Goal: Answer question/provide support

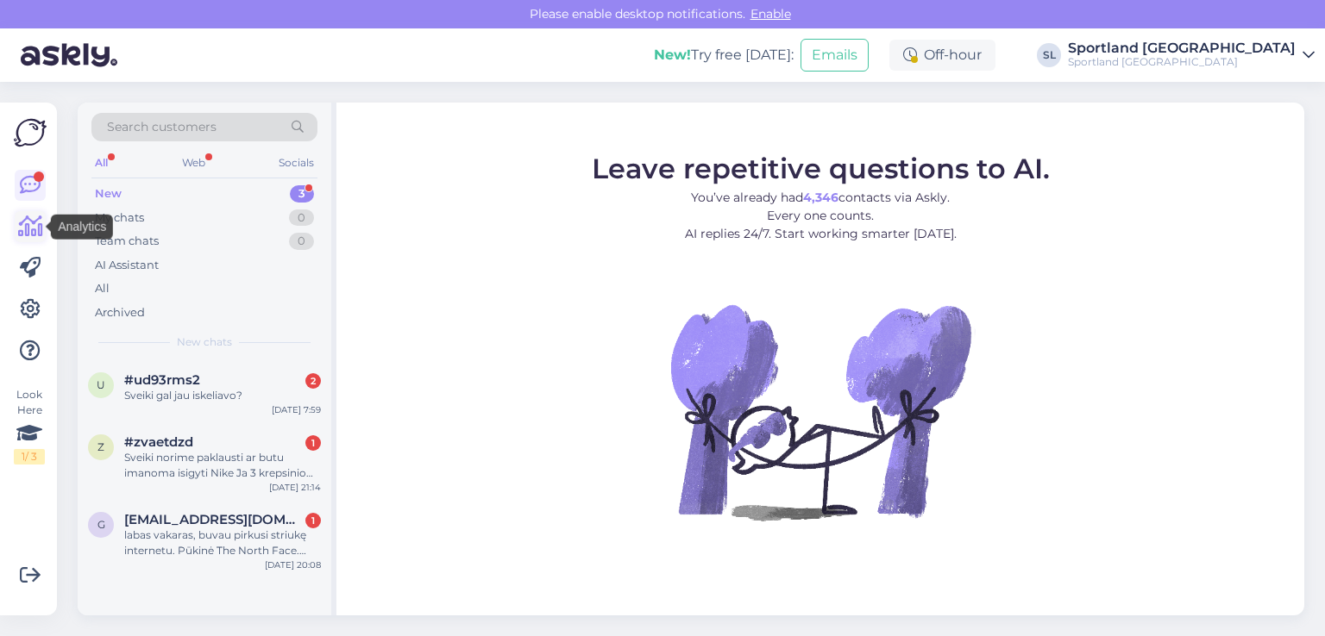
click at [38, 218] on icon at bounding box center [30, 226] width 25 height 21
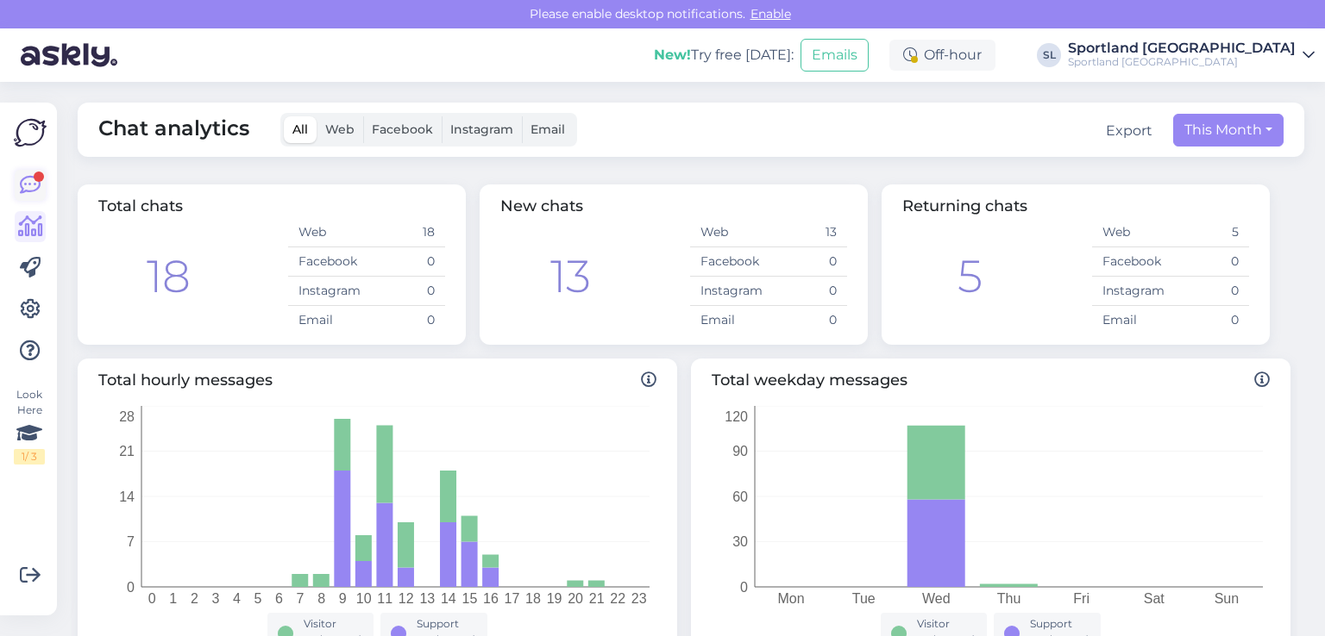
click at [29, 193] on icon at bounding box center [30, 185] width 21 height 21
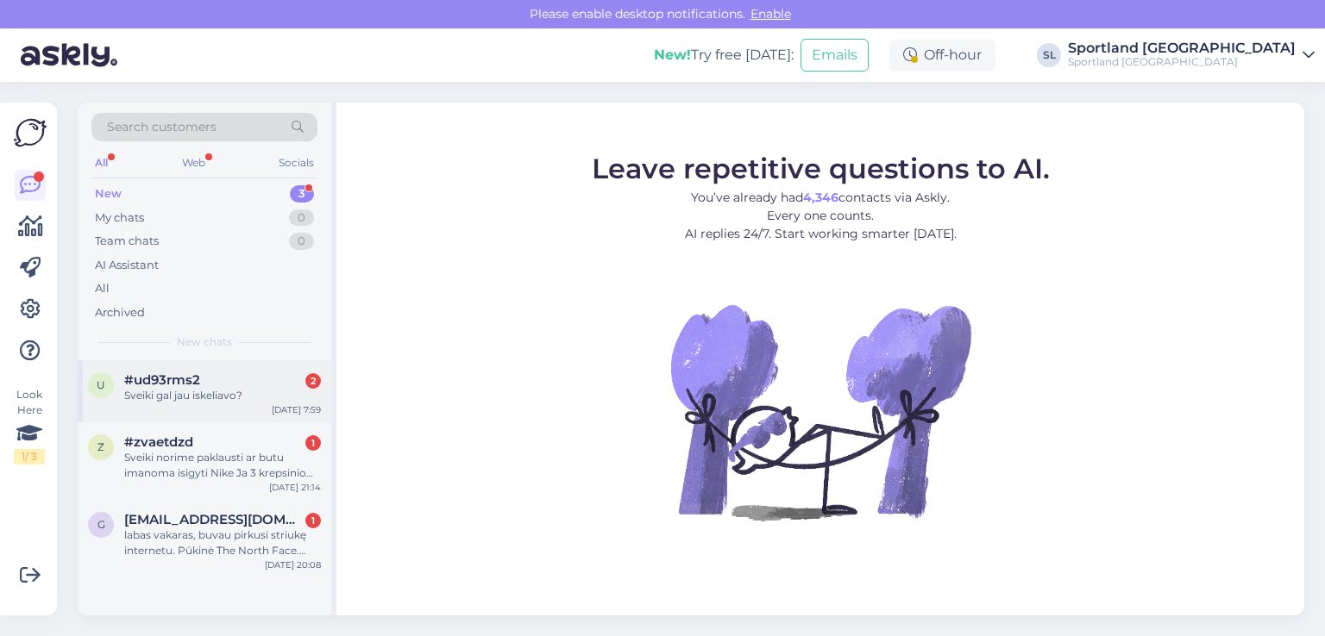
click at [207, 411] on div "u #ud93rms2 2 Sveiki gal jau iskeliavo? Oct 2 7:59" at bounding box center [205, 392] width 254 height 62
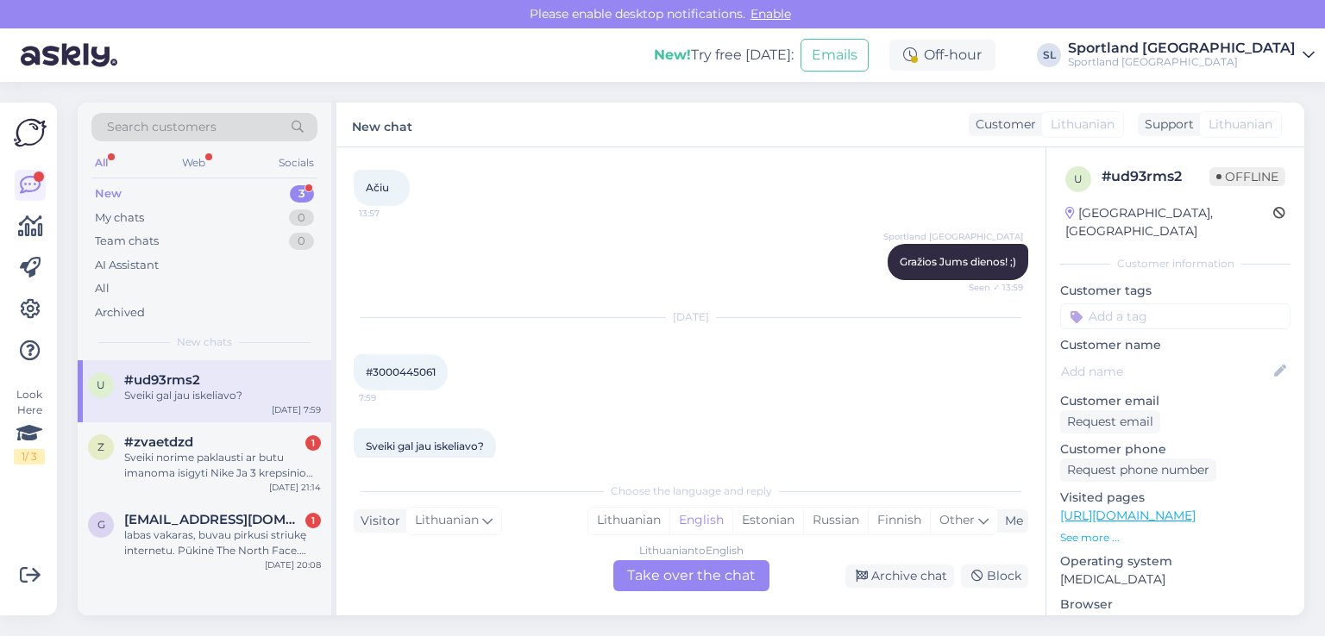
scroll to position [1026, 0]
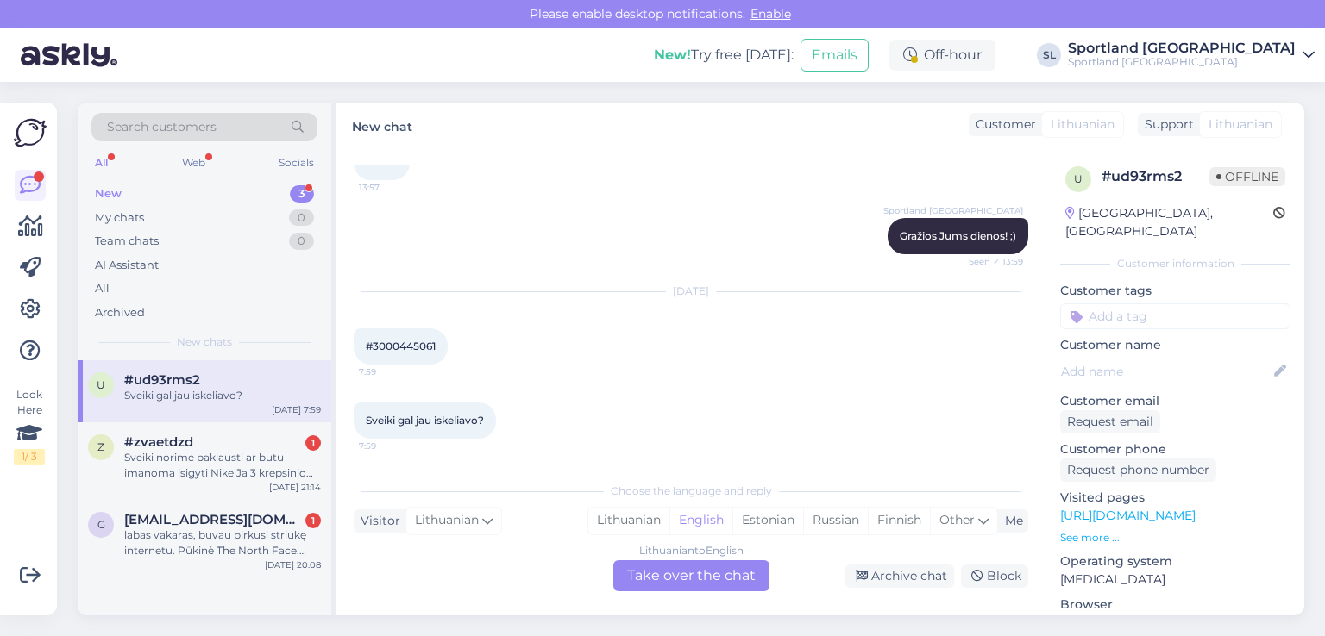
click at [421, 349] on span "#3000445061" at bounding box center [401, 346] width 70 height 13
copy div "3000445061 7:59"
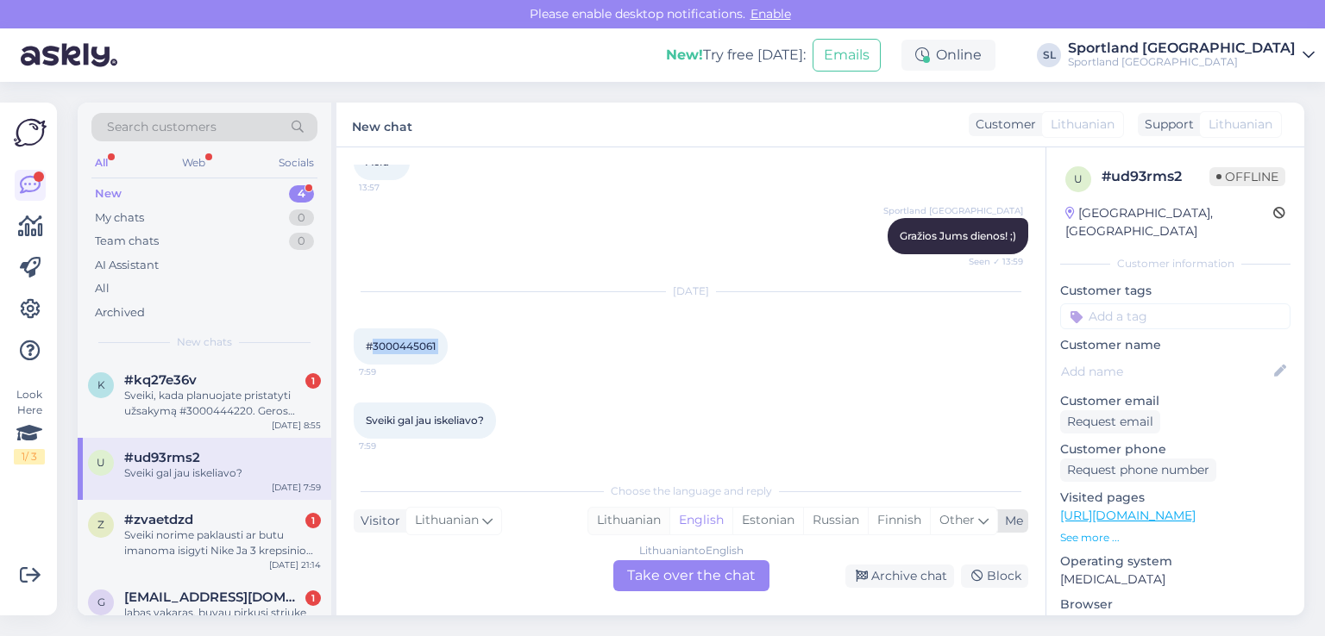
click at [600, 517] on div "Lithuanian" at bounding box center [628, 521] width 81 height 26
click at [664, 580] on div "Lithuanian to Lithuanian Take over the chat" at bounding box center [691, 576] width 156 height 31
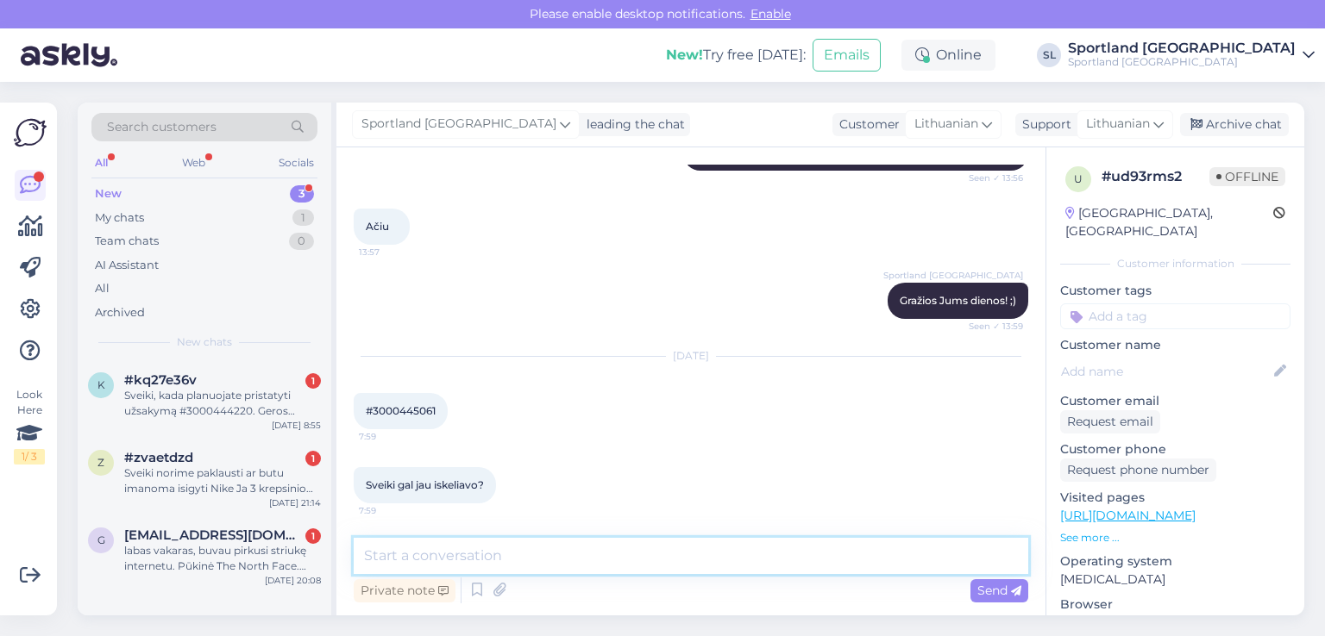
click at [637, 563] on textarea at bounding box center [691, 556] width 674 height 36
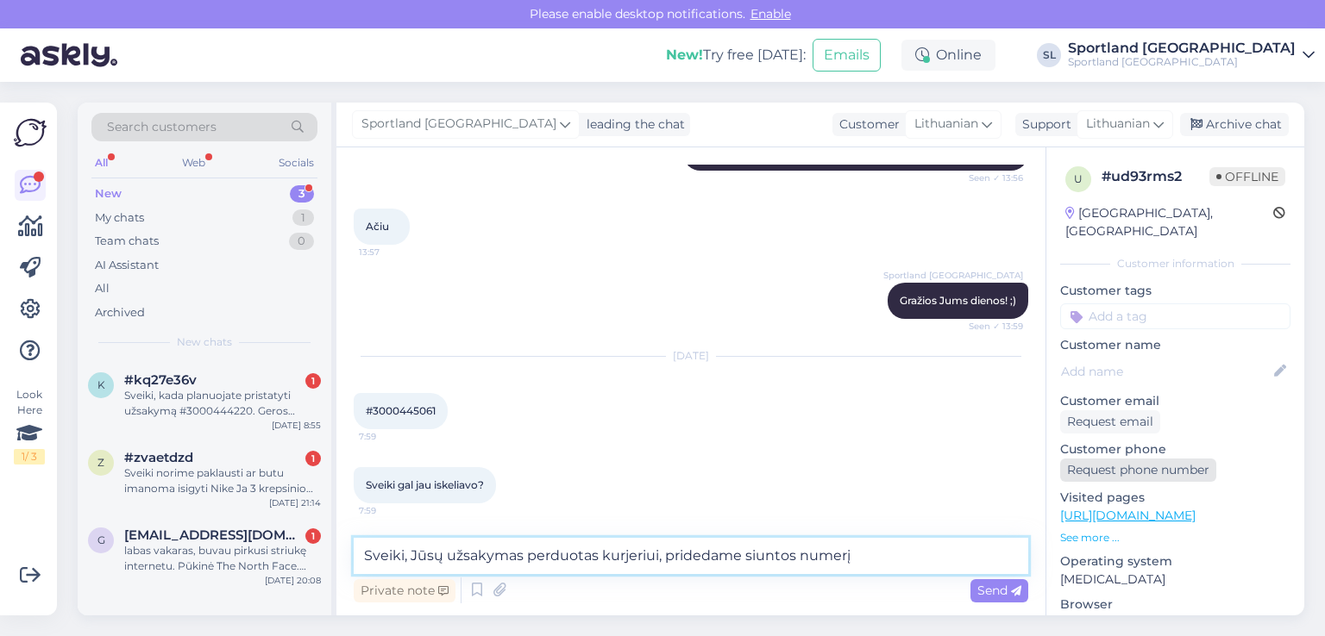
paste textarea "CC856834838EE"
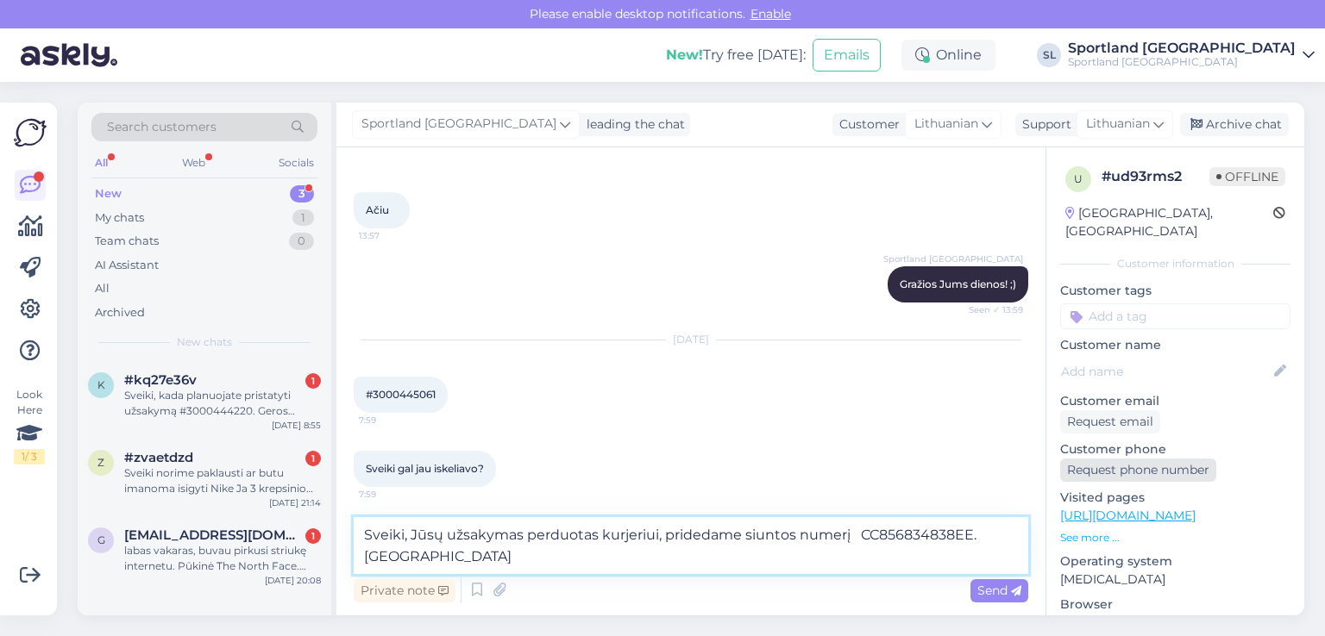
scroll to position [983, 0]
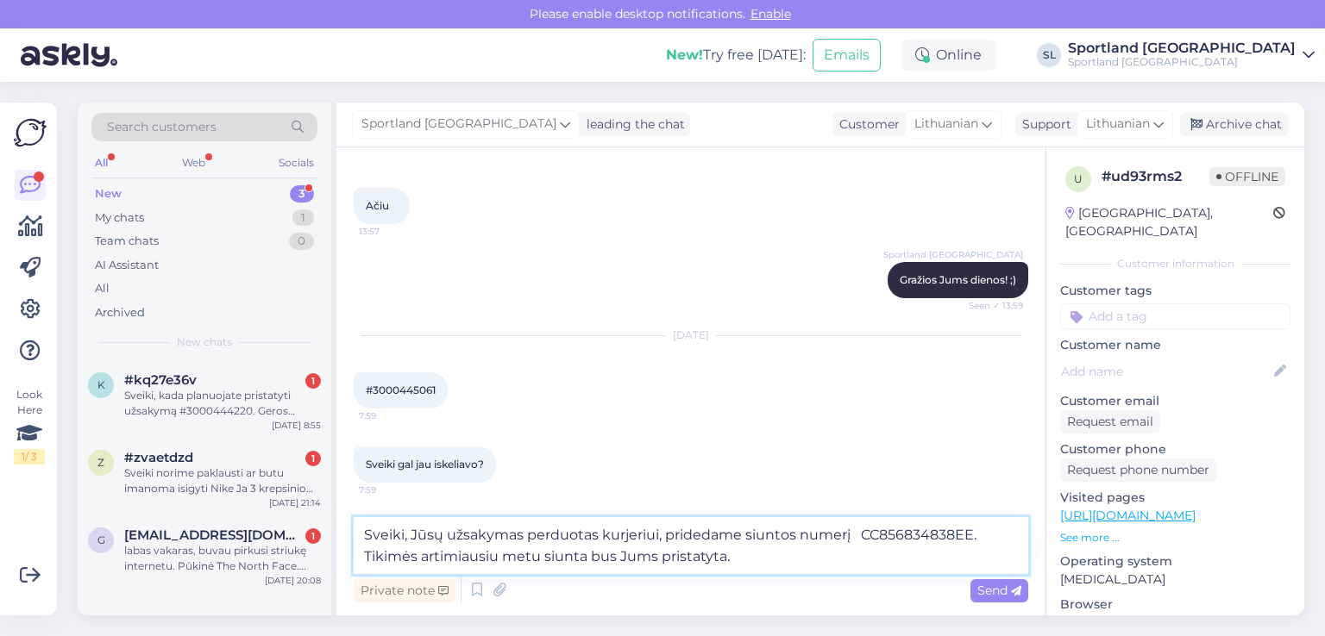
type textarea "Sveiki, Jūsų užsakymas perduotas kurjeriui, pridedame siuntos numerį CC85683483…"
click at [995, 604] on div "Private note Send" at bounding box center [691, 590] width 674 height 33
click at [990, 591] on span "Send" at bounding box center [999, 591] width 44 height 16
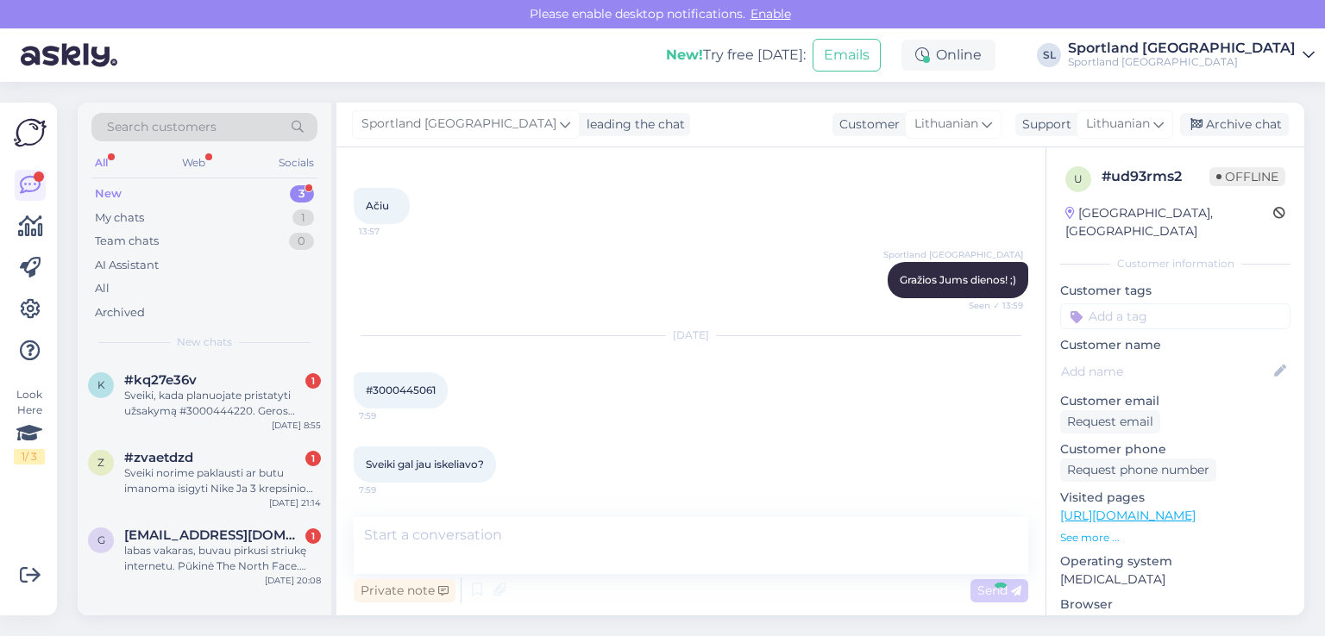
scroll to position [1067, 0]
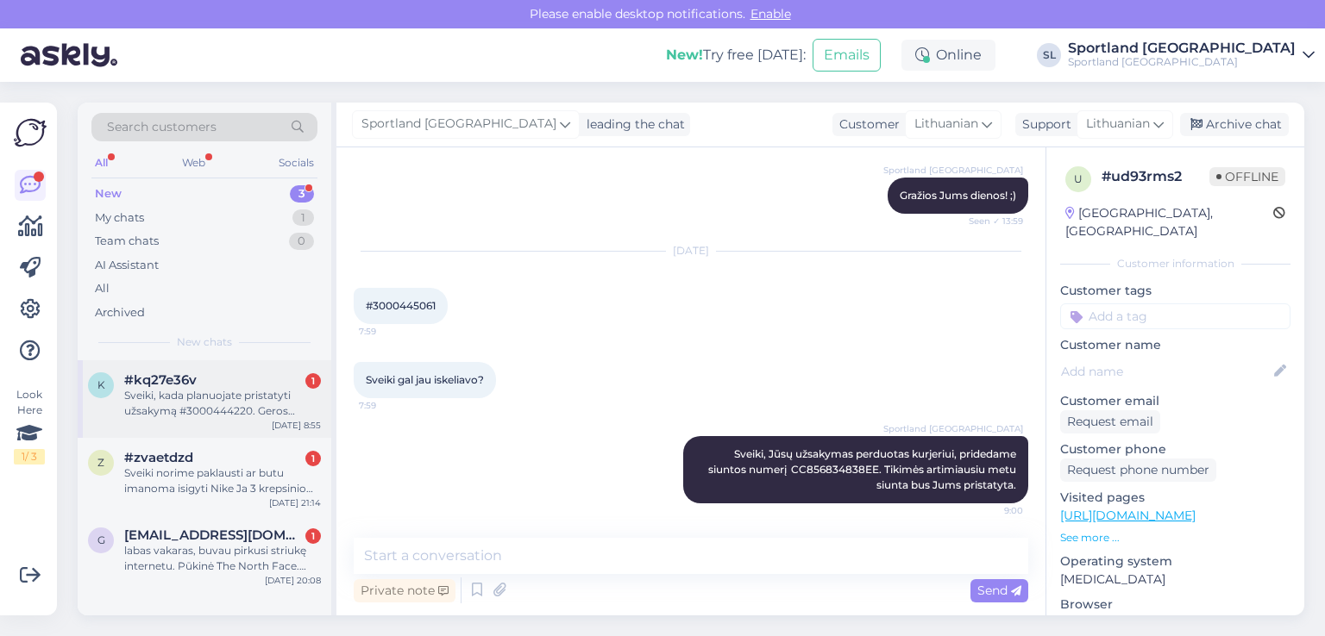
click at [180, 404] on div "Sveiki, kada planuojate pristatyti užsakymą #3000444220. Geros dienos." at bounding box center [222, 403] width 197 height 31
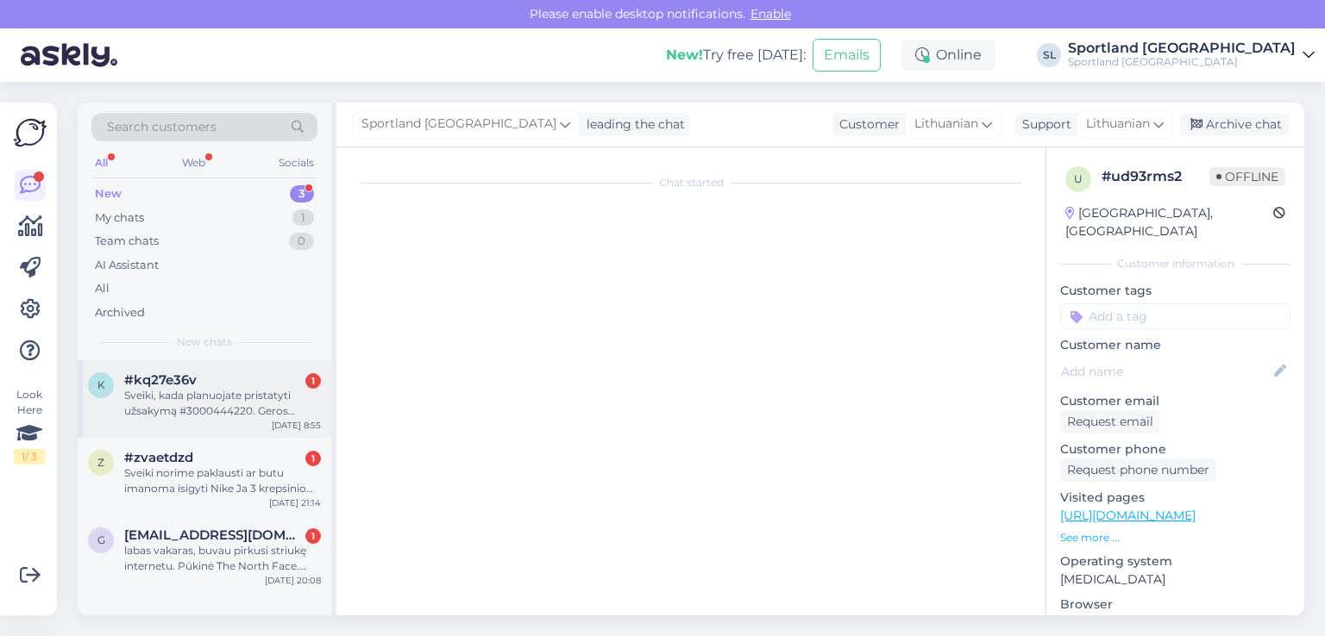
scroll to position [0, 0]
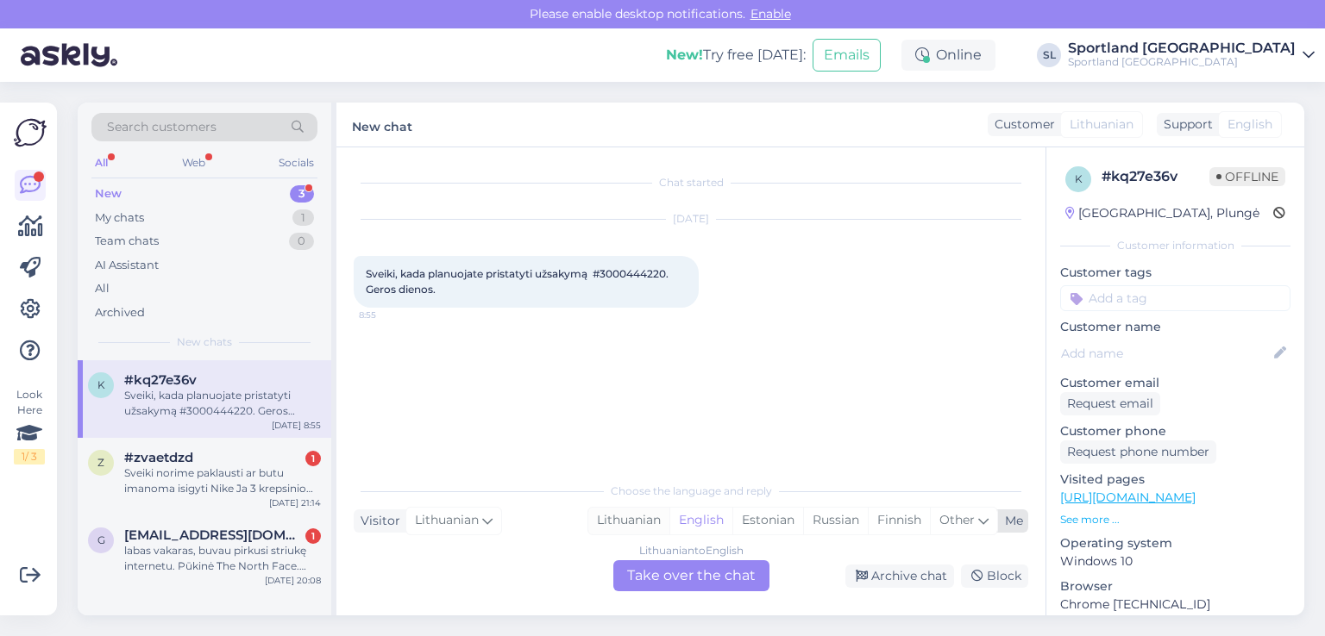
click at [623, 511] on div "Lithuanian" at bounding box center [628, 521] width 81 height 26
click at [659, 573] on div "Lithuanian to Lithuanian Take over the chat" at bounding box center [691, 576] width 156 height 31
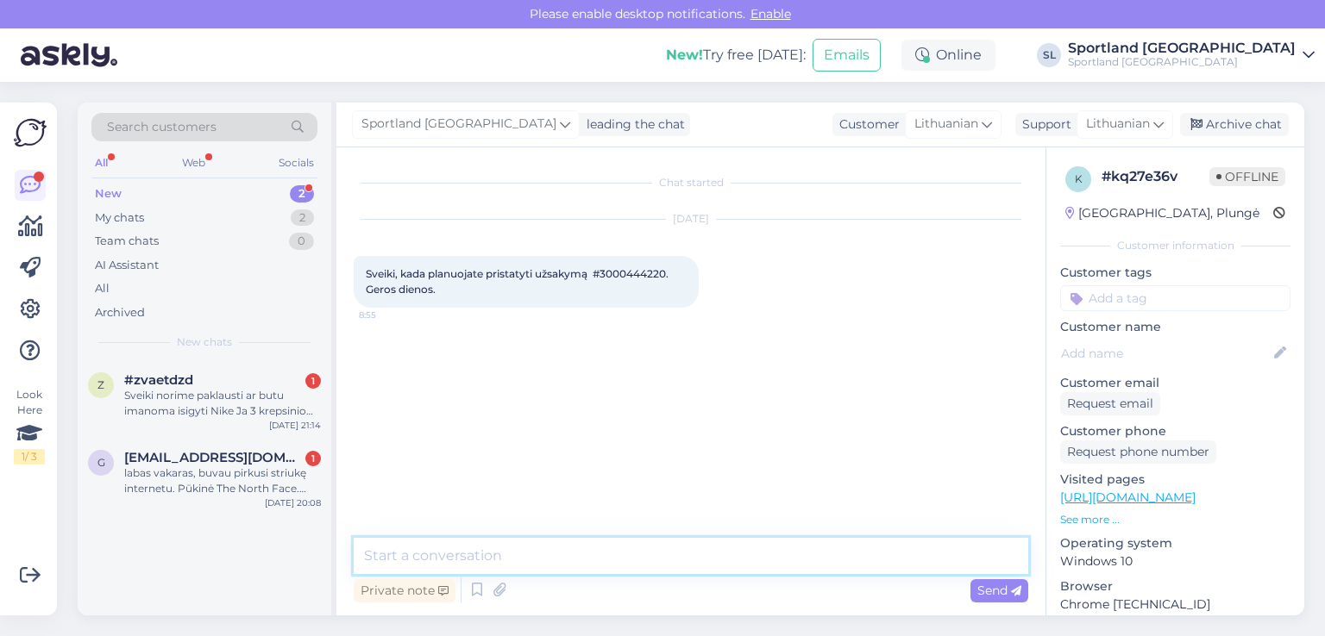
click at [587, 547] on textarea at bounding box center [691, 556] width 674 height 36
type textarea "Sveiki"
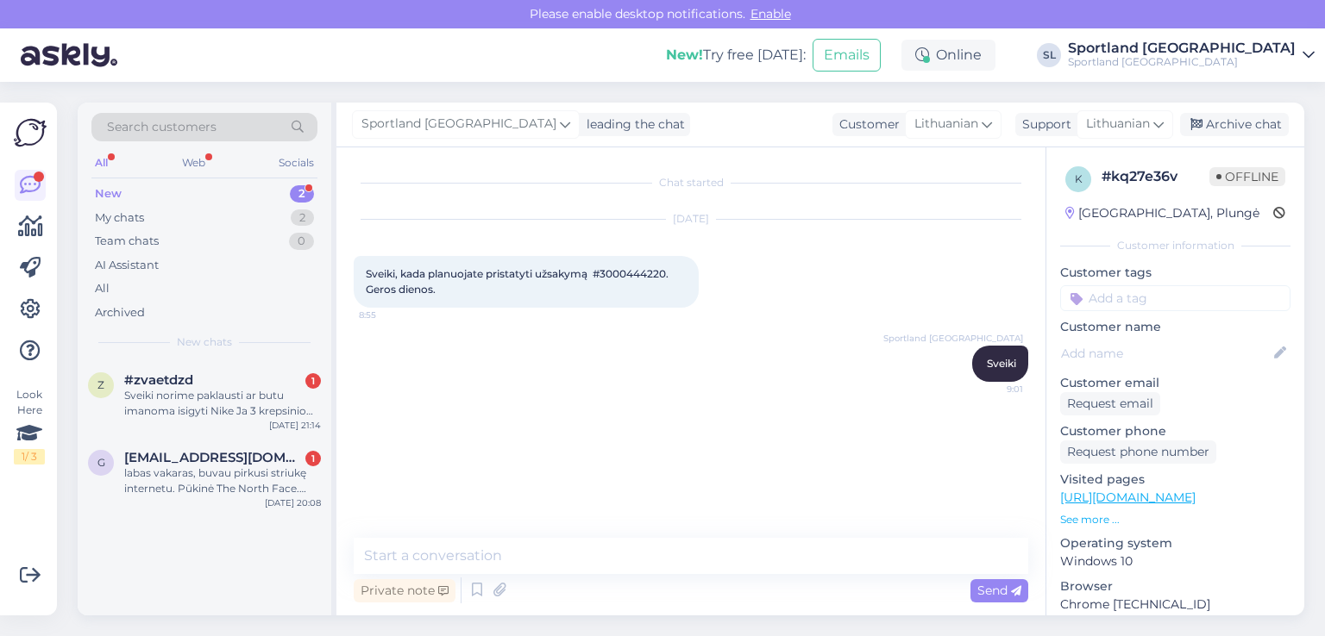
click at [644, 271] on span "Sveiki, kada planuojate pristatyti užsakymą #3000444220. Geros dienos." at bounding box center [518, 281] width 305 height 28
copy span "3000444220"
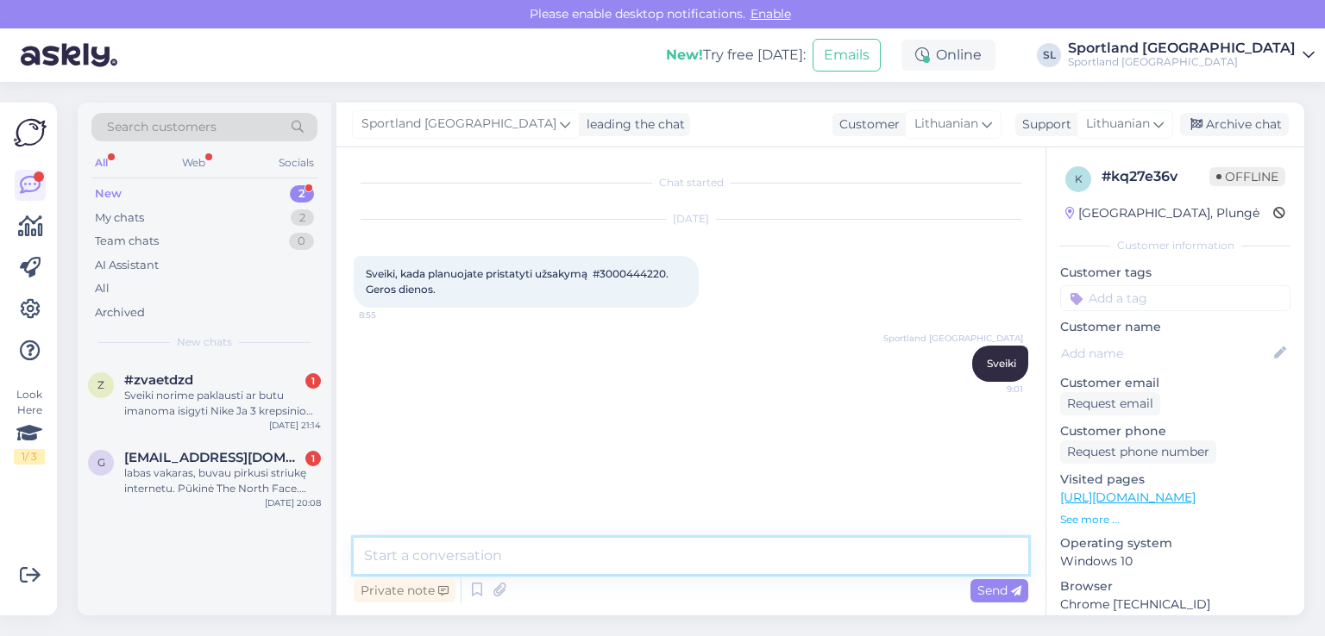
click at [532, 556] on textarea at bounding box center [691, 556] width 674 height 36
paste textarea "CC854375825EE"
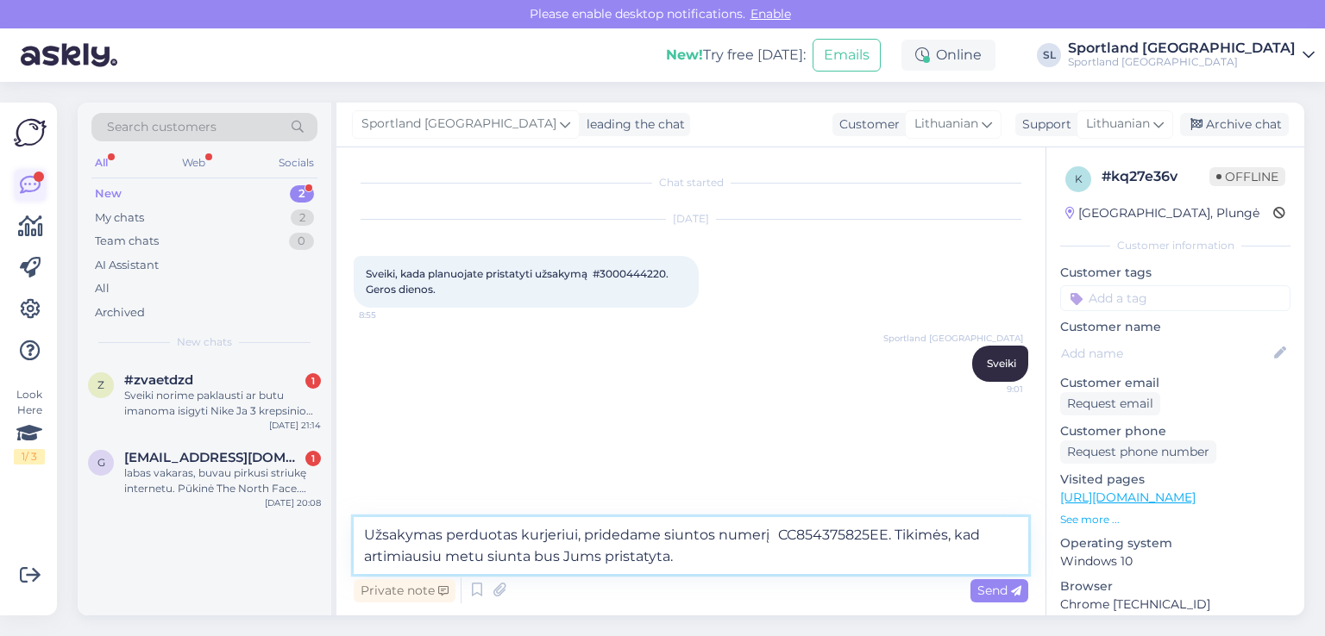
type textarea "Užsakymas perduotas kurjeriui, pridedame siuntos numerį CC854375825EE. Tikimės,…"
drag, startPoint x: 988, startPoint y: 592, endPoint x: 937, endPoint y: 598, distance: 51.2
click at [988, 591] on span "Send" at bounding box center [999, 591] width 44 height 16
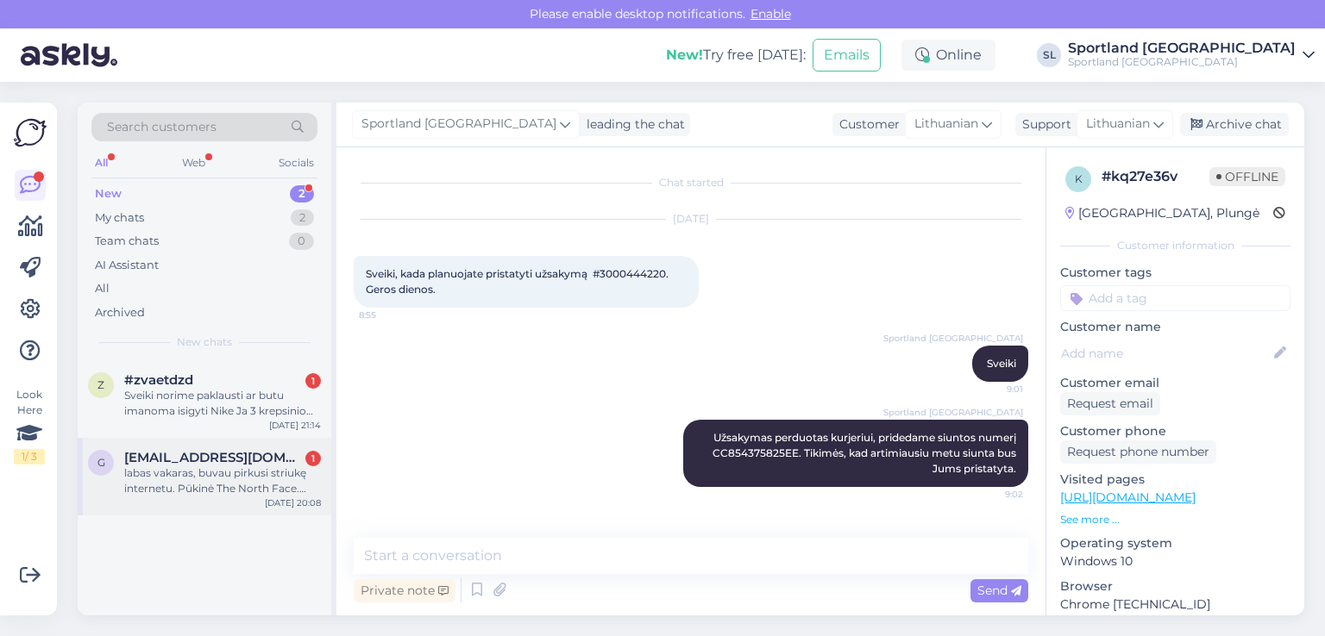
click at [179, 477] on div "labas vakaras, buvau pirkusi striukę internetu. Pūkinė The North Face. Nuo pirk…" at bounding box center [222, 481] width 197 height 31
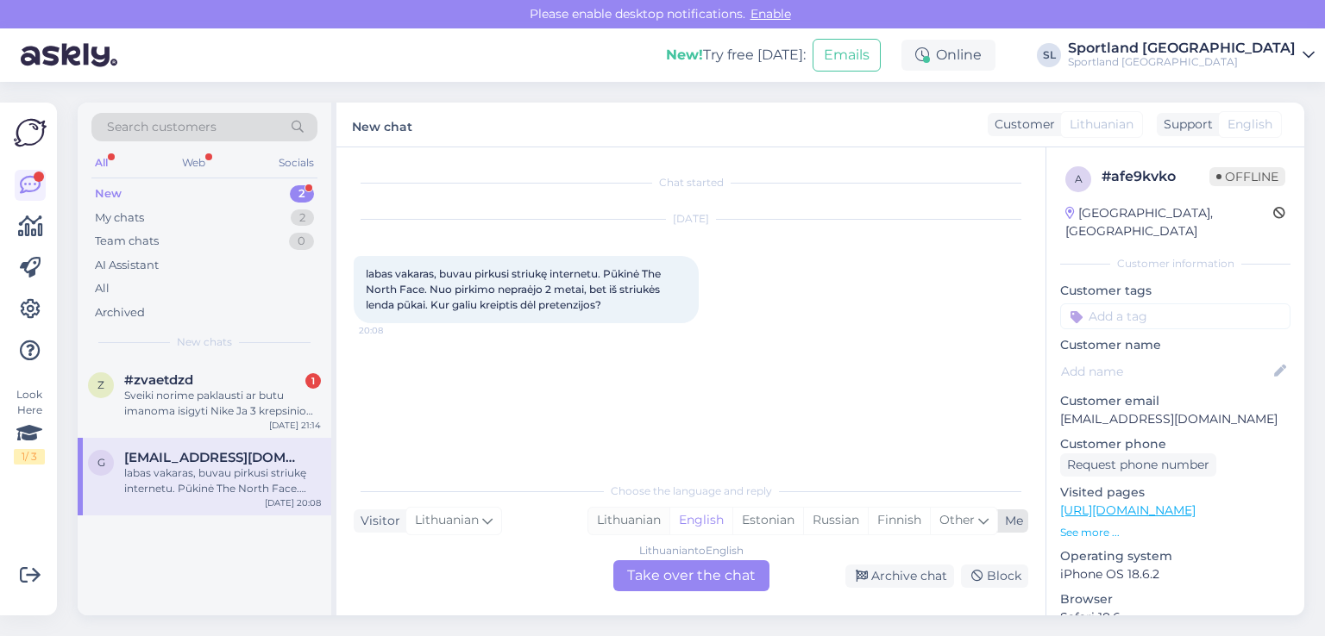
click at [627, 515] on div "Lithuanian" at bounding box center [628, 521] width 81 height 26
click at [669, 561] on div "Lithuanian to Lithuanian Take over the chat" at bounding box center [691, 576] width 156 height 31
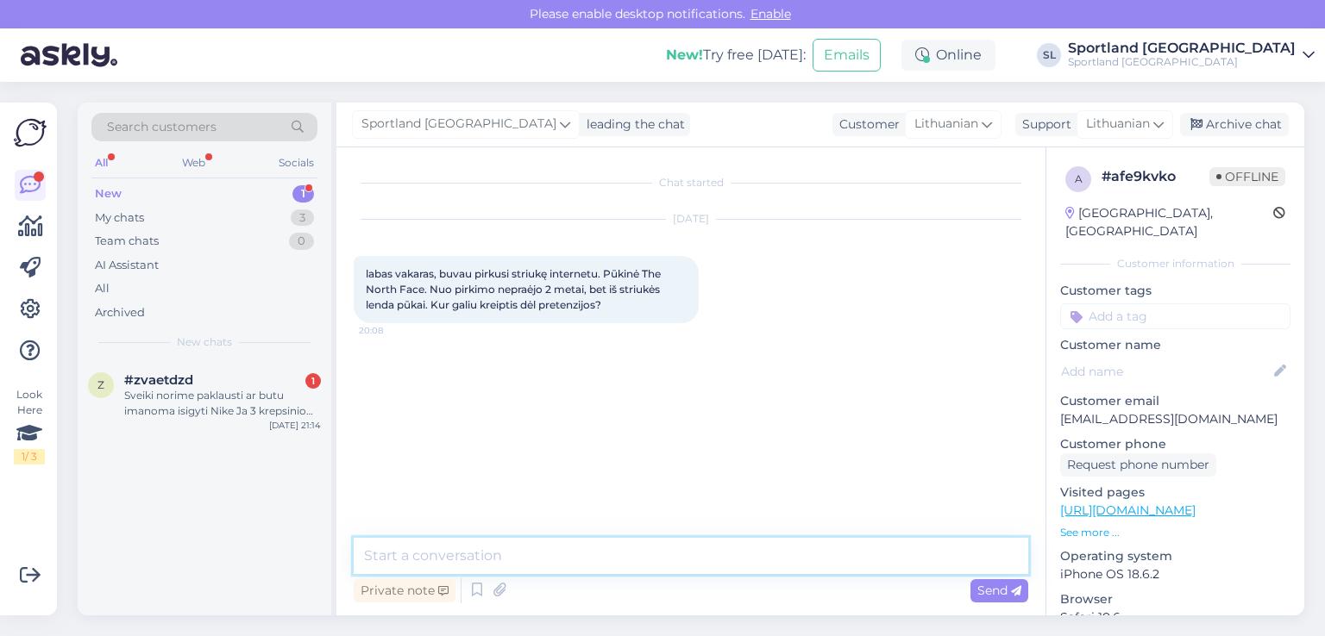
click at [623, 559] on textarea at bounding box center [691, 556] width 674 height 36
type textarea "Sveiki"
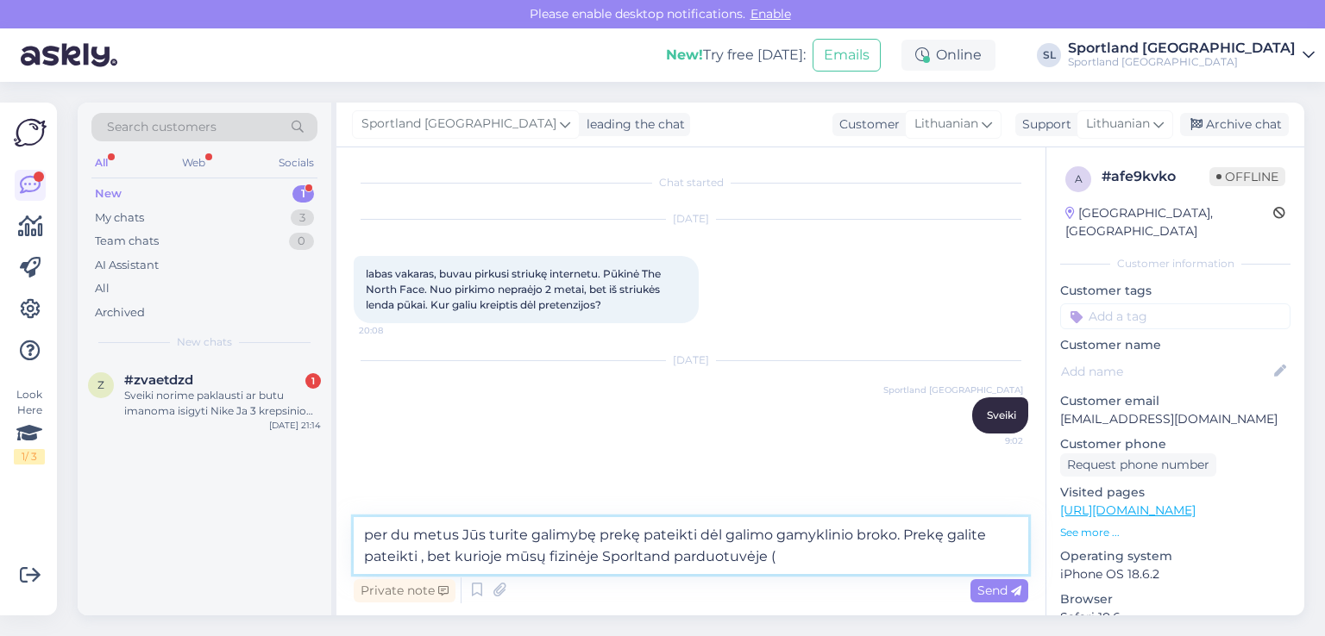
click at [497, 553] on textarea "per du metus Jūs turite galimybę prekę pateikti dėl galimo gamyklinio broko. Pr…" at bounding box center [691, 545] width 674 height 57
click at [521, 555] on textarea "per du metus Jūs turite galimybę prekę pateikti dėl galimo gamyklinio broko. Pr…" at bounding box center [691, 545] width 674 height 57
click at [687, 559] on textarea "per du metus Jūs turite galimybę prekę pateikti dėl galimo gamyklinio broko. Pr…" at bounding box center [691, 545] width 674 height 57
click at [707, 554] on textarea "per du metus Jūs turite galimybę prekę pateikti dėl galimo gamyklinio broko. Pr…" at bounding box center [691, 545] width 674 height 57
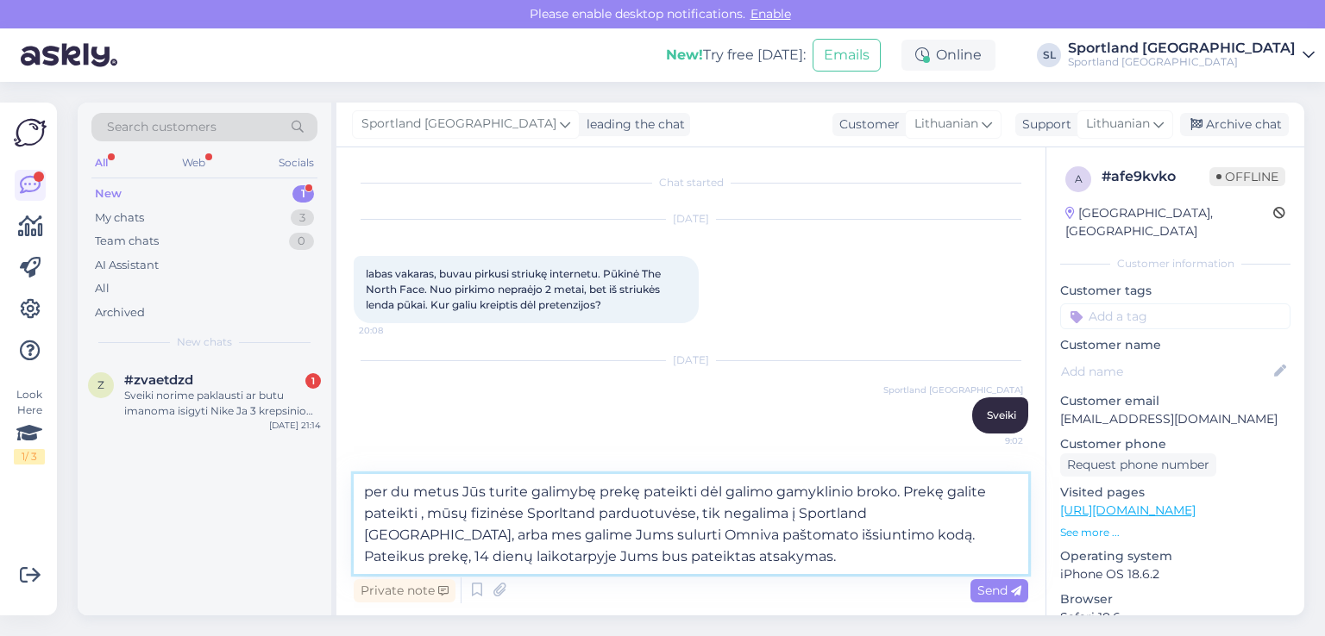
type textarea "per du metus Jūs turite galimybę prekę pateikti dėl galimo gamyklinio broko. Pr…"
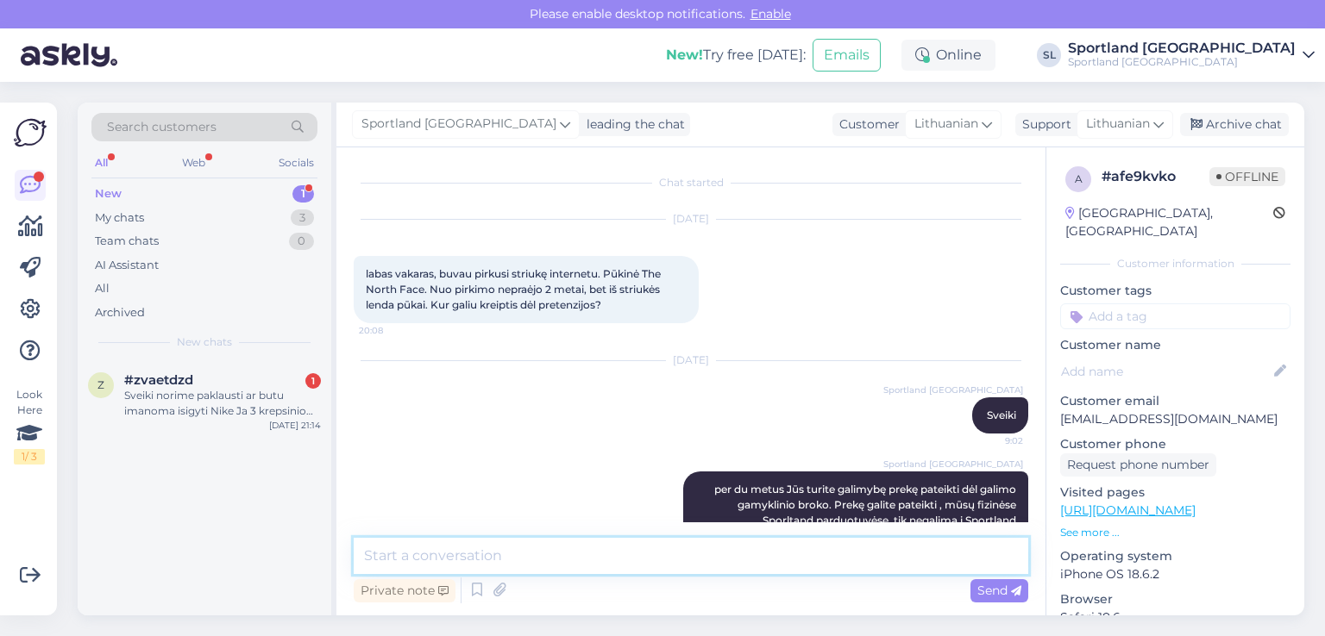
scroll to position [83, 0]
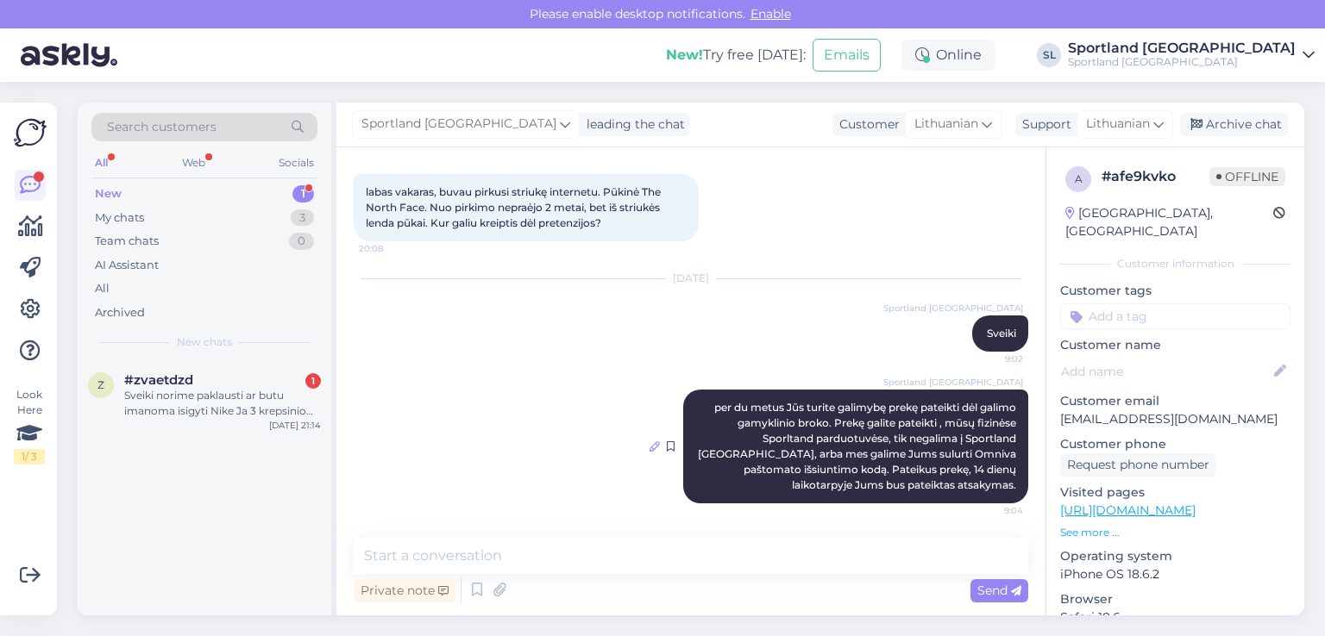
click at [649, 444] on icon at bounding box center [654, 447] width 10 height 10
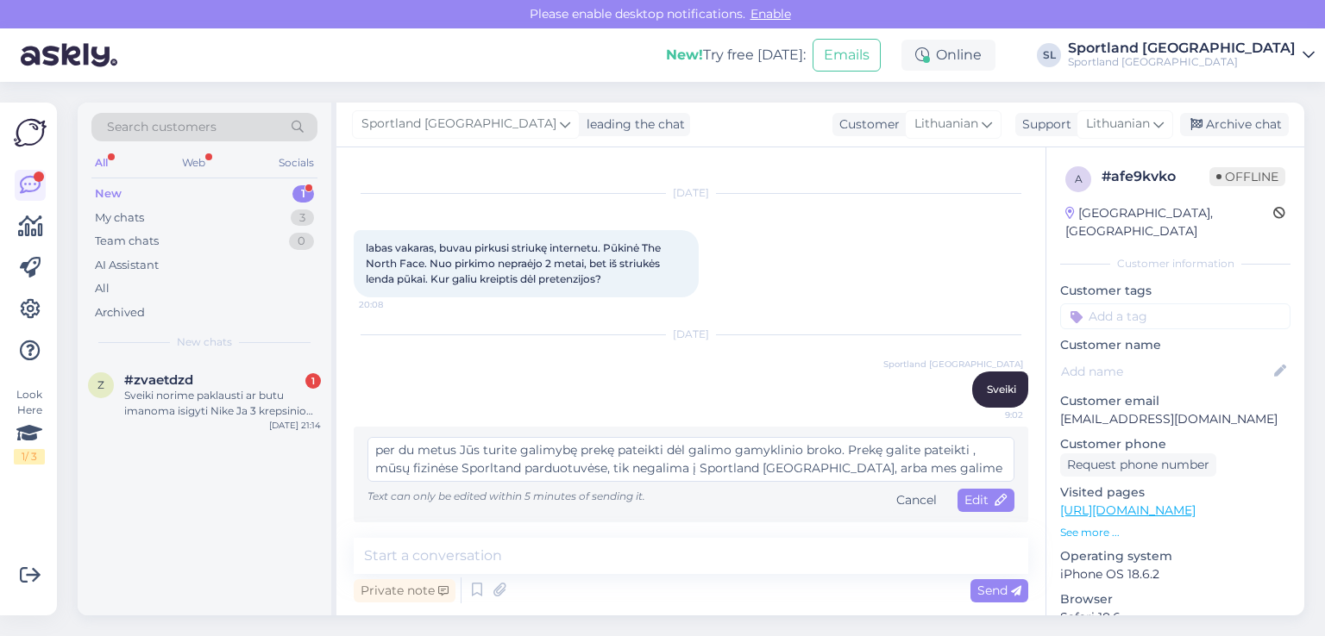
scroll to position [35, 0]
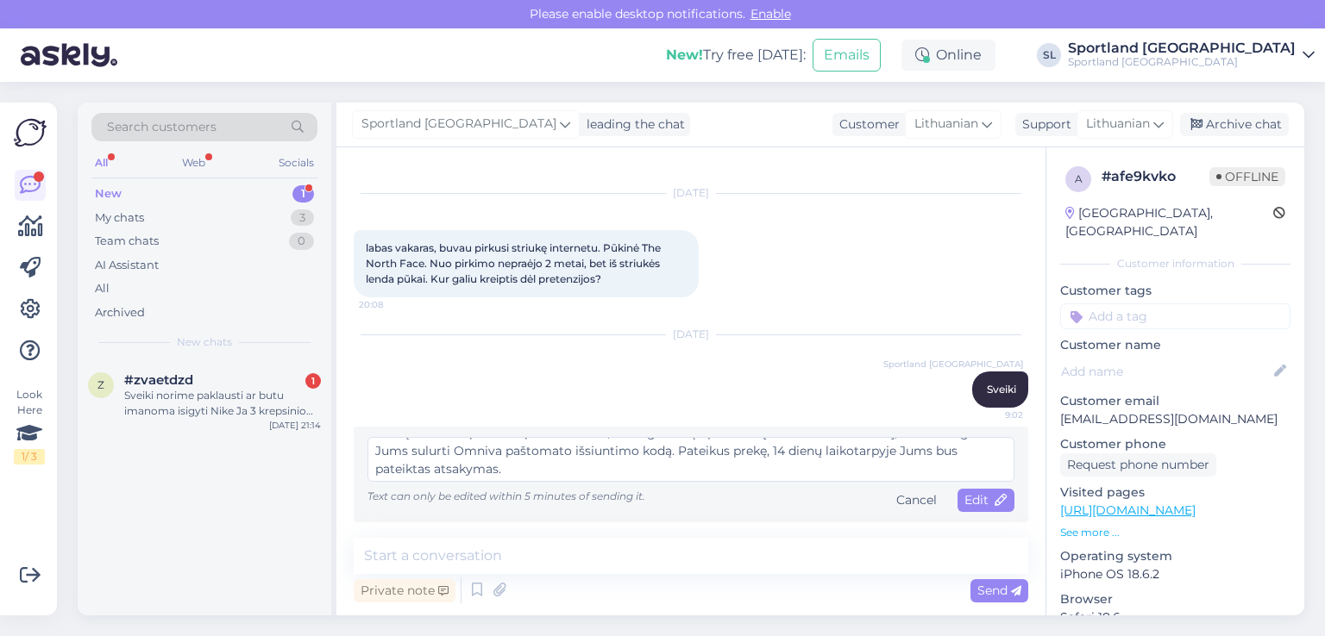
click at [391, 442] on textarea "per du metus Jūs turite galimybę prekę pateikti dėl galimo gamyklinio broko. Pr…" at bounding box center [690, 459] width 647 height 45
type textarea "per du metus Jūs turite galimybę prekę pateikti dėl galimo gamyklinio broko. Pr…"
click at [969, 499] on span "Edit" at bounding box center [985, 500] width 43 height 16
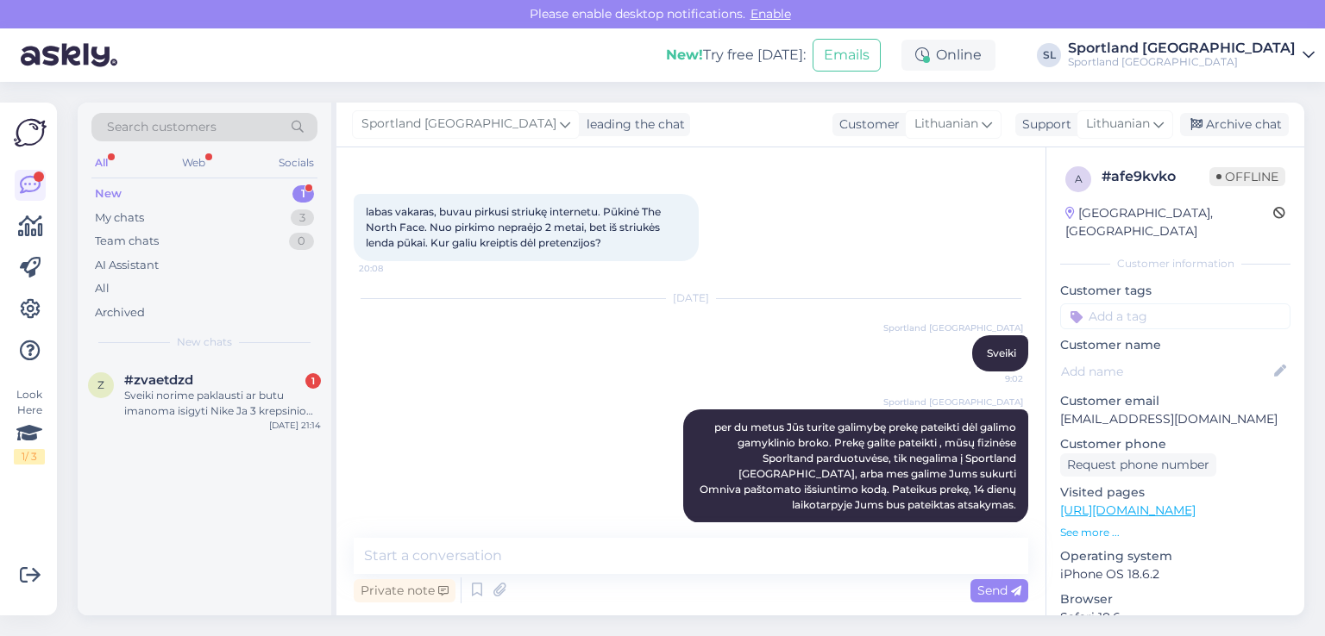
scroll to position [82, 0]
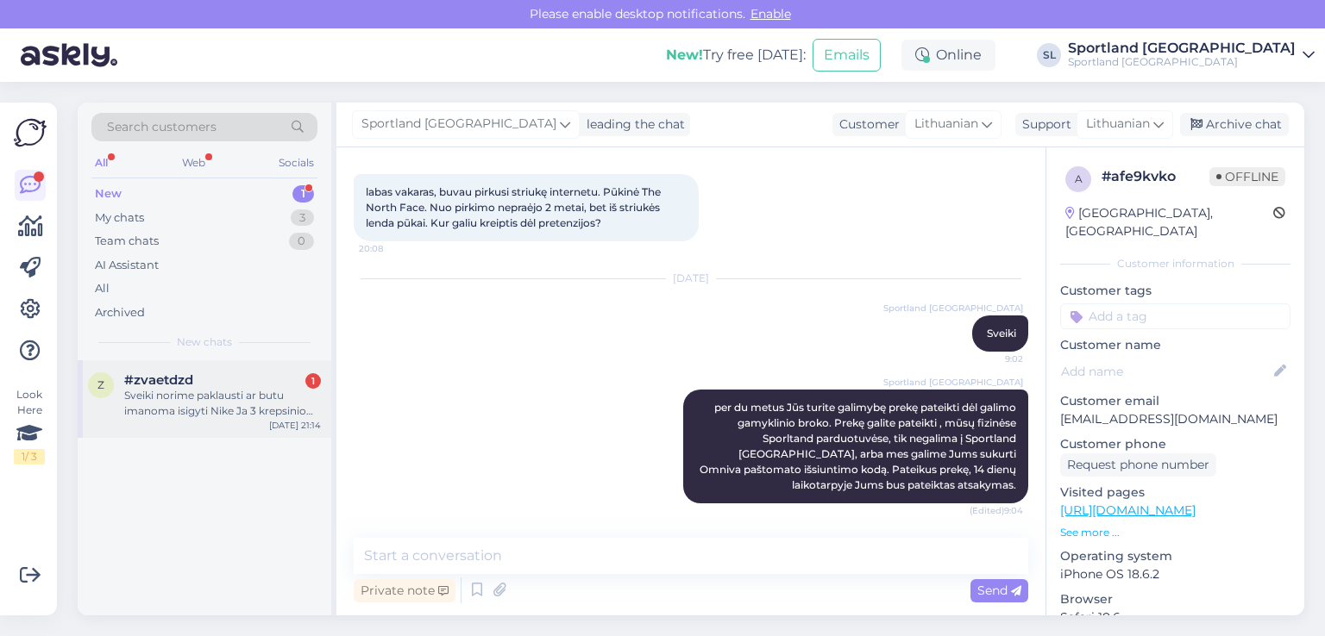
click at [177, 392] on div "Sveiki norime paklausti ar butu imanoma isigyti Nike Ja 3 krepsinio batelius 39…" at bounding box center [222, 403] width 197 height 31
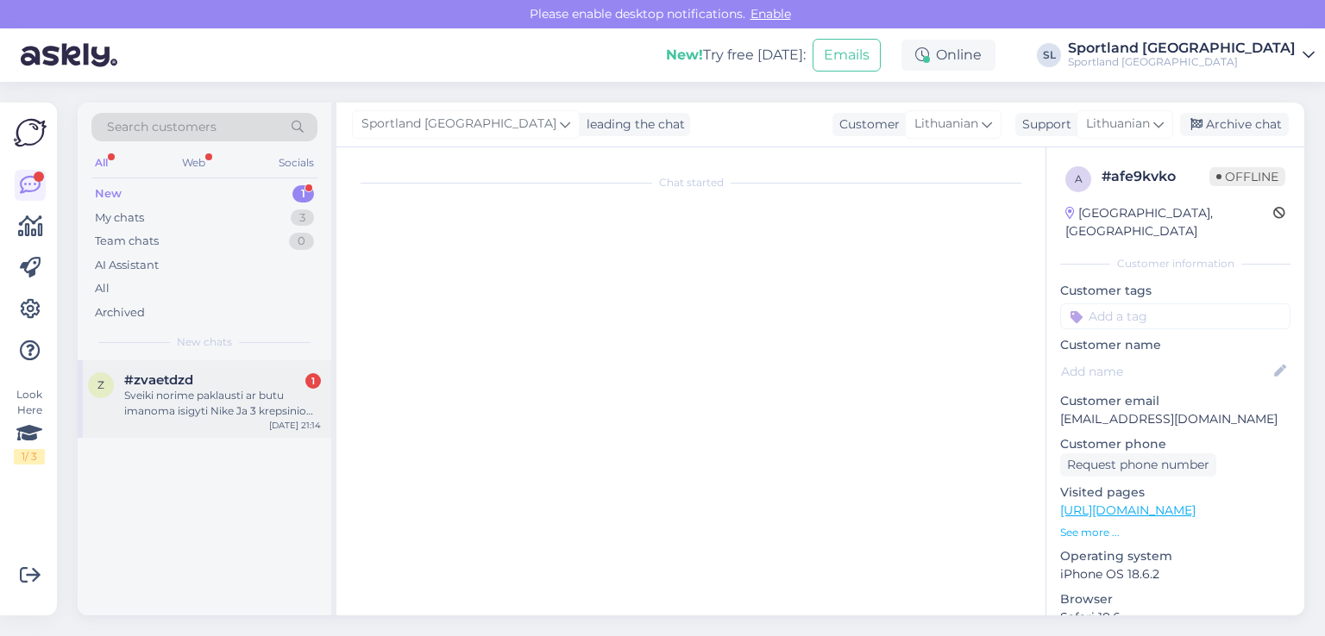
scroll to position [0, 0]
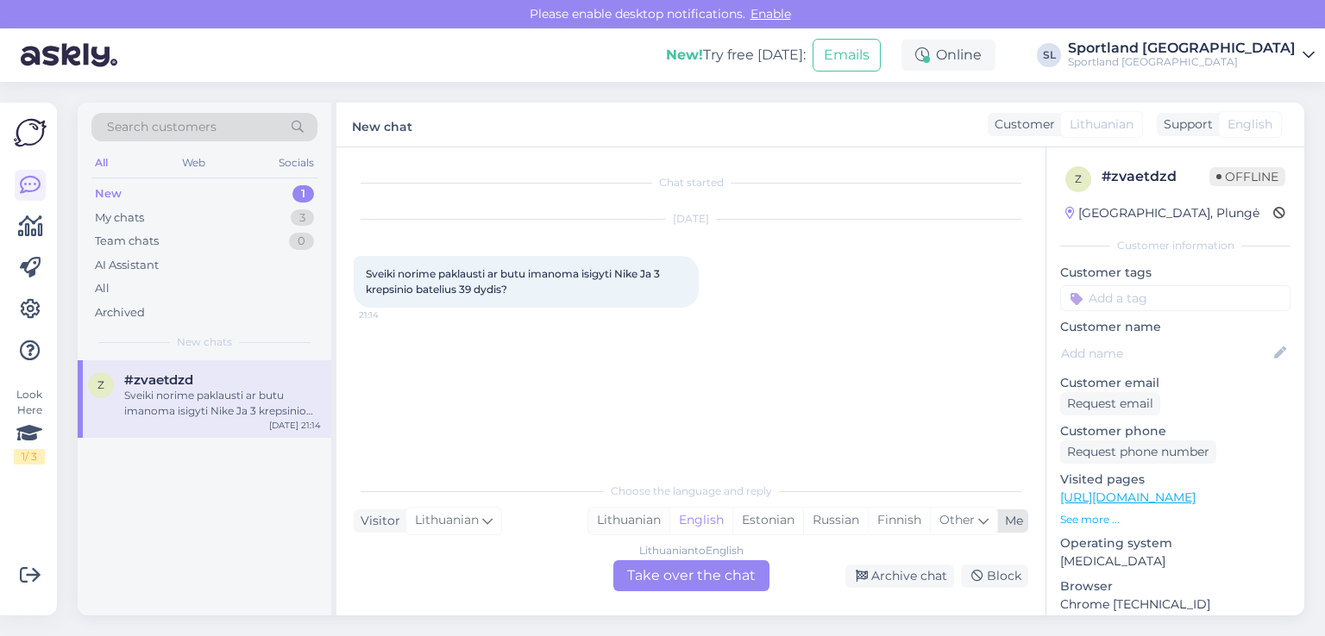
click at [635, 525] on div "Lithuanian" at bounding box center [628, 521] width 81 height 26
click at [669, 579] on div "Lithuanian to Lithuanian Take over the chat" at bounding box center [691, 576] width 156 height 31
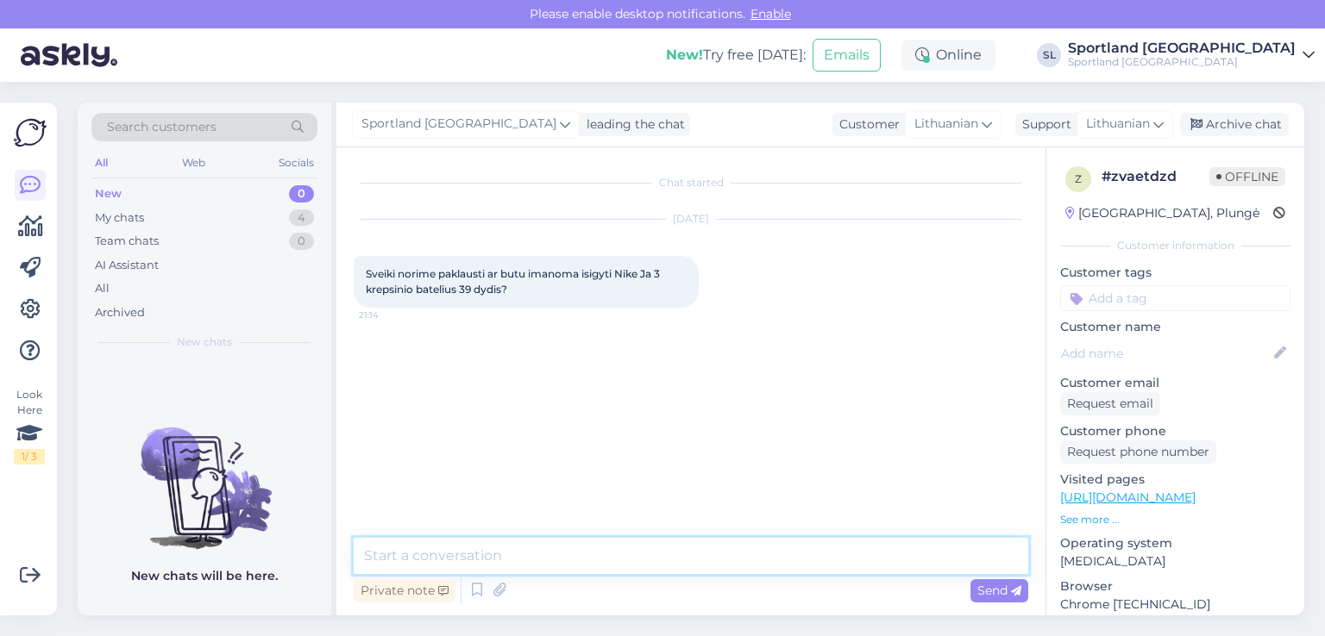
click at [625, 554] on textarea at bounding box center [691, 556] width 674 height 36
type textarea "Sveiki"
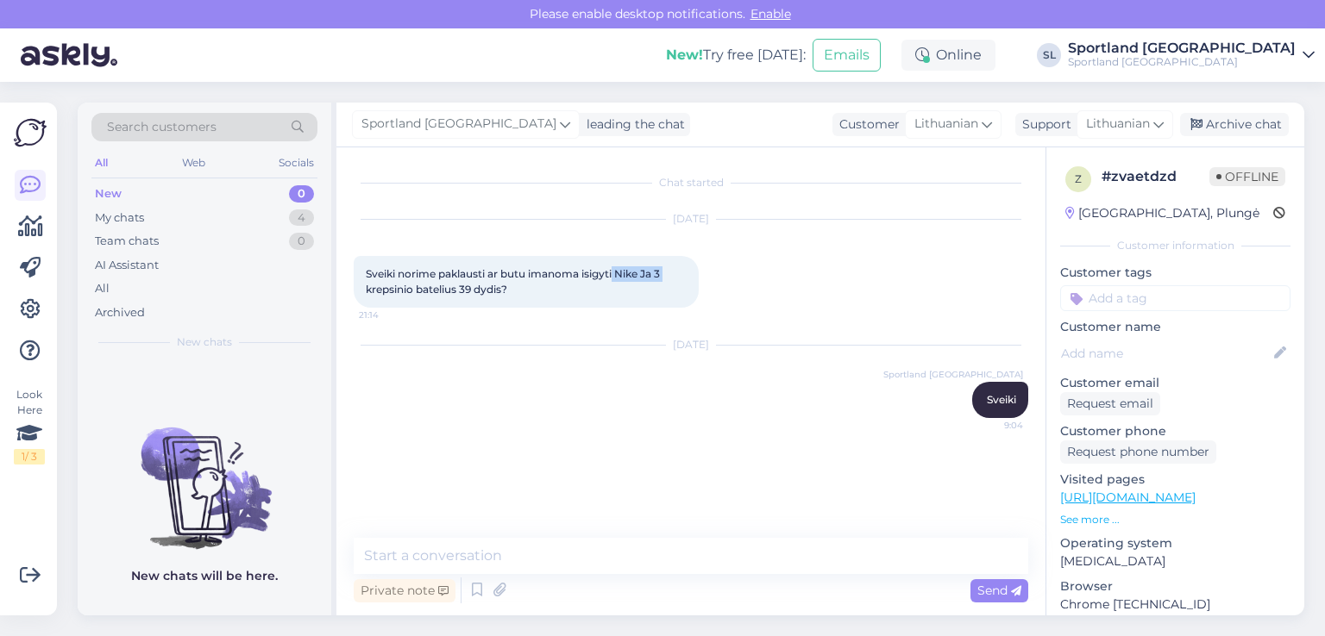
drag, startPoint x: 617, startPoint y: 274, endPoint x: 672, endPoint y: 276, distance: 55.2
click at [672, 276] on div "Sveiki norime paklausti ar butu imanoma isigyti Nike Ja 3 krepsinio batelius 39…" at bounding box center [526, 282] width 345 height 52
copy span "Nike Ja 3"
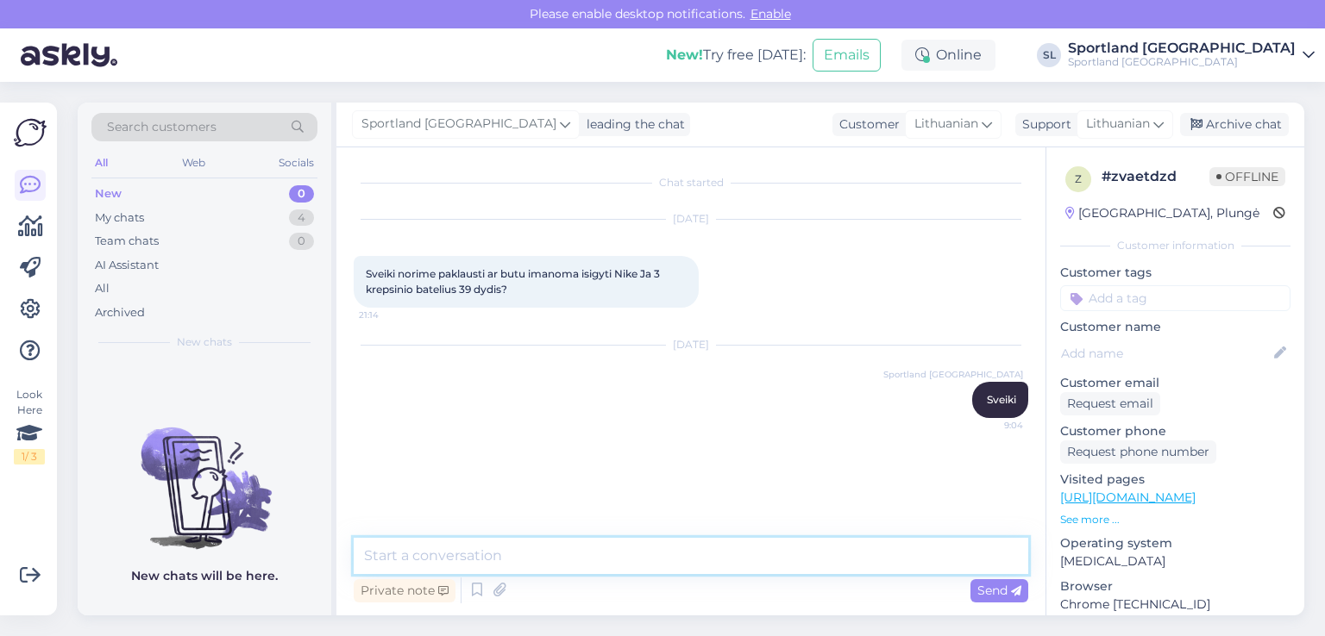
click at [531, 549] on textarea at bounding box center [691, 556] width 674 height 36
type textarea "apgailestaujame, tačiau 39 dydžio prekės neturime."
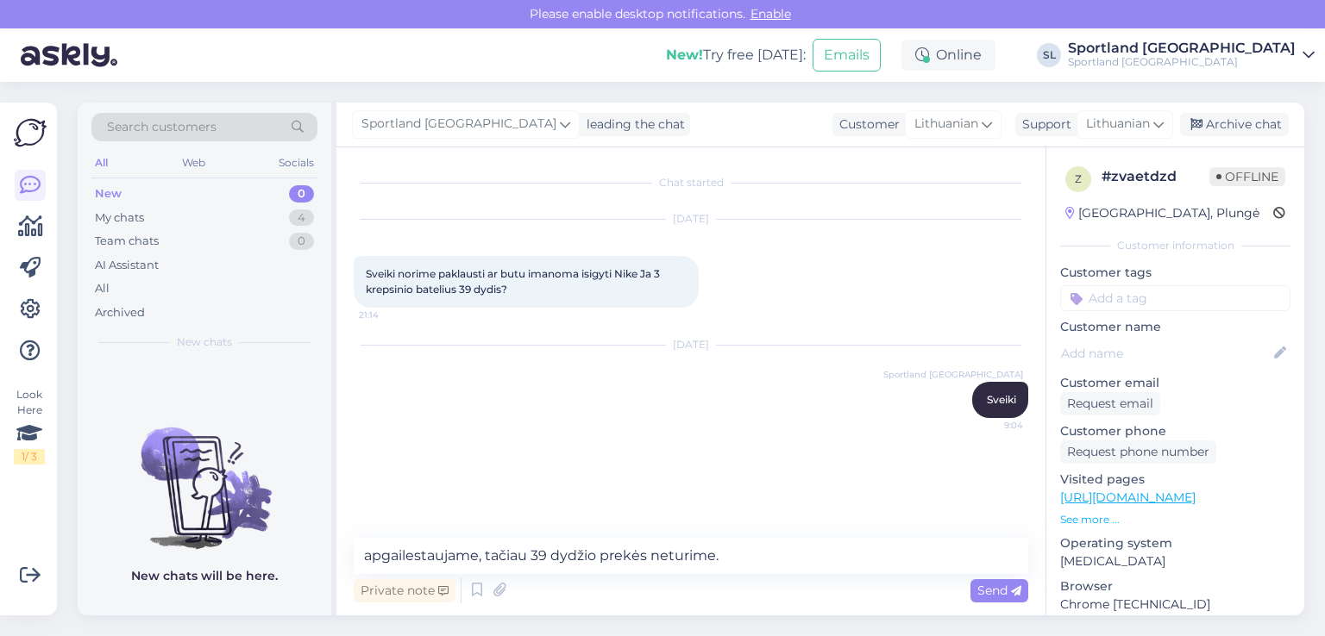
click at [989, 591] on span "Send" at bounding box center [999, 591] width 44 height 16
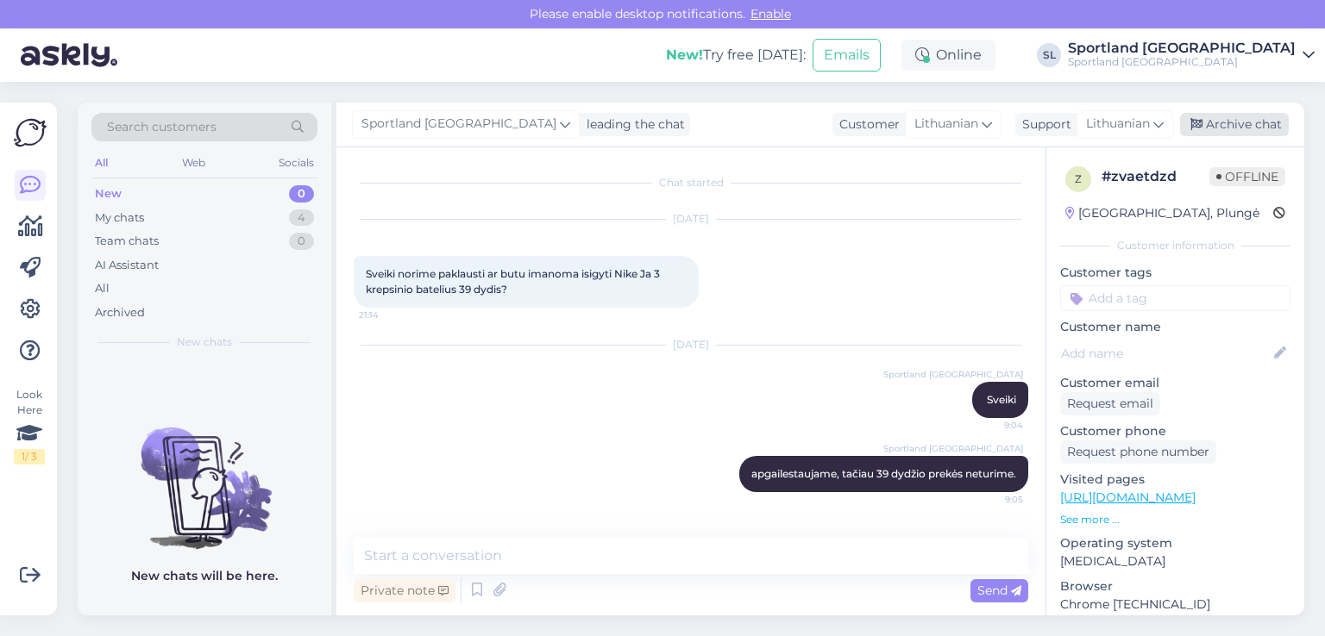
click at [1218, 132] on div "Archive chat" at bounding box center [1234, 124] width 109 height 23
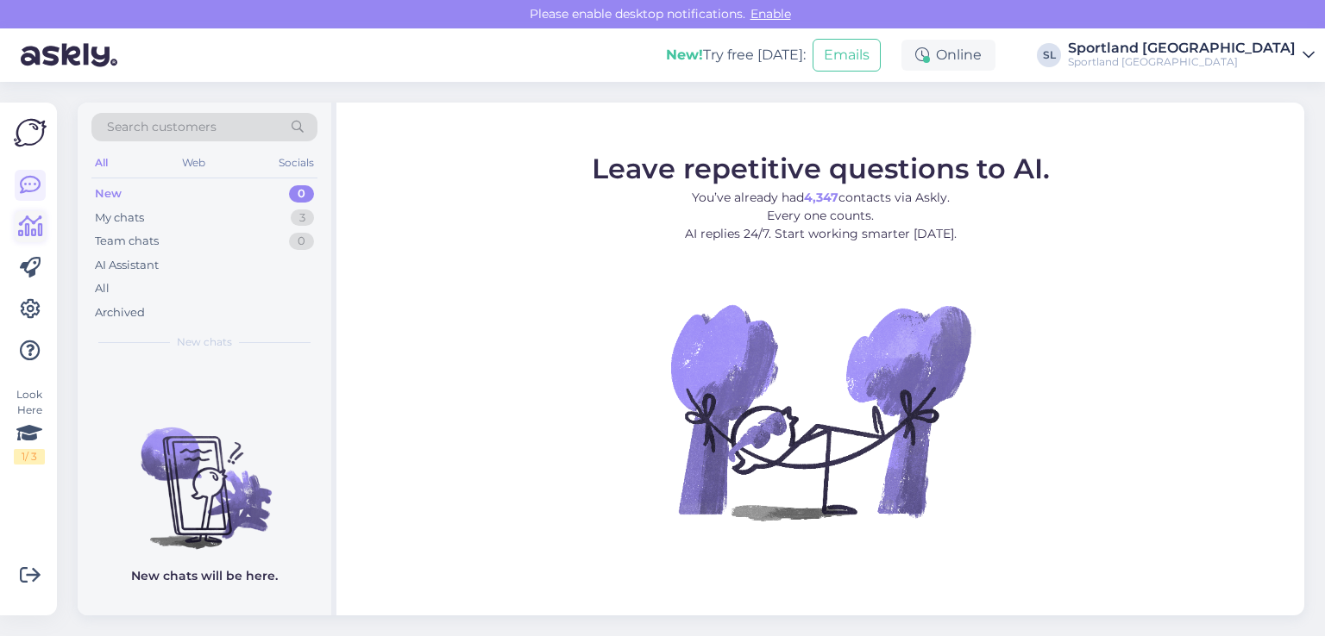
click at [22, 225] on icon at bounding box center [30, 226] width 25 height 21
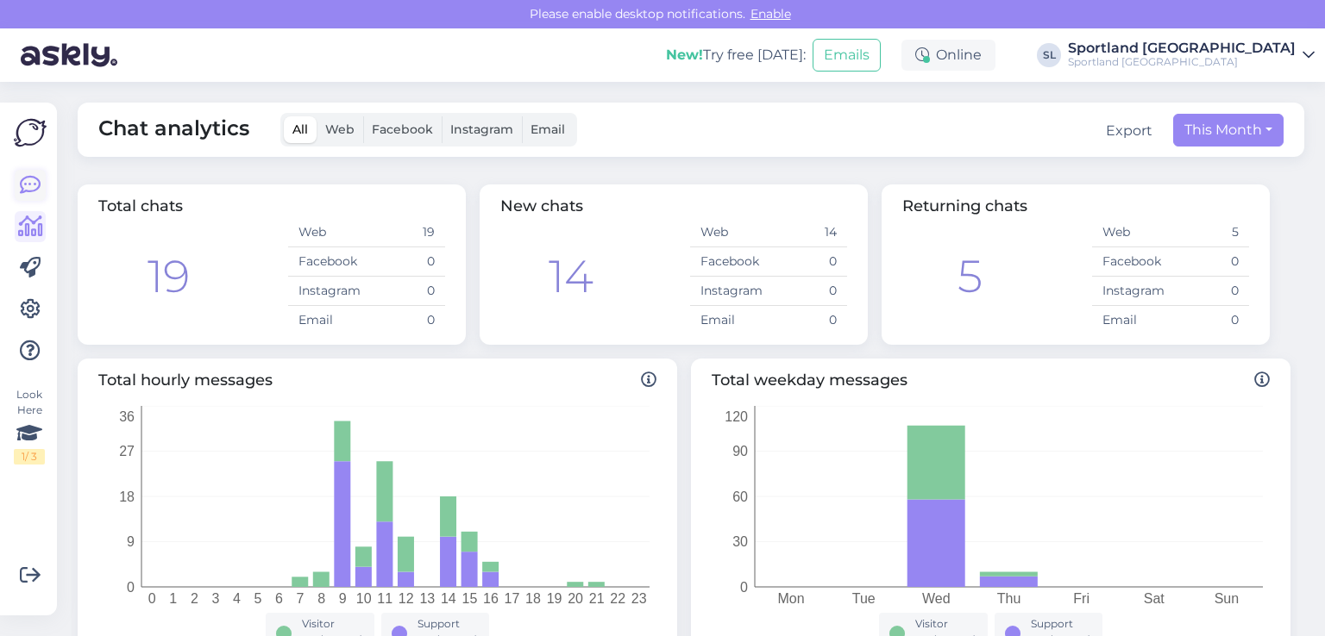
click at [28, 187] on icon at bounding box center [30, 185] width 21 height 21
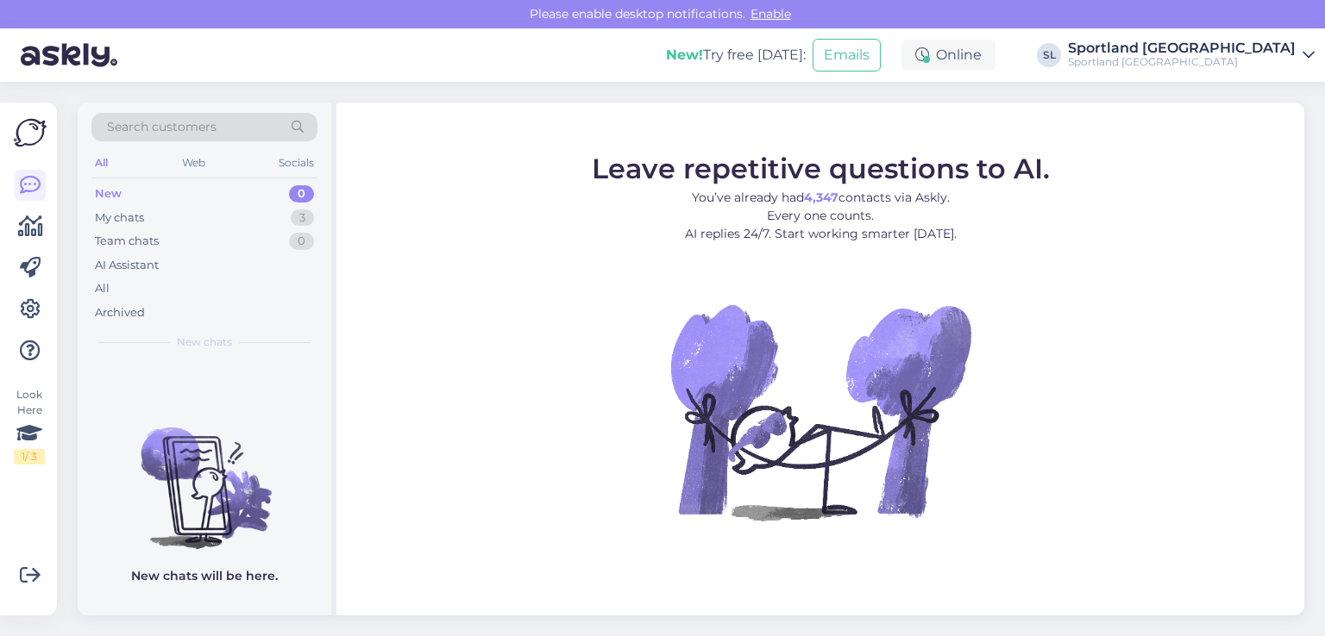
click at [173, 187] on div "New 0" at bounding box center [204, 194] width 226 height 24
click at [186, 221] on div "My chats 3" at bounding box center [204, 218] width 226 height 24
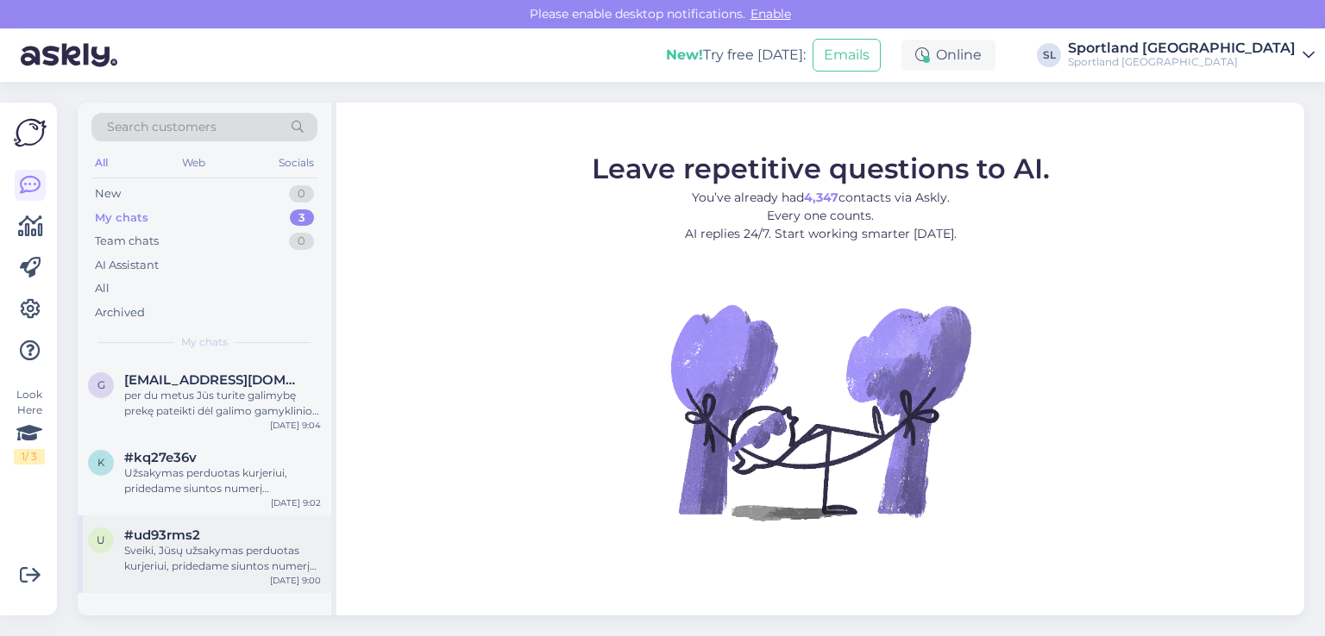
click at [207, 567] on div "Sveiki, Jūsų užsakymas perduotas kurjeriui, pridedame siuntos numerį CC85683483…" at bounding box center [222, 558] width 197 height 31
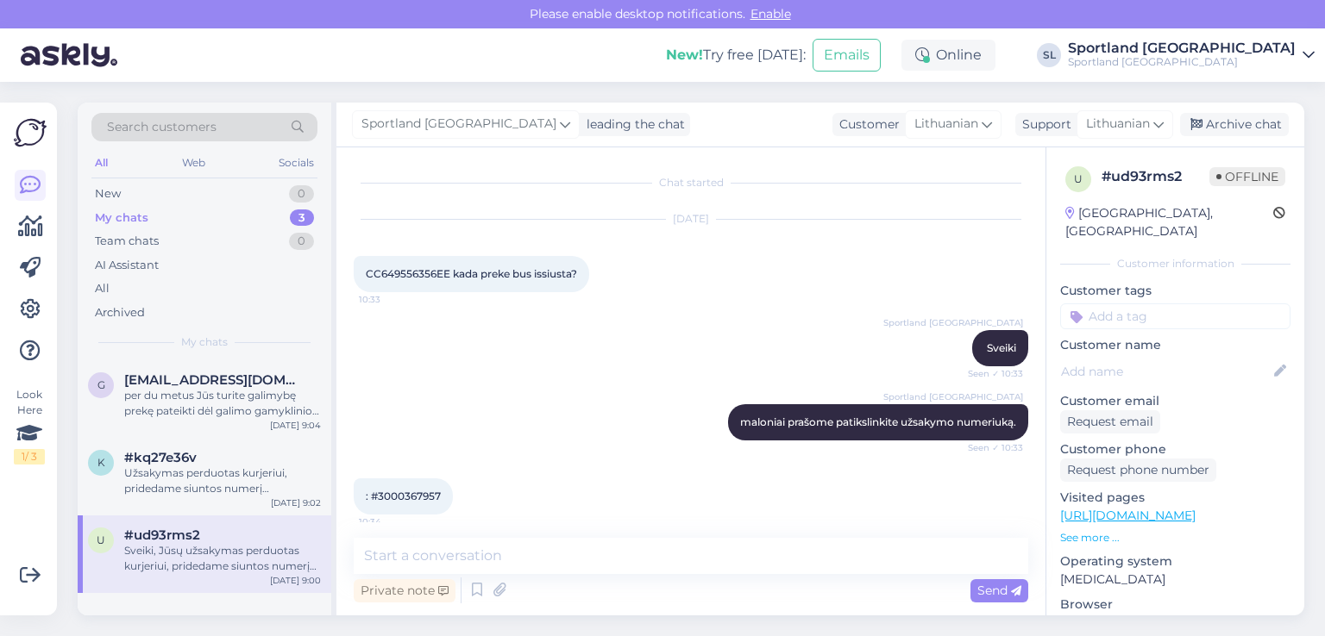
scroll to position [1067, 0]
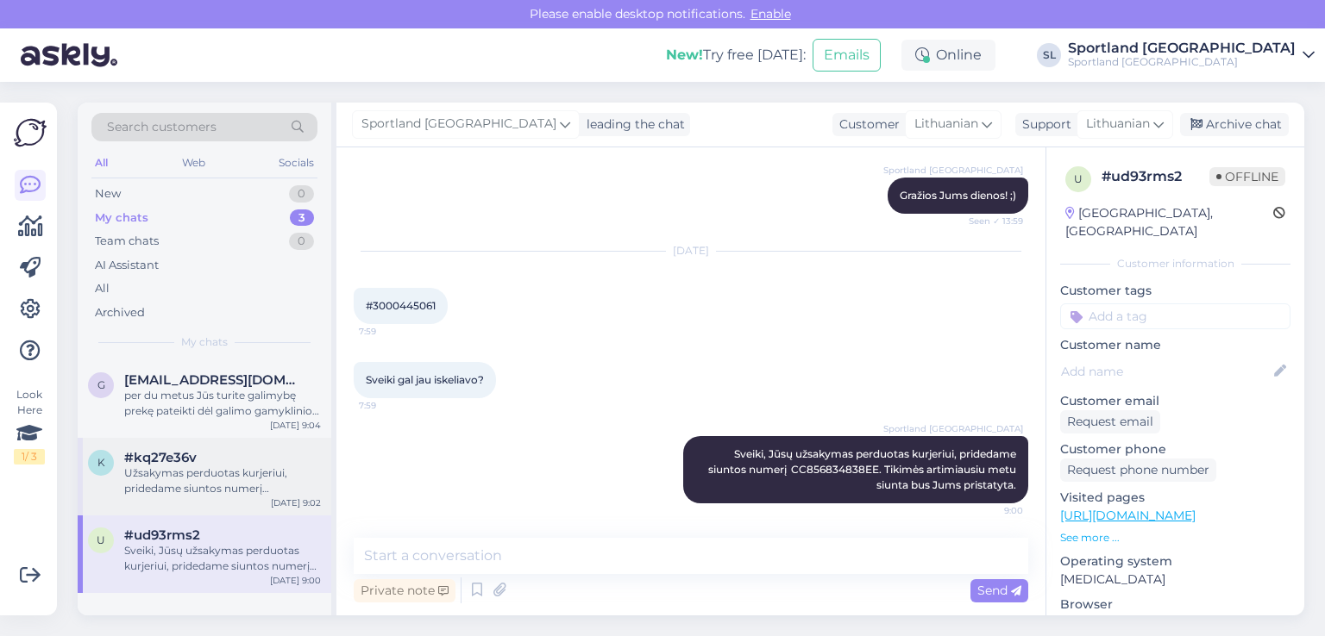
click at [220, 490] on div "Užsakymas perduotas kurjeriui, pridedame siuntos numerį CC854375825EE. Tikimės,…" at bounding box center [222, 481] width 197 height 31
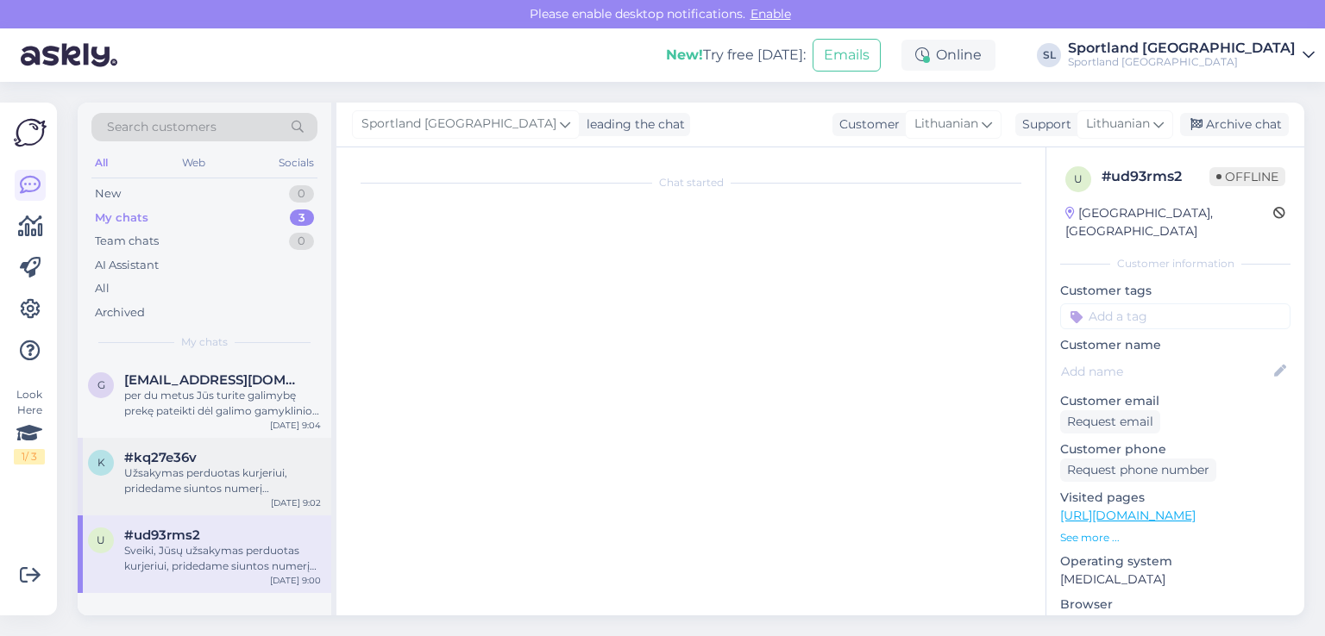
scroll to position [0, 0]
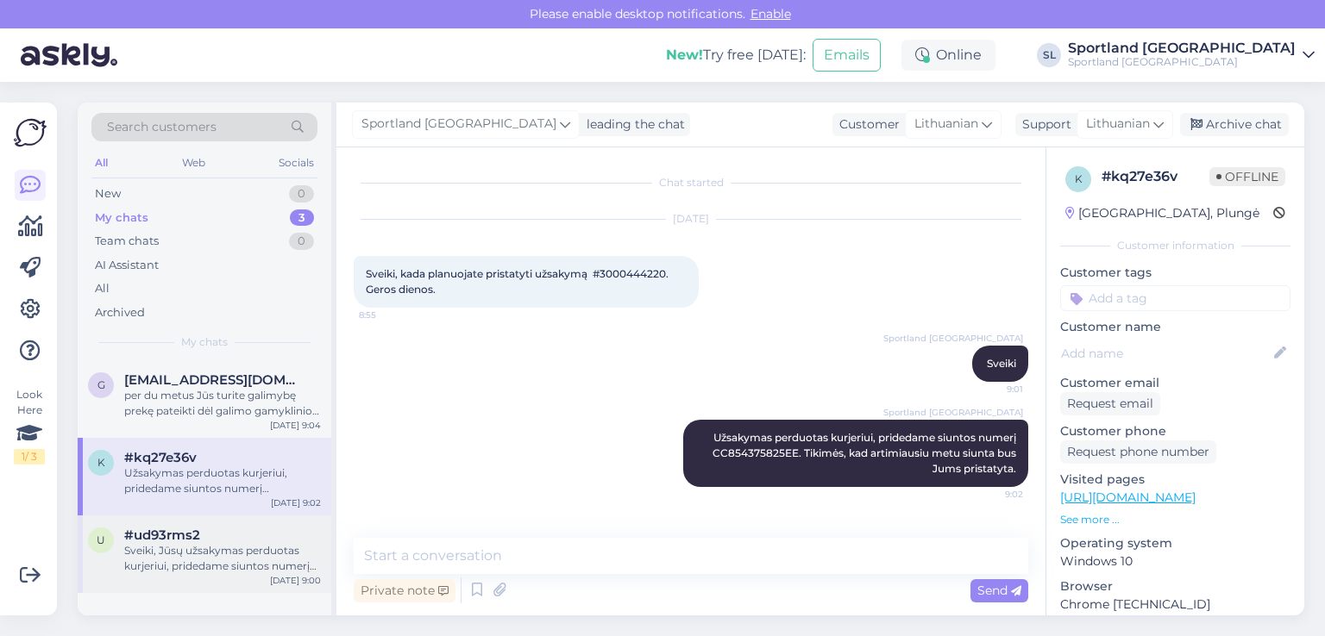
click at [217, 540] on div "#ud93rms2" at bounding box center [222, 536] width 197 height 16
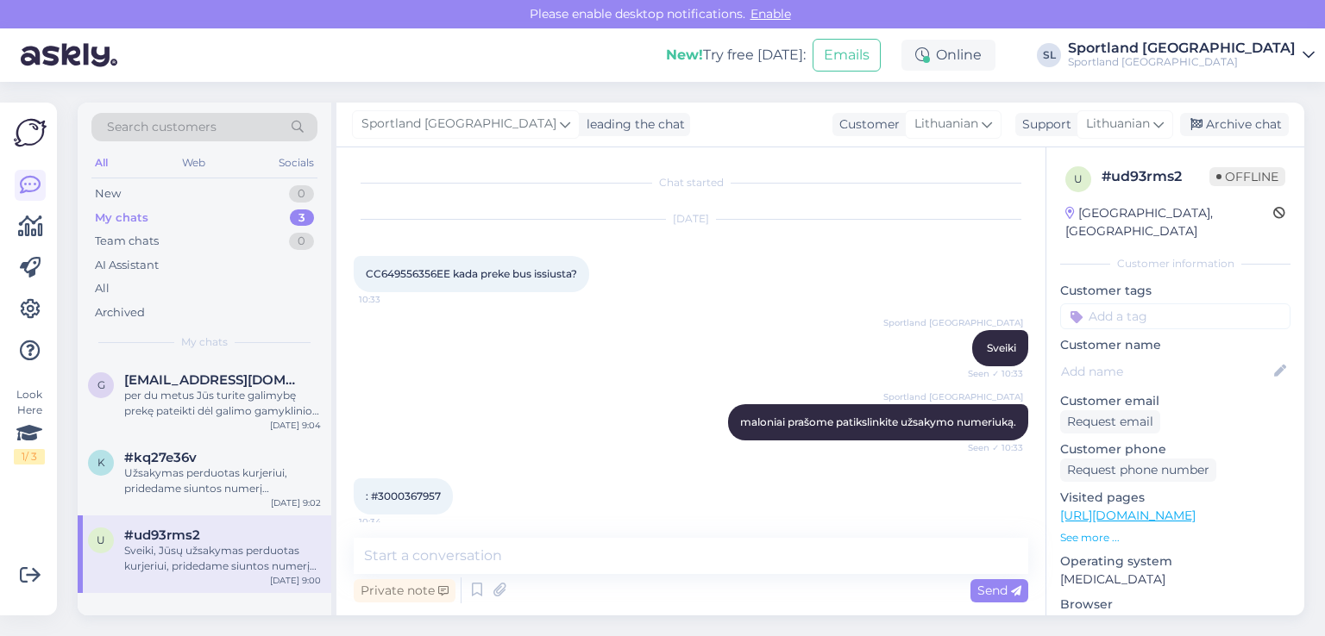
scroll to position [1067, 0]
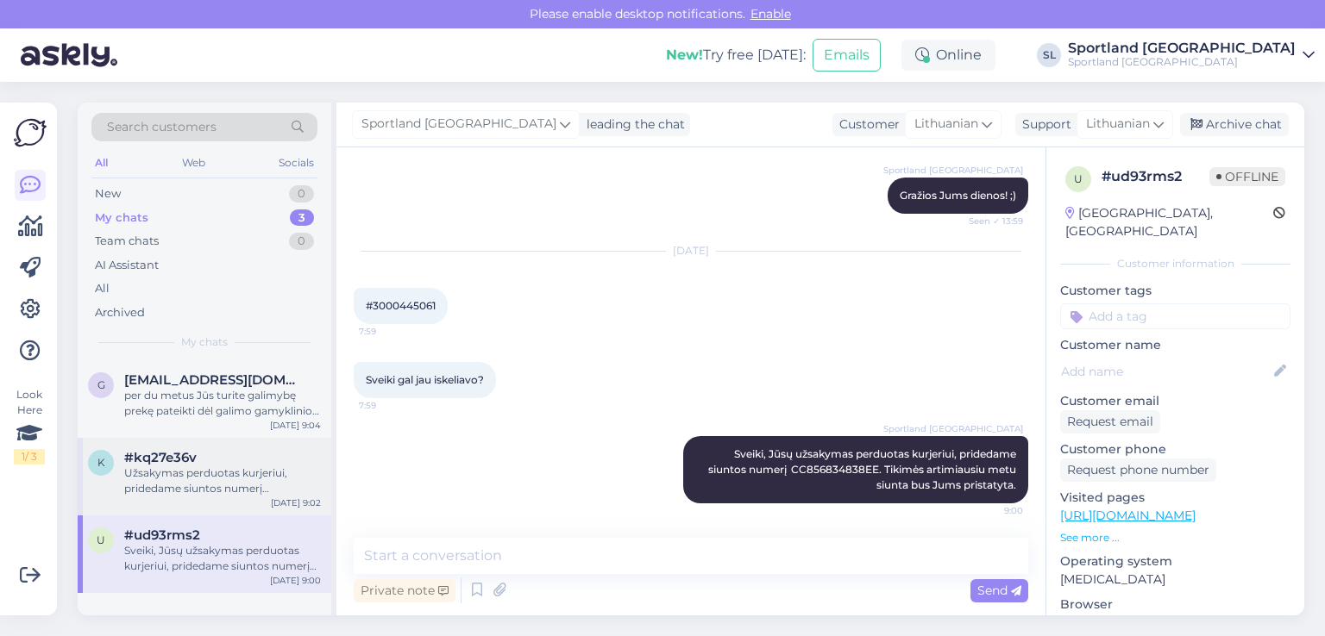
click at [222, 473] on div "Užsakymas perduotas kurjeriui, pridedame siuntos numerį CC854375825EE. Tikimės,…" at bounding box center [222, 481] width 197 height 31
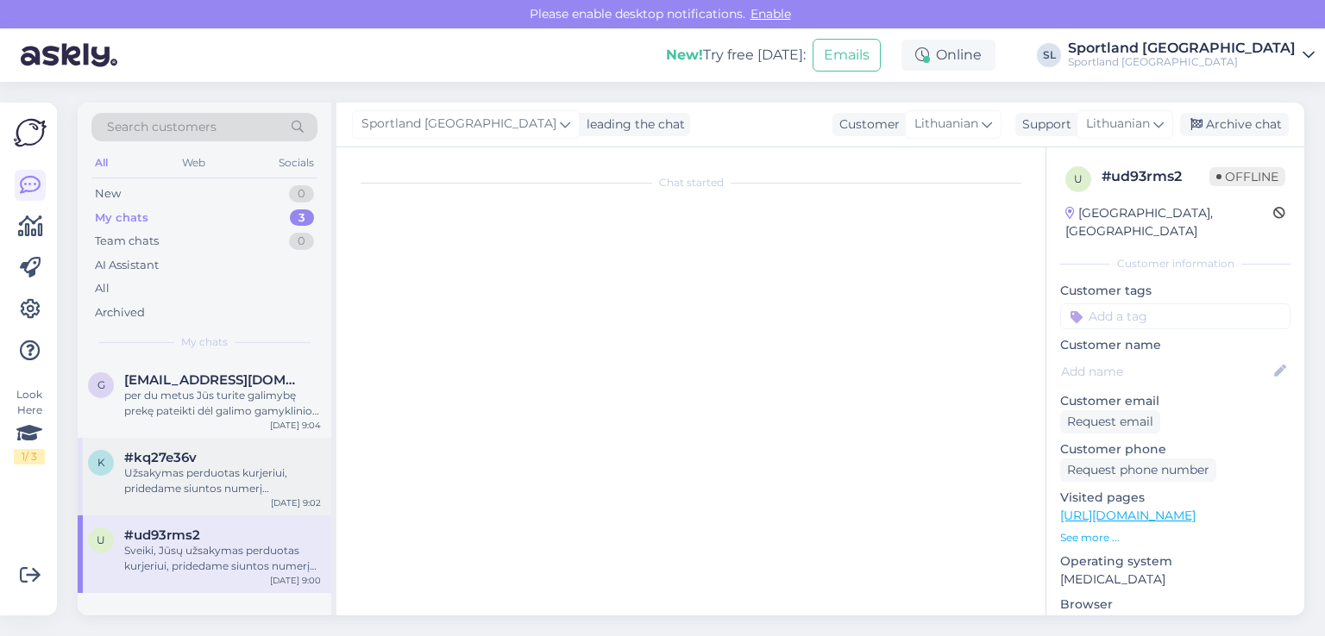
scroll to position [0, 0]
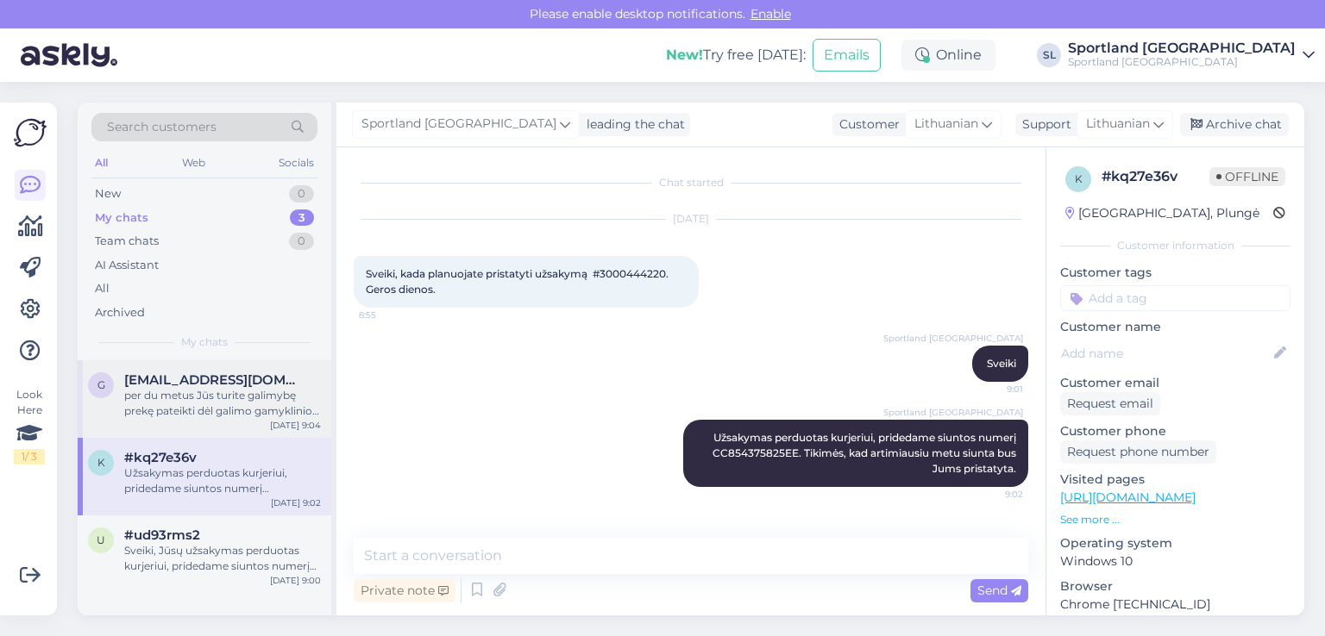
click at [224, 419] on div "g giedrebrackute@gmail.com per du metus Jūs turite galimybę prekę pateikti dėl …" at bounding box center [205, 400] width 254 height 78
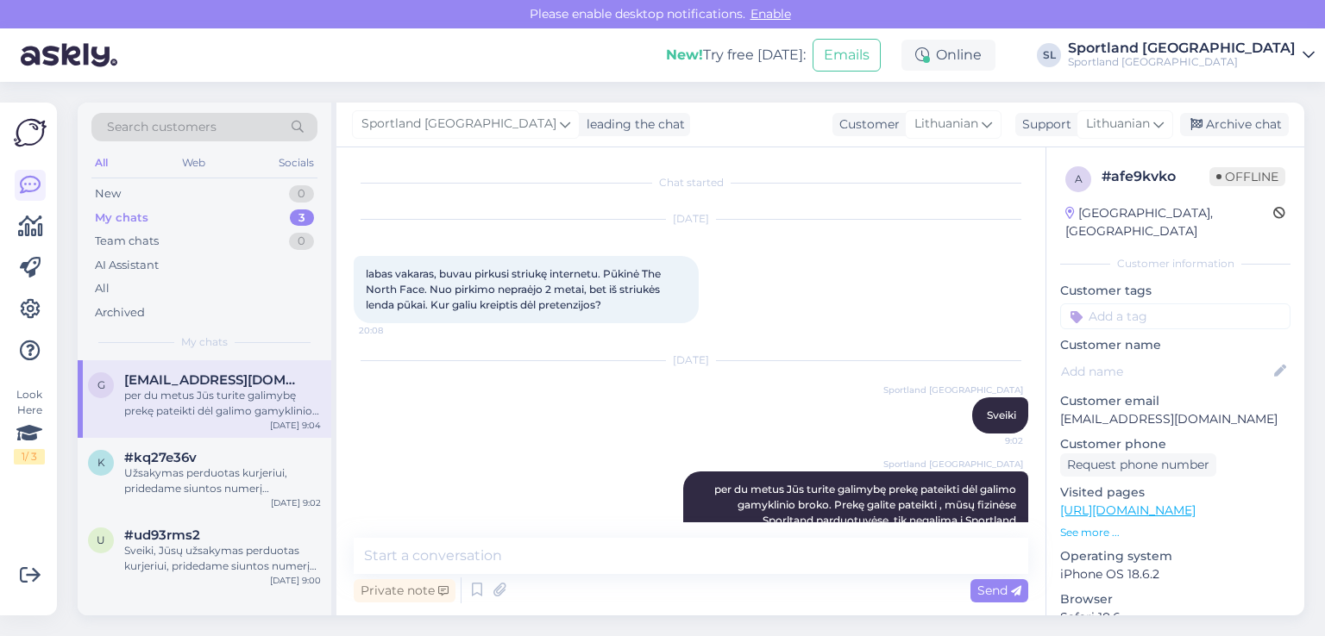
scroll to position [82, 0]
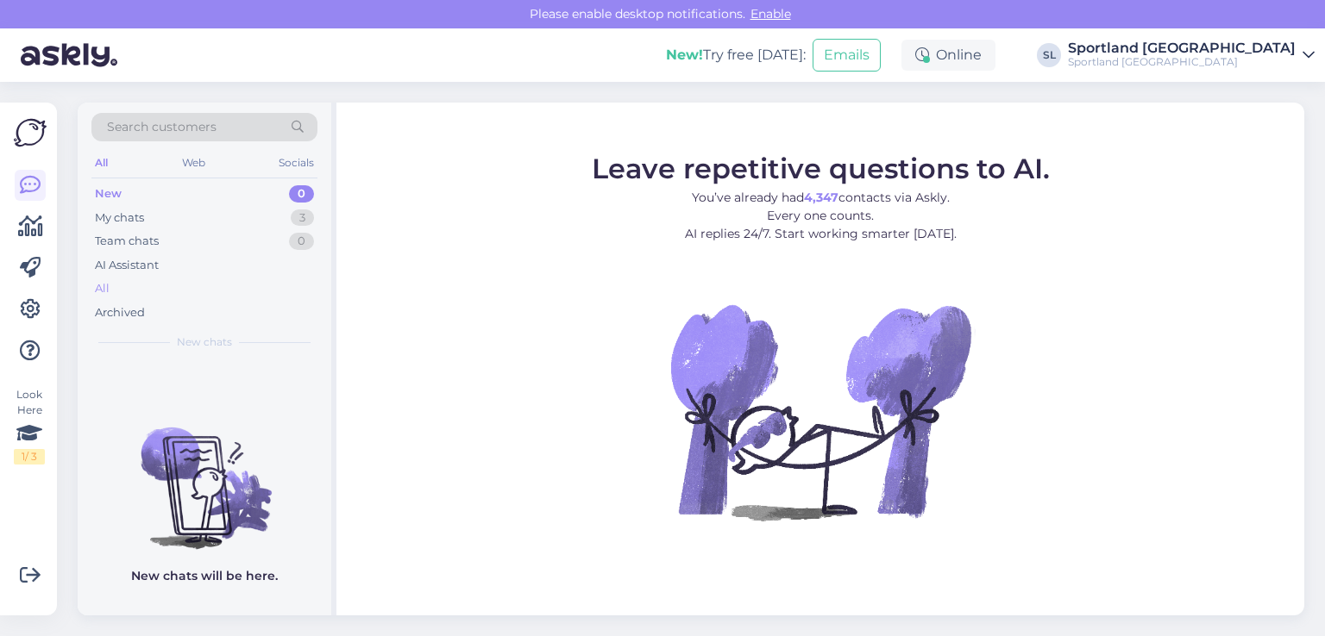
click at [107, 291] on div "All" at bounding box center [102, 288] width 15 height 17
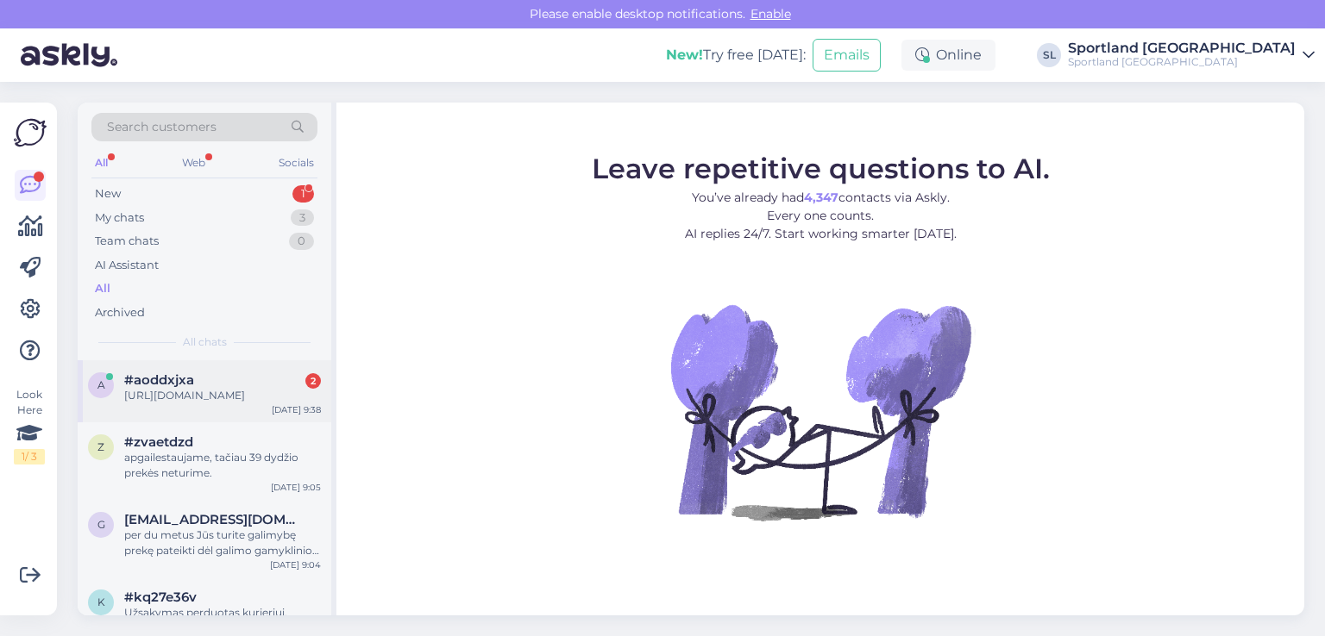
click at [184, 388] on div "https://sportland.lt/product/spalding_tf_250_react_76_967z" at bounding box center [222, 396] width 197 height 16
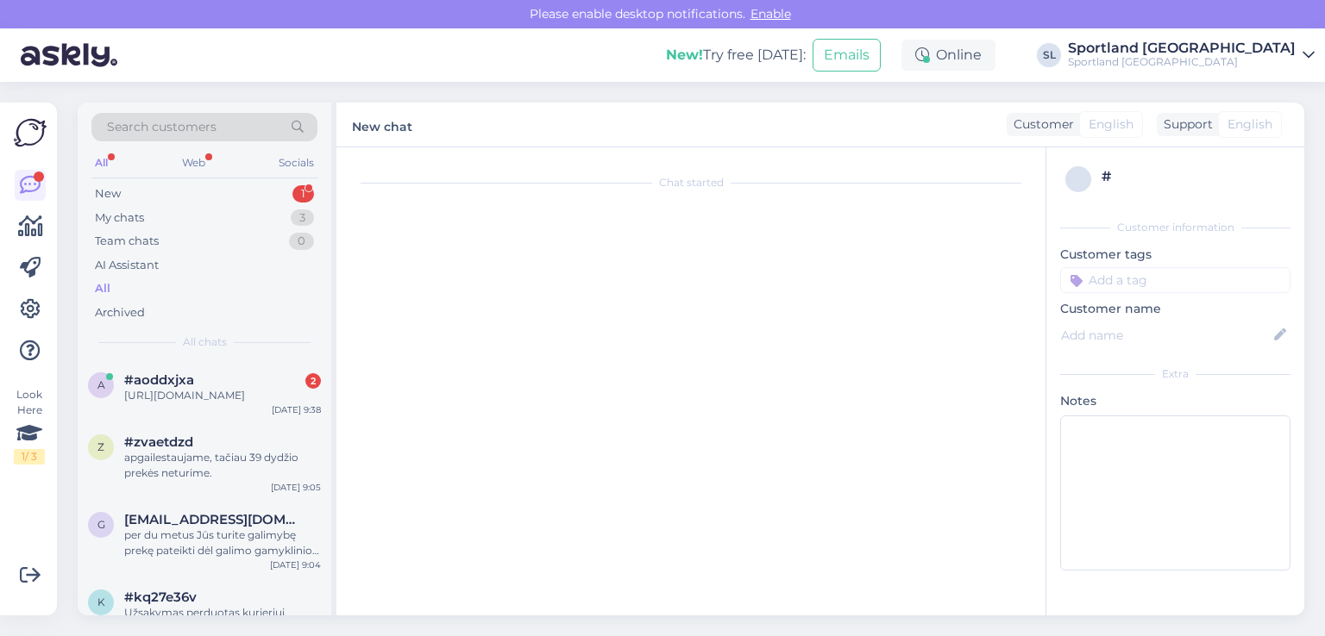
scroll to position [397, 0]
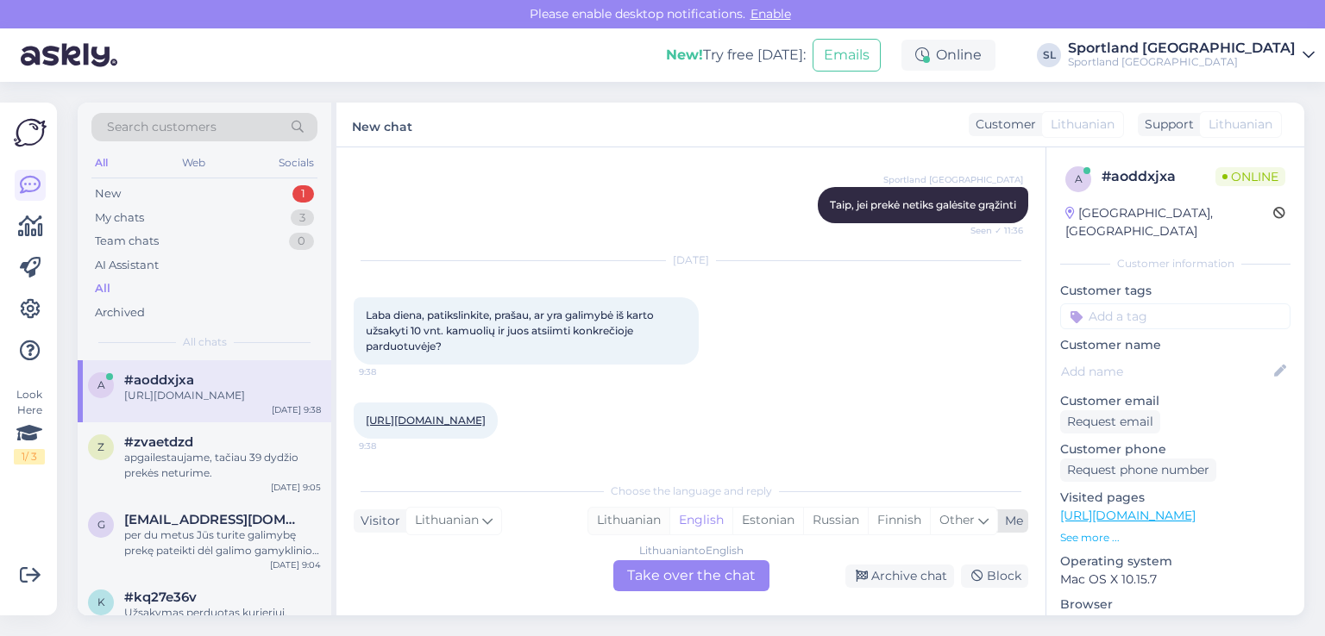
click at [643, 522] on div "Lithuanian" at bounding box center [628, 521] width 81 height 26
click at [672, 575] on div "Lithuanian to Lithuanian Take over the chat" at bounding box center [691, 576] width 156 height 31
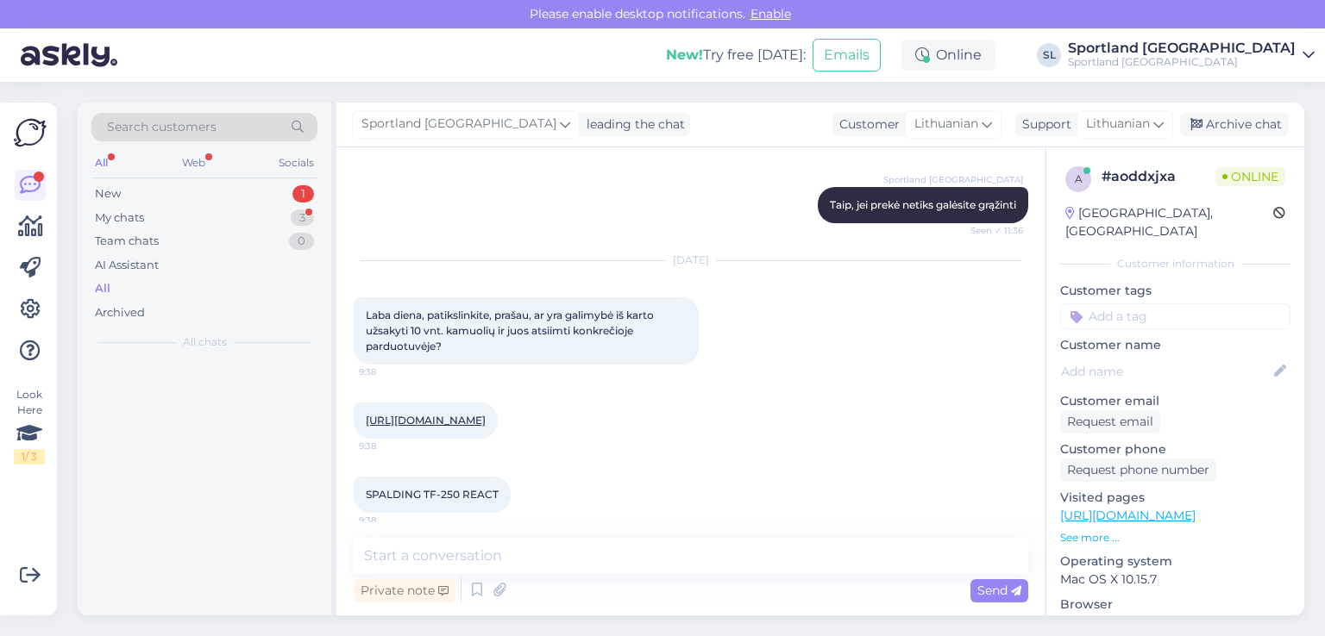
scroll to position [407, 0]
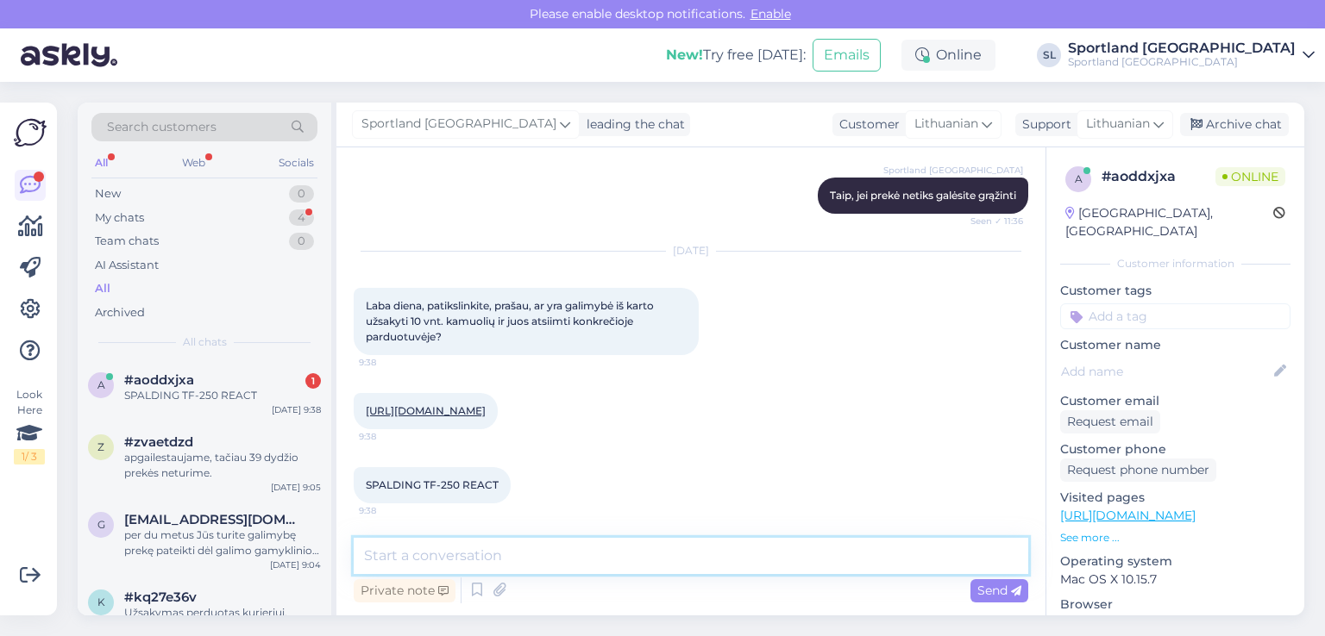
click at [642, 552] on textarea at bounding box center [691, 556] width 674 height 36
type textarea "Sveiki"
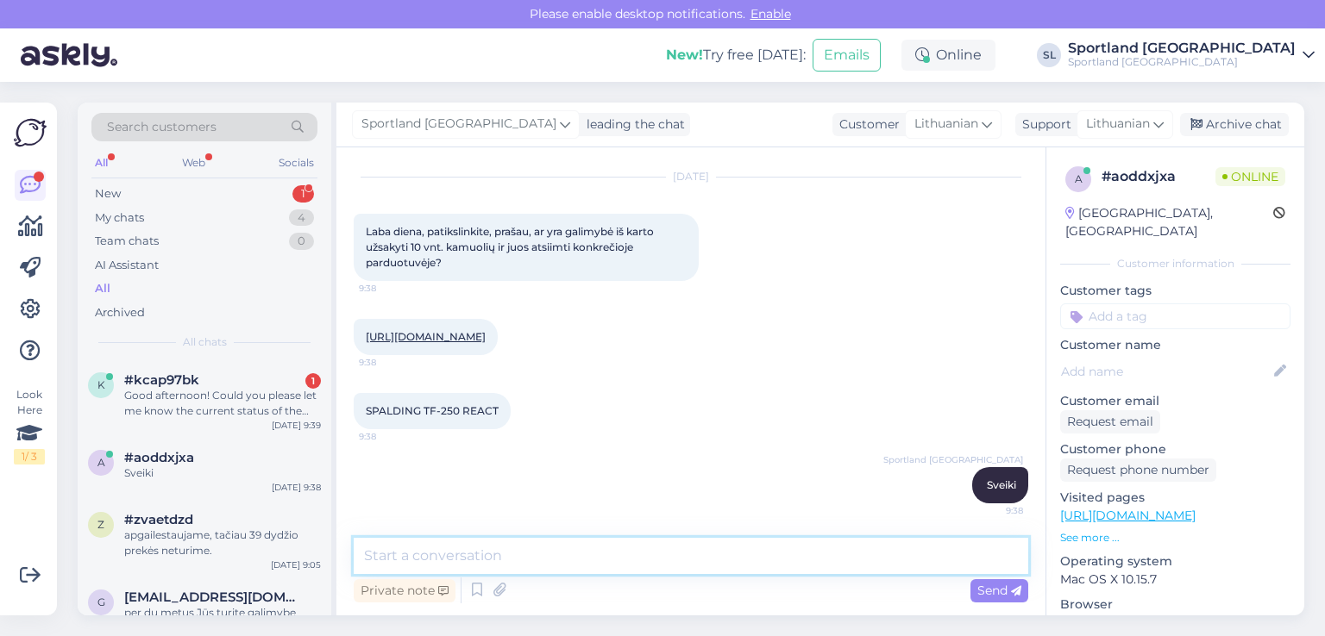
scroll to position [49, 0]
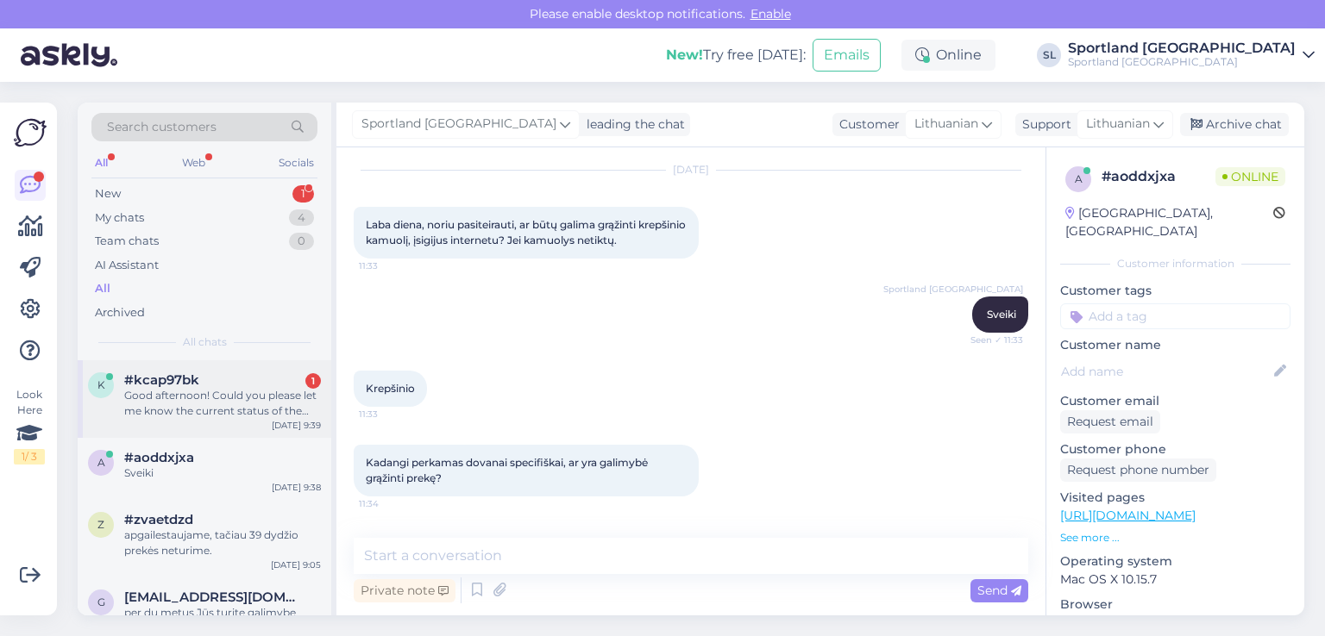
click at [170, 410] on div "Good afternoon! Could you please let me know the current status of the order #1…" at bounding box center [222, 403] width 197 height 31
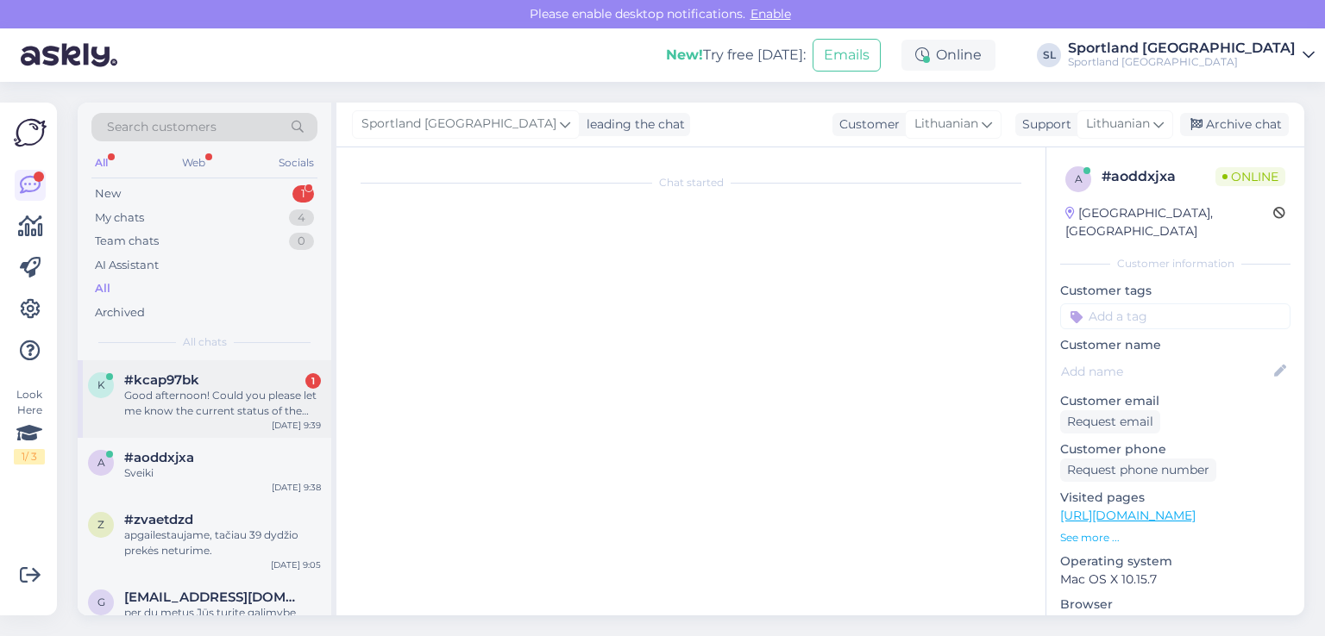
scroll to position [0, 0]
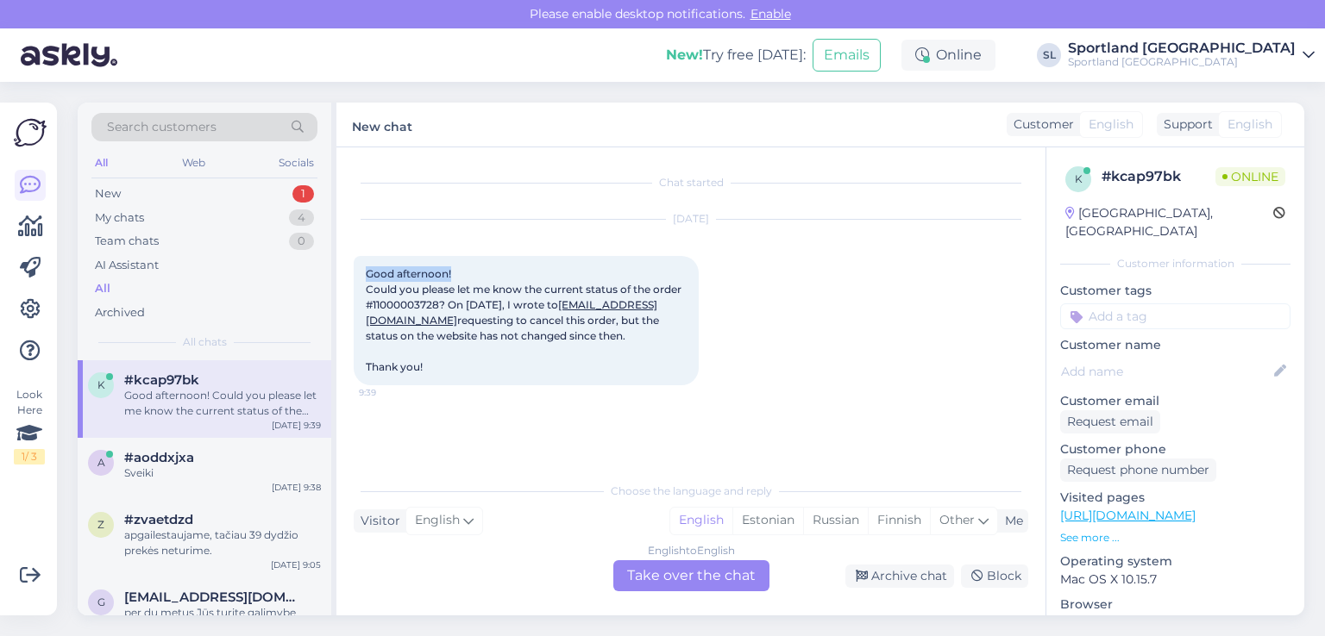
drag, startPoint x: 445, startPoint y: 272, endPoint x: 357, endPoint y: 281, distance: 88.5
click at [357, 281] on div "Good afternoon! Could you please let me know the current status of the order #1…" at bounding box center [526, 320] width 345 height 129
drag, startPoint x: 719, startPoint y: 517, endPoint x: 697, endPoint y: 562, distance: 50.9
click at [718, 517] on div "English" at bounding box center [701, 521] width 62 height 26
drag, startPoint x: 694, startPoint y: 580, endPoint x: 676, endPoint y: 570, distance: 20.4
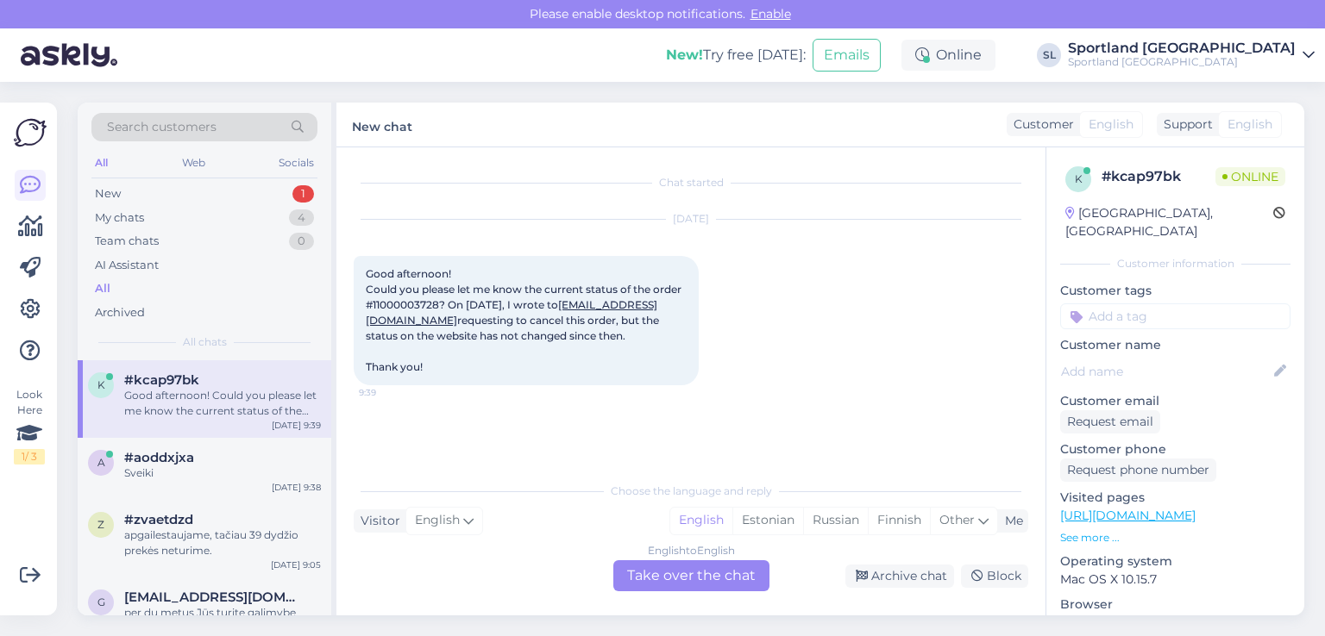
click at [693, 579] on div "English to English Take over the chat" at bounding box center [691, 576] width 156 height 31
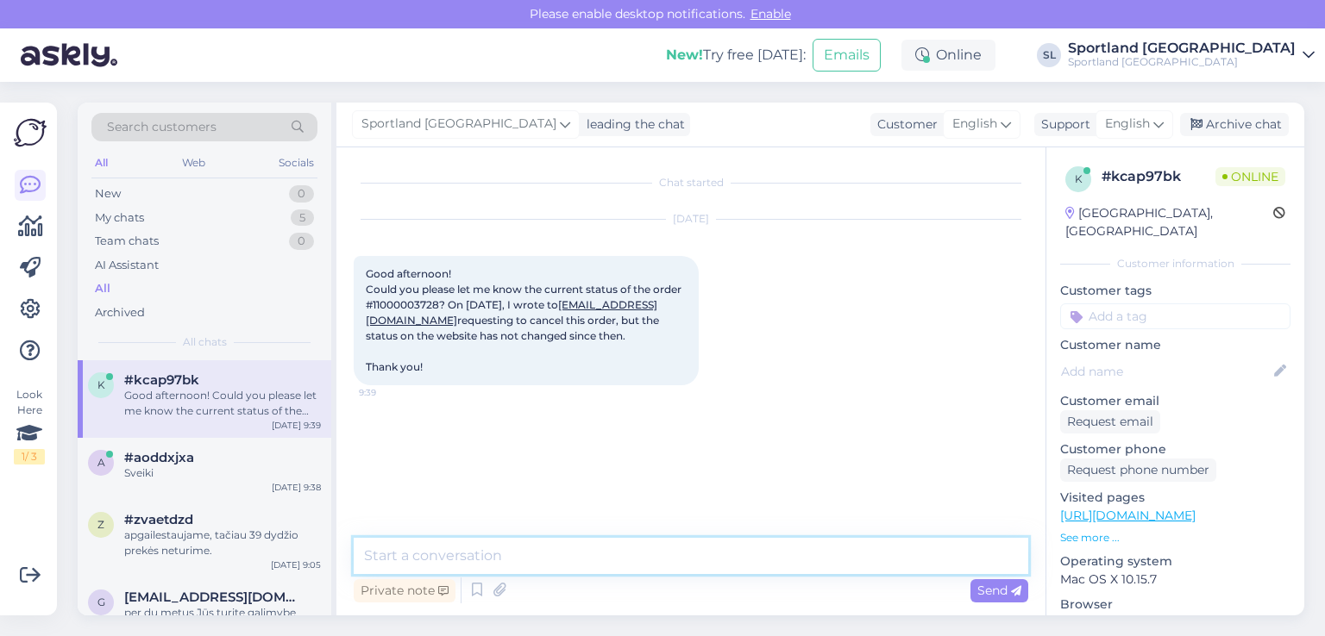
click at [544, 562] on textarea at bounding box center [691, 556] width 674 height 36
type textarea "h"
type textarea "Hello"
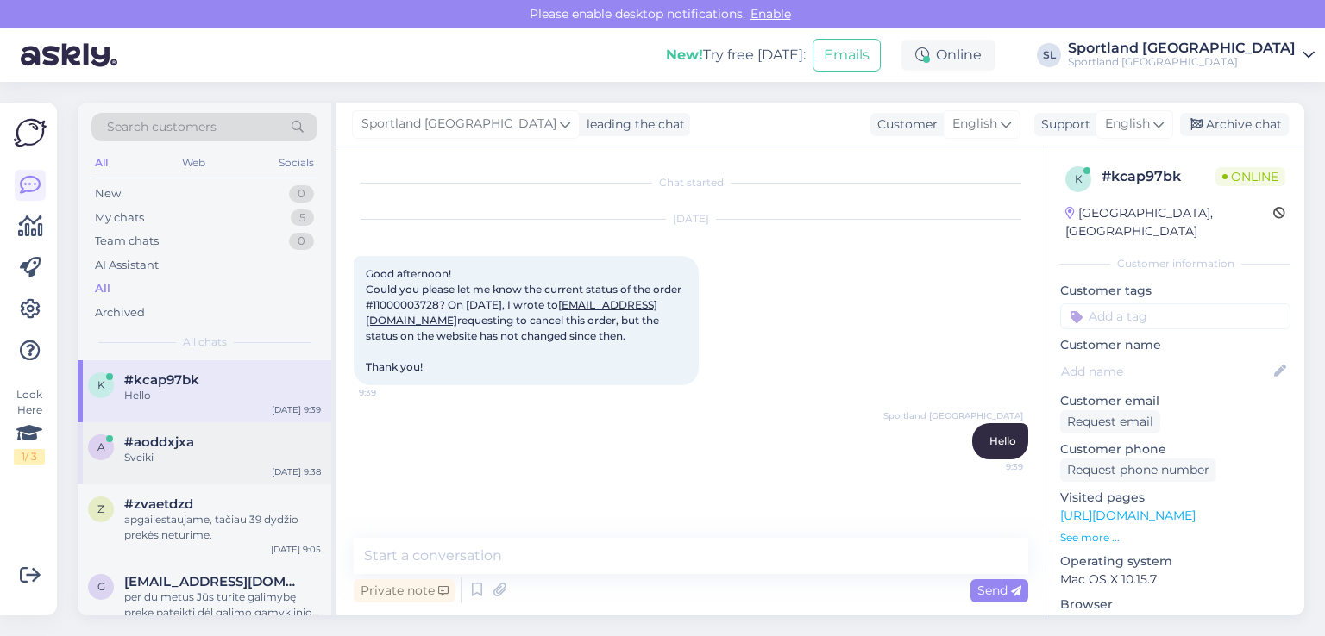
click at [185, 443] on span "#aoddxjxa" at bounding box center [159, 443] width 70 height 16
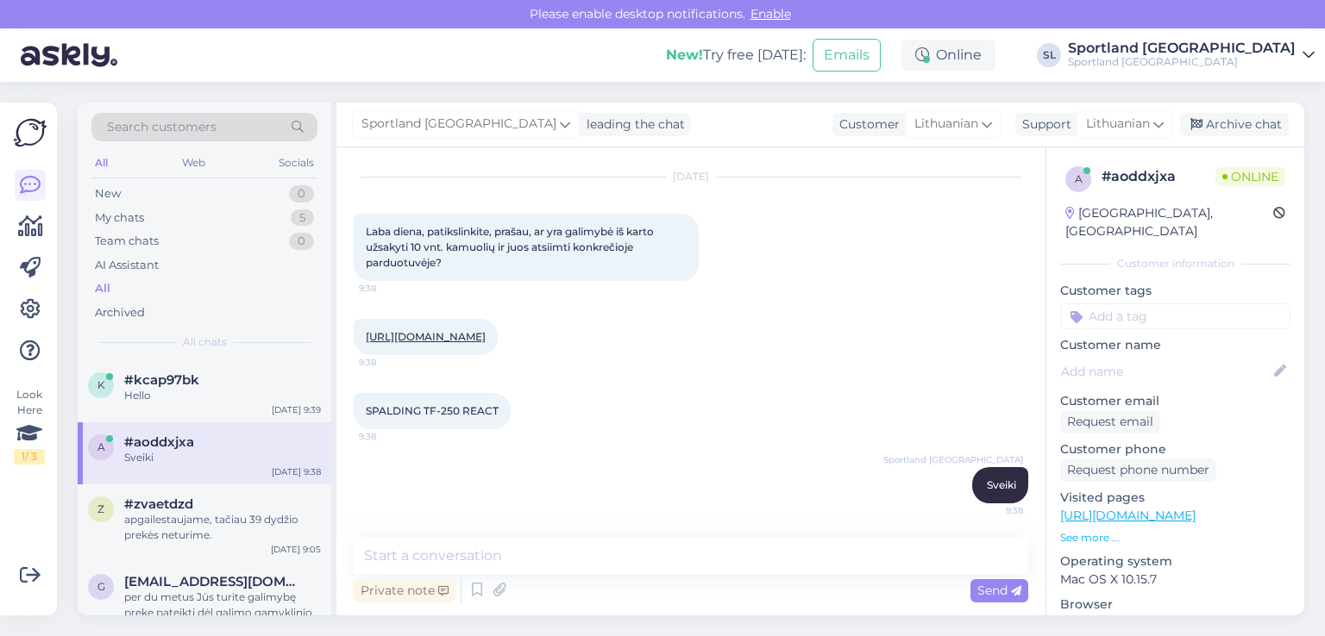
click at [481, 333] on link "https://sportland.lt/product/spalding_tf_250_react_76_967z" at bounding box center [426, 336] width 120 height 13
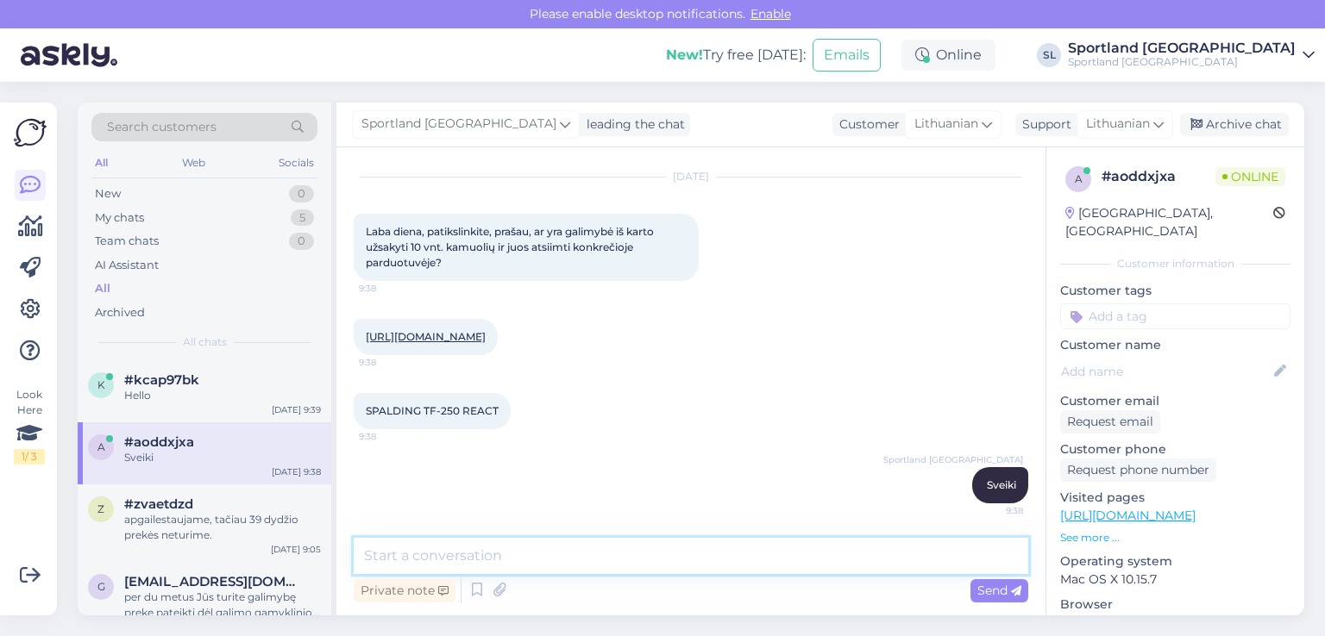
click at [562, 558] on textarea at bounding box center [691, 556] width 674 height 36
click at [711, 555] on textarea "apgailestaujame, tačiau niekur neturime tokio kieko šios prekės." at bounding box center [691, 556] width 674 height 36
type textarea "apgailestaujame, tačiau niekur neturime tokio kiekio šios prekės."
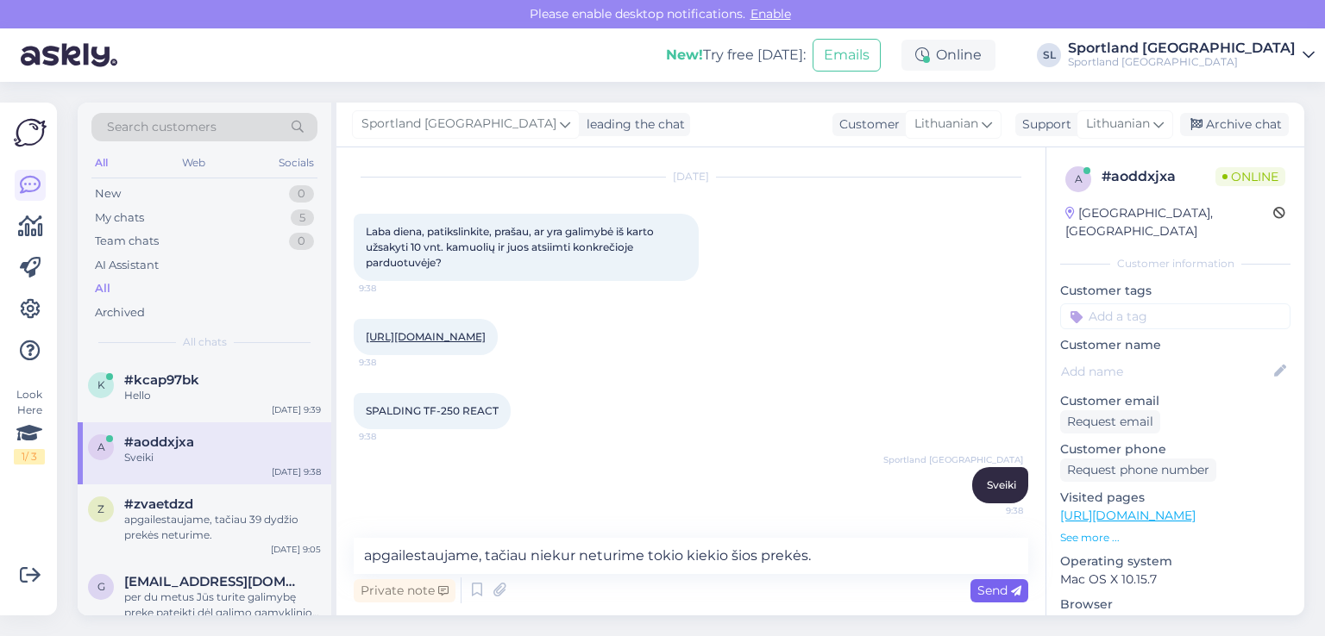
click at [987, 587] on span "Send" at bounding box center [999, 591] width 44 height 16
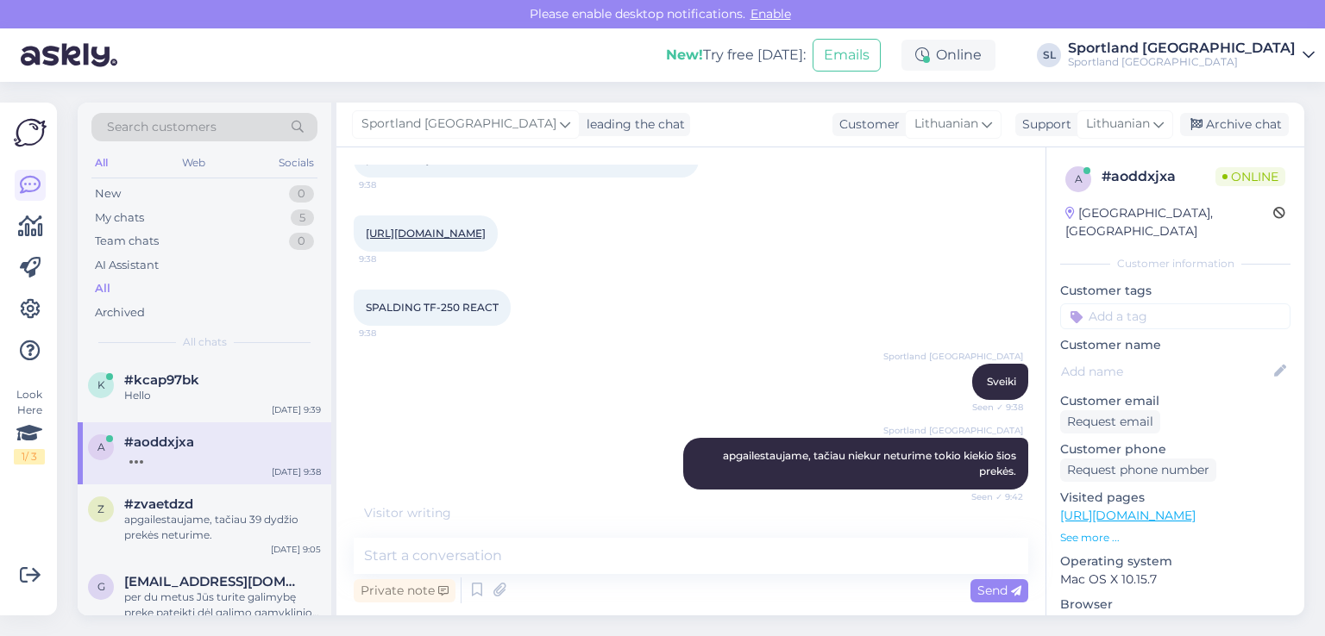
scroll to position [588, 0]
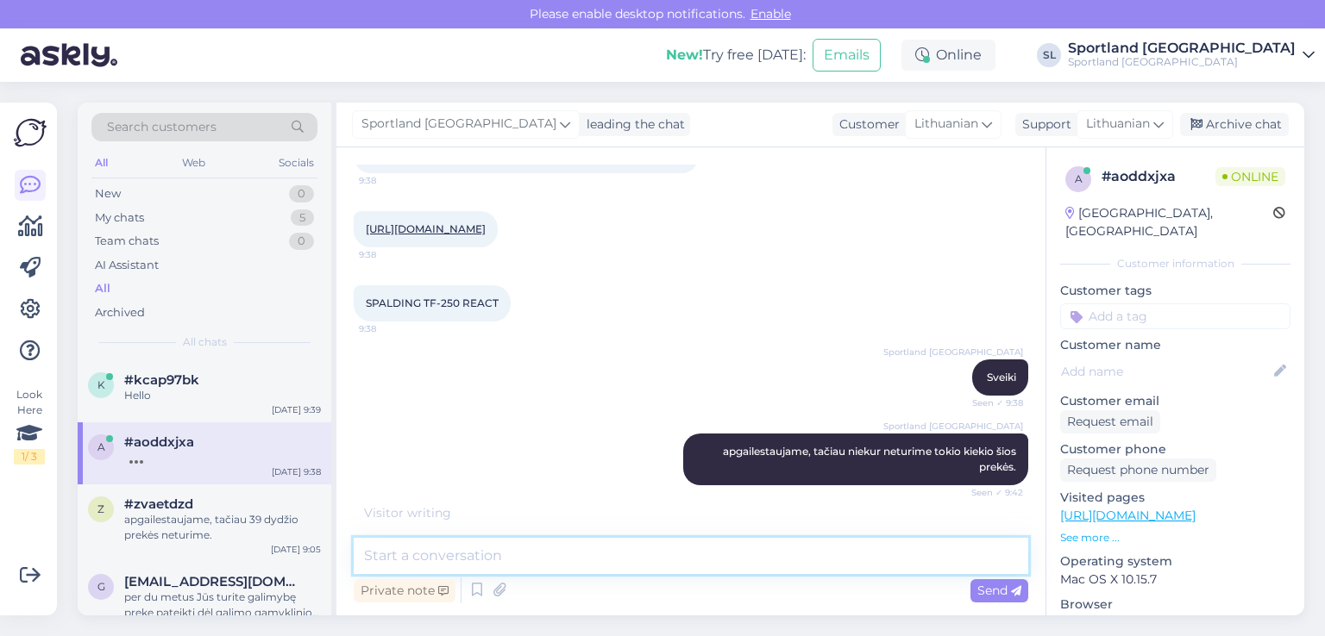
click at [531, 552] on textarea at bounding box center [691, 556] width 674 height 36
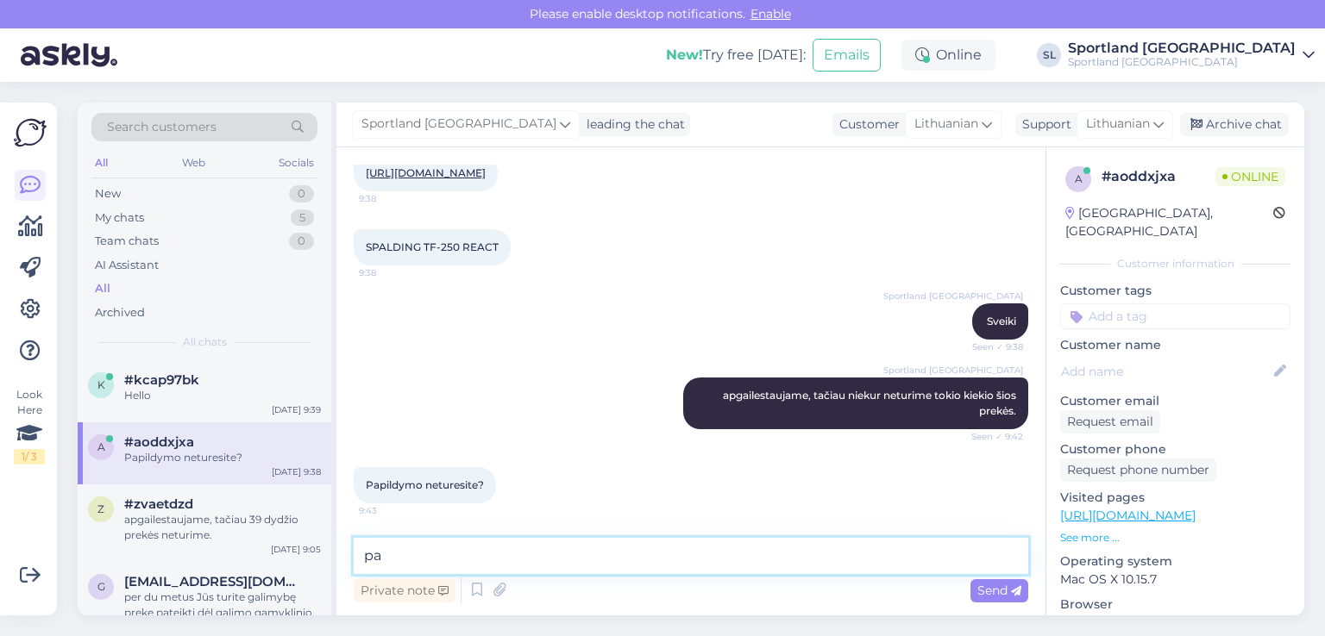
type textarea "p"
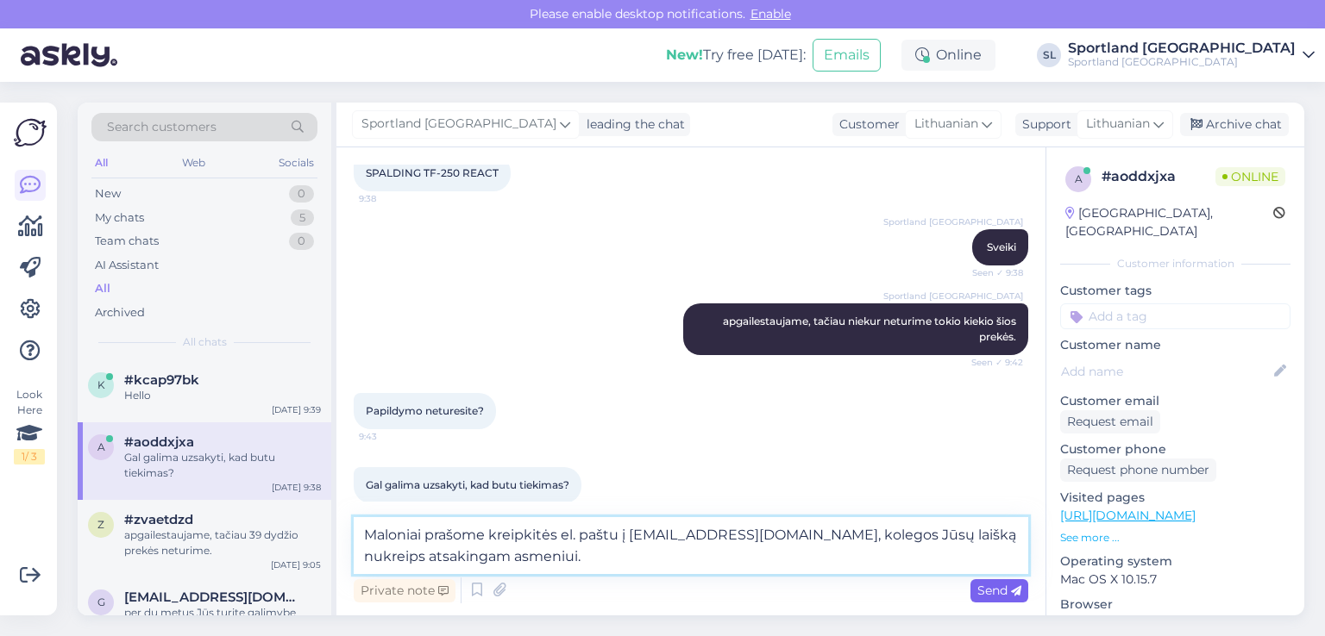
type textarea "Maloniai prašome kreipkitės el. paštu į aptarnavimas@sportland.lt, kolegos Jūsų…"
click at [1000, 590] on span "Send" at bounding box center [999, 591] width 44 height 16
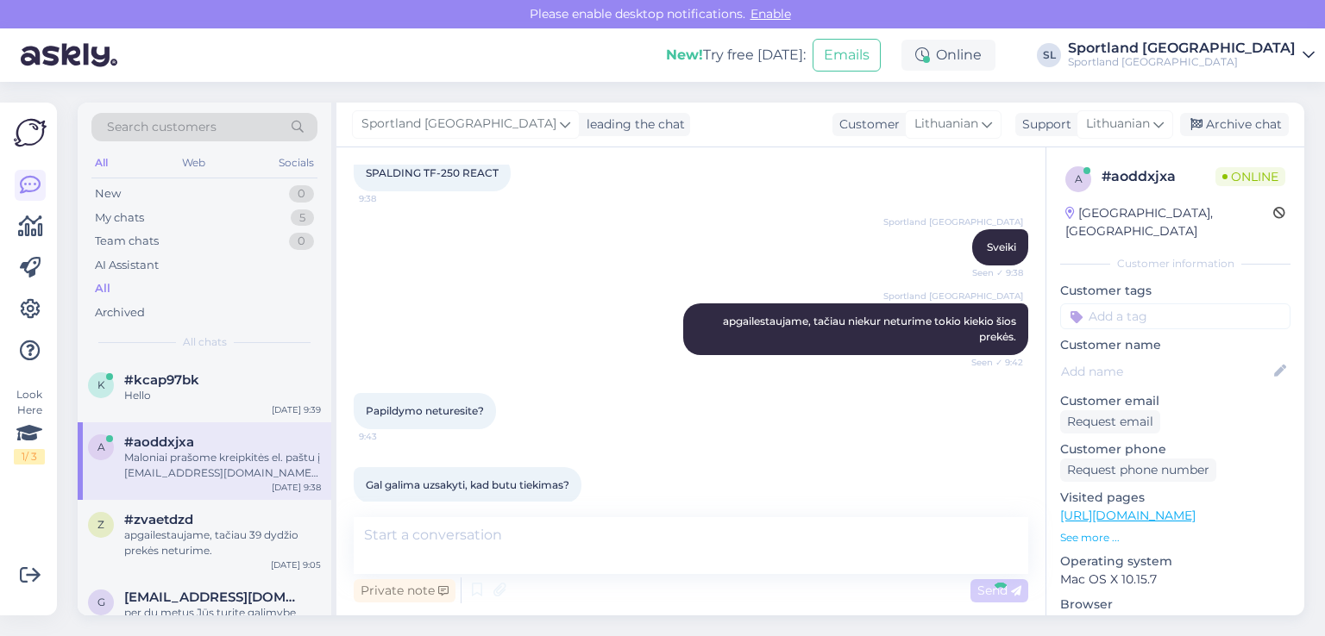
scroll to position [825, 0]
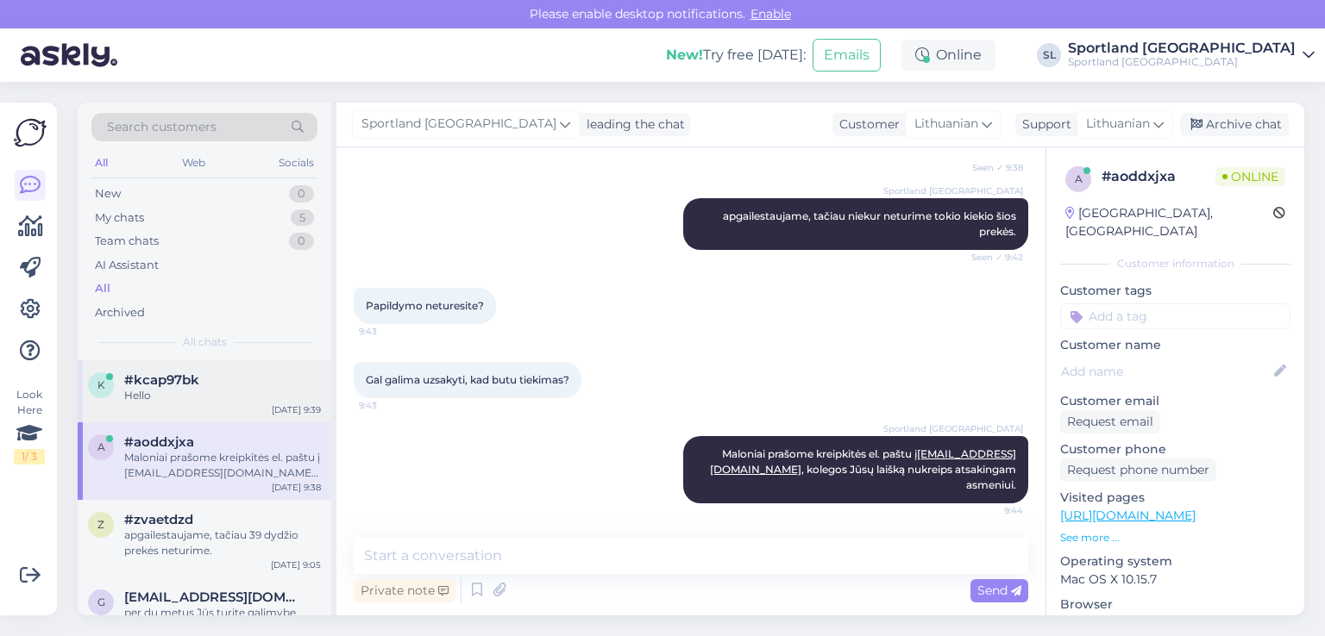
click at [146, 401] on div "Hello" at bounding box center [222, 396] width 197 height 16
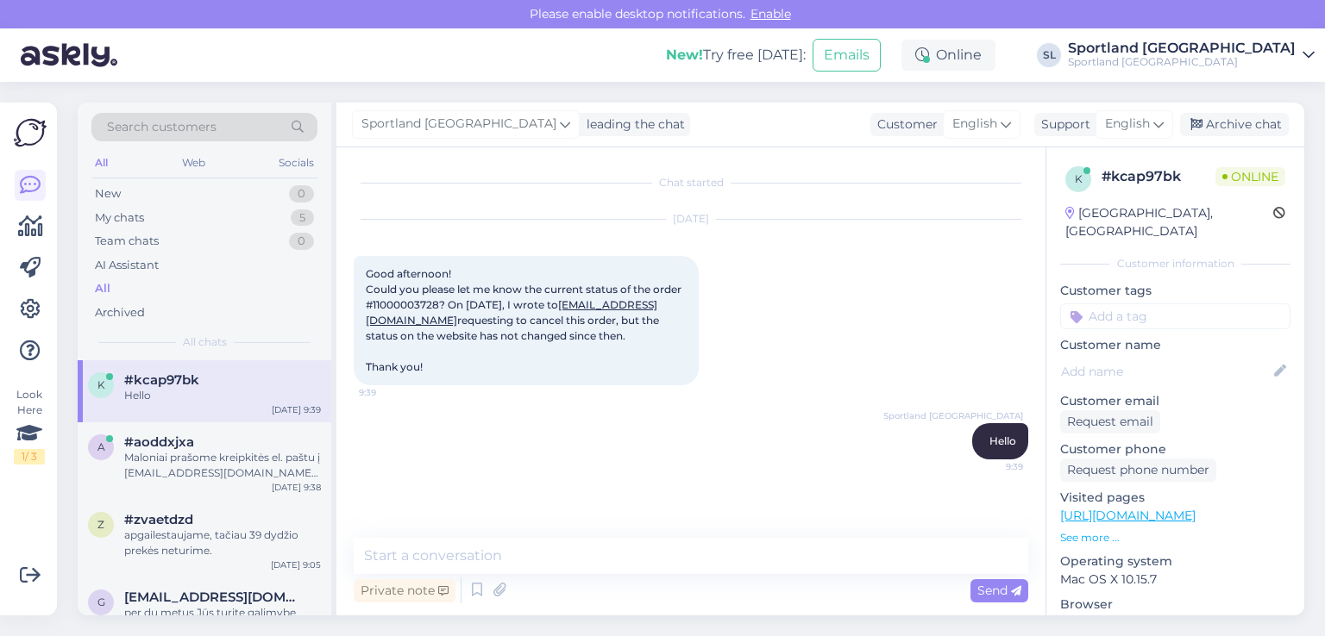
scroll to position [0, 0]
drag, startPoint x: 427, startPoint y: 373, endPoint x: 362, endPoint y: 270, distance: 121.3
click at [362, 270] on div "Good afternoon! Could you please let me know the current status of the order #1…" at bounding box center [526, 320] width 345 height 129
copy span "Good afternoon! Could you please let me know the current status of the order #1…"
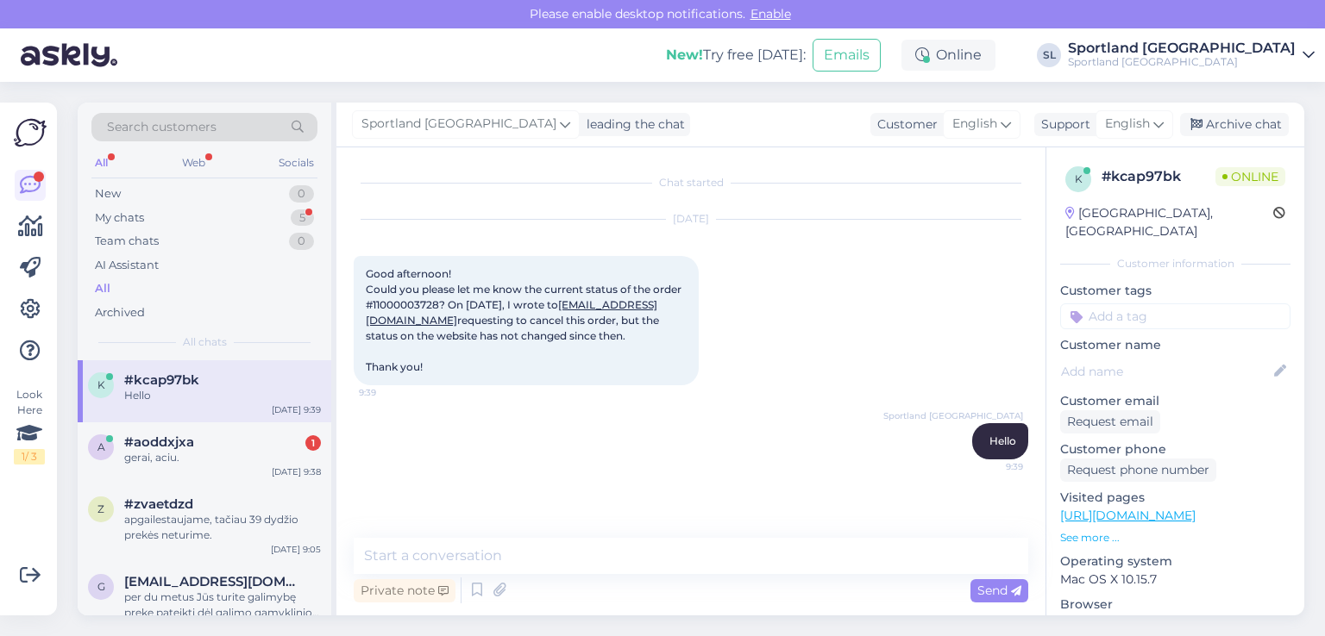
click at [456, 433] on div "Sportland Lithuania Hello 9:39" at bounding box center [691, 441] width 674 height 74
click at [392, 297] on div "Good afternoon! Could you please let me know the current status of the order #1…" at bounding box center [526, 320] width 345 height 129
click at [392, 298] on div "Good afternoon! Could you please let me know the current status of the order #1…" at bounding box center [526, 320] width 345 height 129
click at [395, 307] on span "Good afternoon! Could you please let me know the current status of the order #1…" at bounding box center [525, 320] width 318 height 106
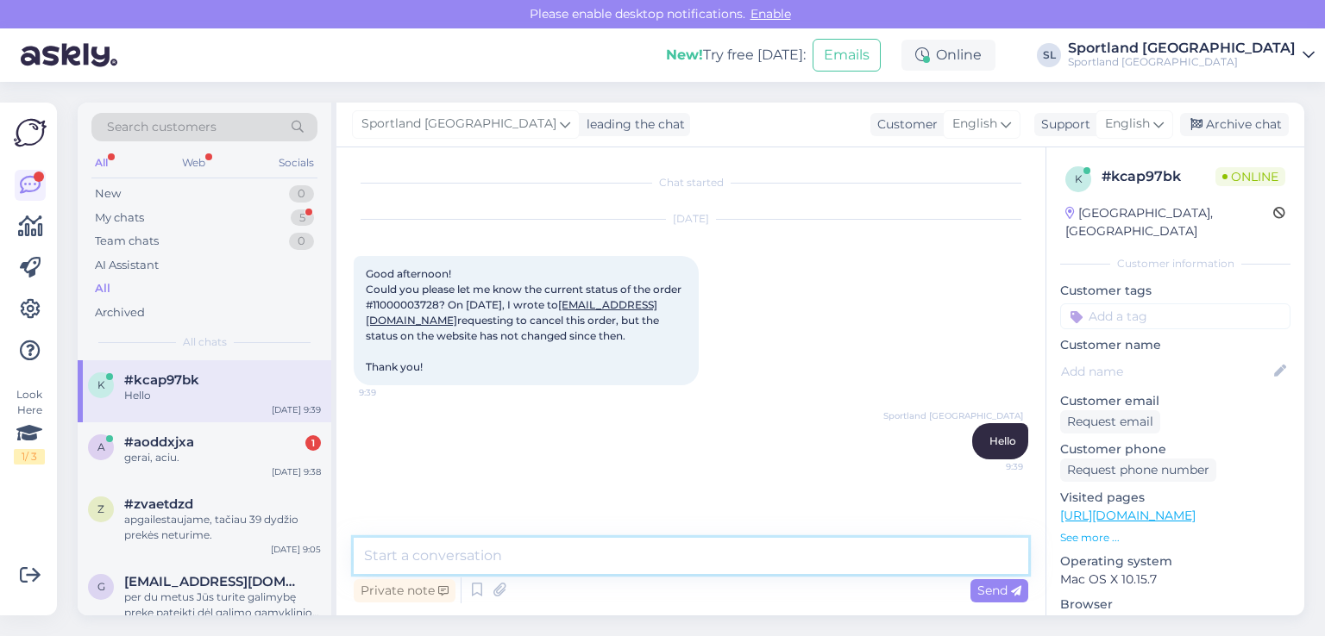
click at [490, 561] on textarea at bounding box center [691, 556] width 674 height 36
paste textarea "we have passed the information on to the store employee, you will be refunded. …"
type textarea "we have passed the information on to the store employee, you will be refunded. …"
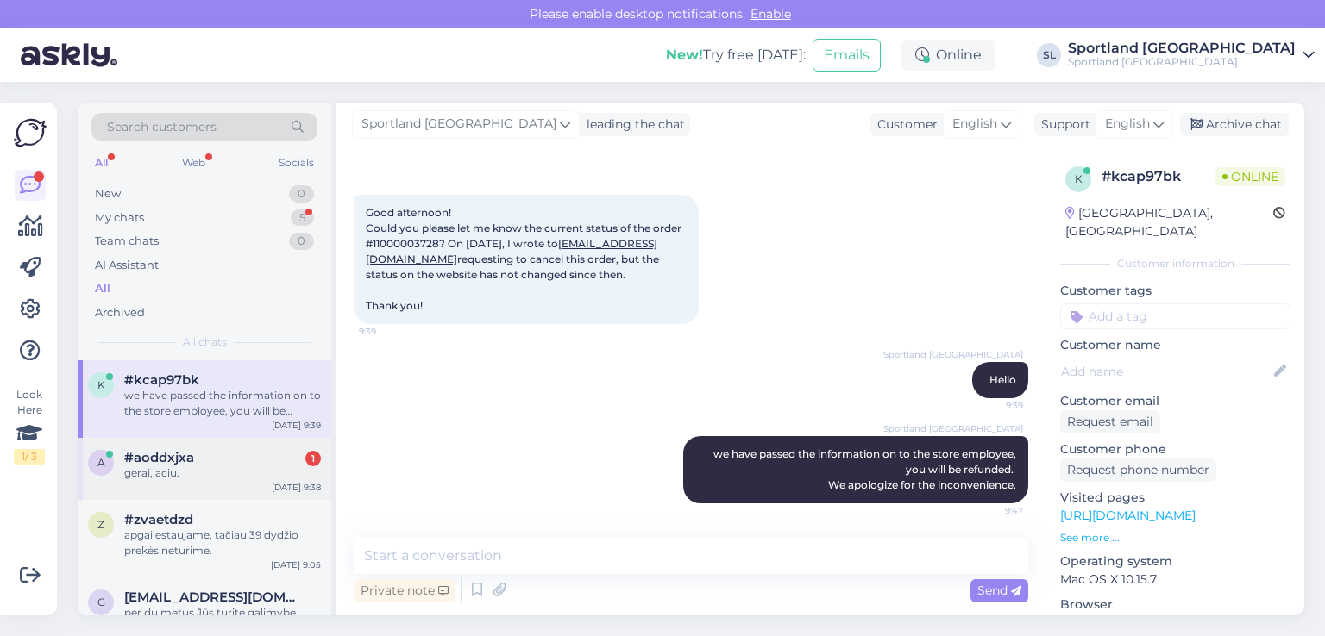
click at [225, 462] on div "#aoddxjxa 1" at bounding box center [222, 458] width 197 height 16
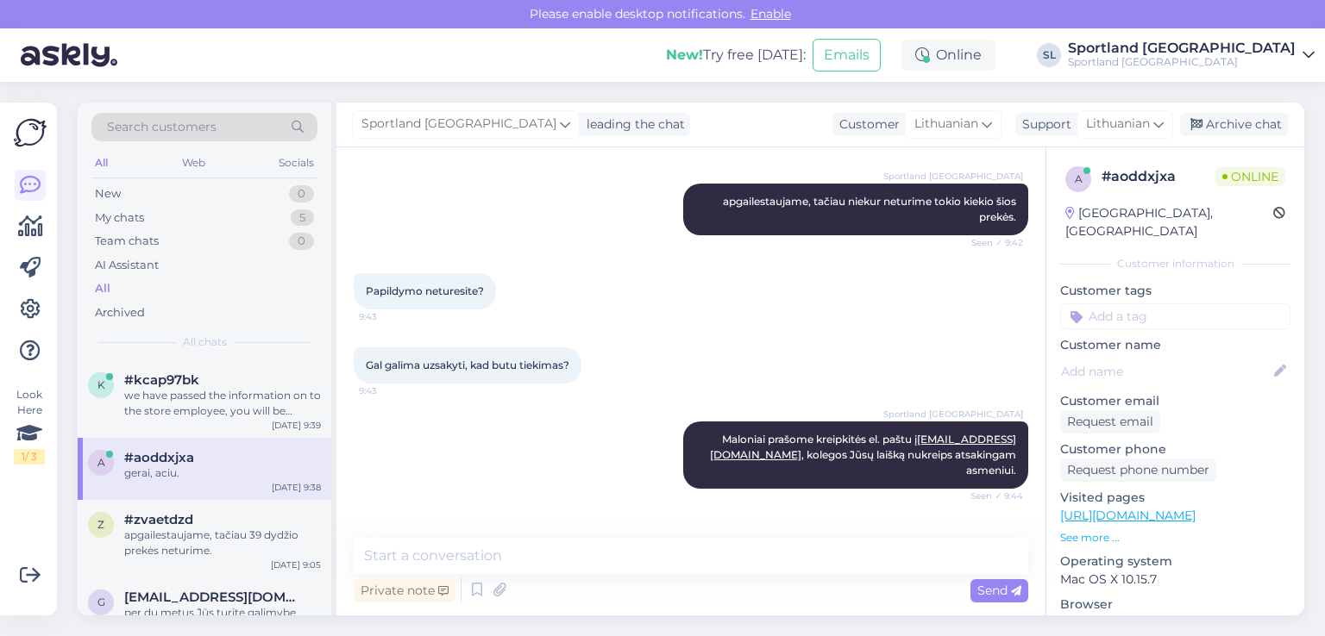
scroll to position [898, 0]
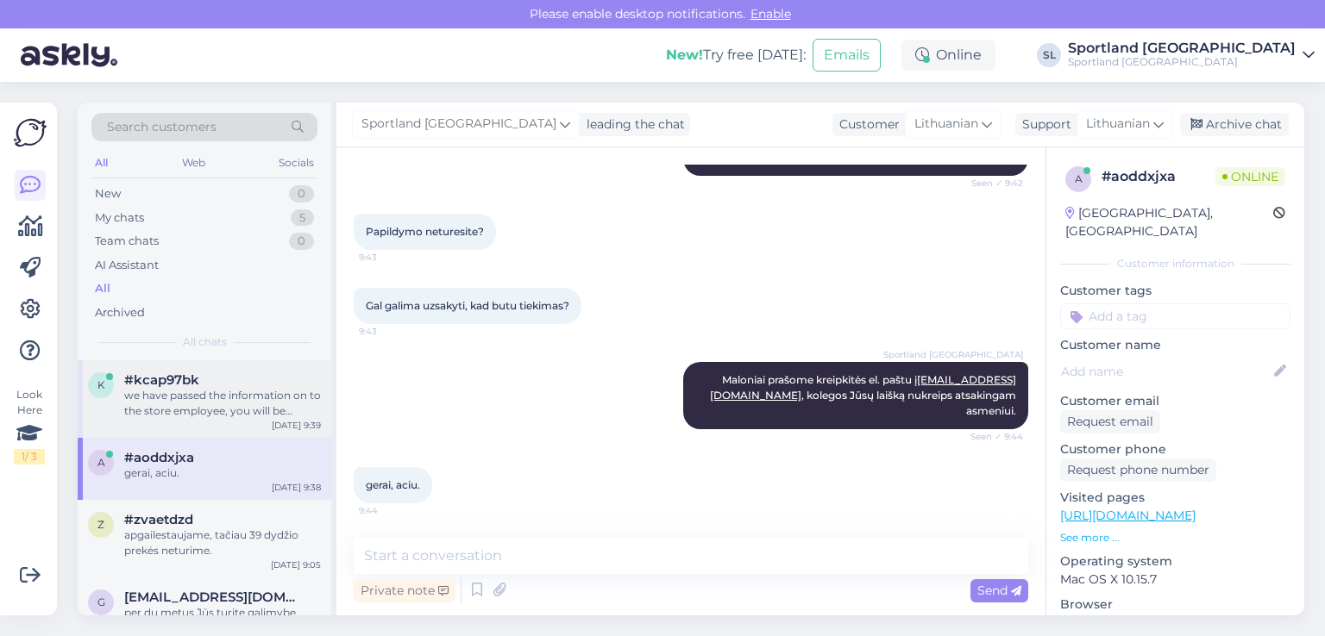
click at [197, 402] on div "we have passed the information on to the store employee, you will be refunded. …" at bounding box center [222, 403] width 197 height 31
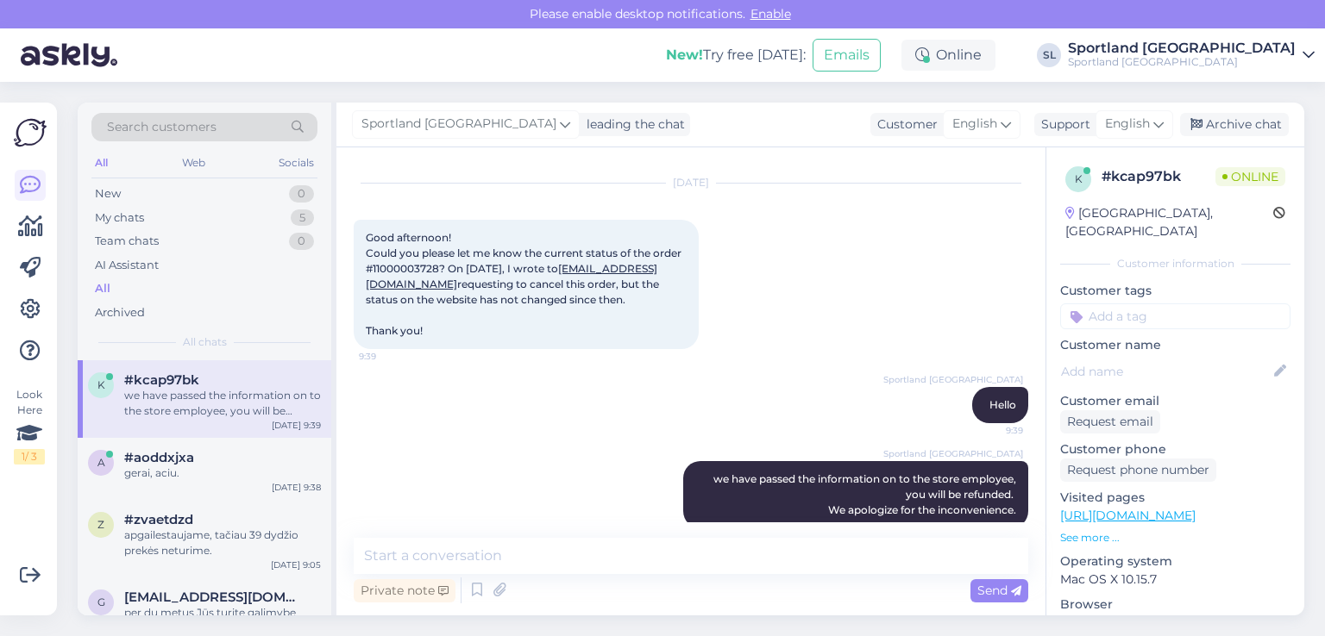
scroll to position [61, 0]
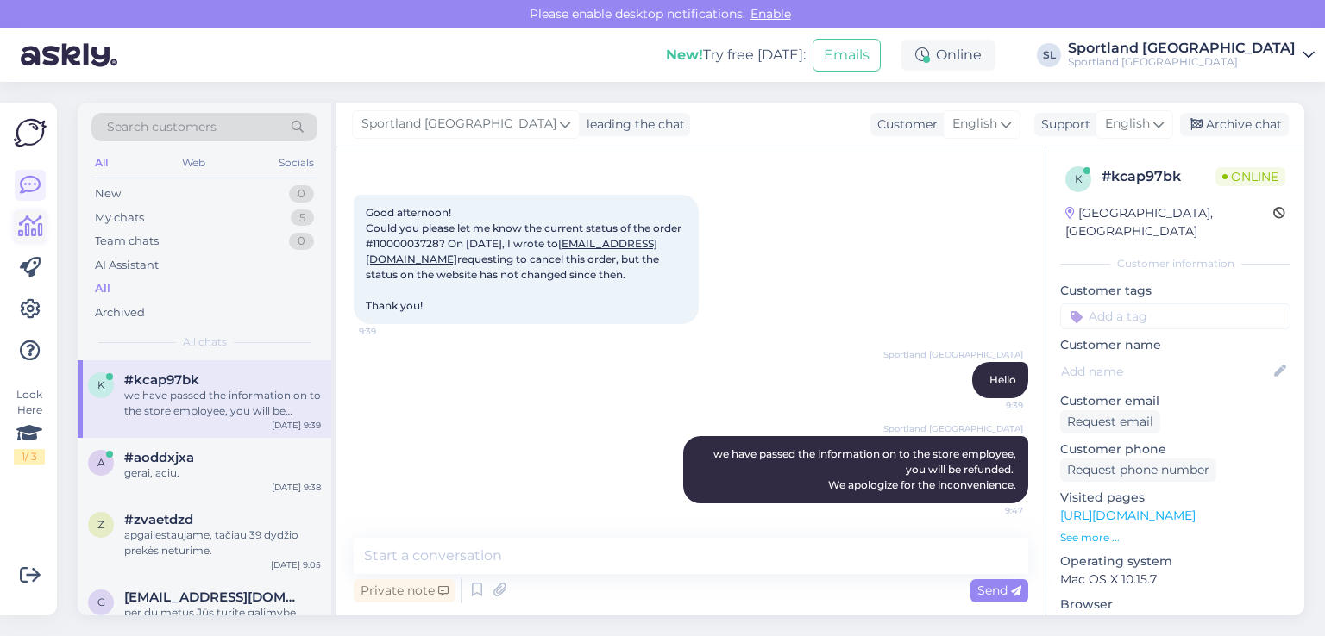
click at [16, 225] on link at bounding box center [30, 226] width 31 height 31
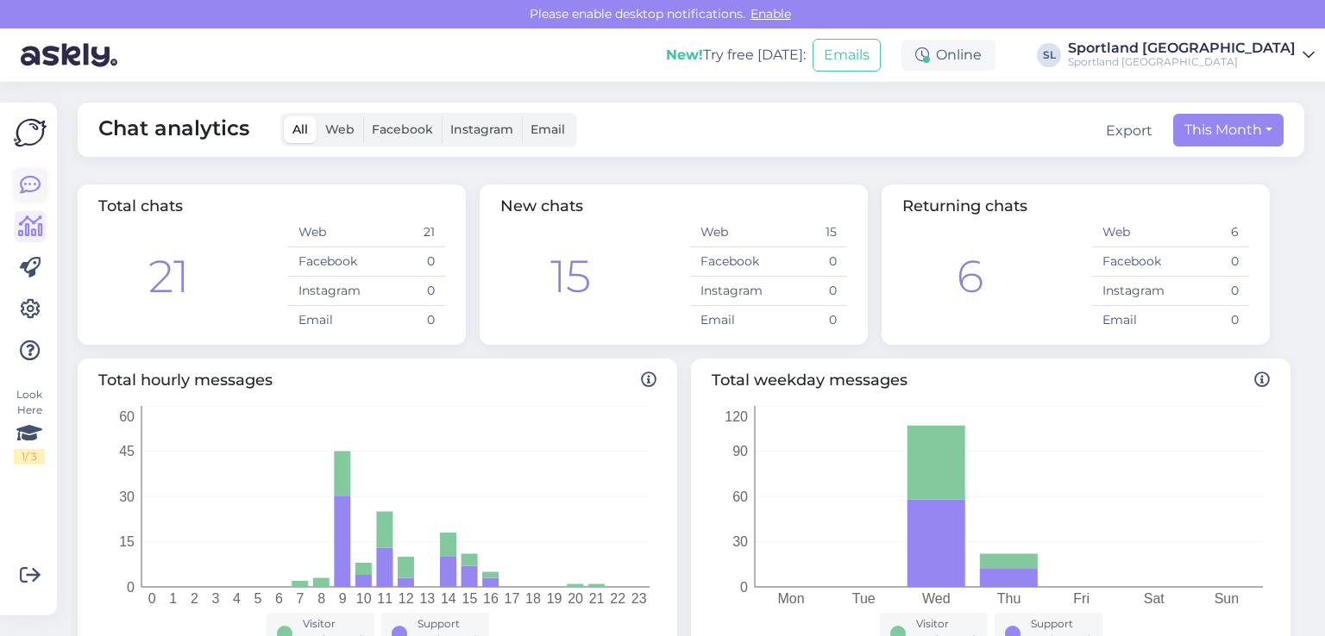
click at [17, 182] on link at bounding box center [30, 185] width 31 height 31
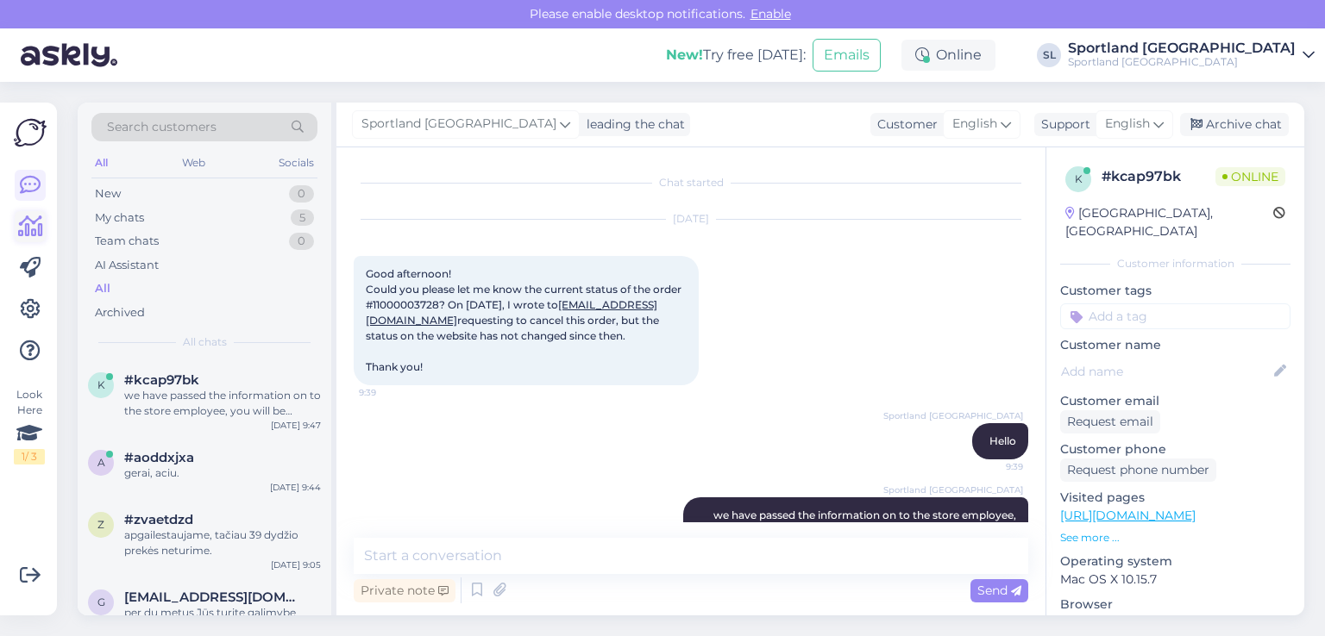
scroll to position [36, 0]
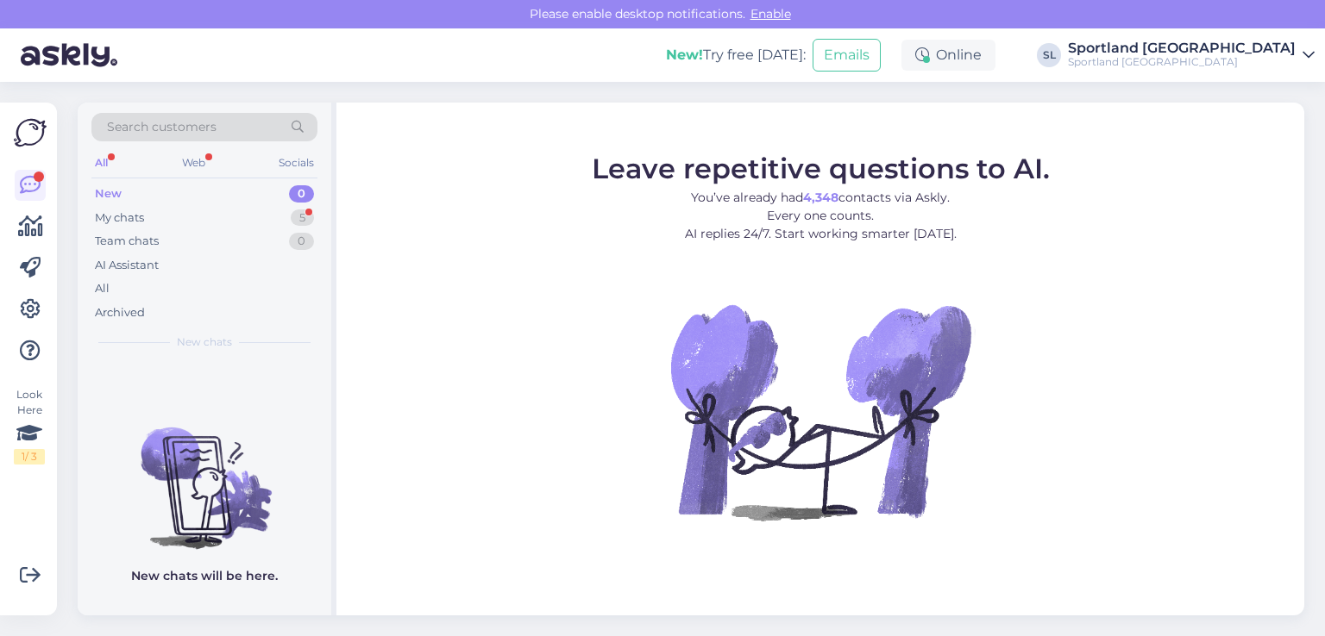
click at [123, 199] on div "New 0" at bounding box center [204, 194] width 226 height 24
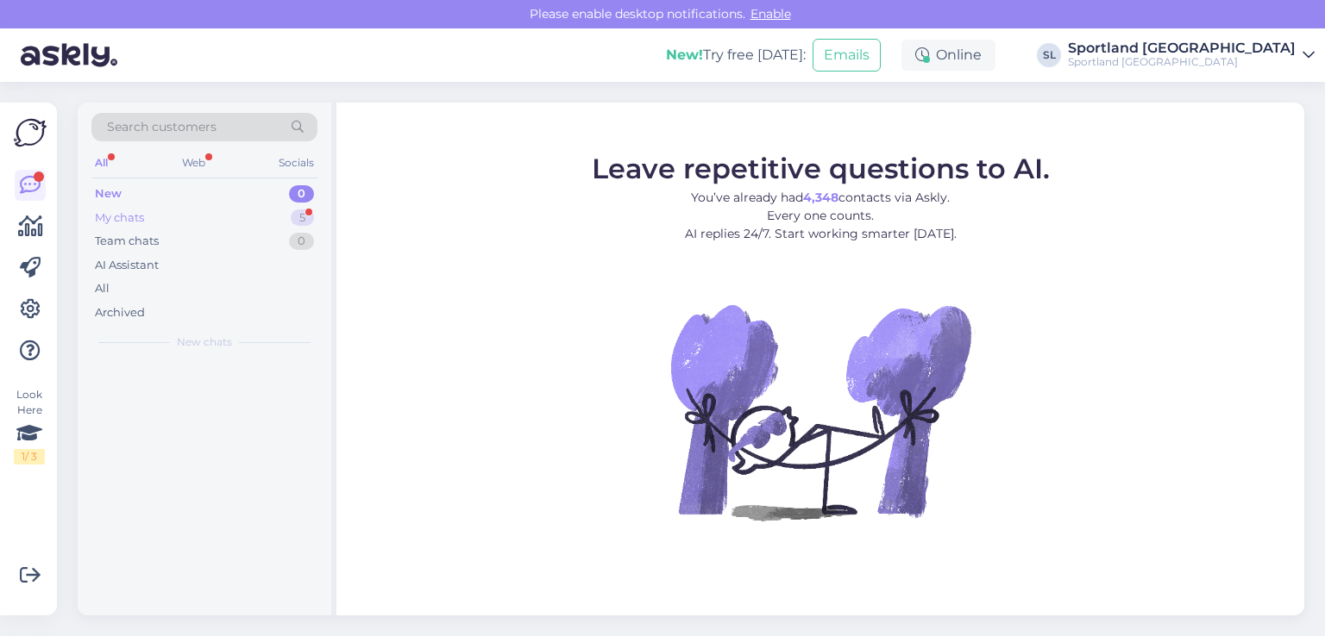
click at [122, 217] on div "My chats" at bounding box center [119, 218] width 49 height 17
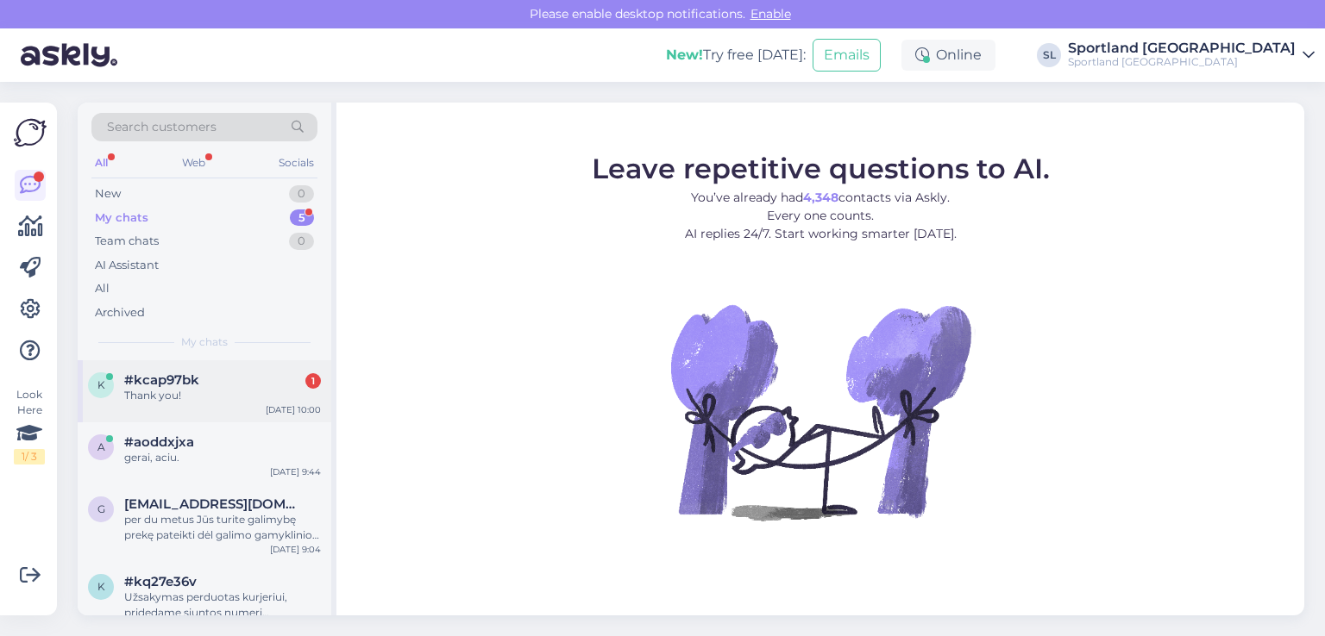
click at [139, 410] on div "k #kcap97bk 1 Thank you! [DATE] 10:00" at bounding box center [205, 392] width 254 height 62
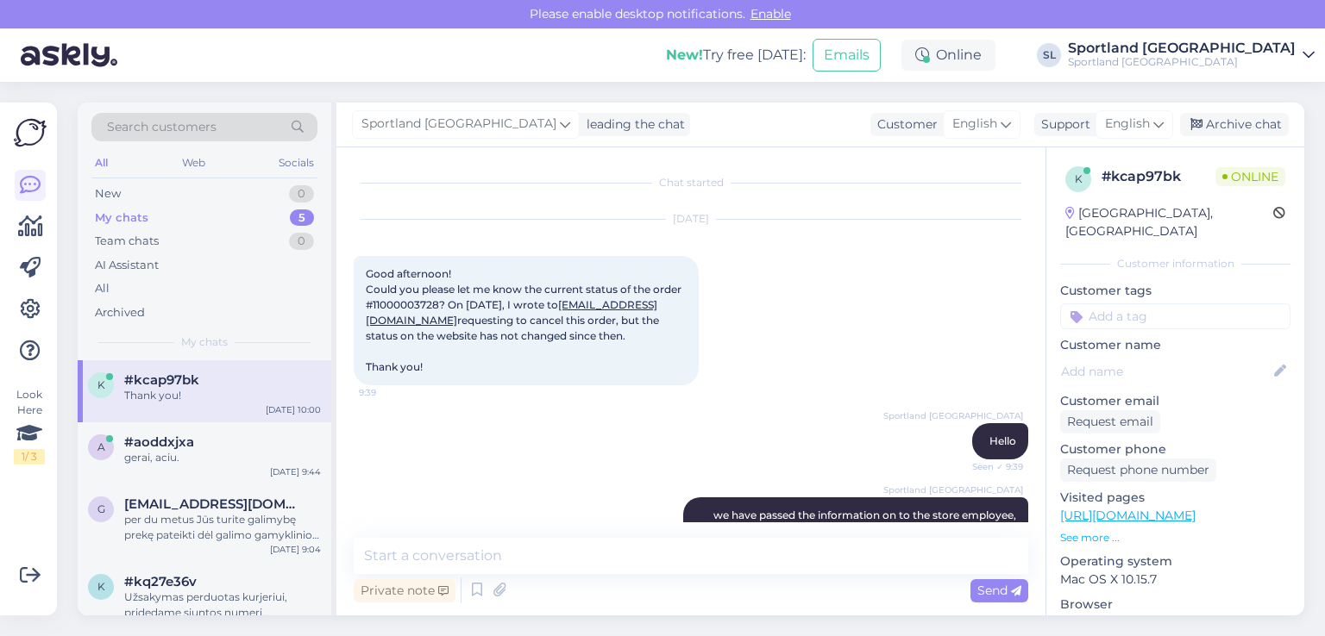
scroll to position [135, 0]
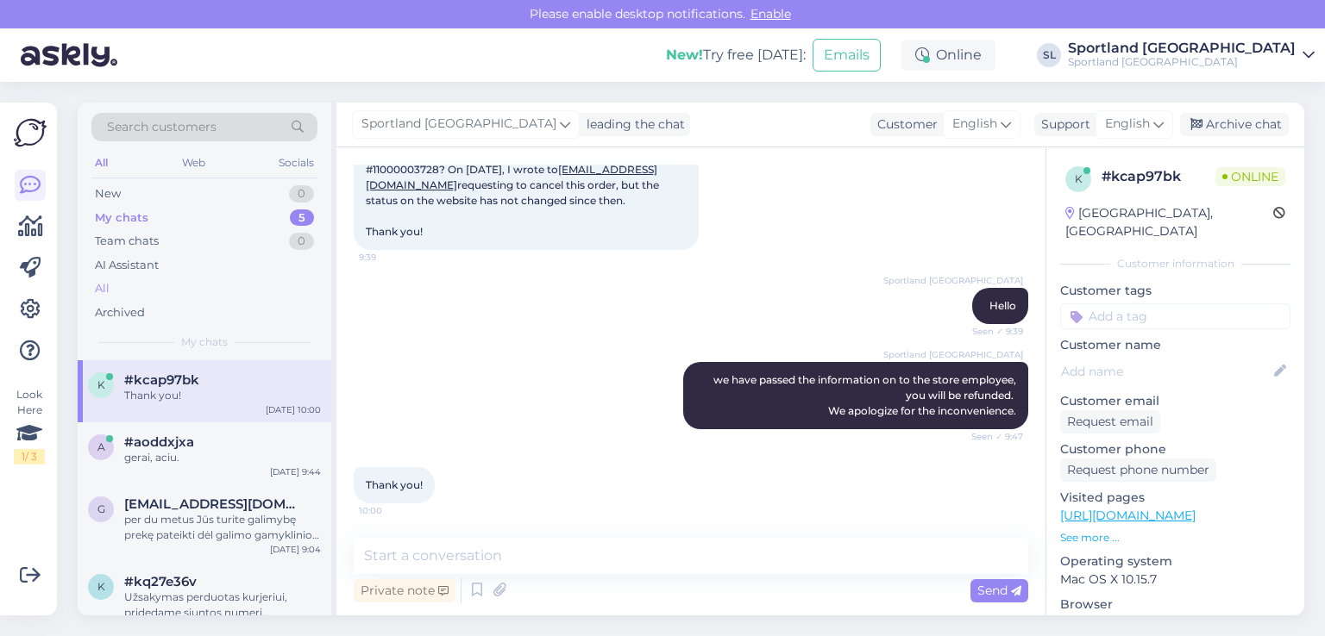
click at [143, 284] on div "All" at bounding box center [204, 289] width 226 height 24
click at [149, 241] on div "Team chats" at bounding box center [127, 241] width 64 height 17
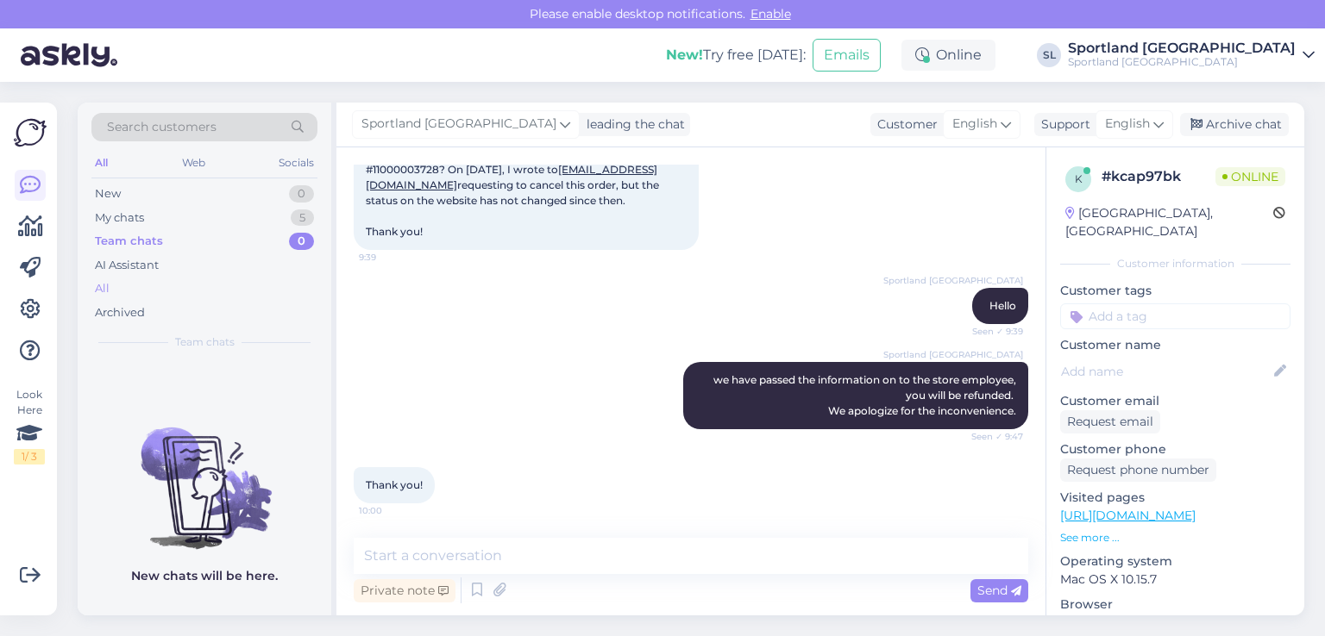
click at [174, 291] on div "All" at bounding box center [204, 289] width 226 height 24
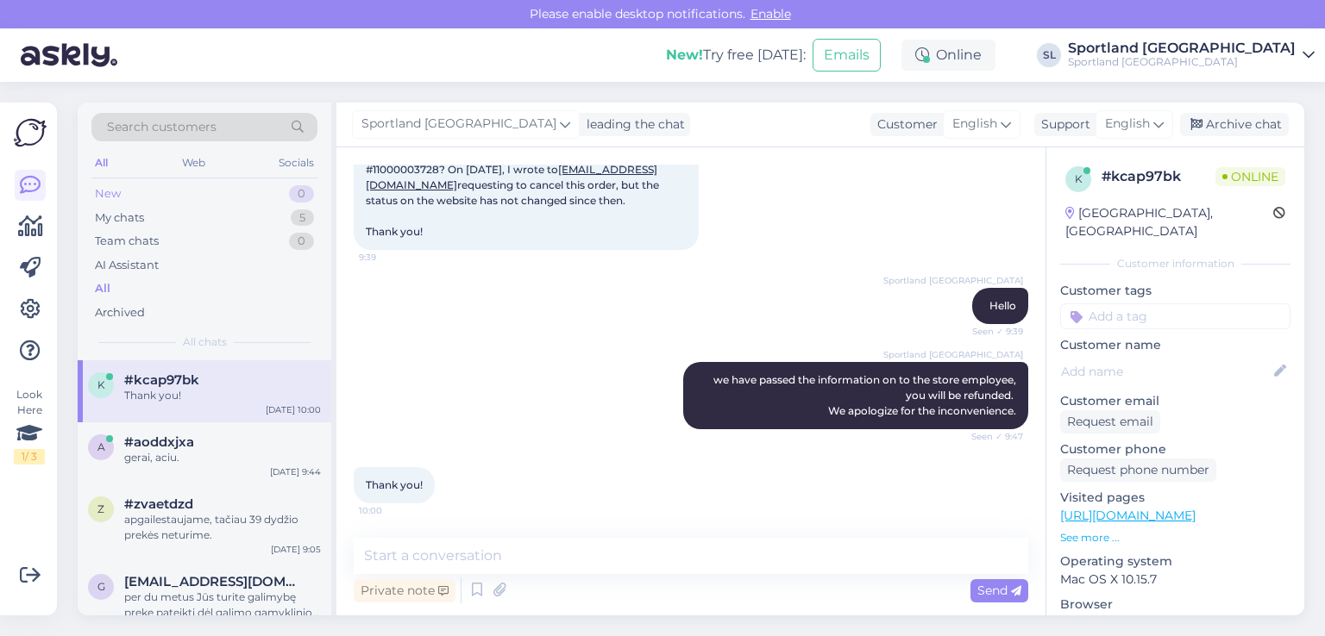
click at [148, 191] on div "New 0" at bounding box center [204, 194] width 226 height 24
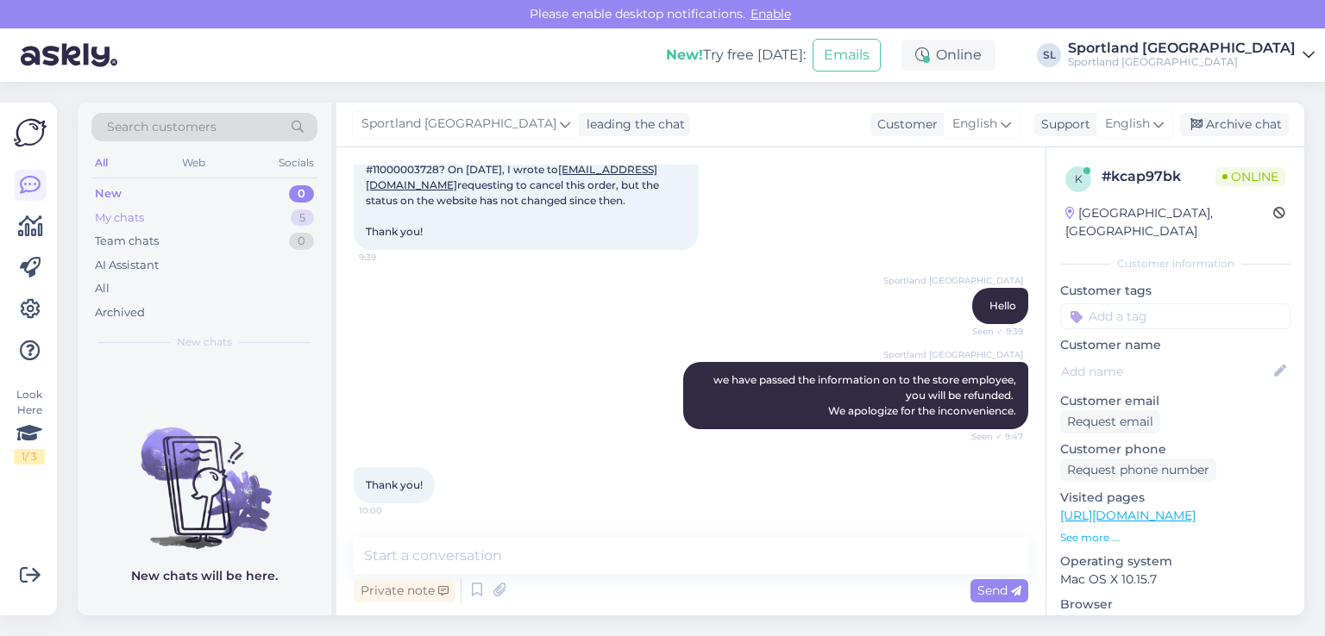
click at [162, 218] on div "My chats 5" at bounding box center [204, 218] width 226 height 24
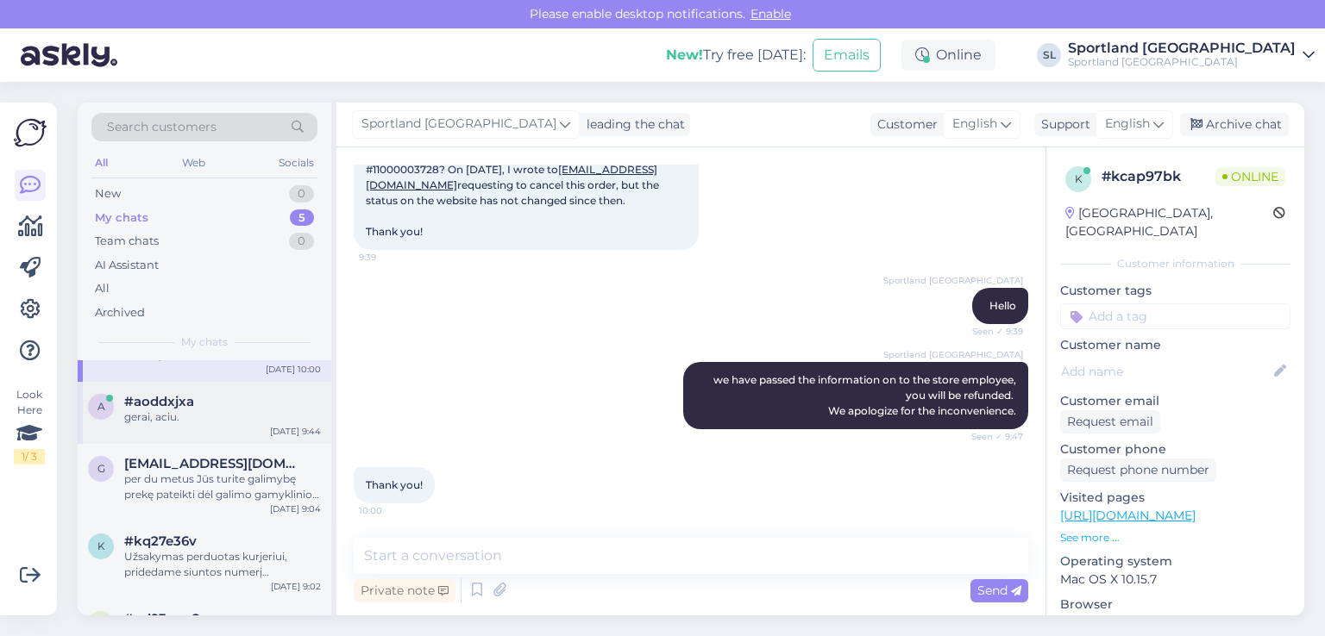
scroll to position [101, 0]
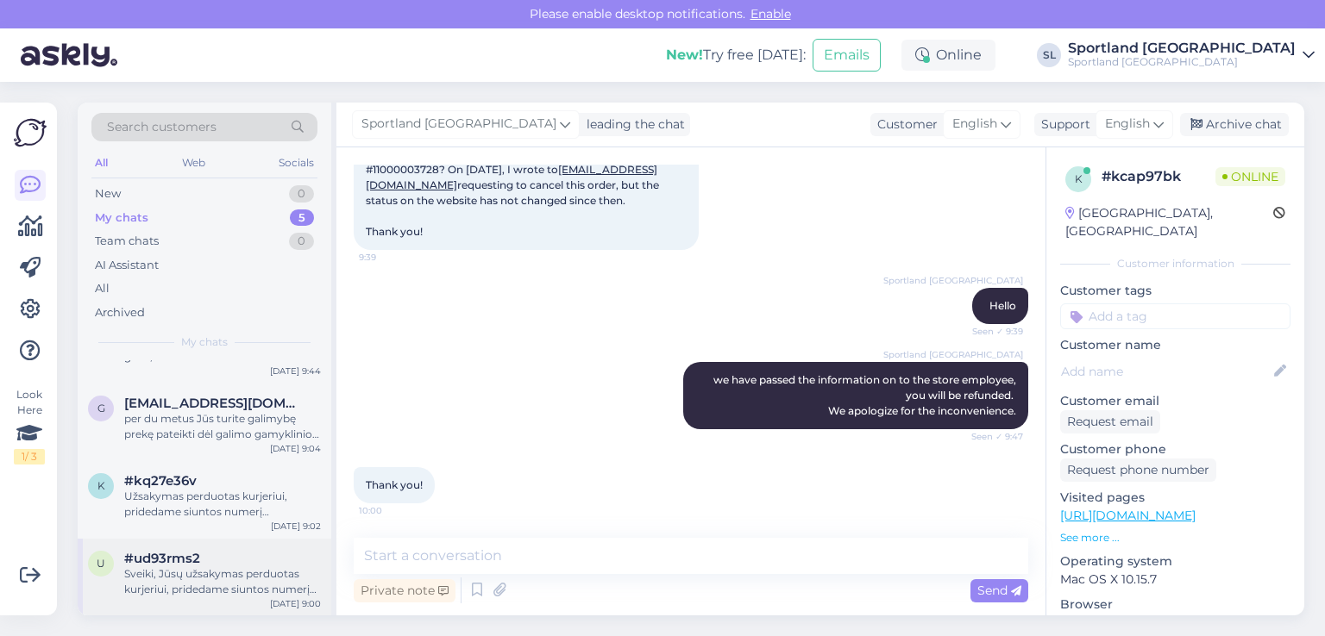
click at [186, 591] on div "Sveiki, Jūsų užsakymas perduotas kurjeriui, pridedame siuntos numerį CC85683483…" at bounding box center [222, 582] width 197 height 31
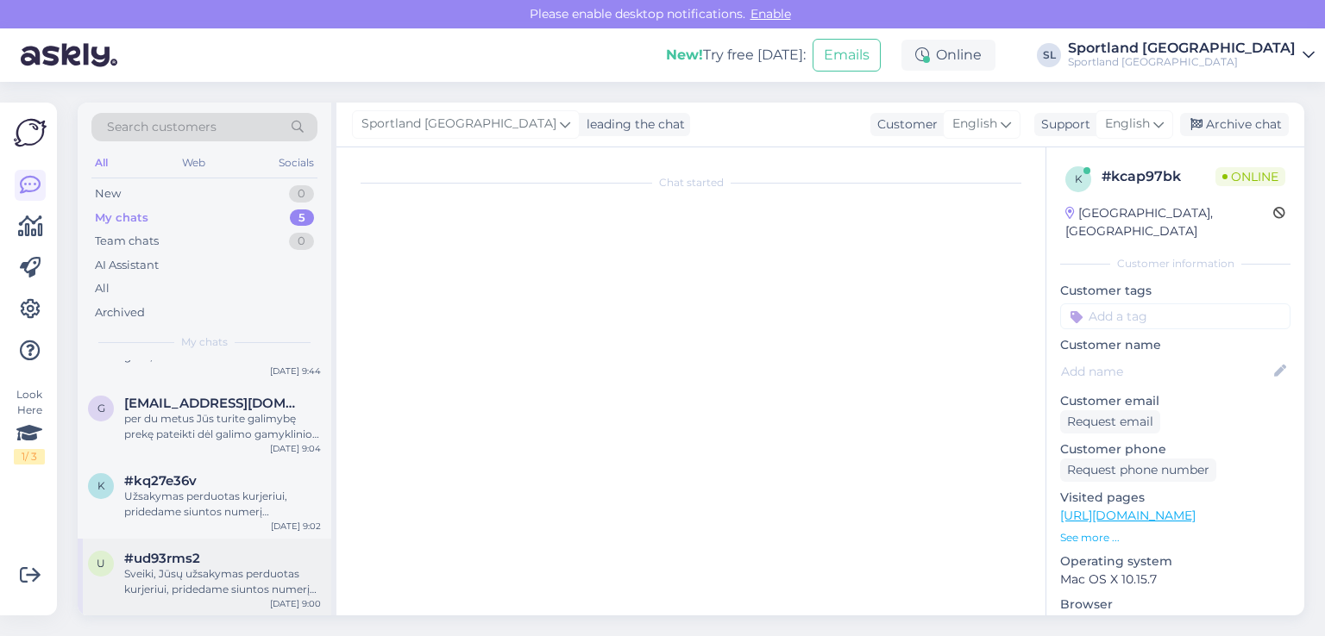
scroll to position [1067, 0]
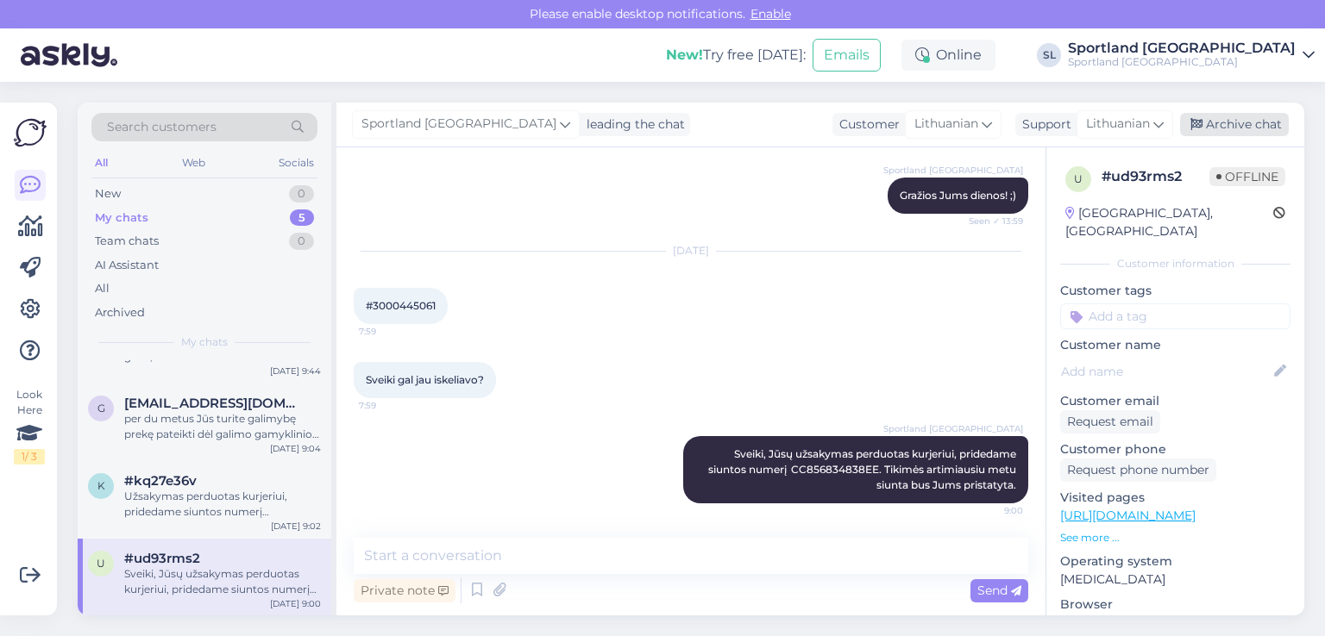
click at [1255, 125] on div "Archive chat" at bounding box center [1234, 124] width 109 height 23
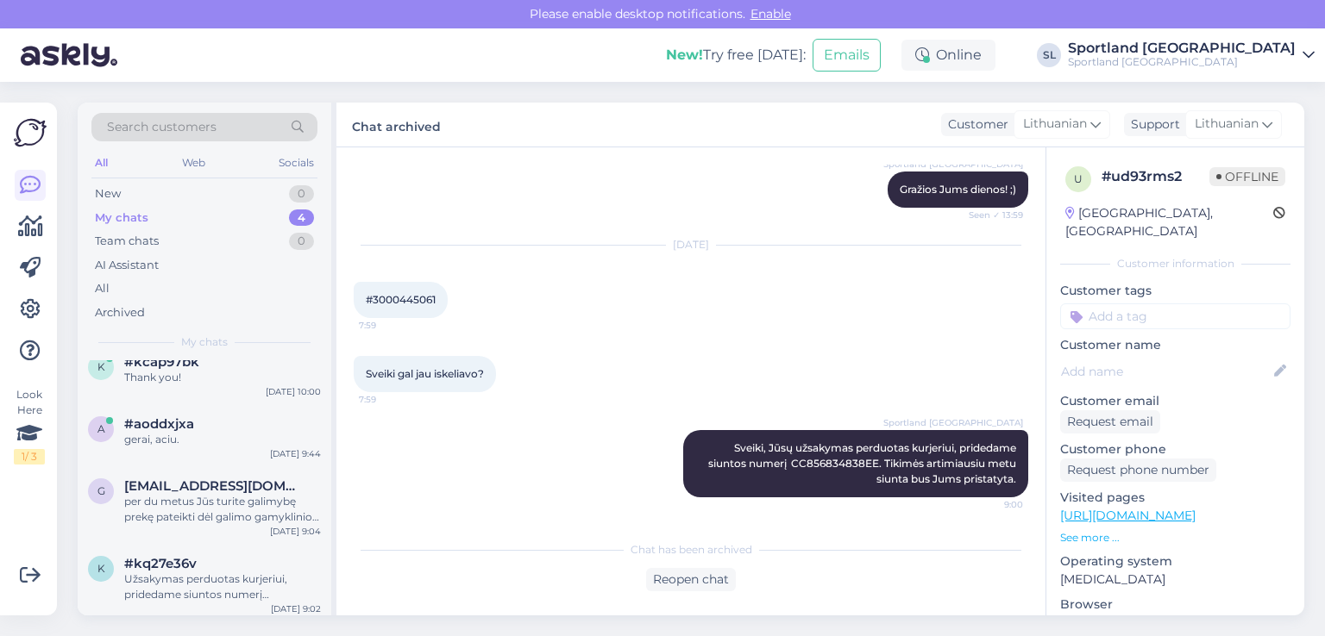
scroll to position [24, 0]
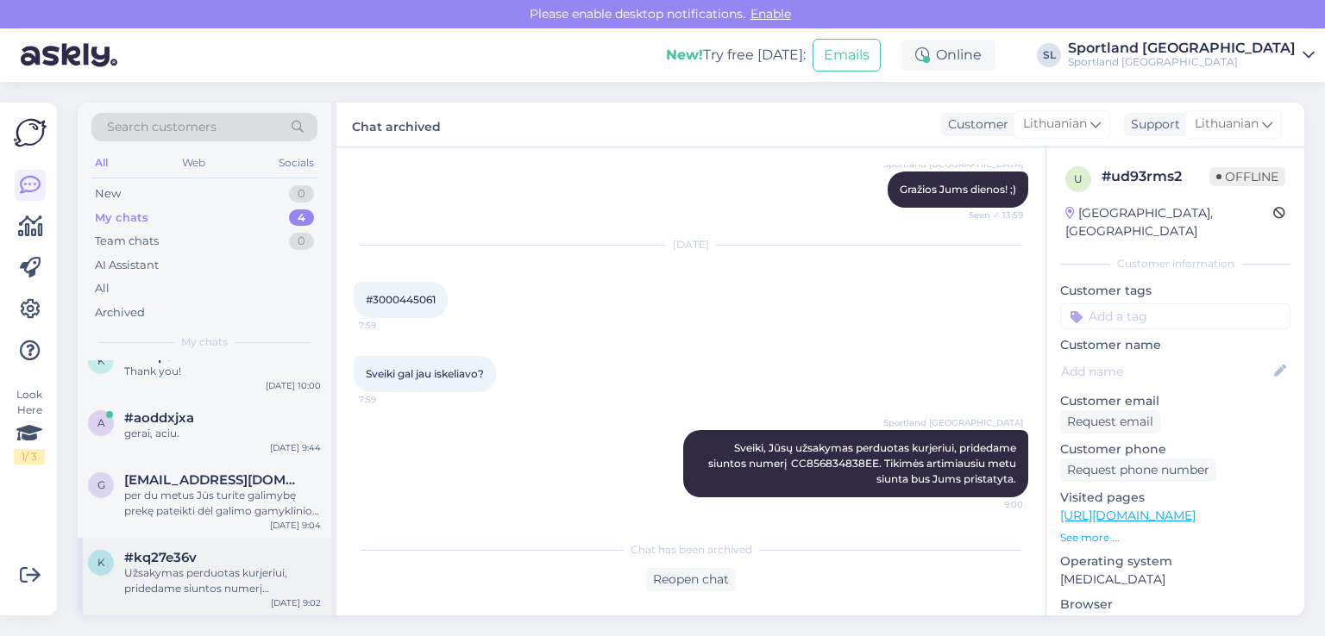
click at [183, 577] on div "Užsakymas perduotas kurjeriui, pridedame siuntos numerį CC854375825EE. Tikimės,…" at bounding box center [222, 581] width 197 height 31
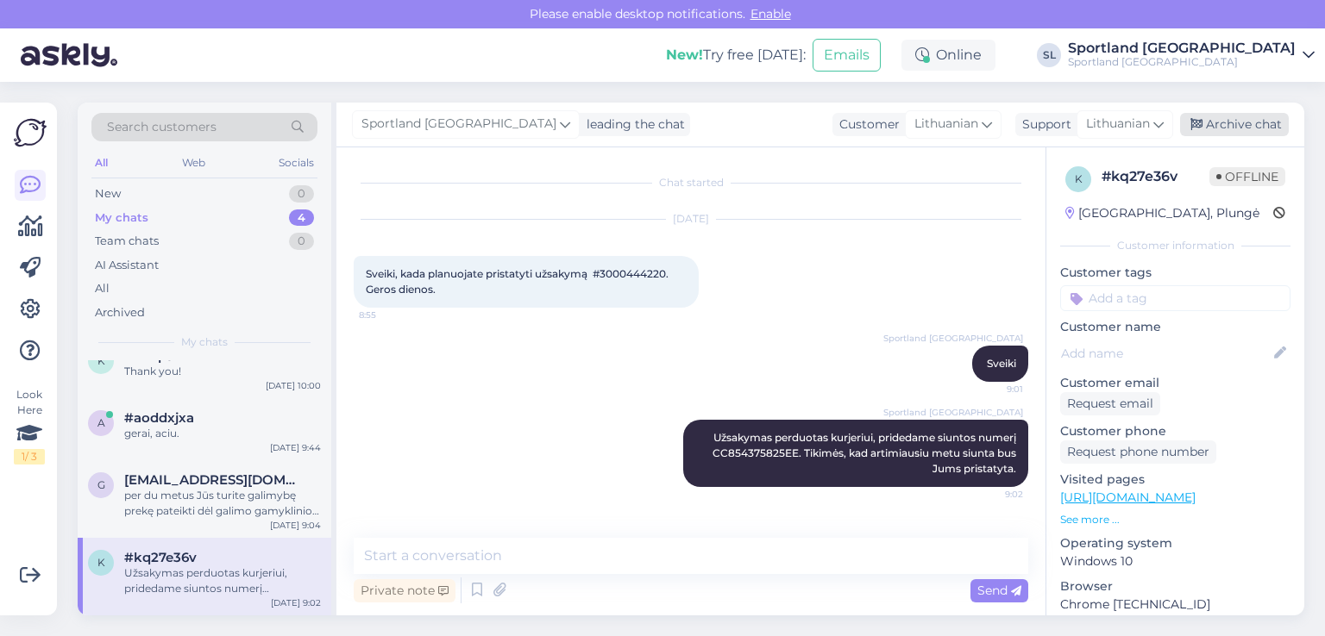
click at [1259, 124] on div "Archive chat" at bounding box center [1234, 124] width 109 height 23
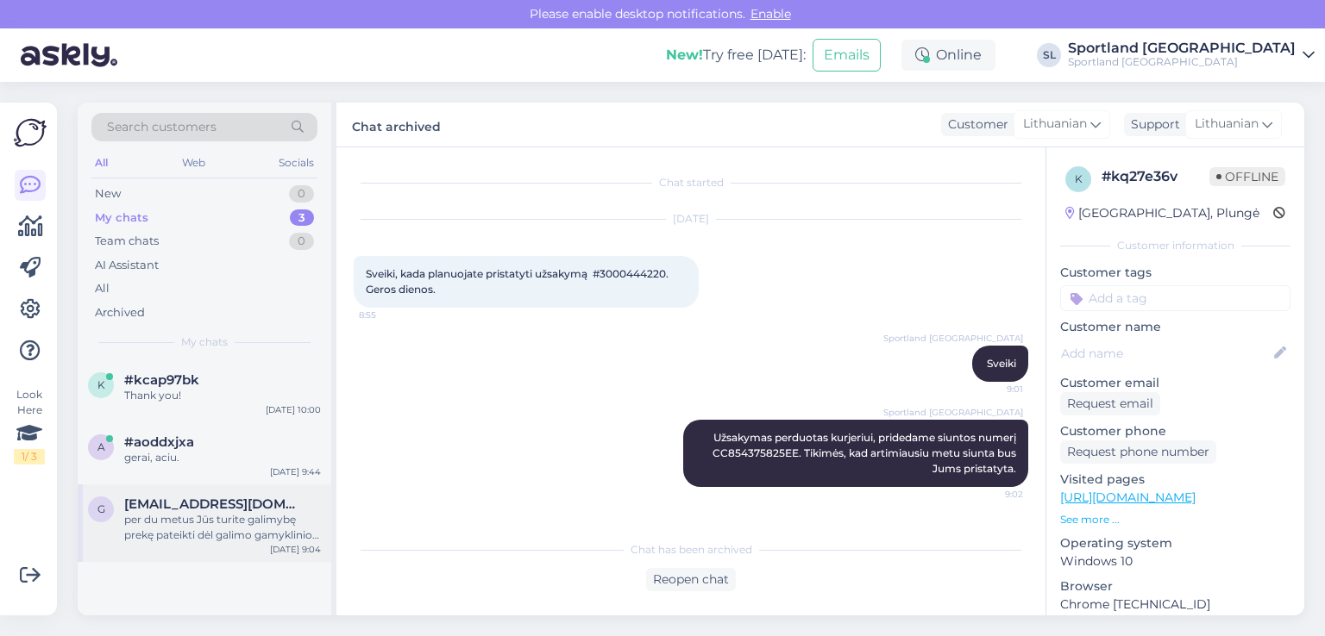
click at [198, 522] on div "per du metus Jūs turite galimybę prekę pateikti dėl galimo gamyklinio broko. Pr…" at bounding box center [222, 527] width 197 height 31
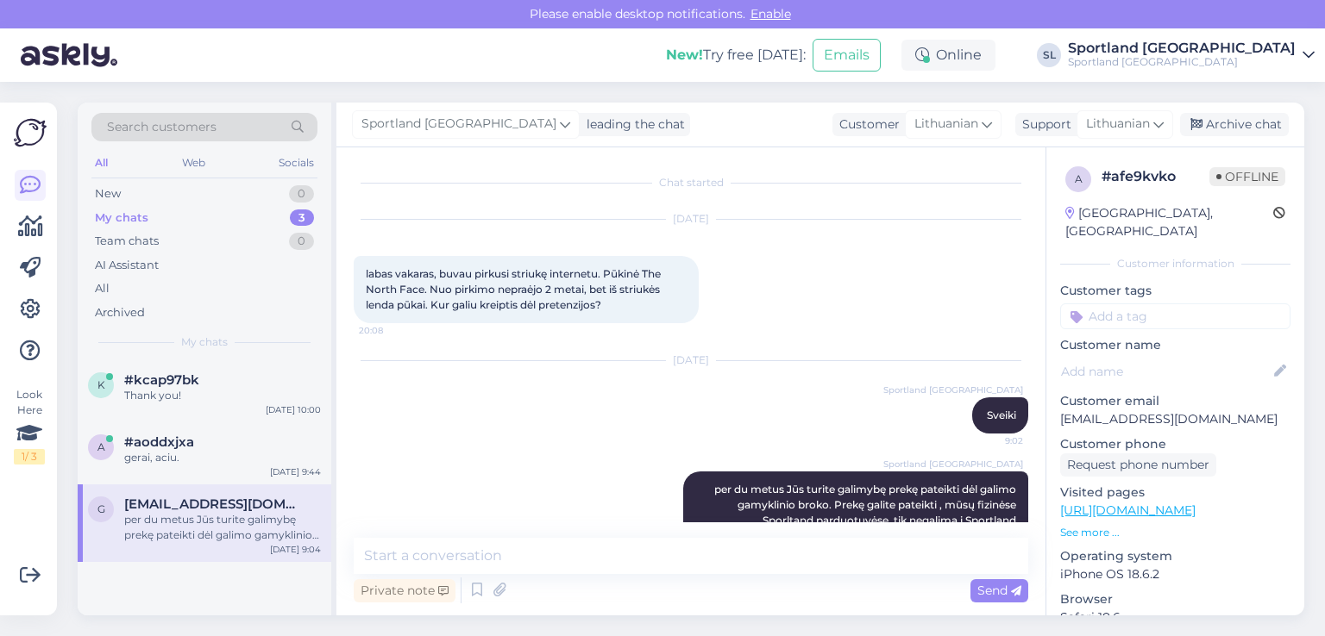
scroll to position [83, 0]
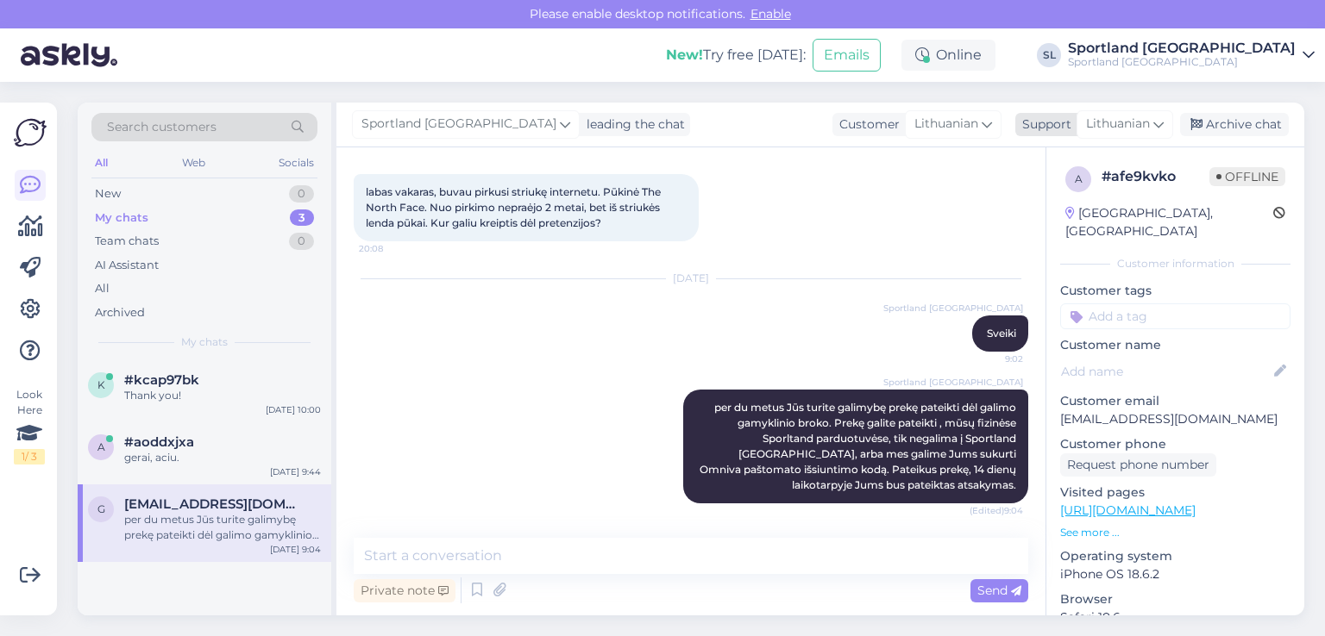
drag, startPoint x: 1253, startPoint y: 129, endPoint x: 1243, endPoint y: 127, distance: 10.5
click at [1252, 128] on div "Archive chat" at bounding box center [1234, 124] width 109 height 23
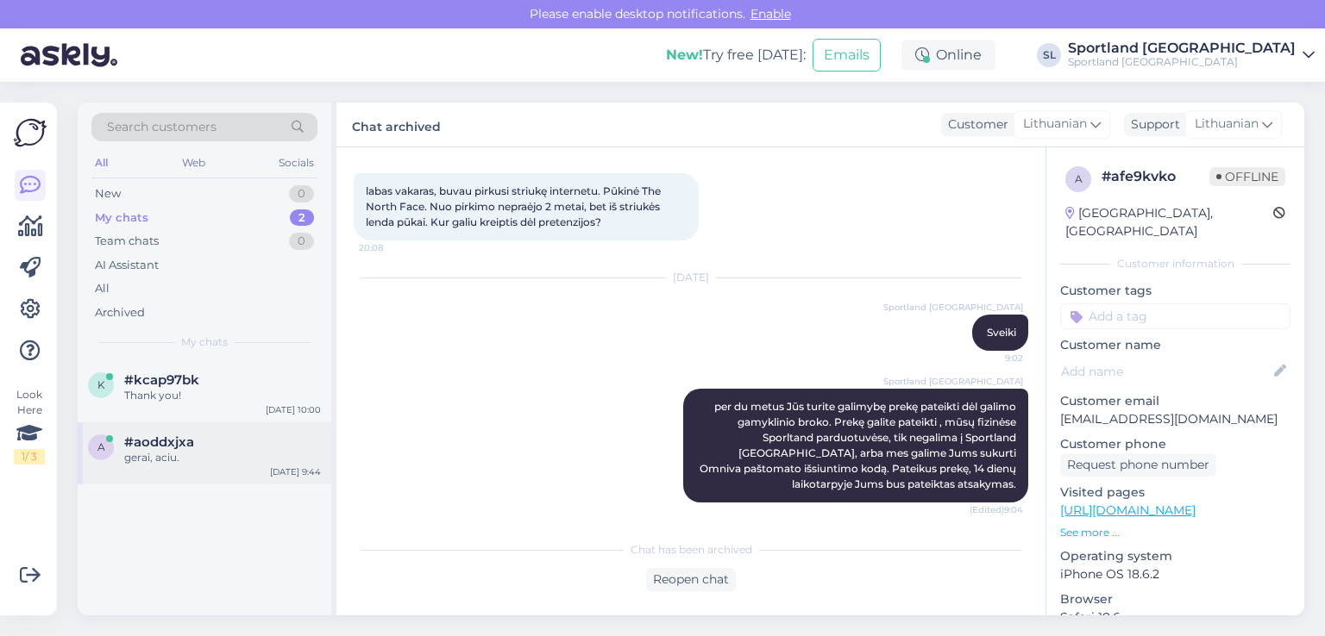
click at [259, 445] on div "#aoddxjxa" at bounding box center [222, 443] width 197 height 16
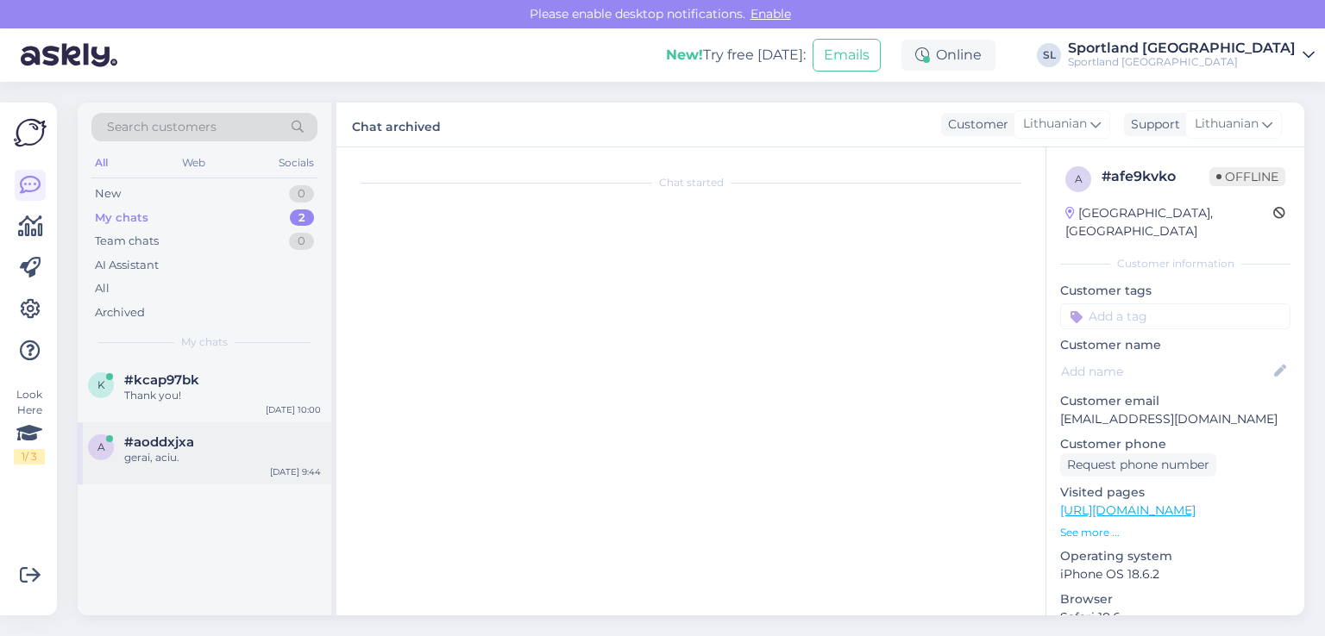
scroll to position [898, 0]
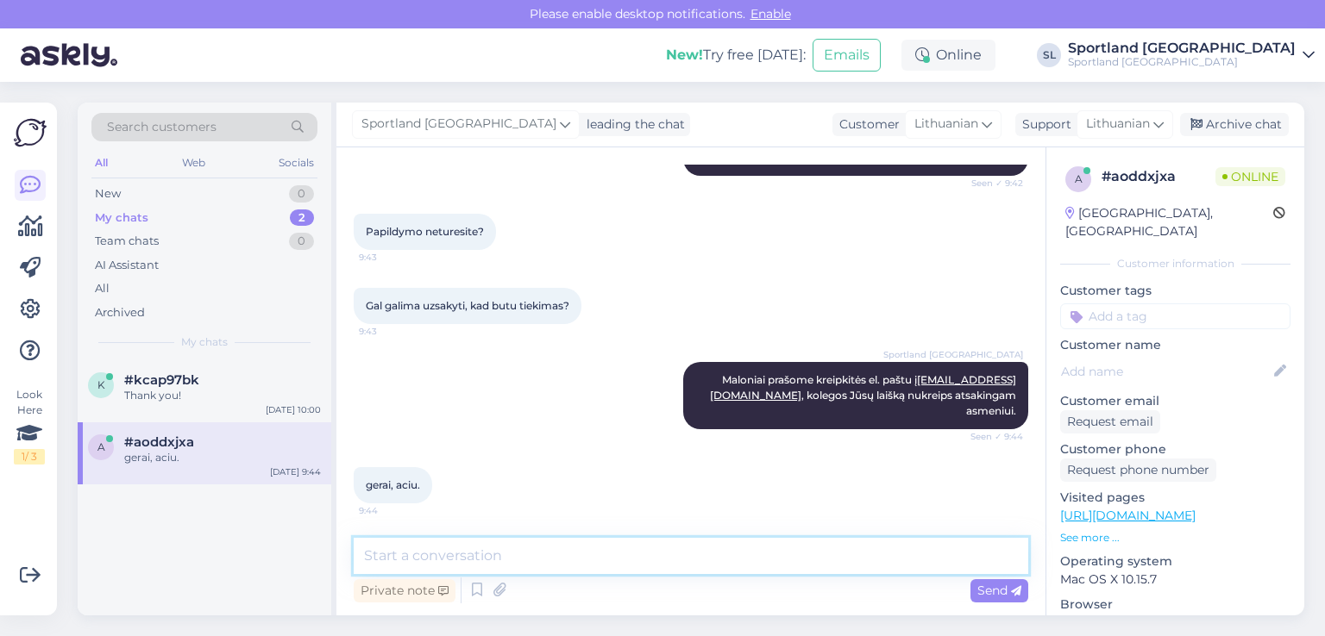
click at [535, 560] on textarea at bounding box center [691, 556] width 674 height 36
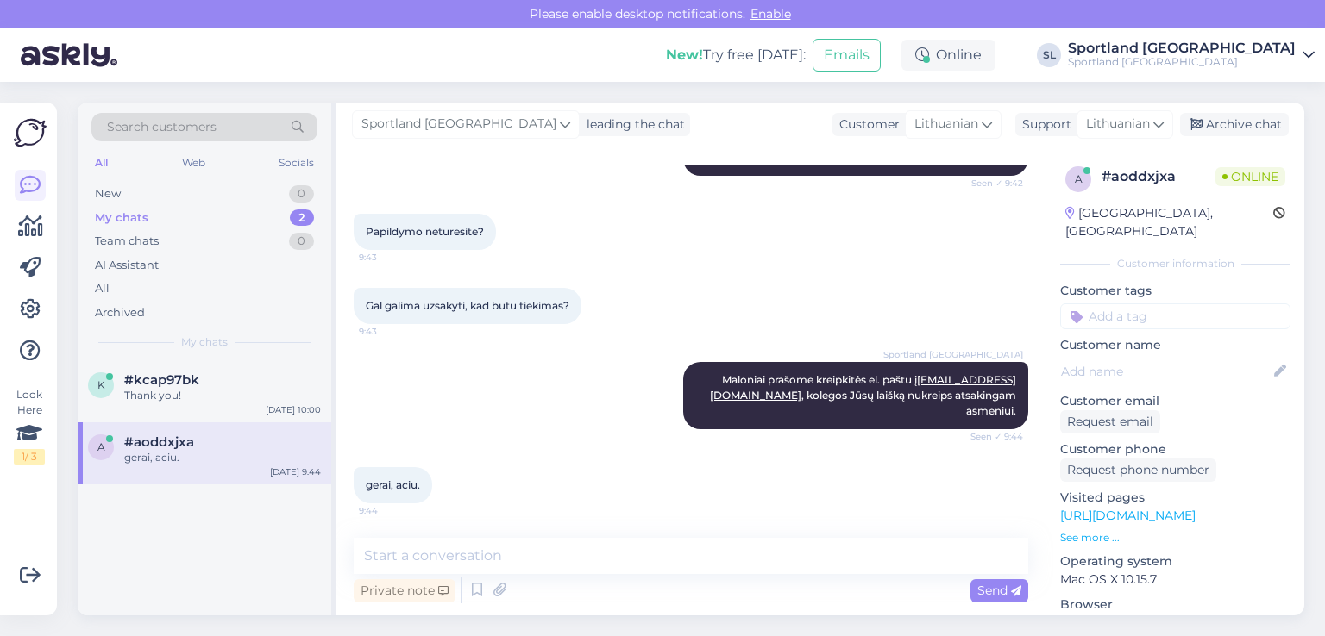
click at [180, 599] on div "k #kcap97bk Thank you! Oct 2 10:00 a #aoddxjxa gerai, aciu. Oct 2 9:44" at bounding box center [205, 488] width 254 height 255
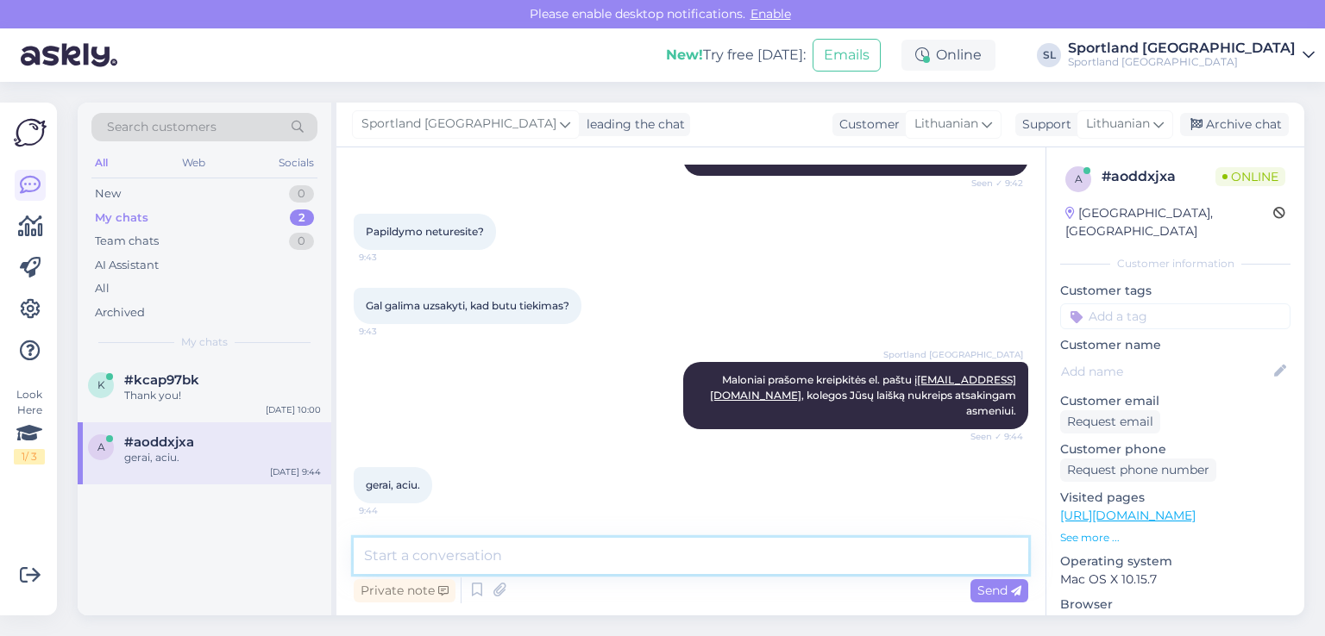
click at [561, 561] on textarea at bounding box center [691, 556] width 674 height 36
type textarea "Geros dienos Jums :)"
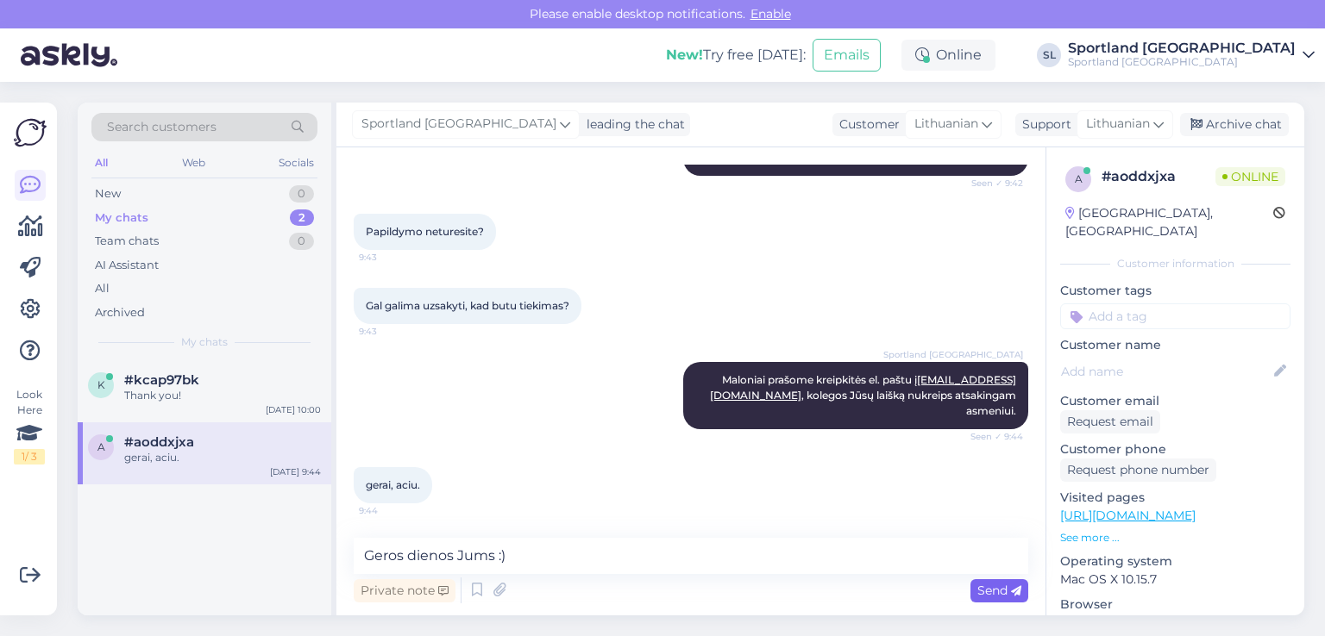
click at [1003, 591] on span "Send" at bounding box center [999, 591] width 44 height 16
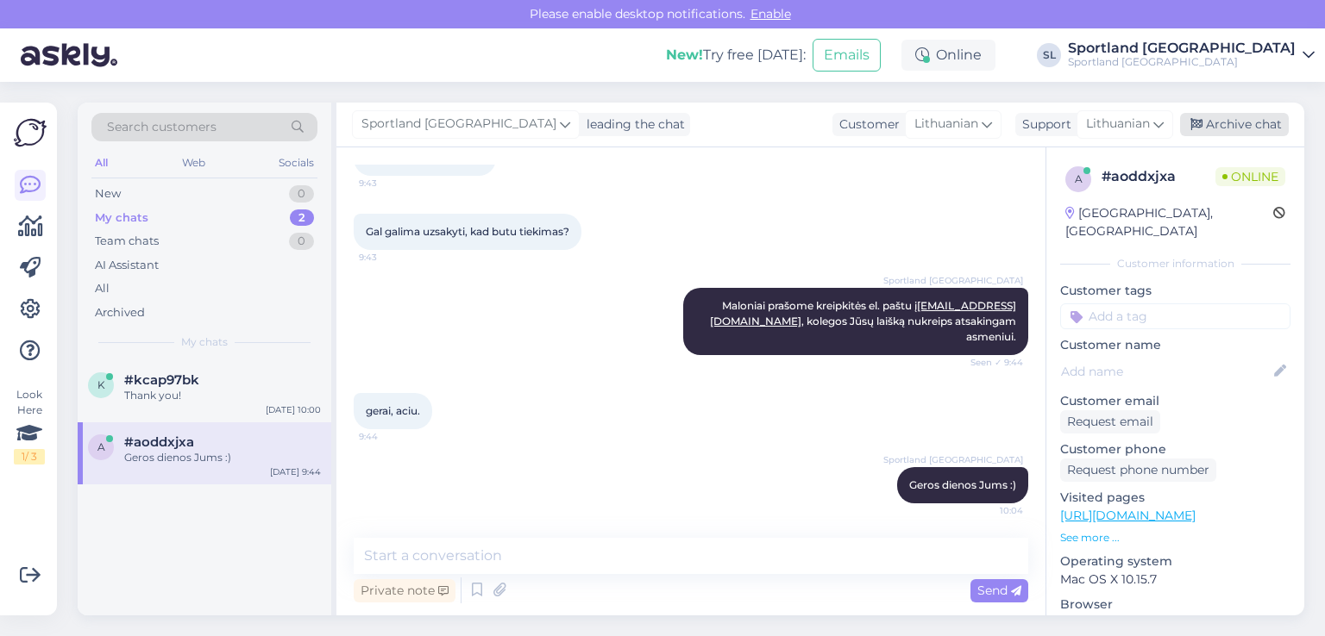
click at [1265, 122] on div "Archive chat" at bounding box center [1234, 124] width 109 height 23
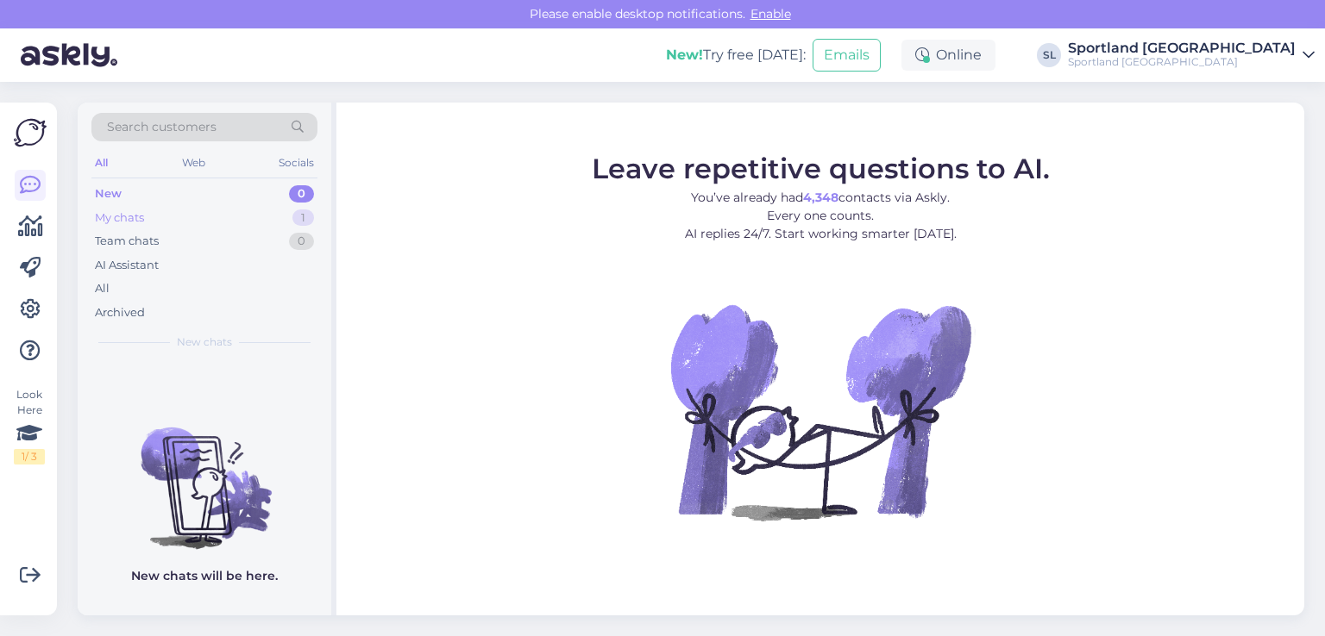
click at [163, 212] on div "My chats 1" at bounding box center [204, 218] width 226 height 24
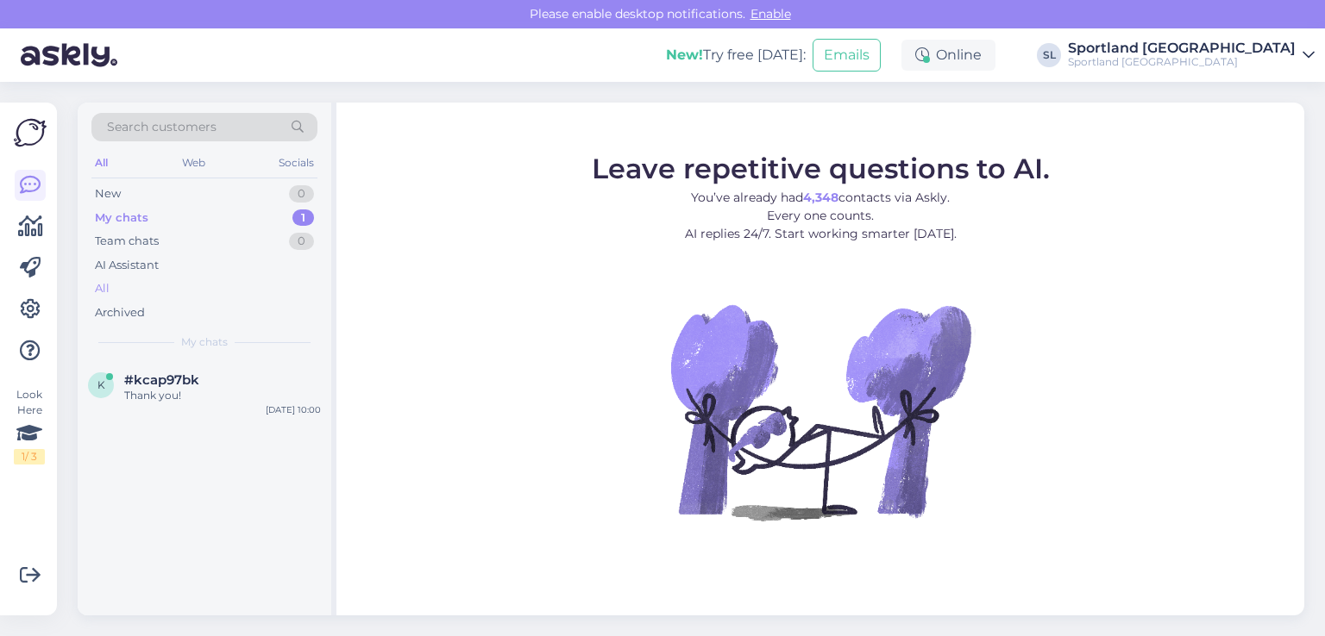
click at [121, 280] on div "All" at bounding box center [204, 289] width 226 height 24
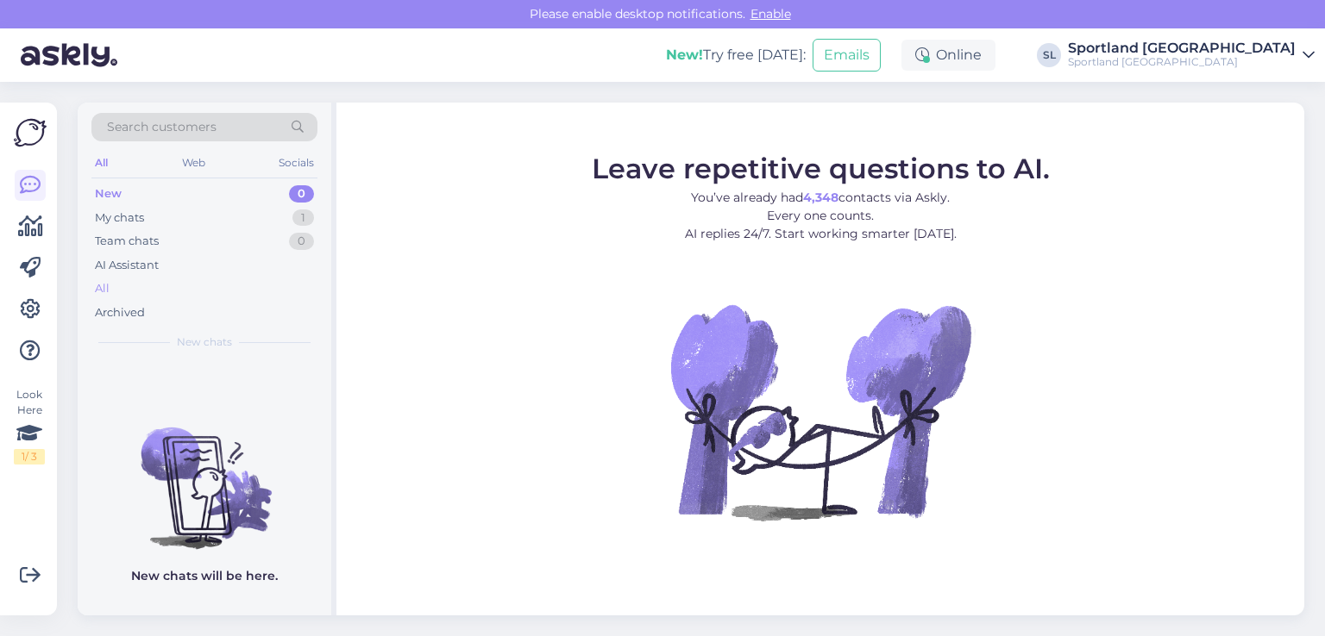
click at [100, 284] on div "All" at bounding box center [102, 288] width 15 height 17
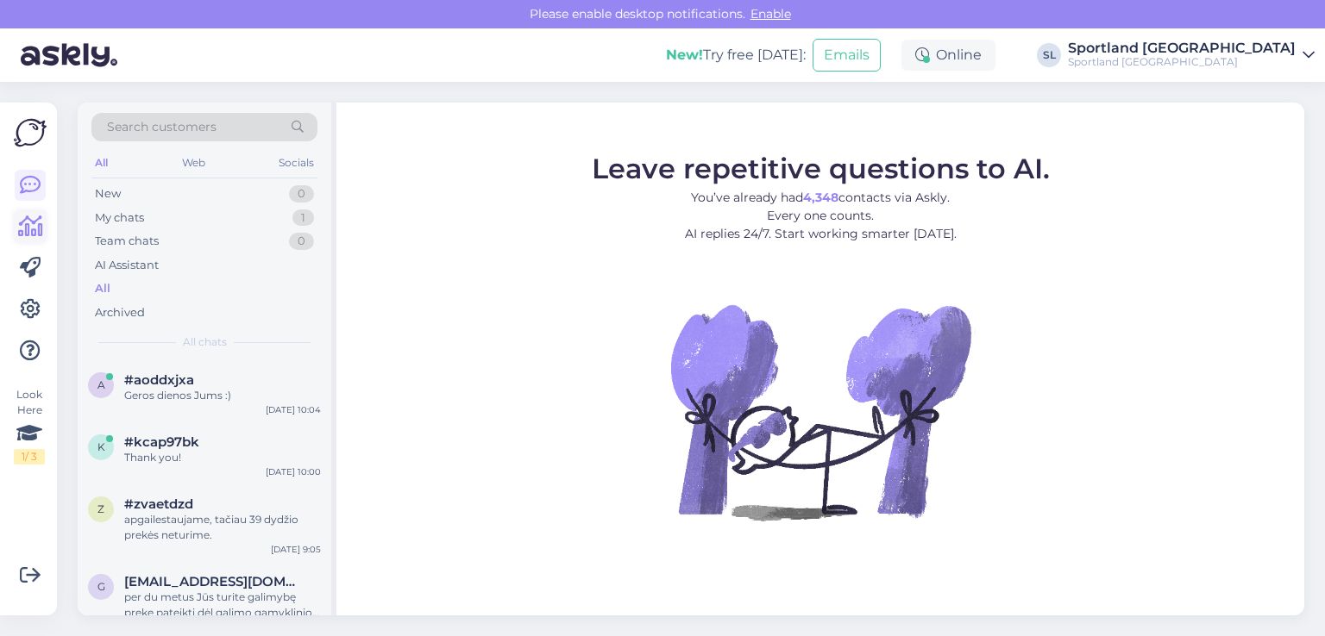
click at [22, 231] on icon at bounding box center [30, 226] width 25 height 21
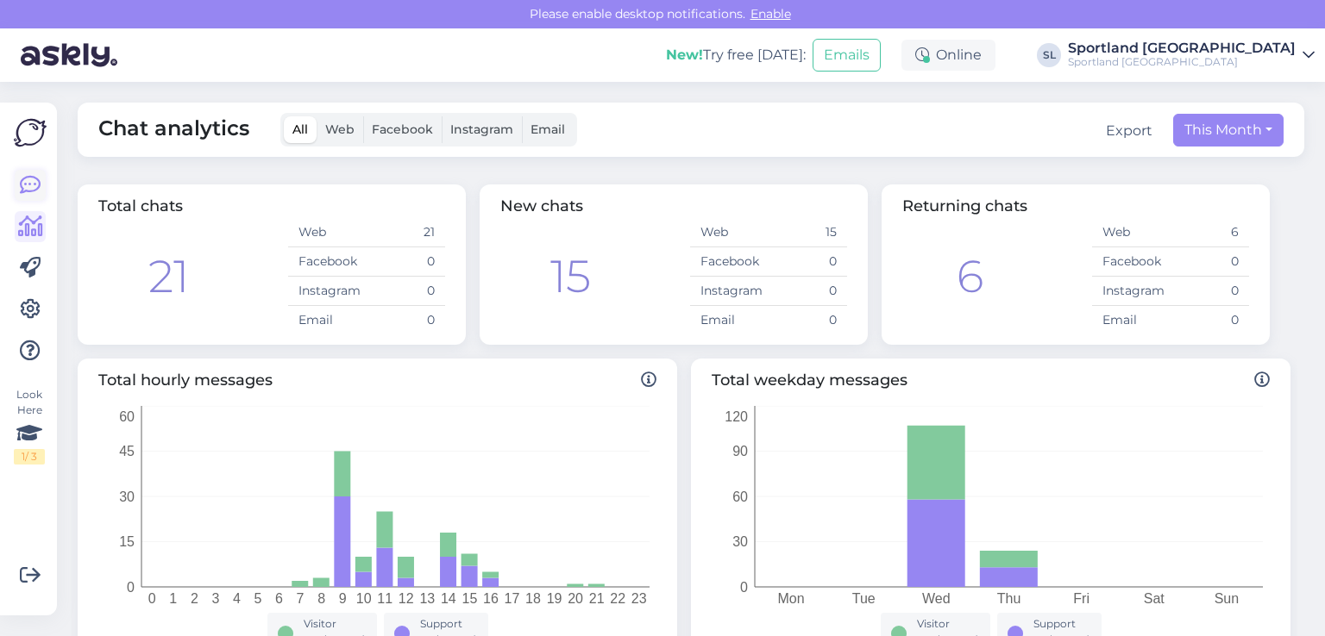
click at [24, 186] on icon at bounding box center [30, 185] width 21 height 21
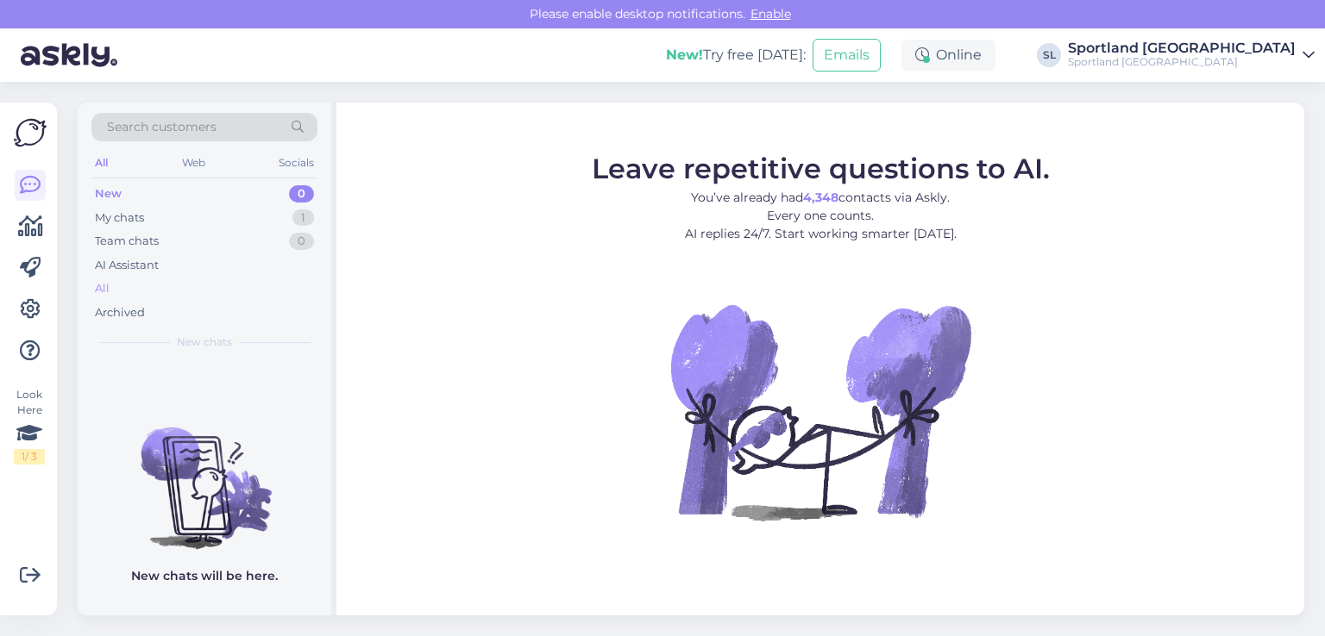
click at [147, 286] on div "All" at bounding box center [204, 289] width 226 height 24
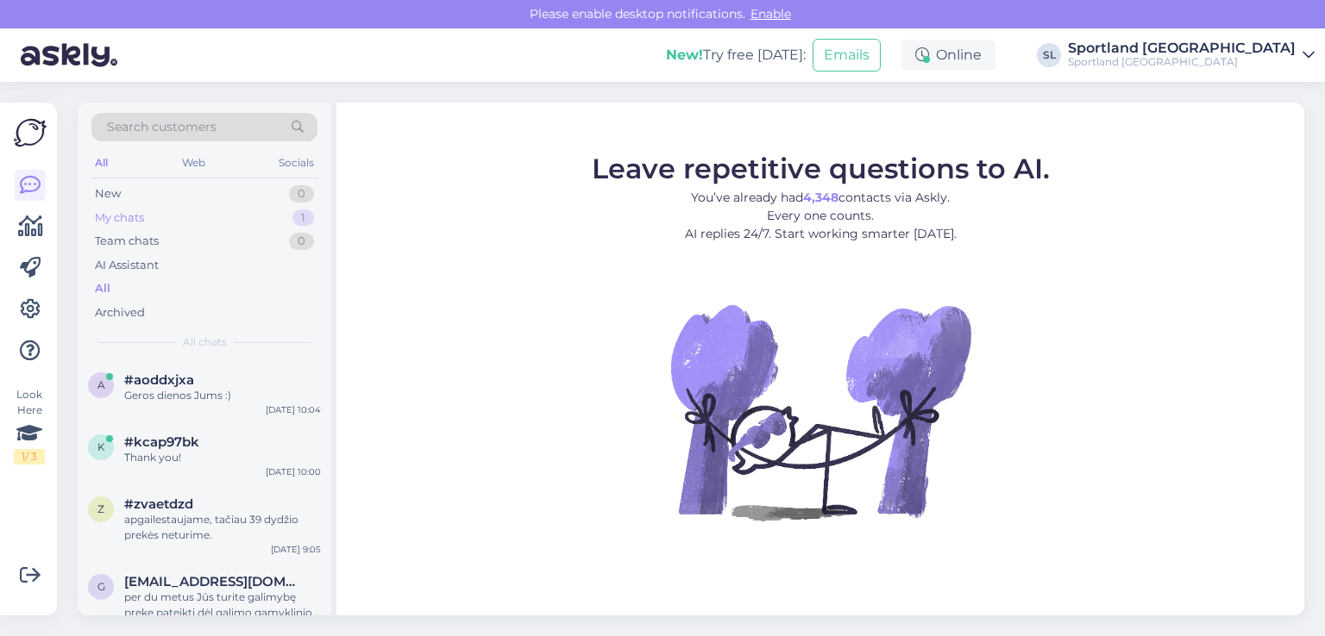
click at [117, 210] on div "My chats" at bounding box center [119, 218] width 49 height 17
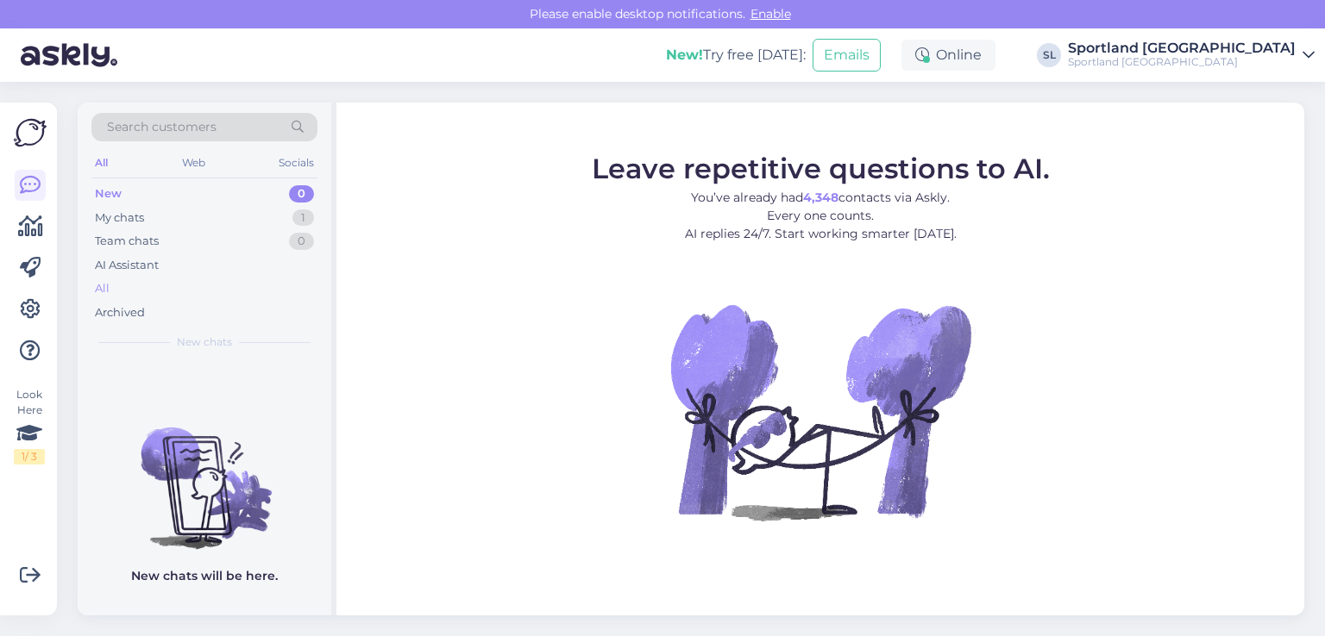
click at [135, 287] on div "All" at bounding box center [204, 289] width 226 height 24
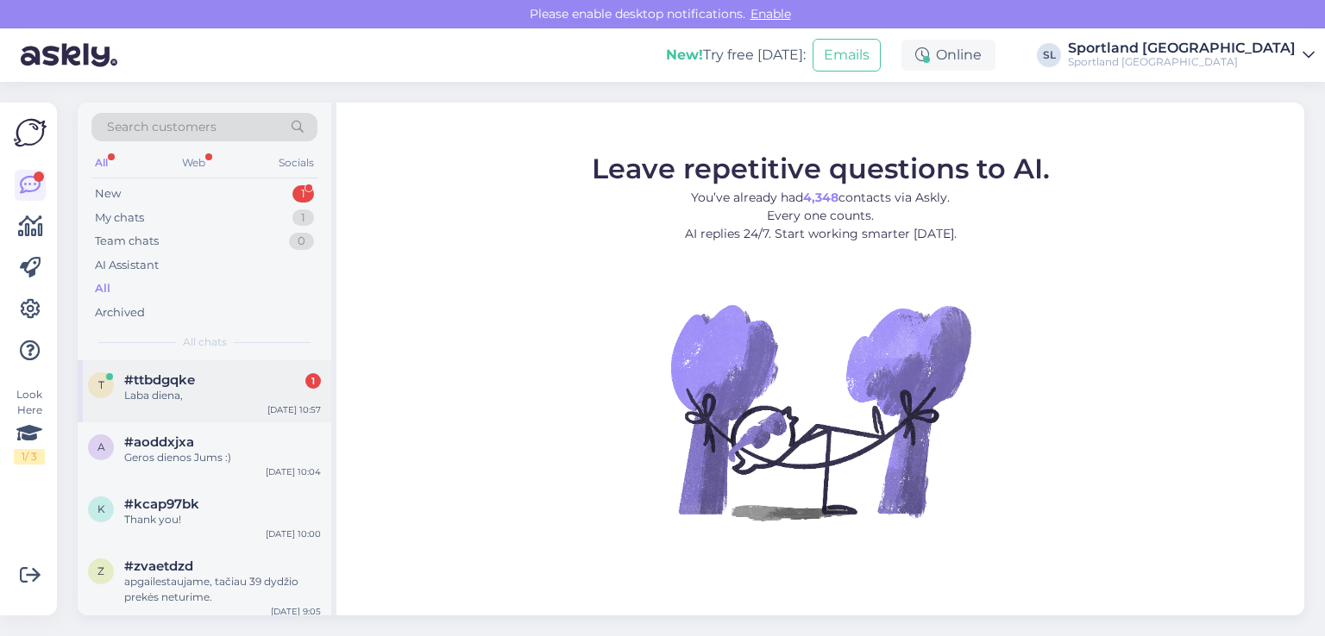
click at [155, 391] on div "Laba diena," at bounding box center [222, 396] width 197 height 16
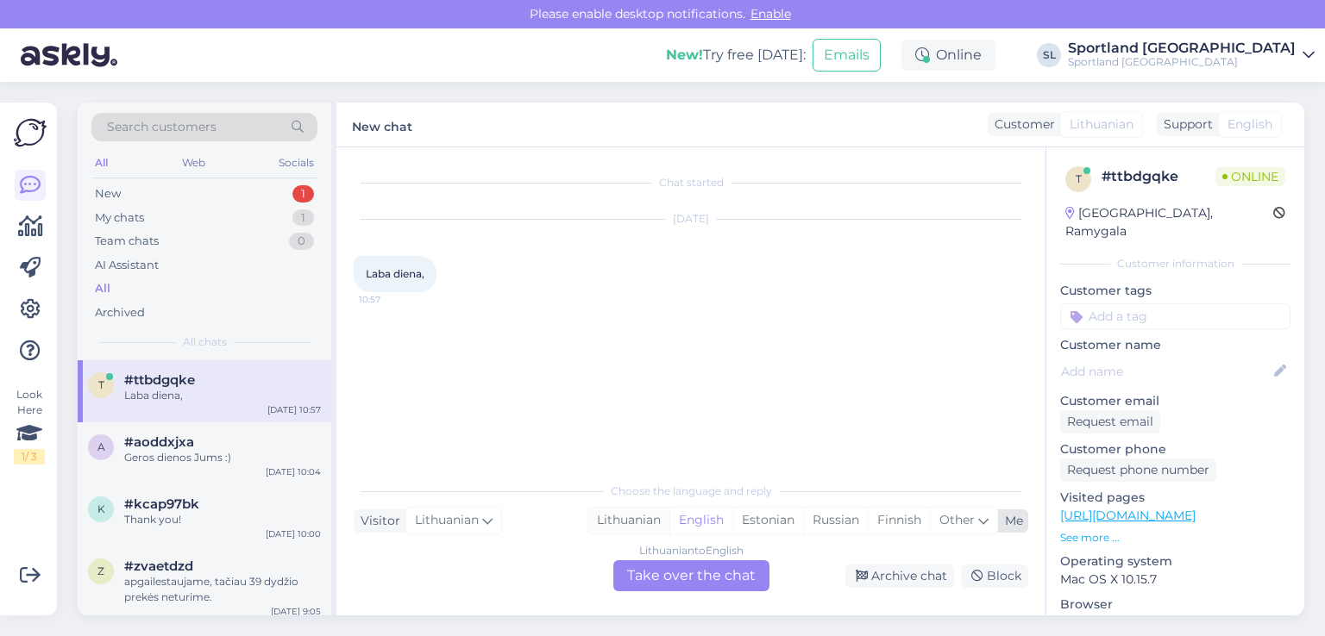
click at [634, 525] on div "Lithuanian" at bounding box center [628, 521] width 81 height 26
click at [661, 570] on div "Lithuanian to Lithuanian Take over the chat" at bounding box center [691, 576] width 156 height 31
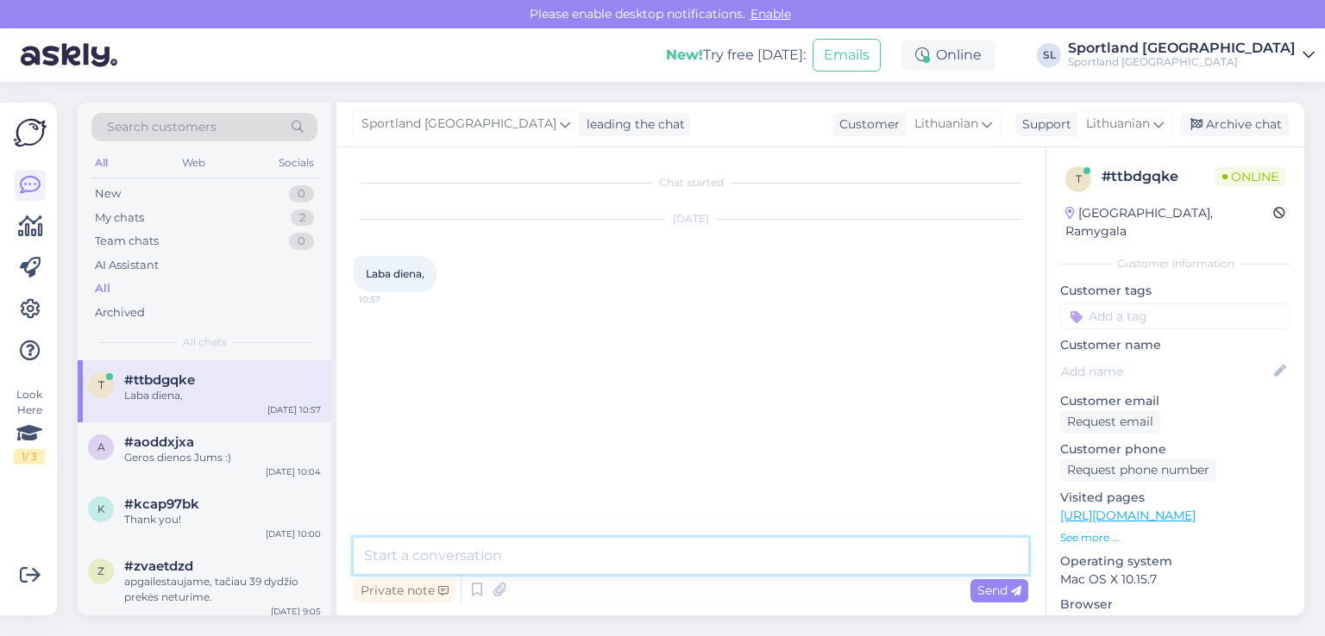
click at [566, 560] on textarea at bounding box center [691, 556] width 674 height 36
type textarea "Sveiki"
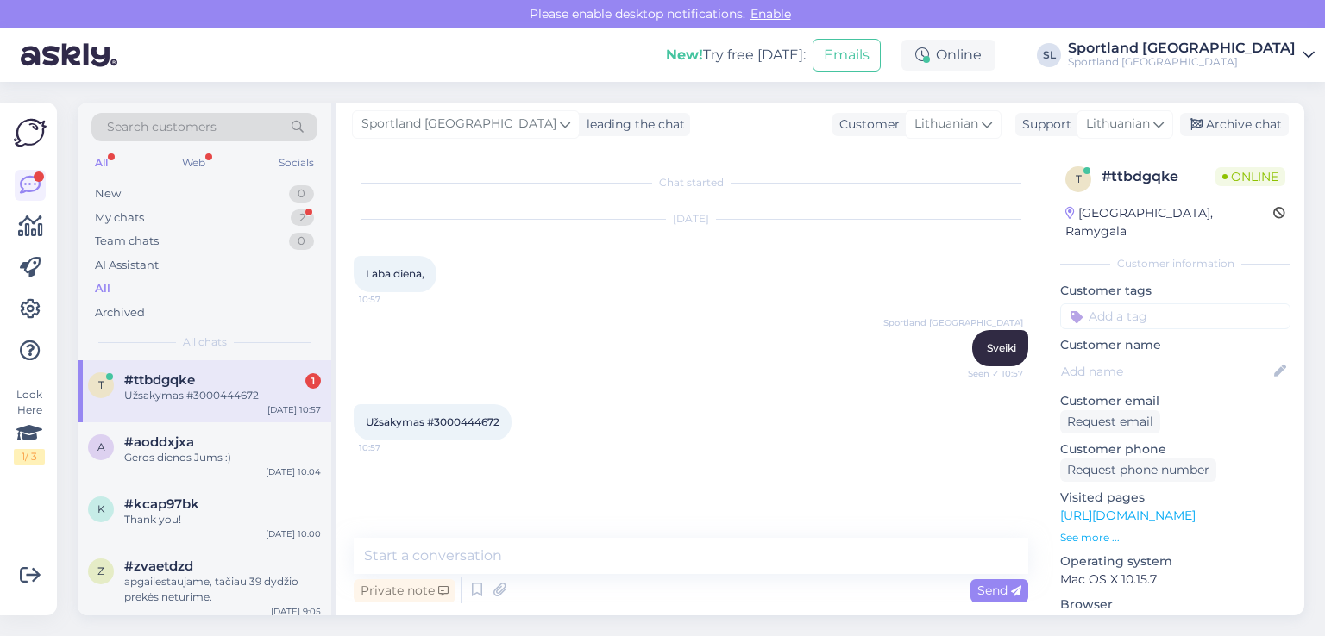
click at [448, 417] on span "Užsakymas #3000444672" at bounding box center [433, 422] width 134 height 13
copy span "3000444672"
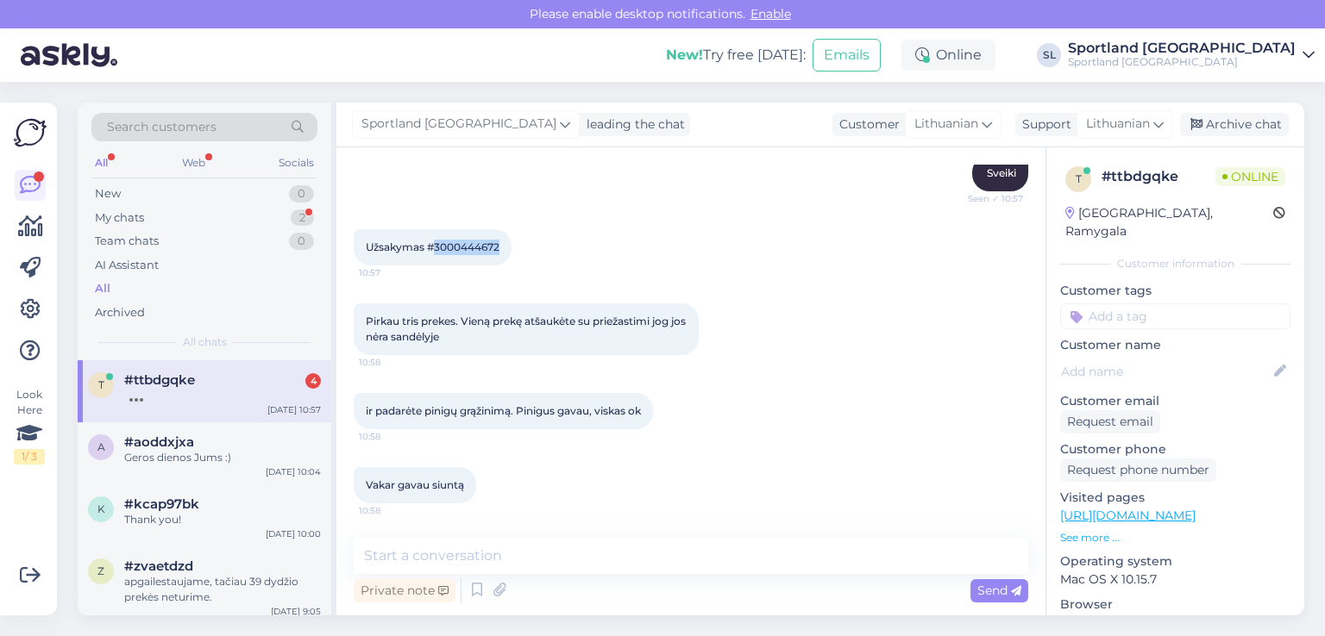
scroll to position [175, 0]
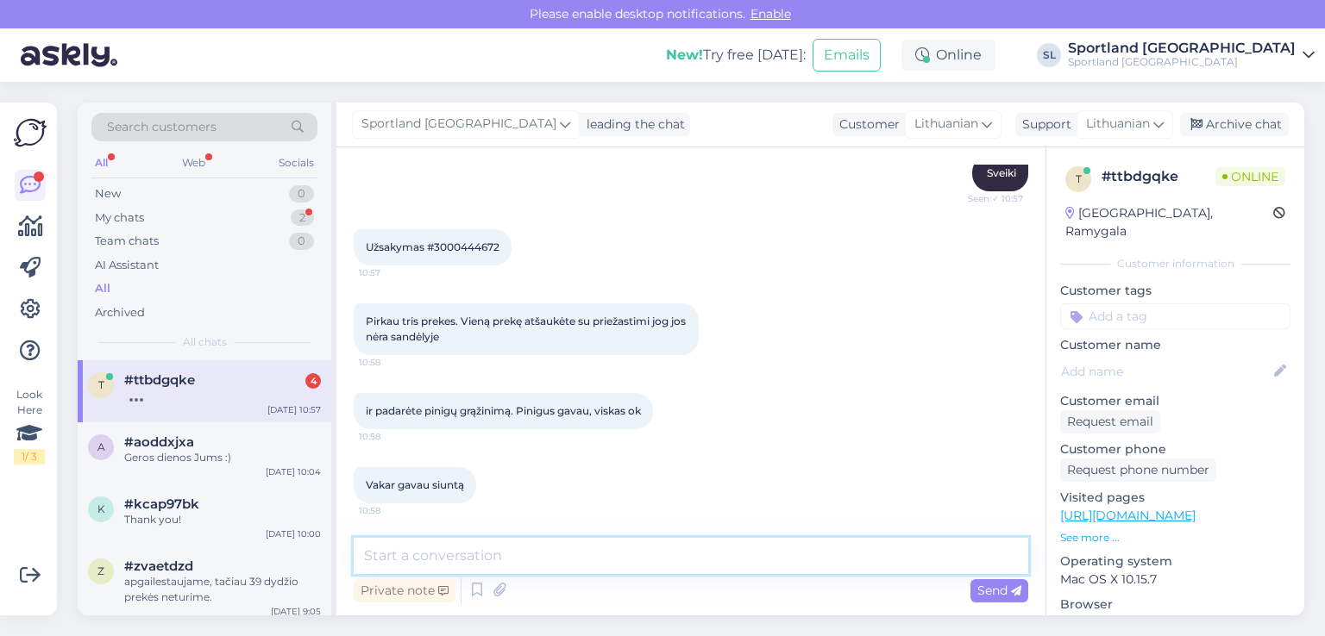
click at [538, 556] on textarea at bounding box center [691, 556] width 674 height 36
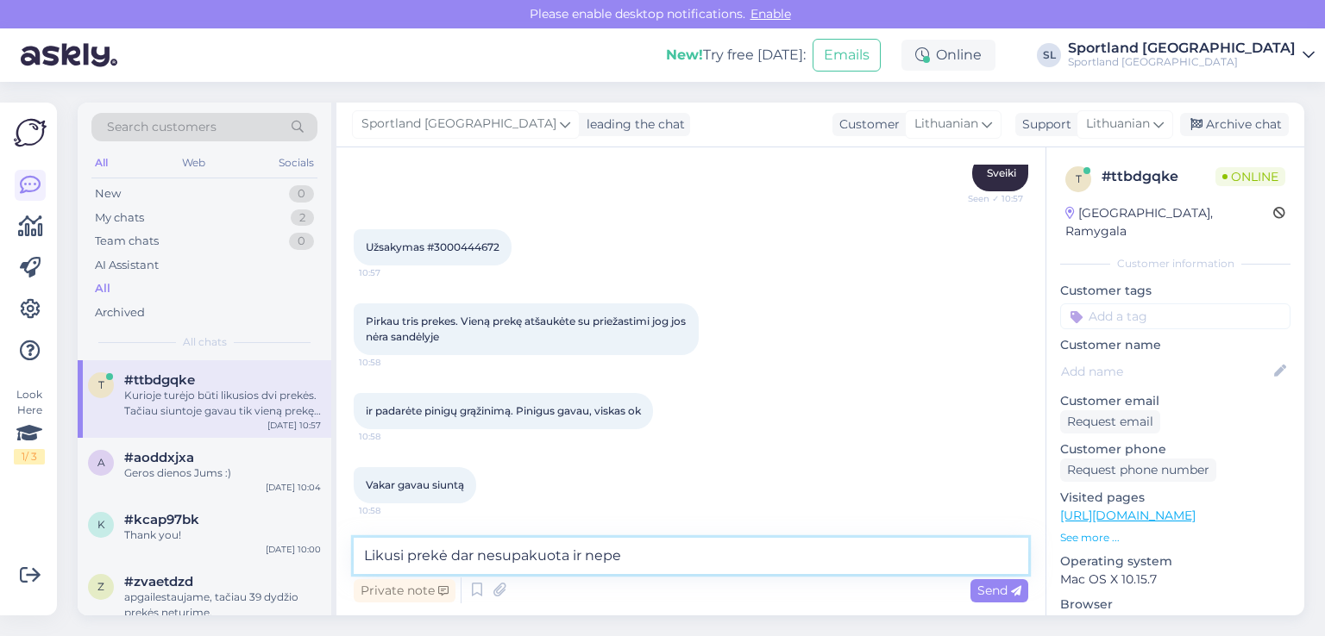
scroll to position [280, 0]
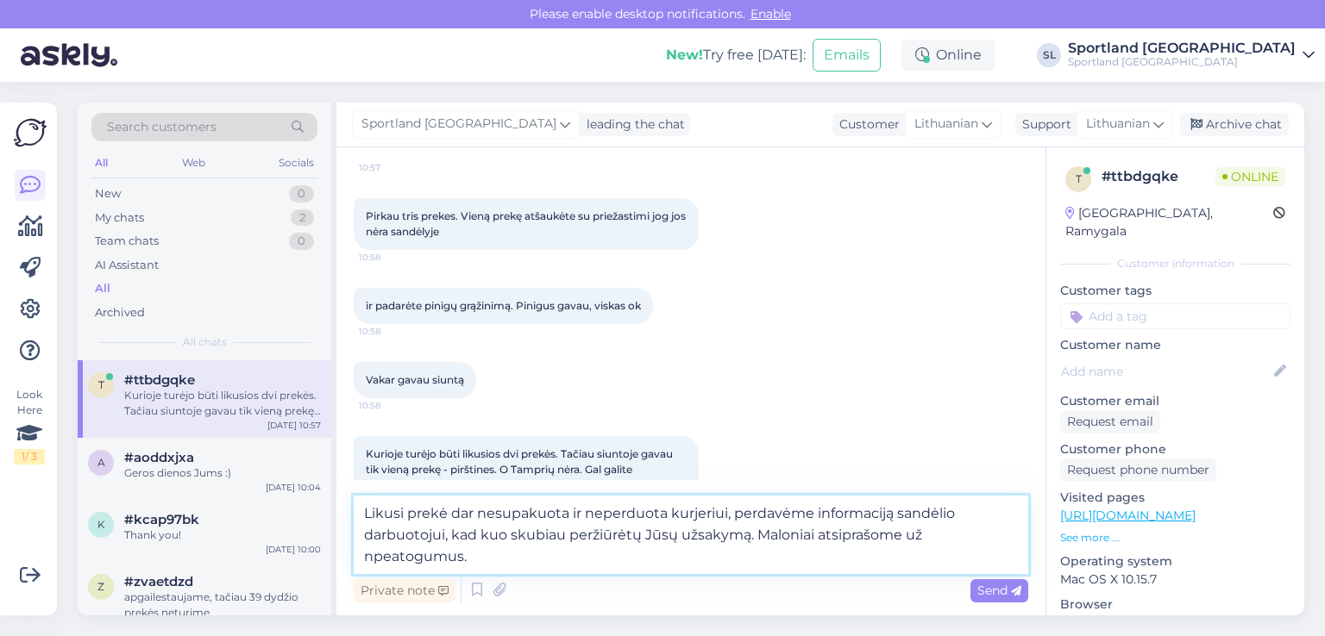
type textarea "Likusi prekė dar nesupakuota ir neperduota kurjeriui, perdavėme informaciją san…"
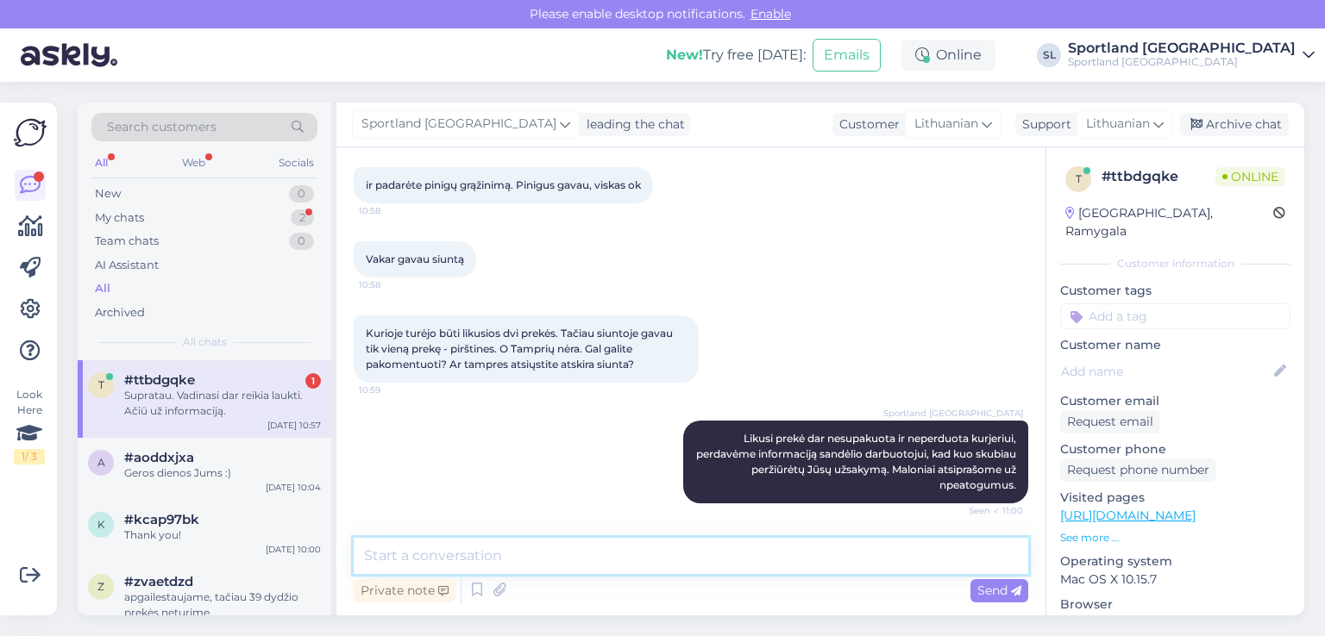
scroll to position [476, 0]
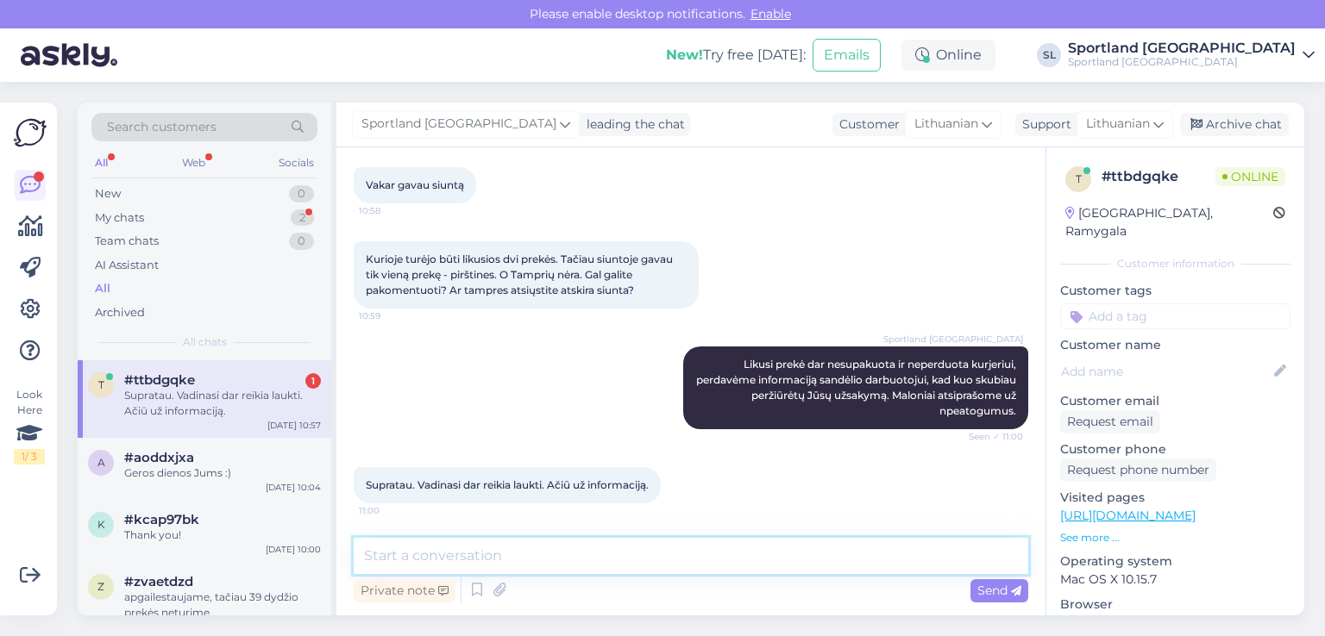
click at [593, 538] on textarea at bounding box center [691, 556] width 674 height 36
type textarea "Dėkojame Jums, geros dienos :)"
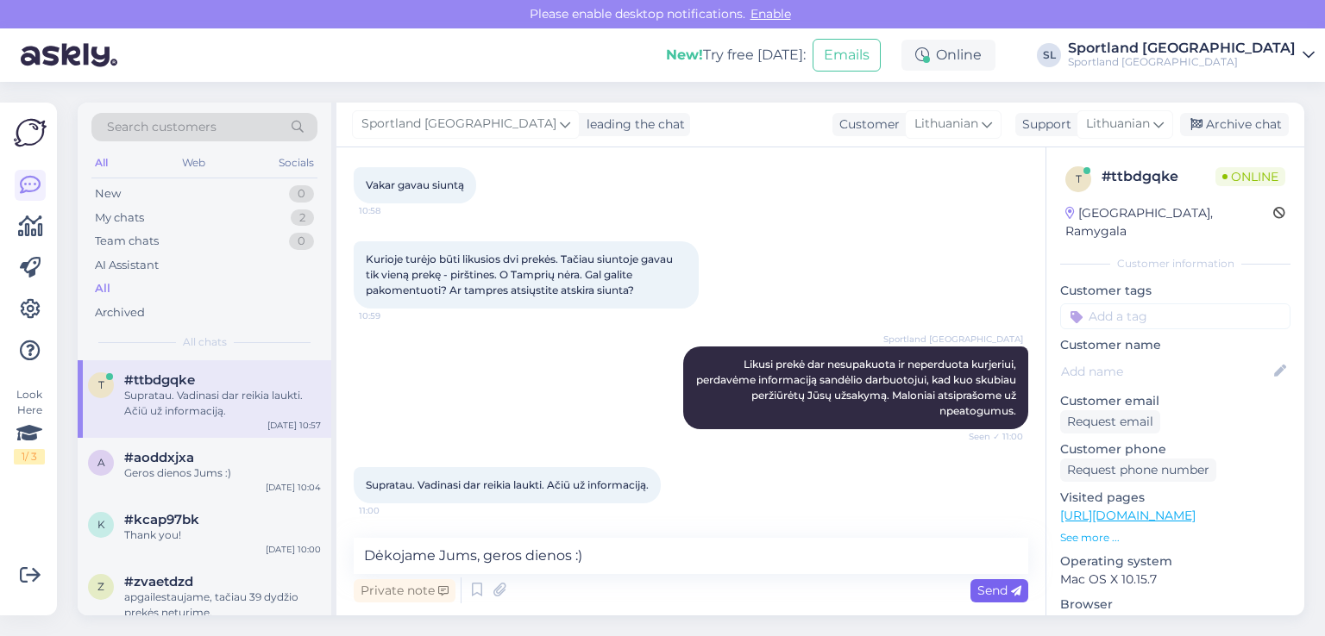
click at [1002, 588] on span "Send" at bounding box center [999, 591] width 44 height 16
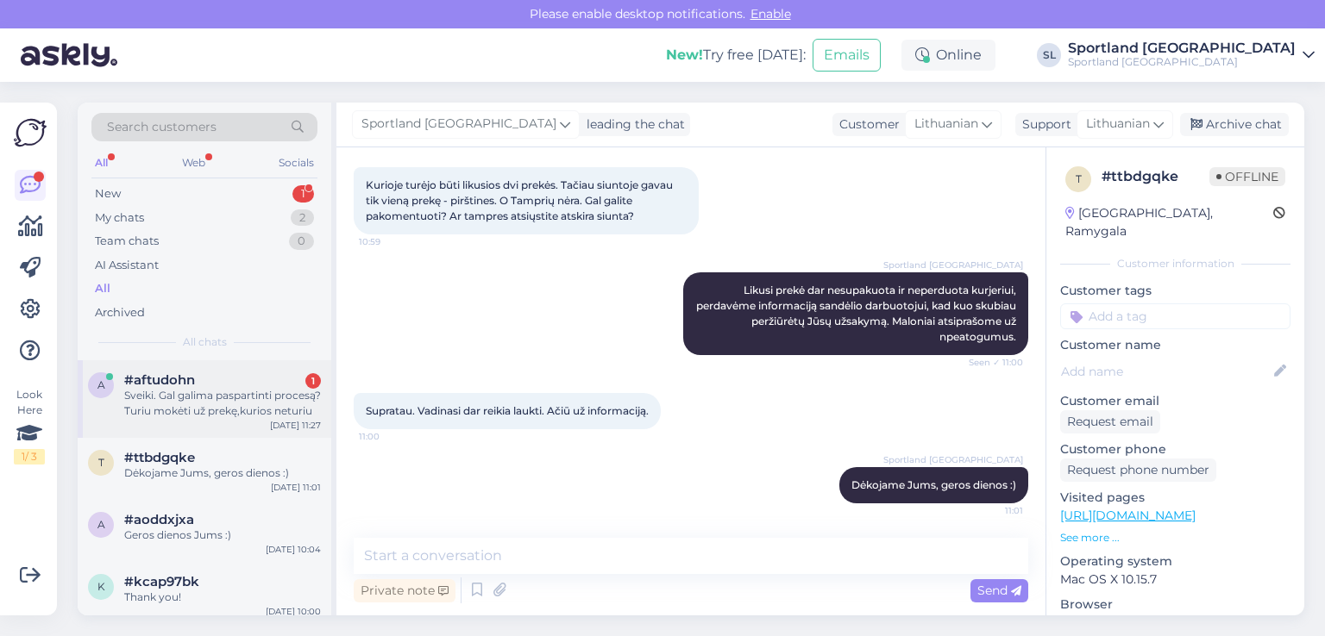
click at [210, 403] on div "Sveiki. Gal galima paspartinti procesą? Turiu mokėti už prekę,kurios neturiu" at bounding box center [222, 403] width 197 height 31
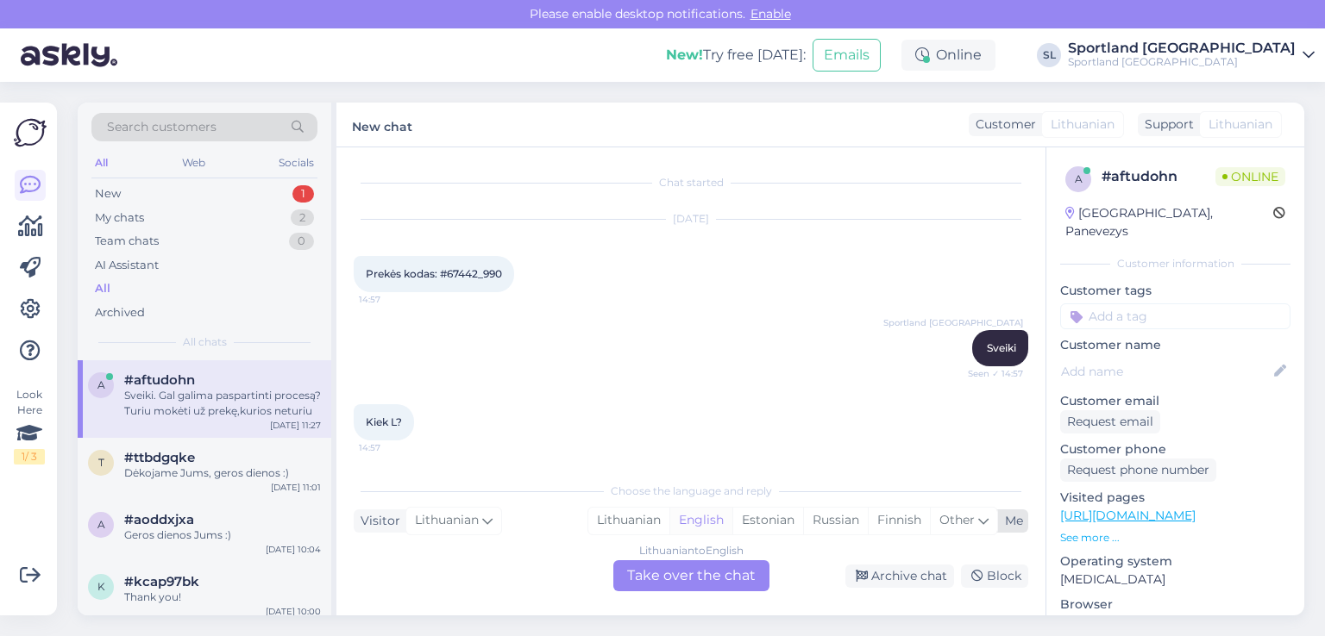
scroll to position [7785, 0]
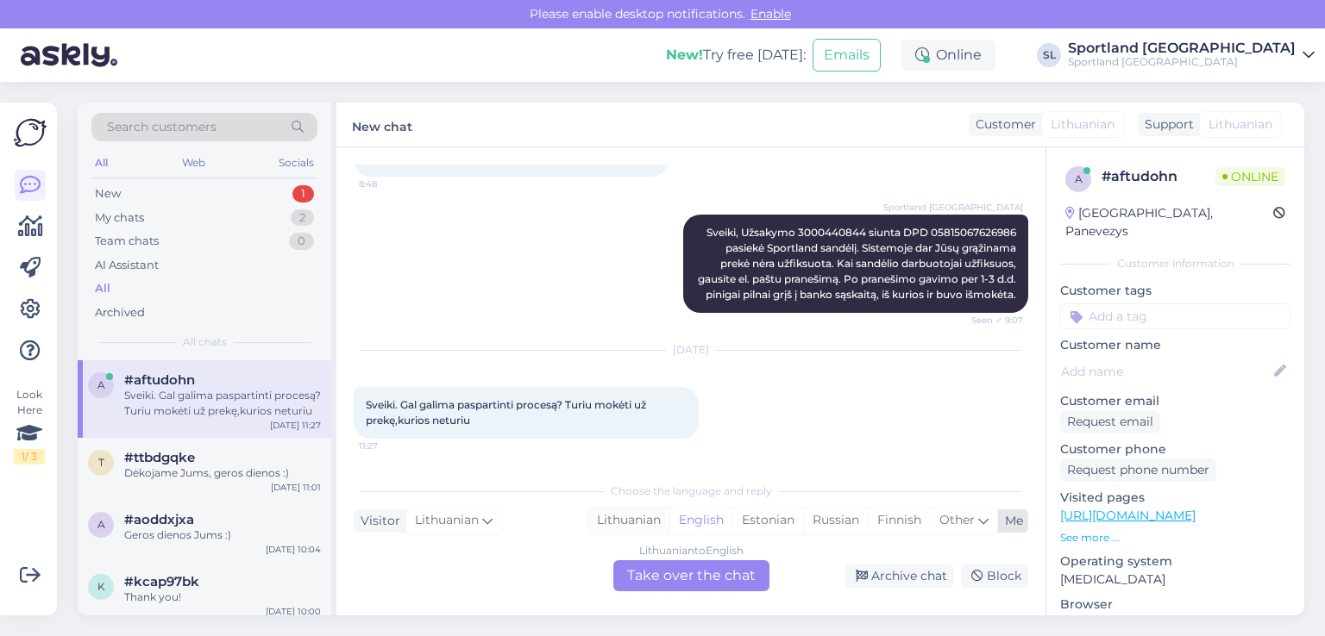
click at [620, 508] on div "Lithuanian" at bounding box center [628, 521] width 81 height 26
click at [644, 586] on div "Lithuanian to Lithuanian Take over the chat" at bounding box center [691, 576] width 156 height 31
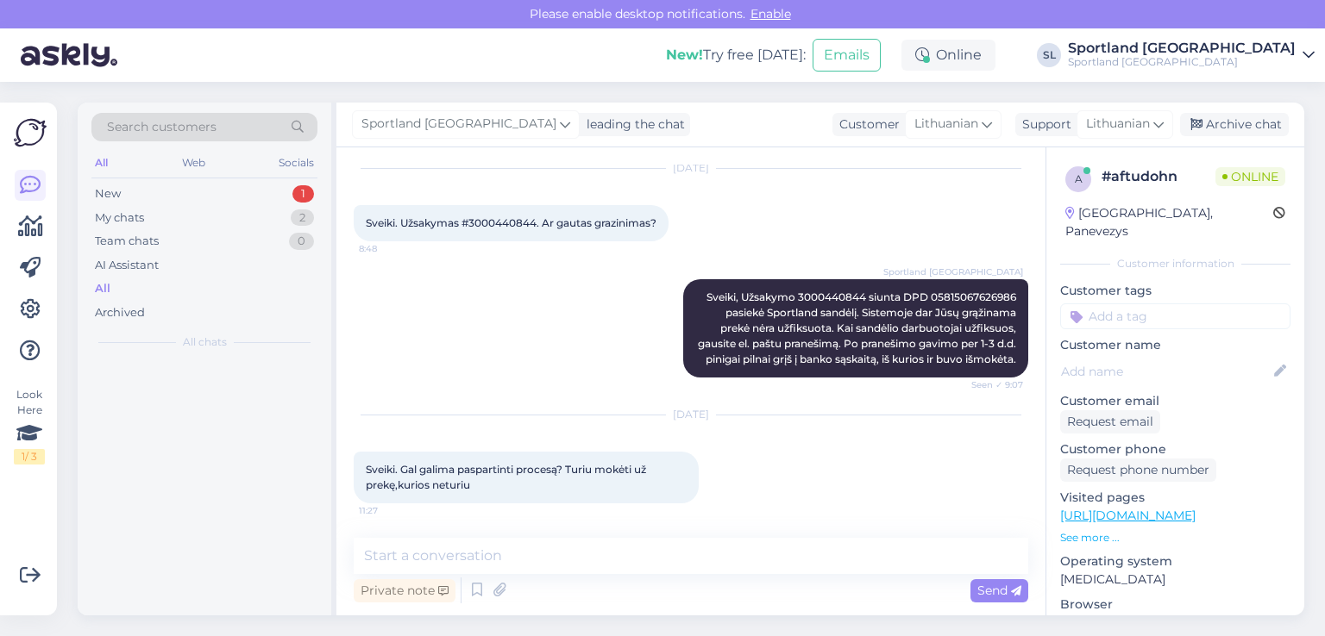
scroll to position [7721, 0]
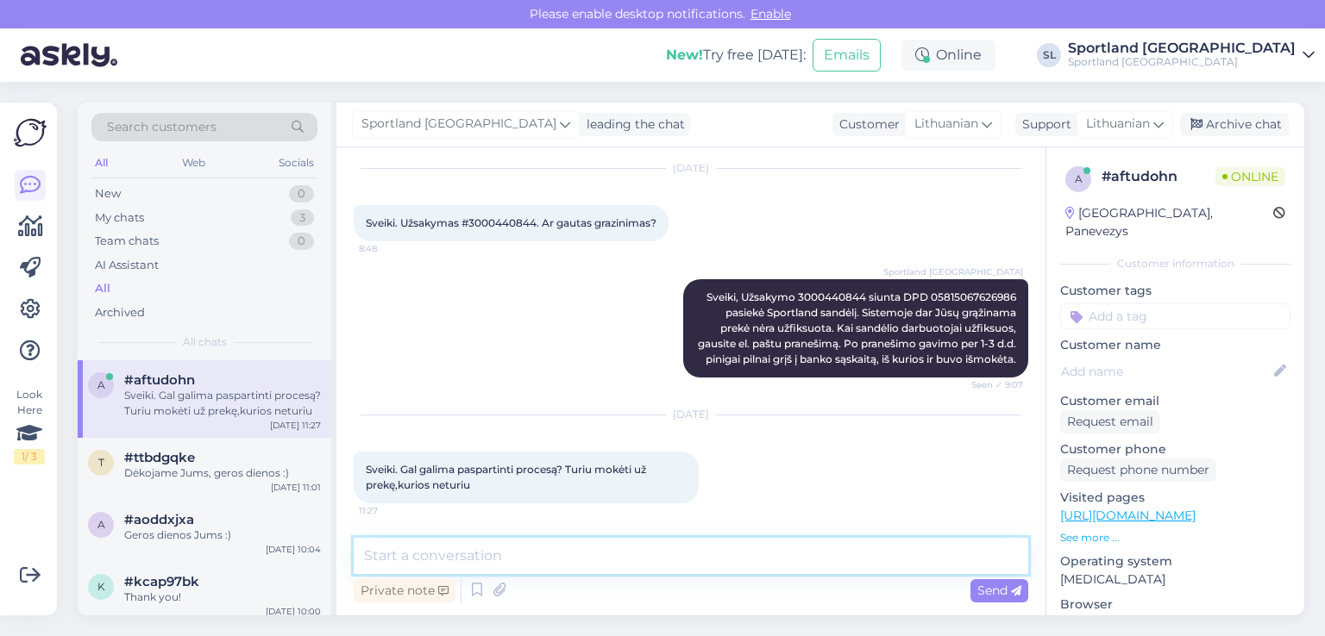
click at [615, 560] on textarea at bounding box center [691, 556] width 674 height 36
type textarea "Sveiki"
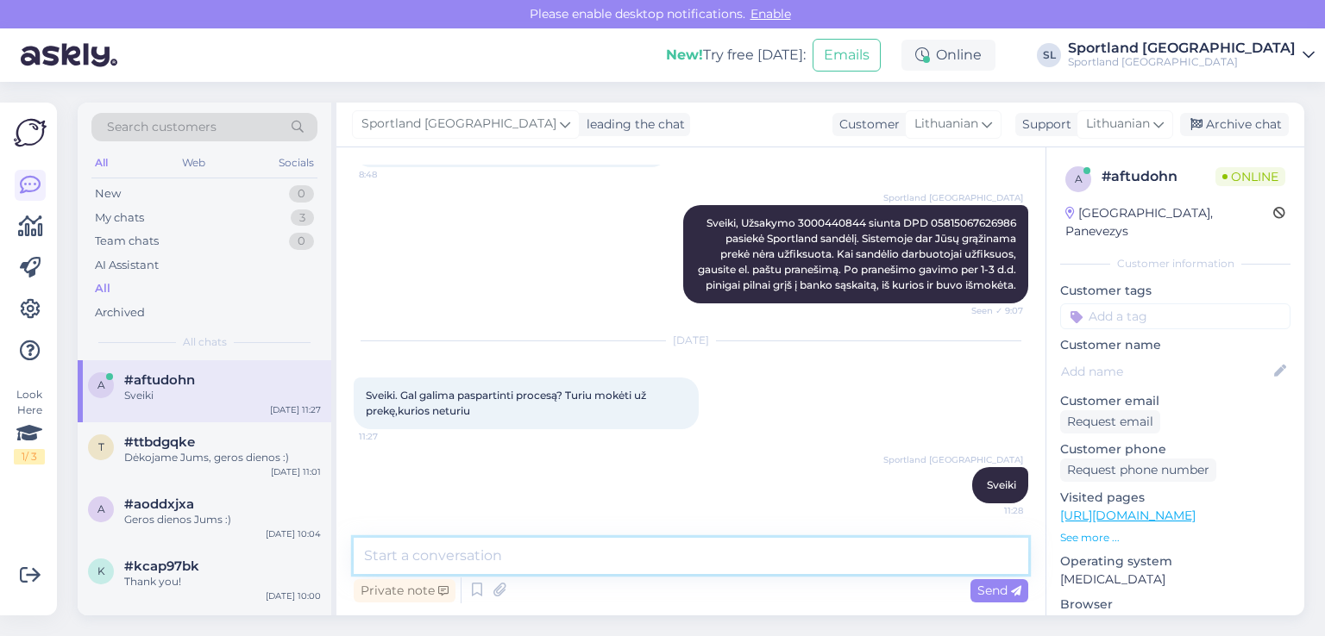
scroll to position [7794, 0]
click at [634, 555] on textarea at bounding box center [691, 556] width 674 height 36
type textarea "prašome nurodykite užsakymo numerį"
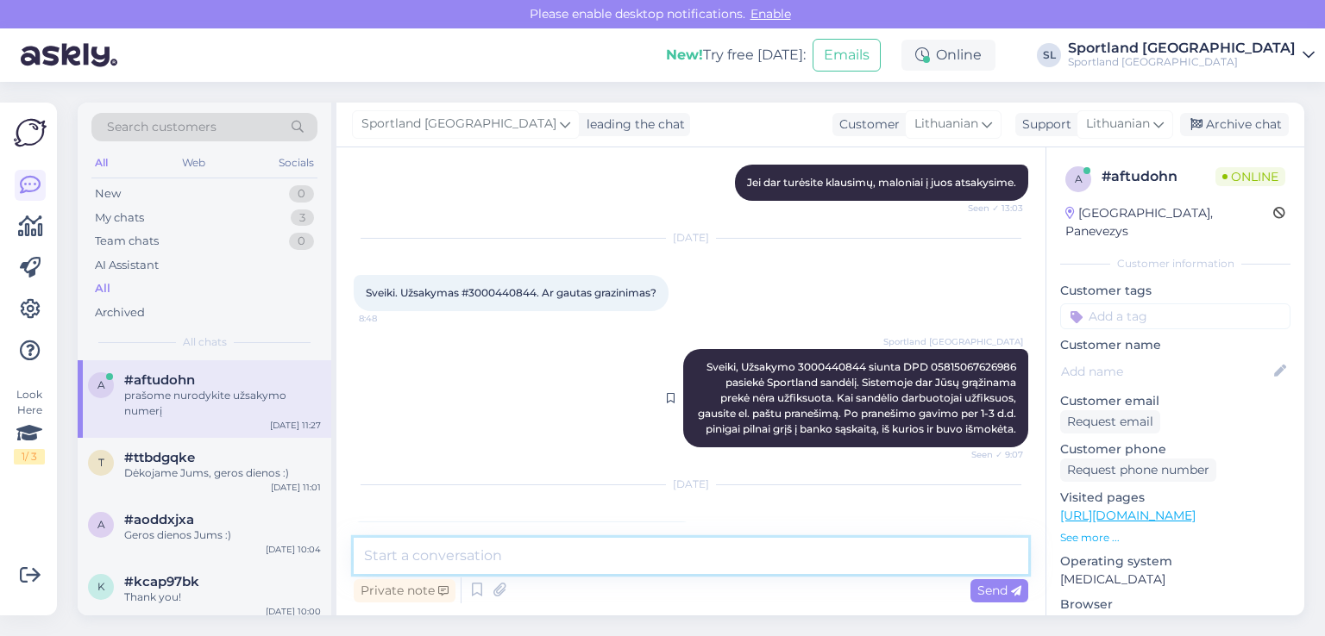
scroll to position [7610, 0]
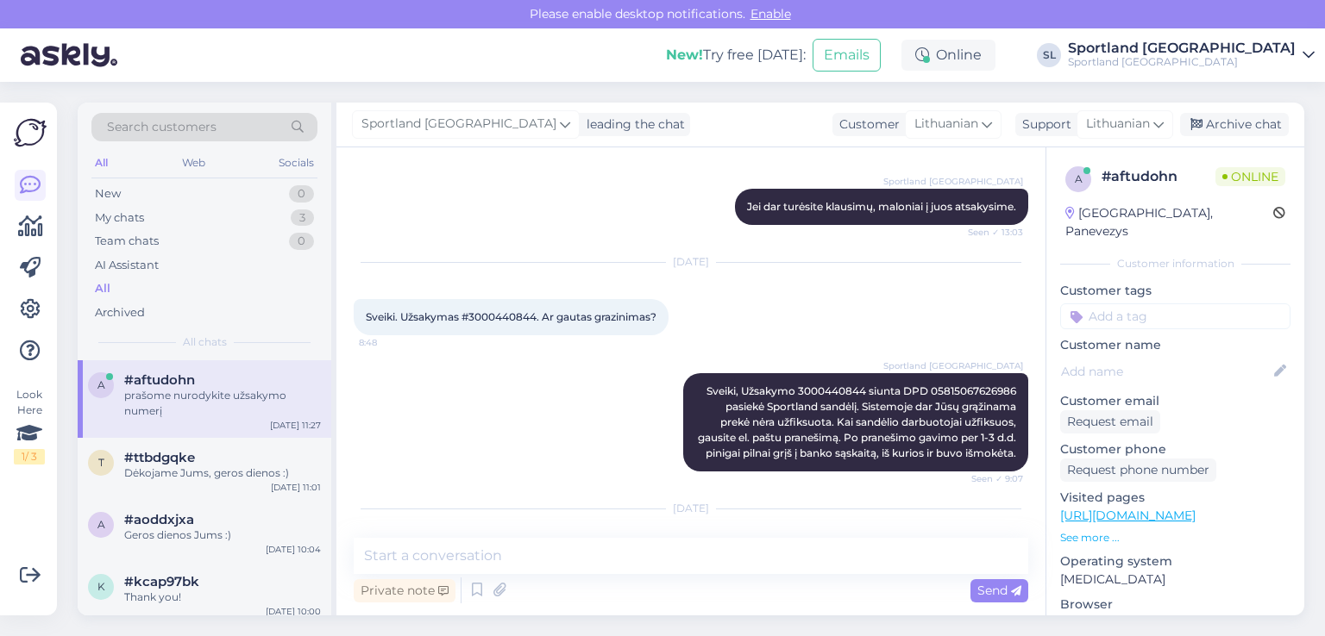
click at [501, 316] on span "Sveiki. Užsakymas #3000440844. Ar gautas grazinimas?" at bounding box center [511, 316] width 291 height 13
copy span "3000440844"
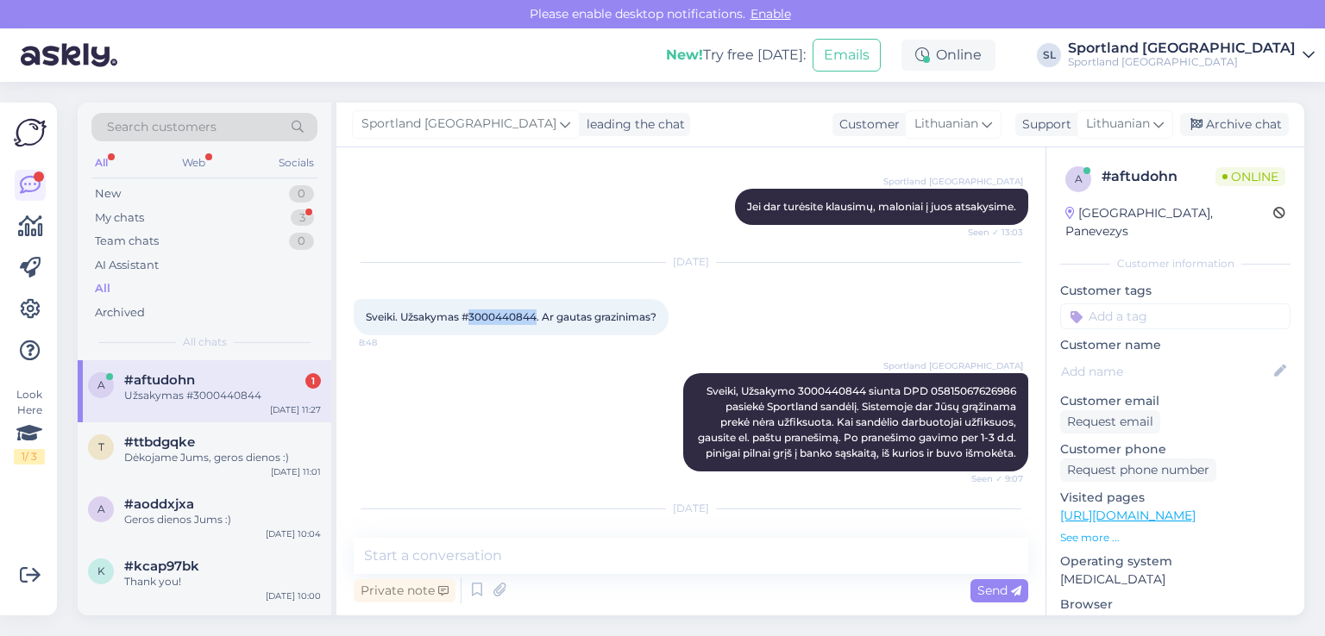
scroll to position [7942, 0]
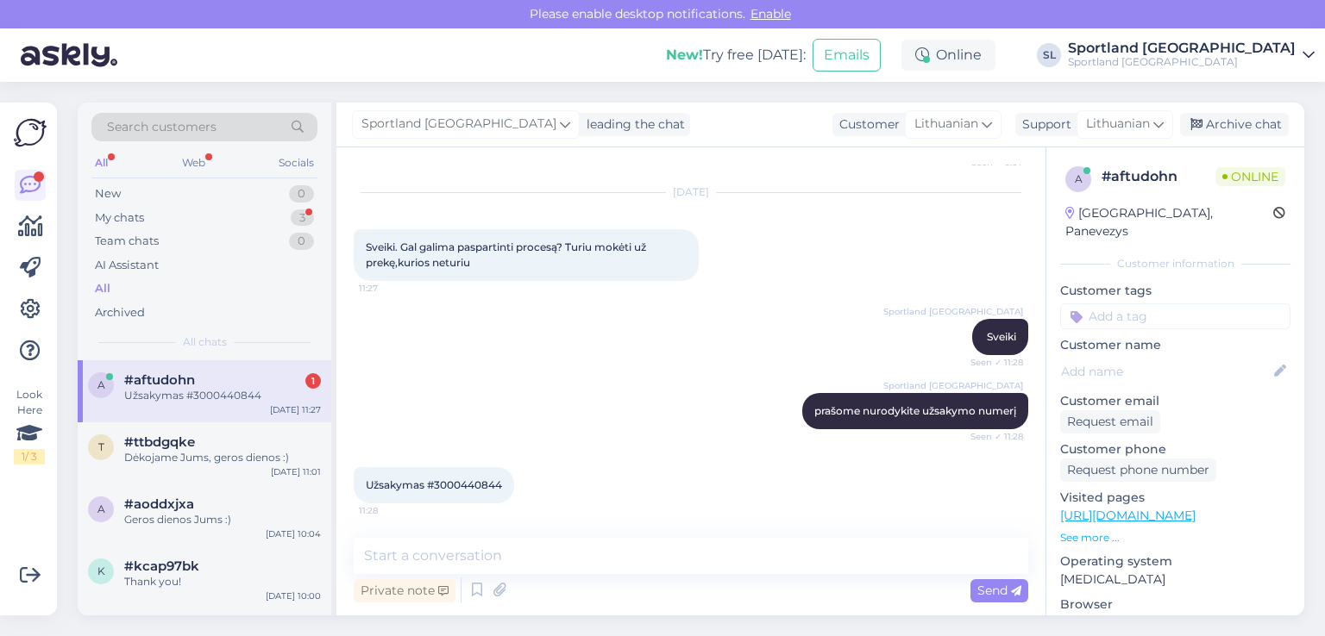
click at [445, 475] on div "Užsakymas #3000440844 11:28" at bounding box center [434, 485] width 160 height 36
click at [450, 480] on span "Užsakymas #3000440844" at bounding box center [434, 485] width 136 height 13
copy div "3000440844 11:28"
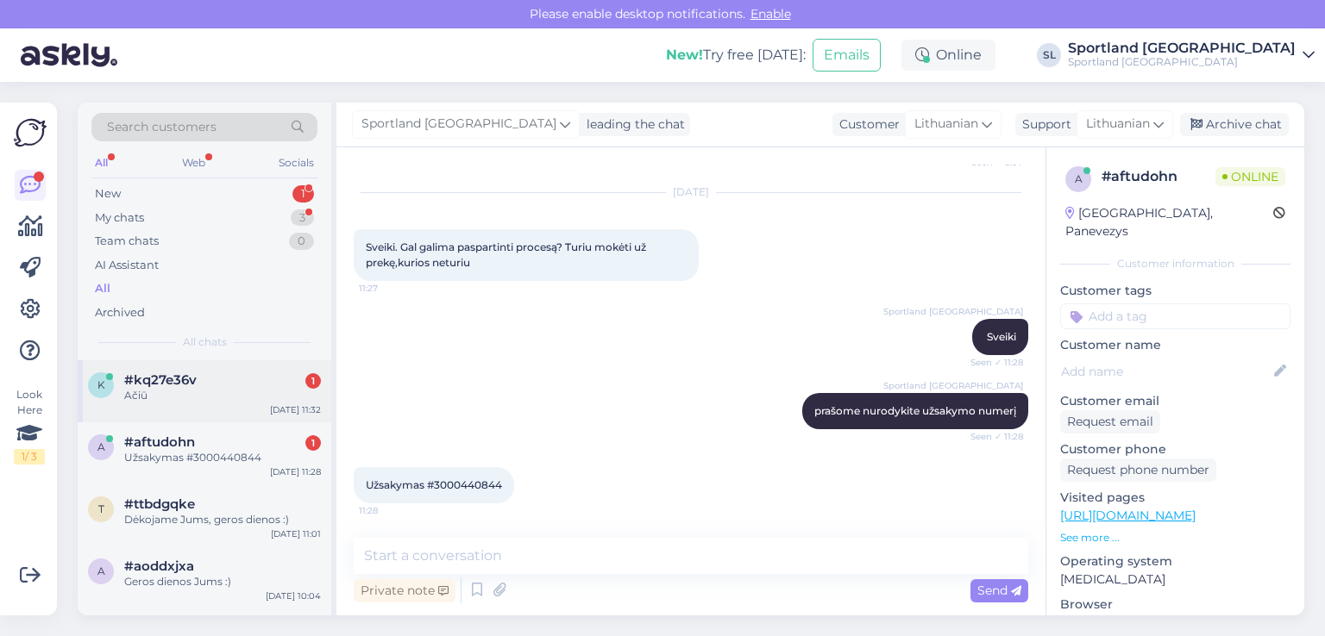
click at [183, 398] on div "Ačiū" at bounding box center [222, 396] width 197 height 16
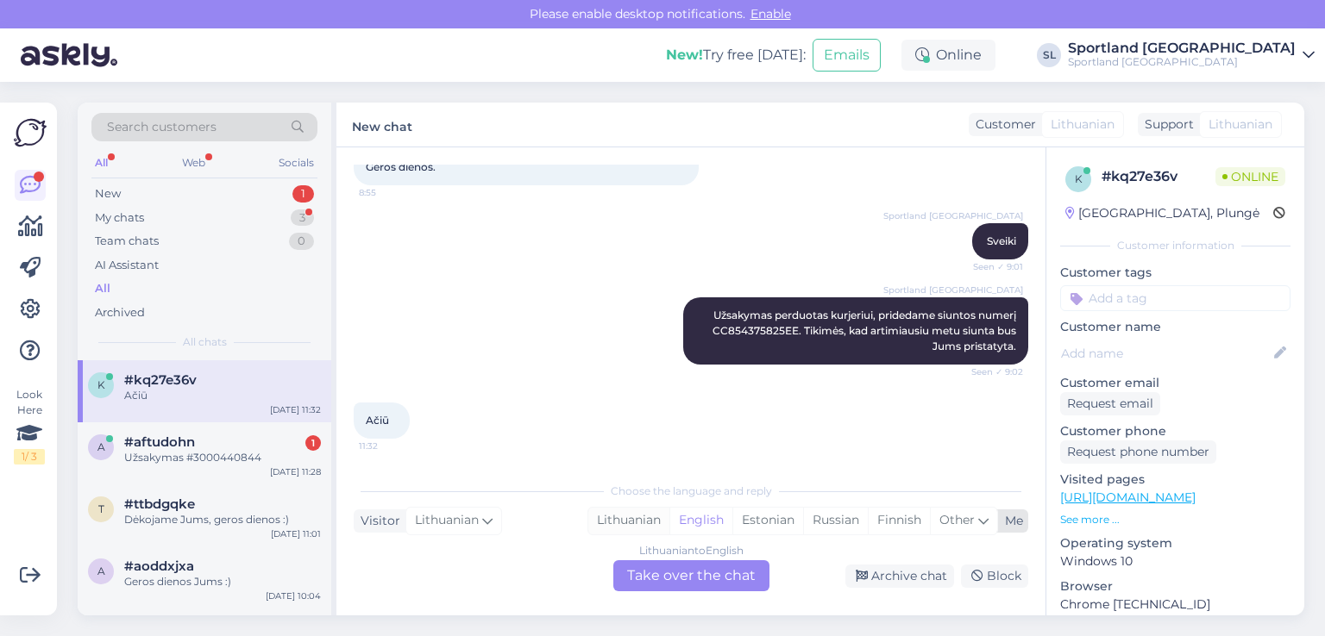
click at [621, 517] on div "Lithuanian" at bounding box center [628, 521] width 81 height 26
click at [664, 575] on div "Lithuanian to Lithuanian Take over the chat" at bounding box center [691, 576] width 156 height 31
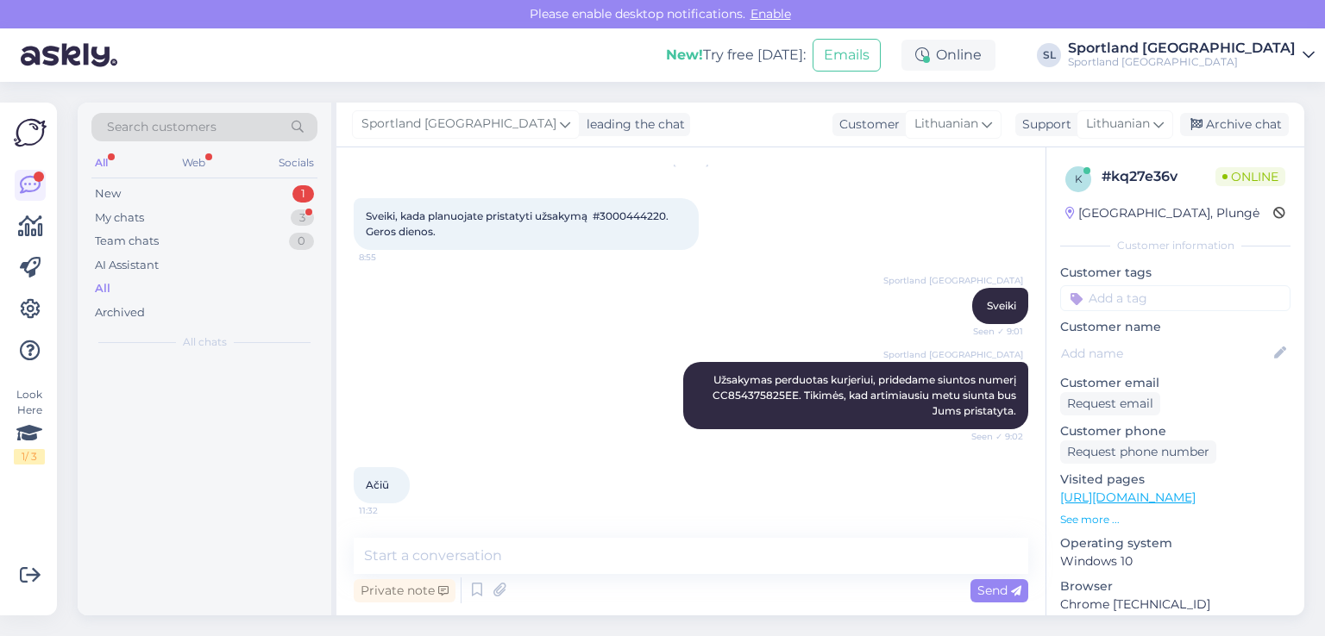
scroll to position [59, 0]
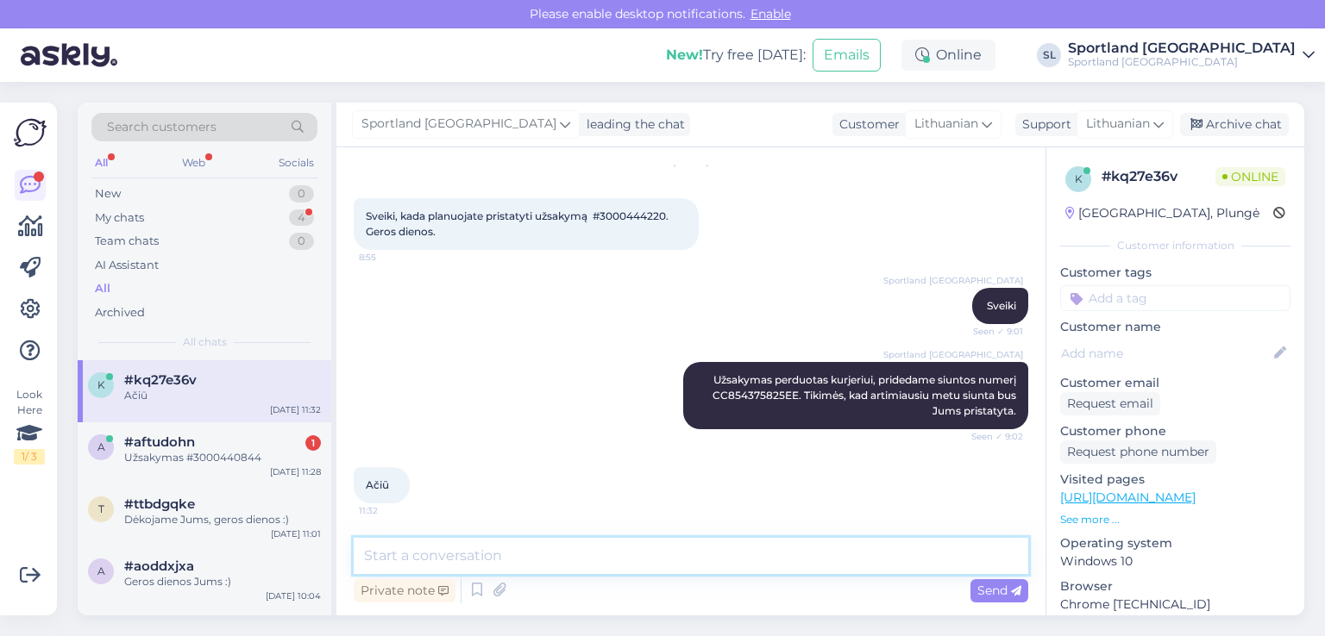
click at [604, 561] on textarea at bounding box center [691, 556] width 674 height 36
type textarea "Geros dienos Jums."
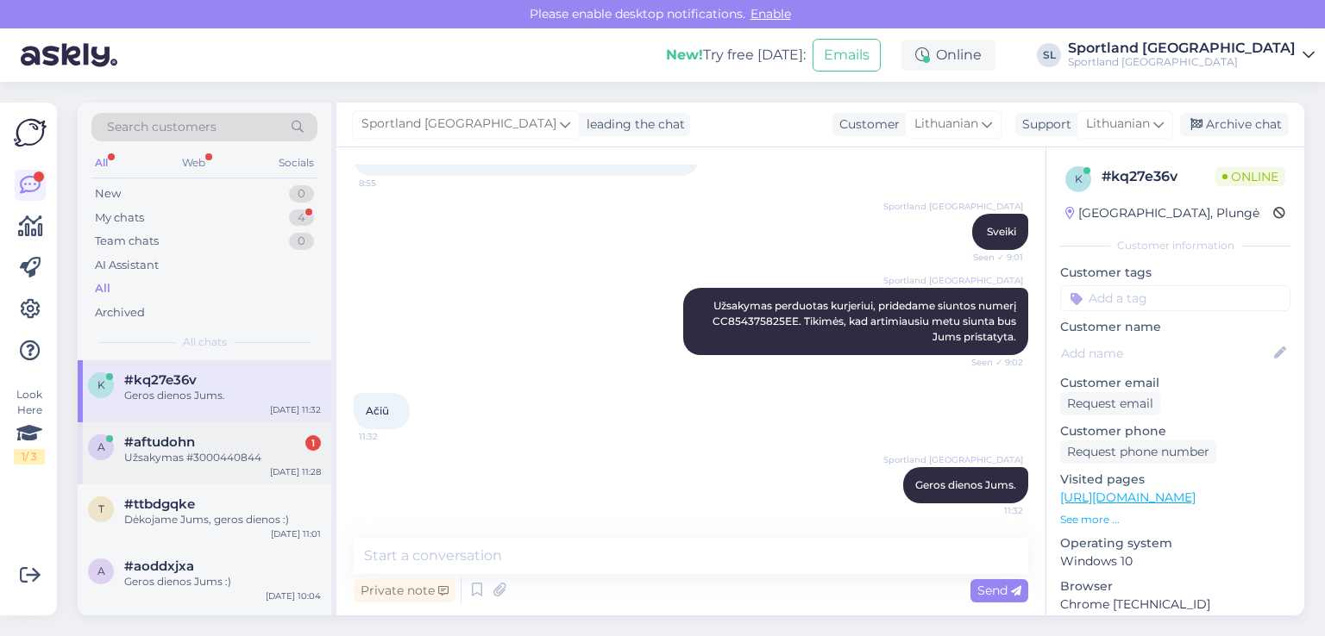
click at [211, 460] on div "Užsakymas #3000440844" at bounding box center [222, 458] width 197 height 16
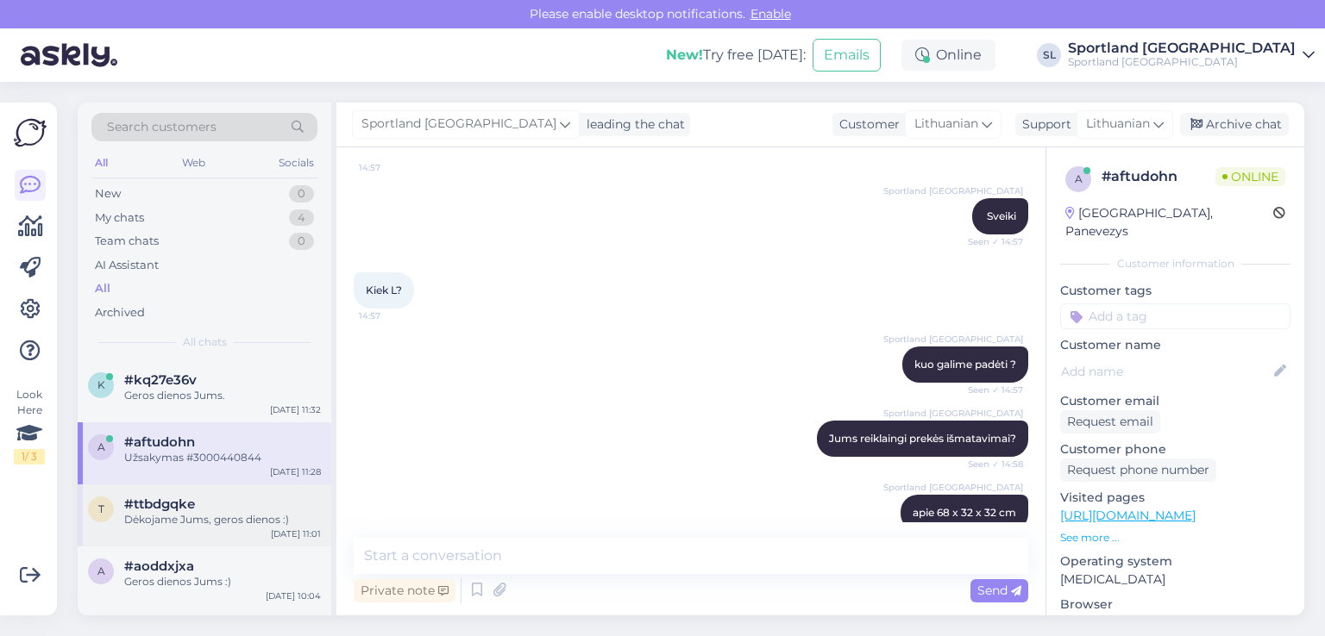
scroll to position [7942, 0]
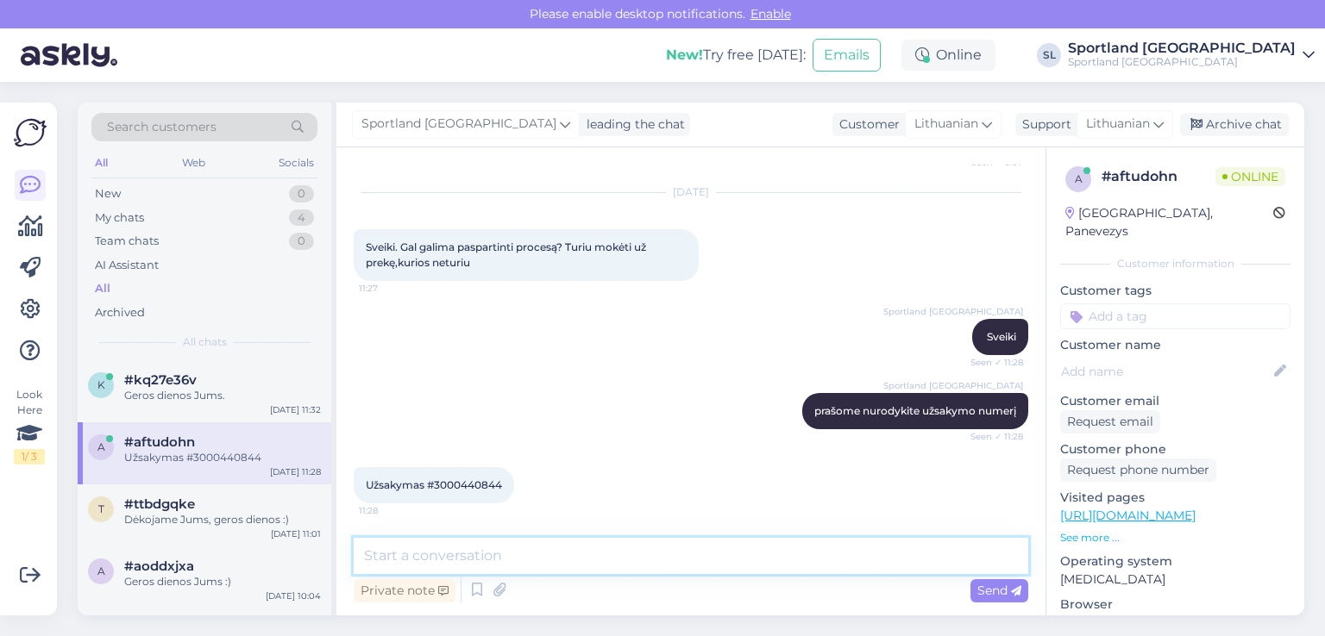
click at [555, 557] on textarea at bounding box center [691, 556] width 674 height 36
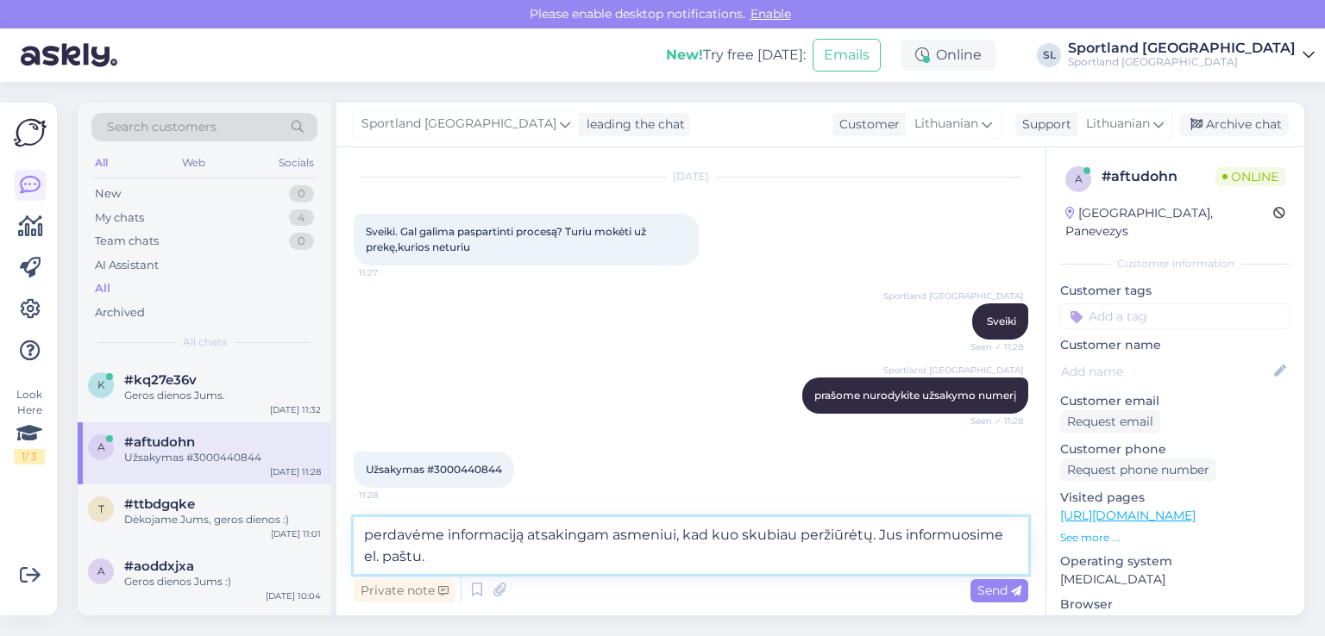
type textarea "perdavėme informaciją atsakingam asmeniui, kad kuo skubiau peržiūrėtų. Jus info…"
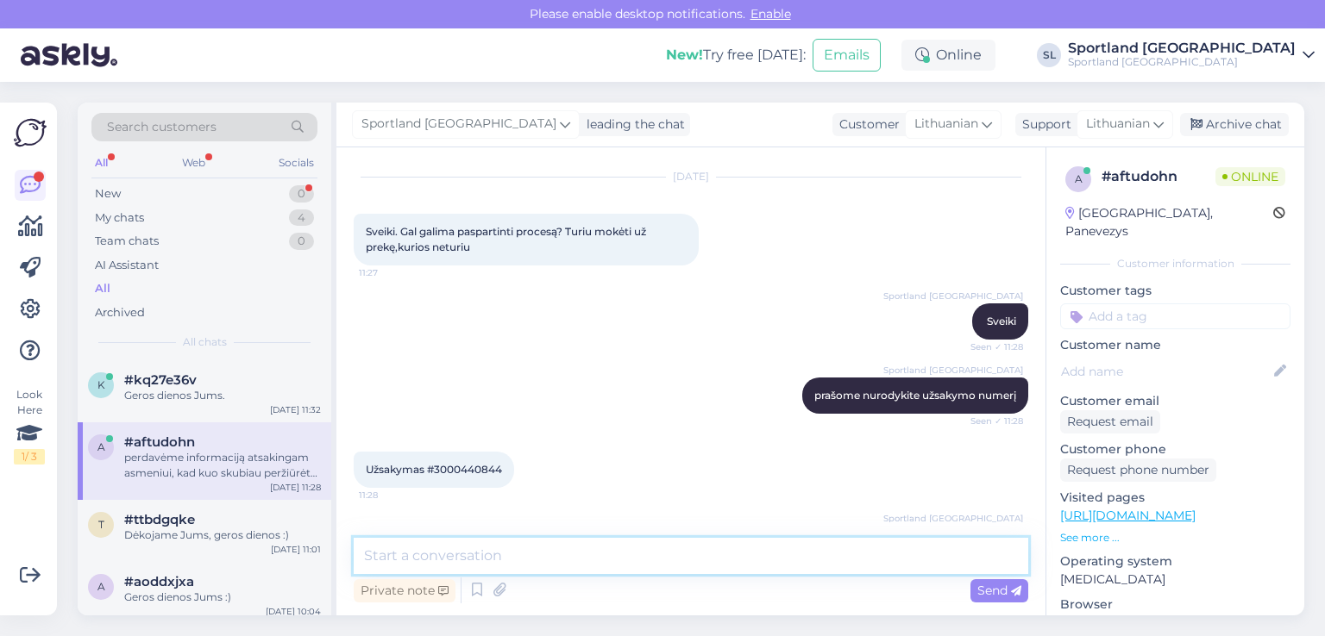
scroll to position [8032, 0]
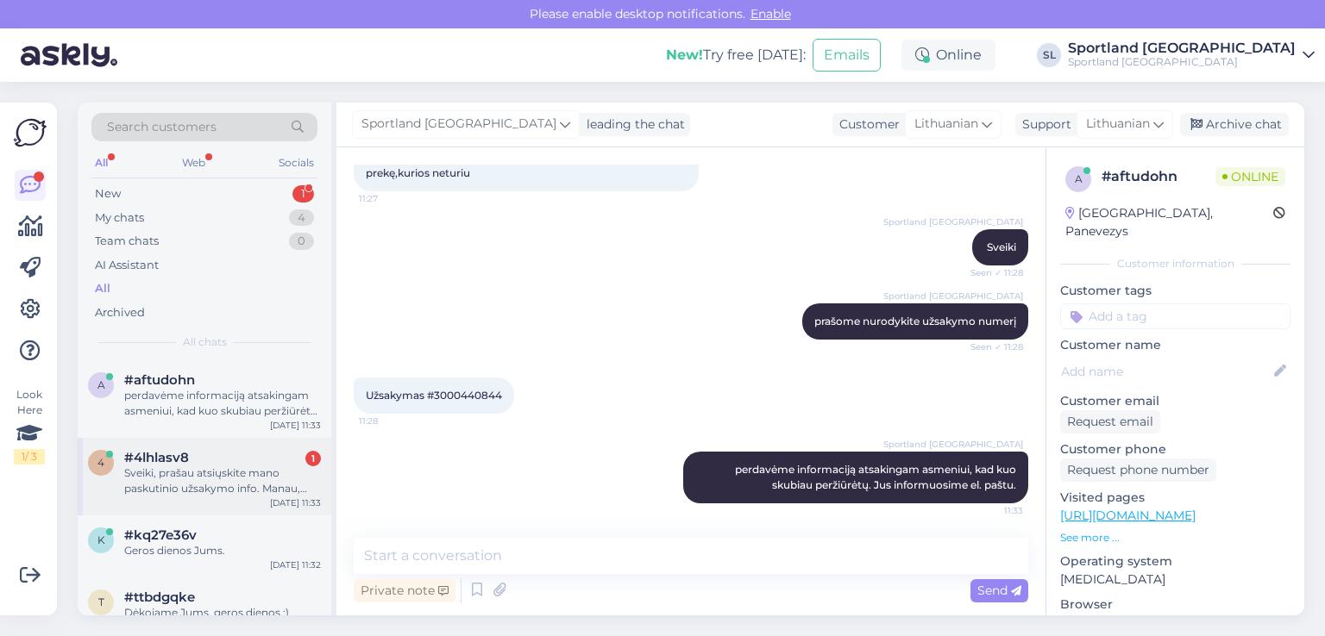
click at [204, 473] on div "Sveiki, prašau atsiųskite mano paskutinio užsakymo info. Manau, kad ne viską ga…" at bounding box center [222, 481] width 197 height 31
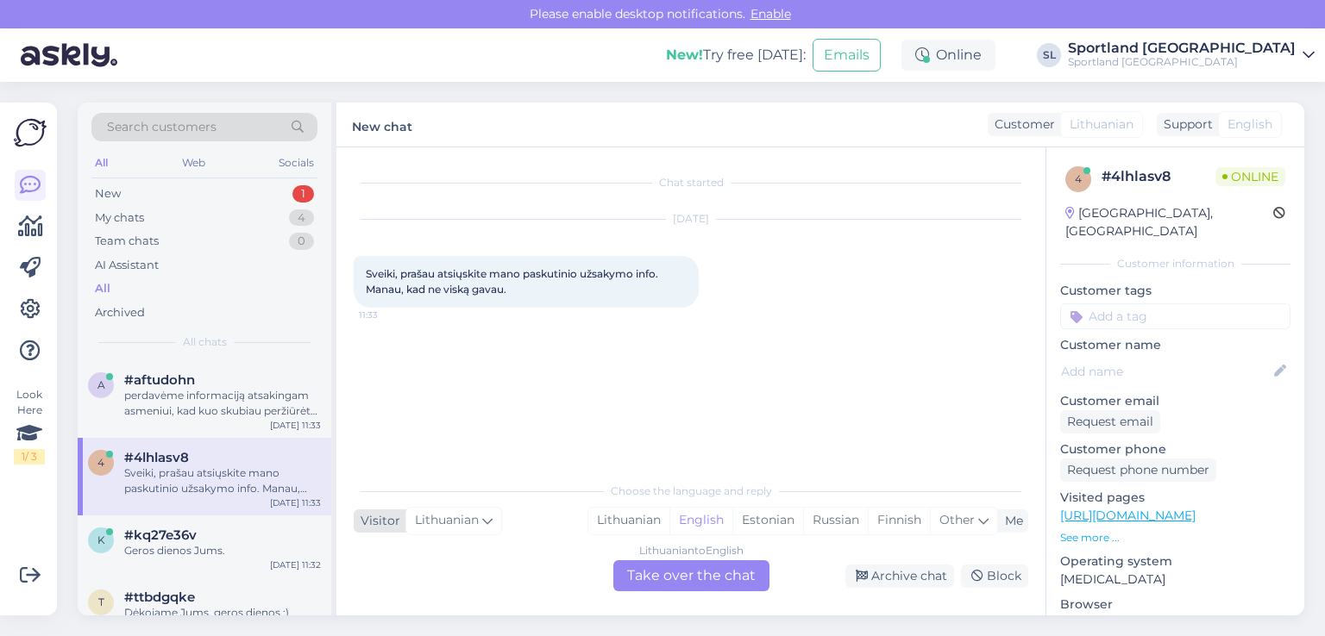
scroll to position [0, 0]
click at [634, 513] on div "Lithuanian" at bounding box center [628, 521] width 81 height 26
click at [722, 586] on div "Lithuanian to Lithuanian Take over the chat" at bounding box center [691, 576] width 156 height 31
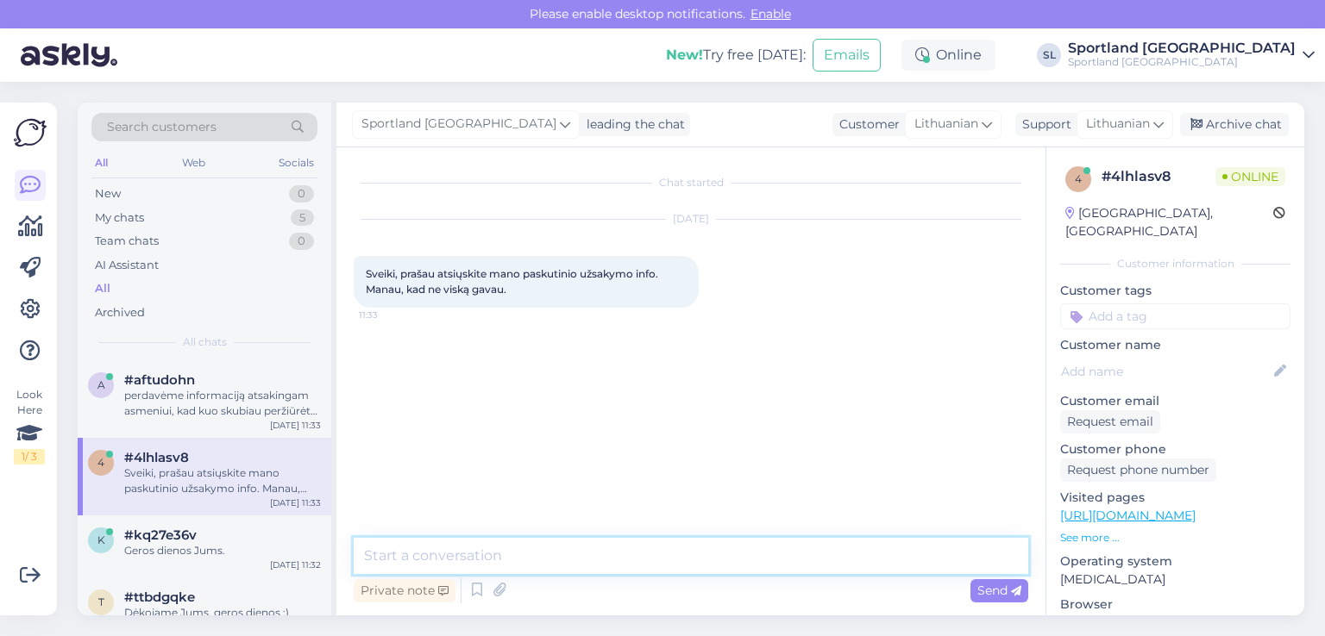
click at [680, 550] on textarea at bounding box center [691, 556] width 674 height 36
type textarea "Sveiki"
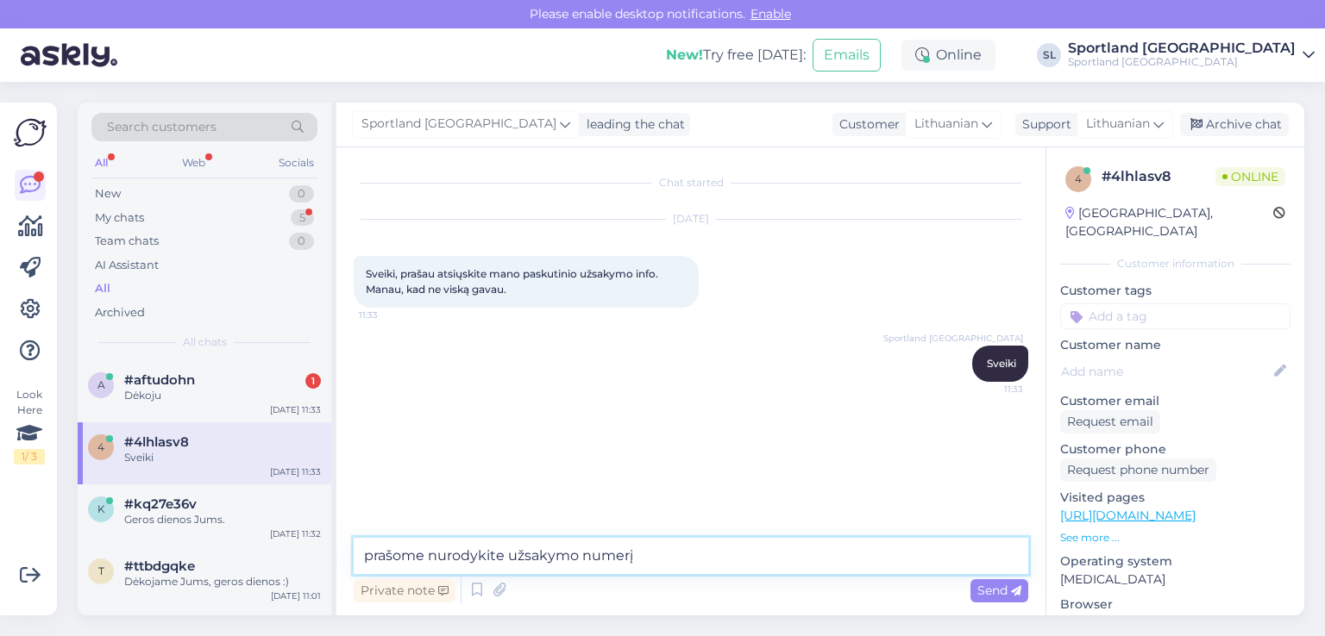
type textarea "prašome nurodykite užsakymo numerį"
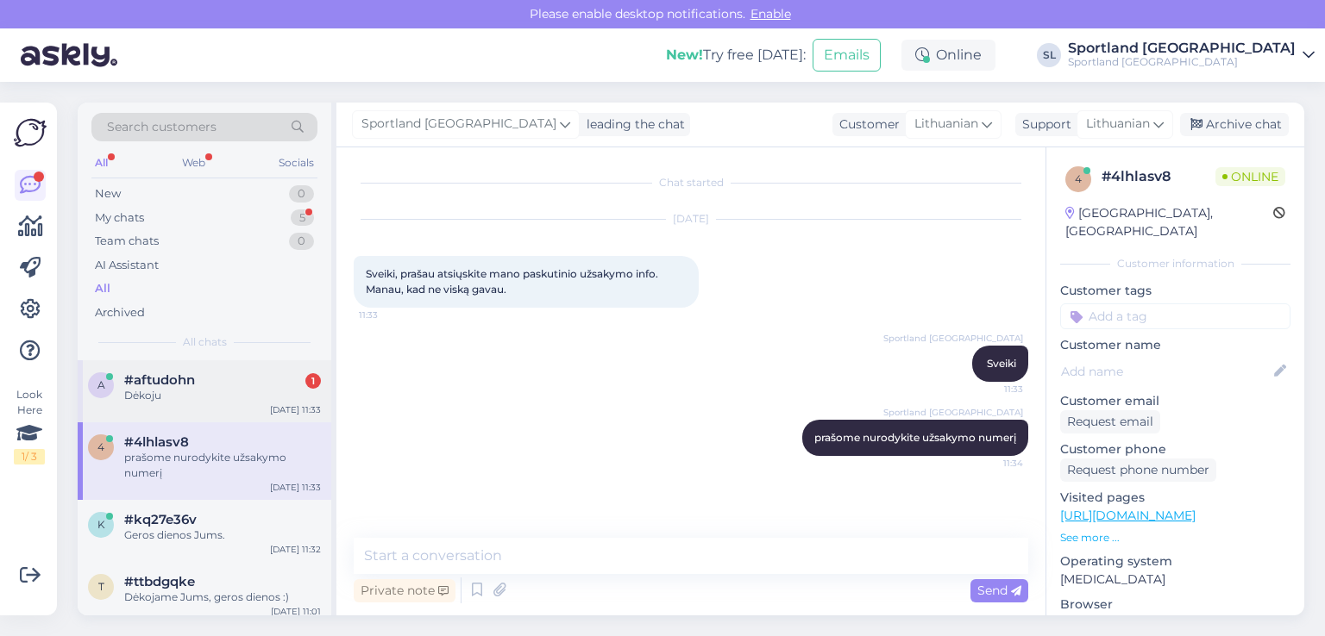
click at [95, 401] on div "a #aftudohn 1 Dėkoju" at bounding box center [204, 388] width 233 height 31
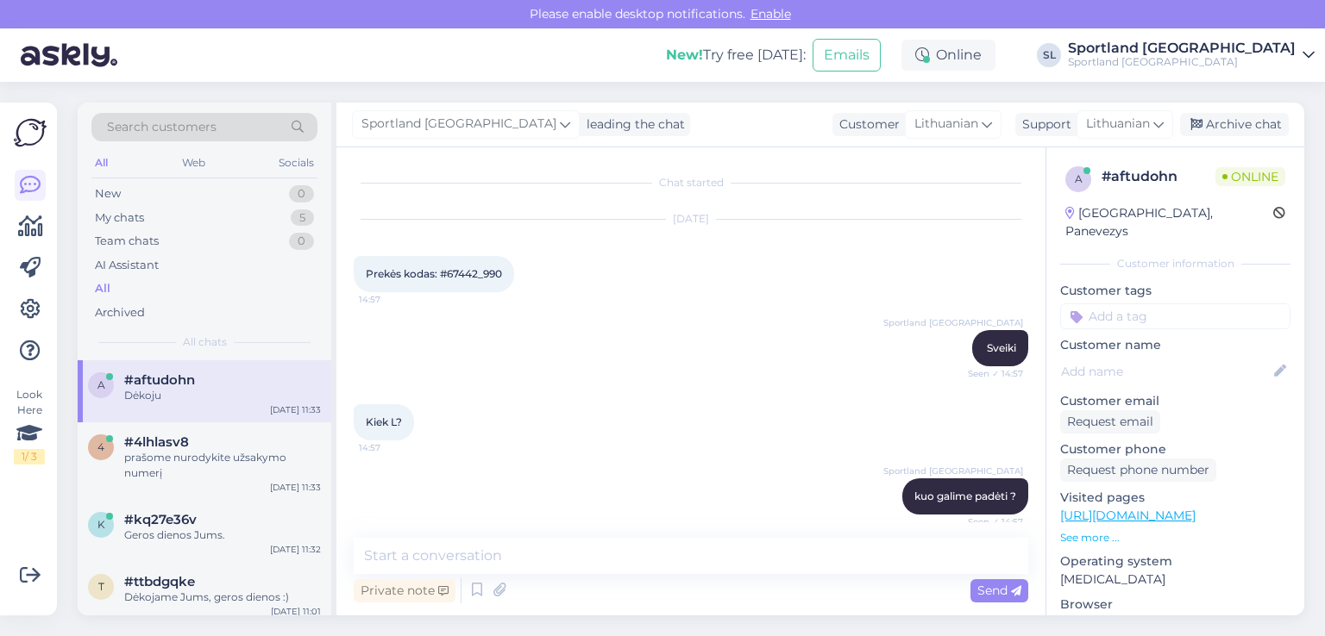
scroll to position [8107, 0]
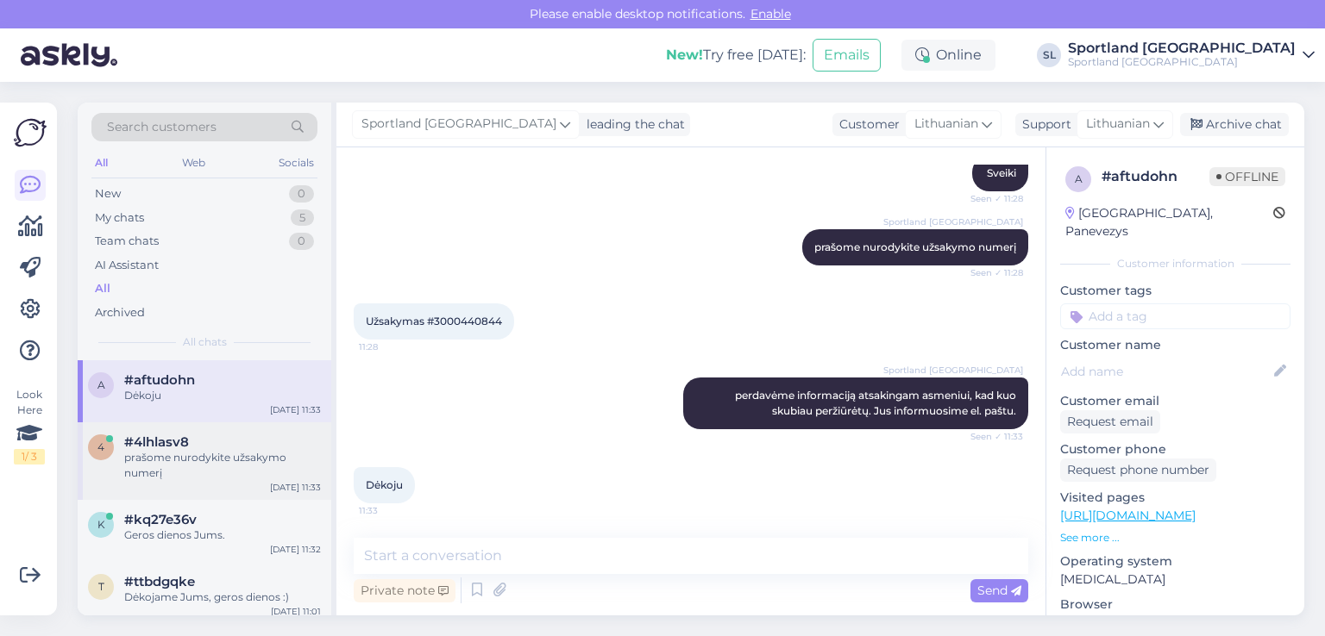
click at [165, 460] on div "prašome nurodykite užsakymo numerį" at bounding box center [222, 465] width 197 height 31
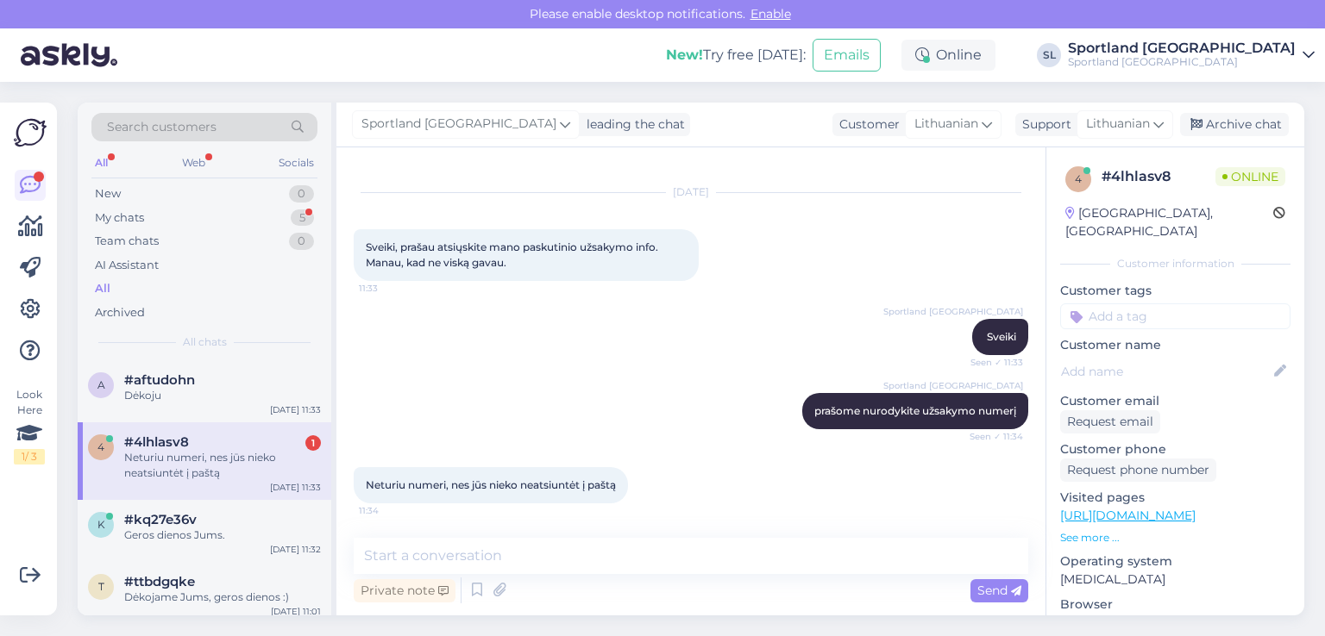
scroll to position [27, 0]
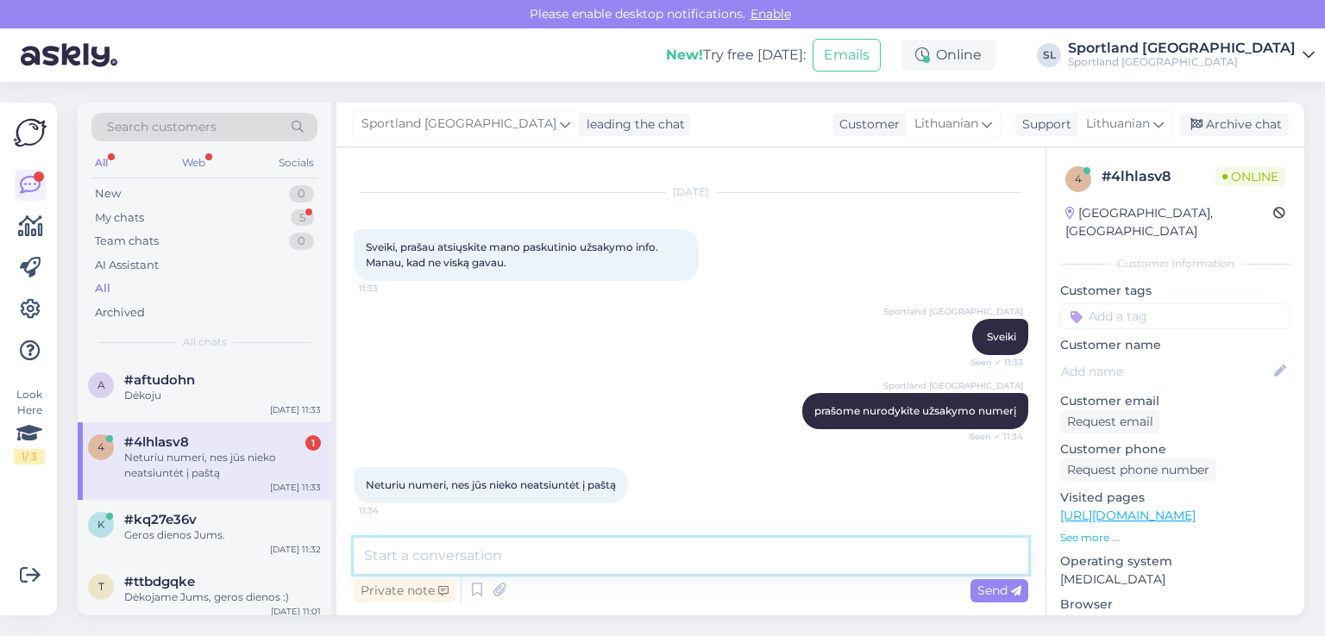
click at [707, 549] on textarea at bounding box center [691, 556] width 674 height 36
type textarea "prašome nurodykite kieno vardu atlikote užsakymą"
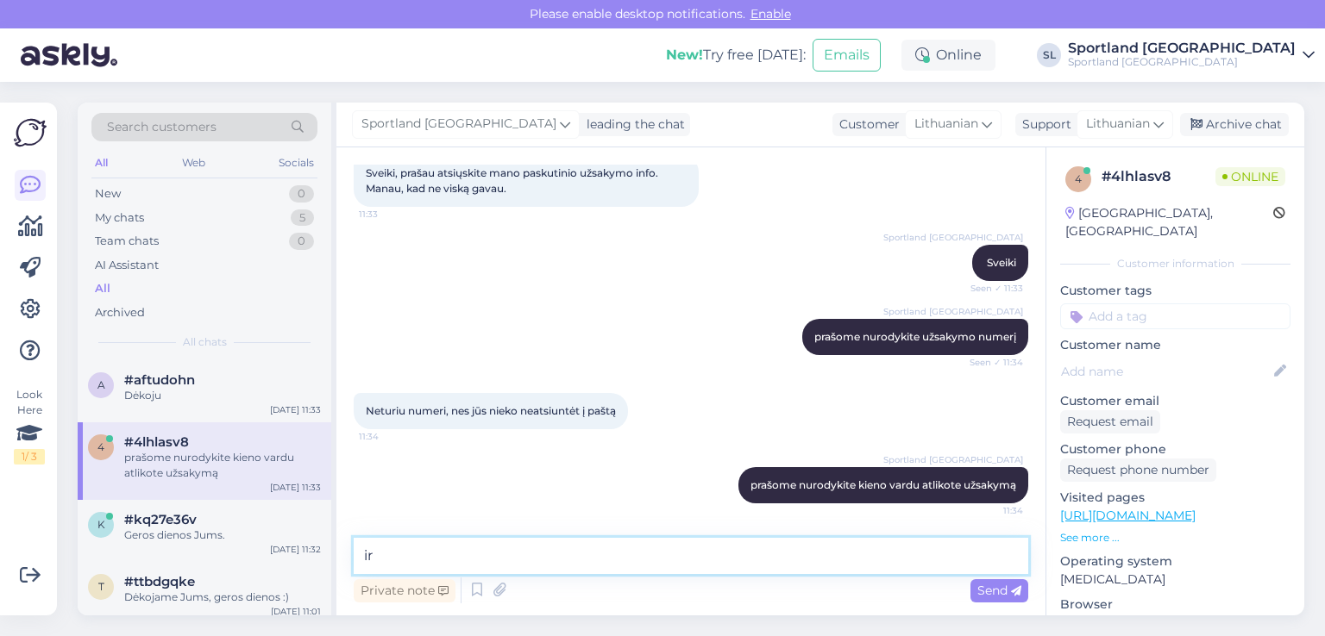
type textarea "i"
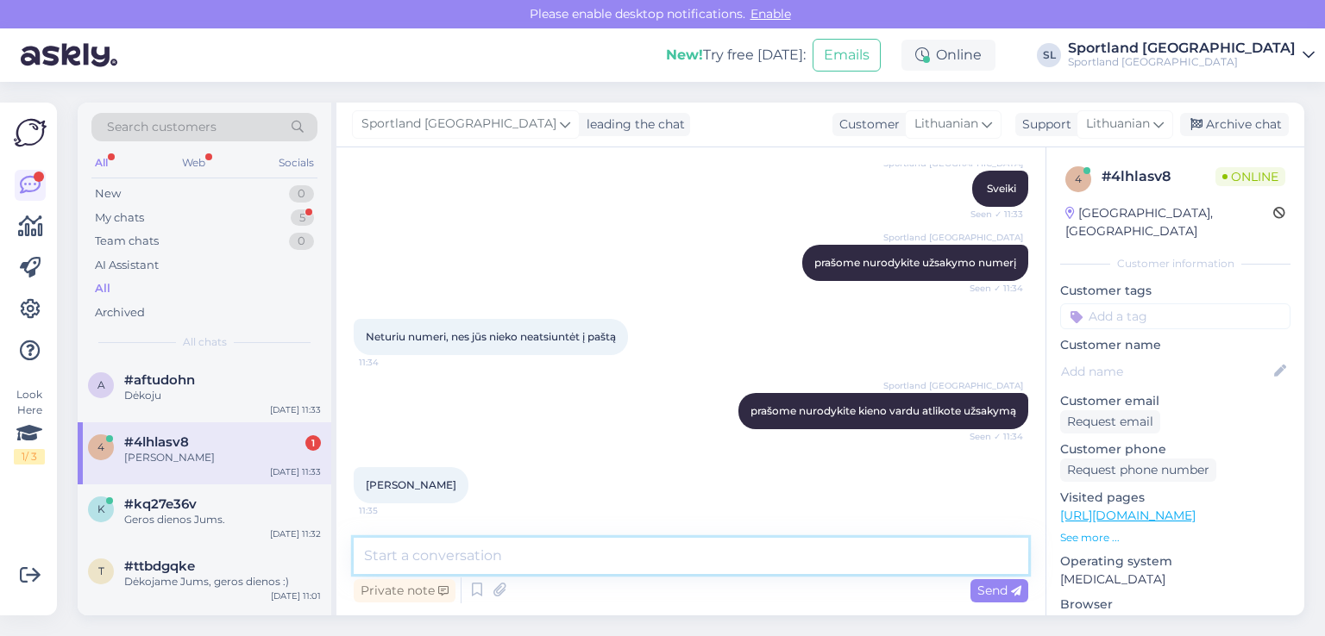
scroll to position [175, 0]
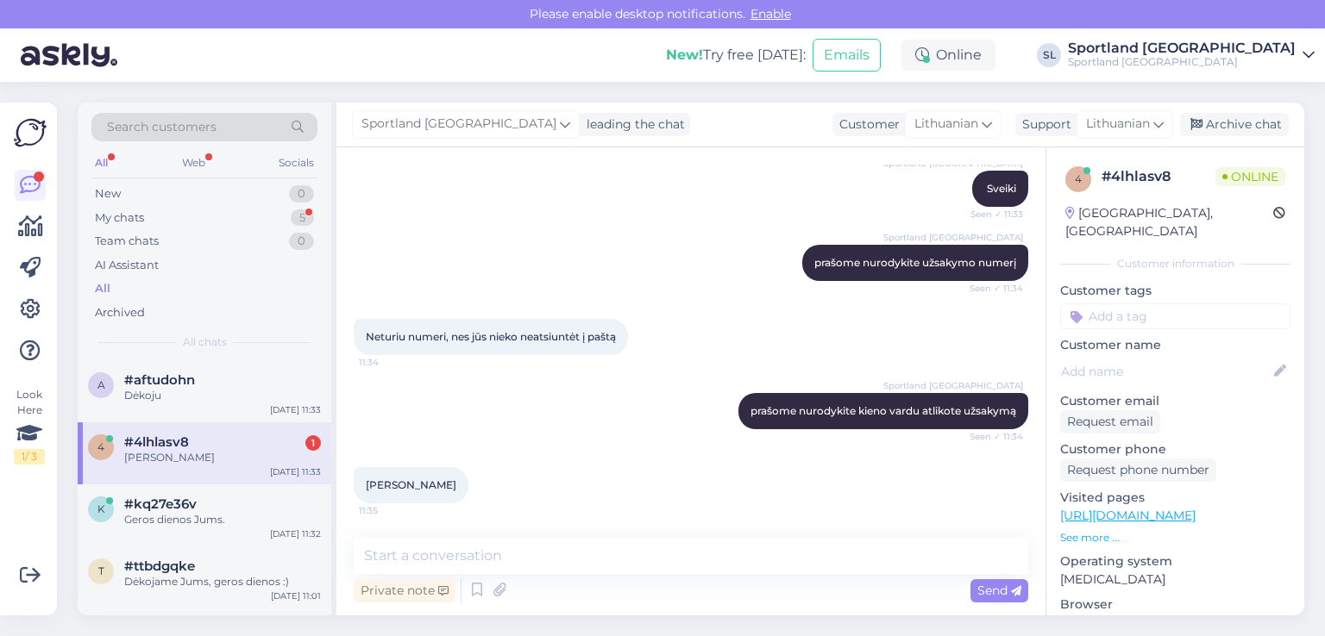
drag, startPoint x: 466, startPoint y: 486, endPoint x: 362, endPoint y: 501, distance: 104.7
click at [362, 501] on div "Egidijus Šinkūnas 11:35" at bounding box center [411, 485] width 115 height 36
copy span "Egidijus Šinkūnas"
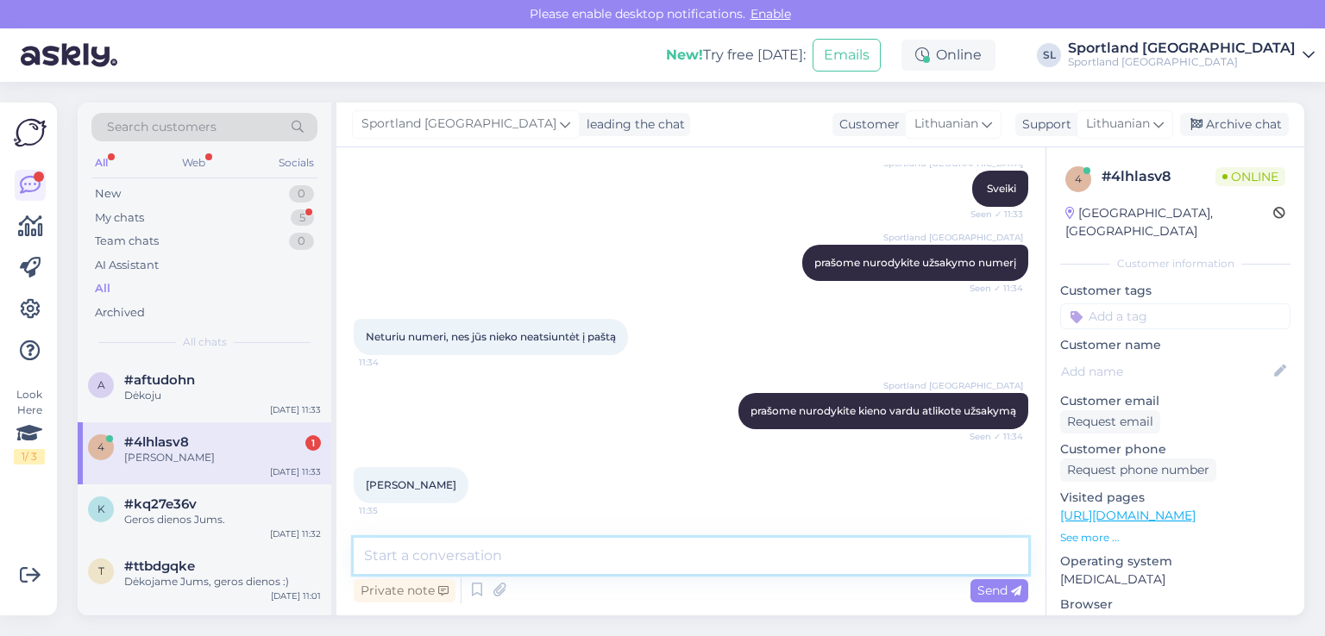
click at [544, 562] on textarea at bounding box center [691, 556] width 674 height 36
paste textarea "egidijussinkunass@gmail.com"
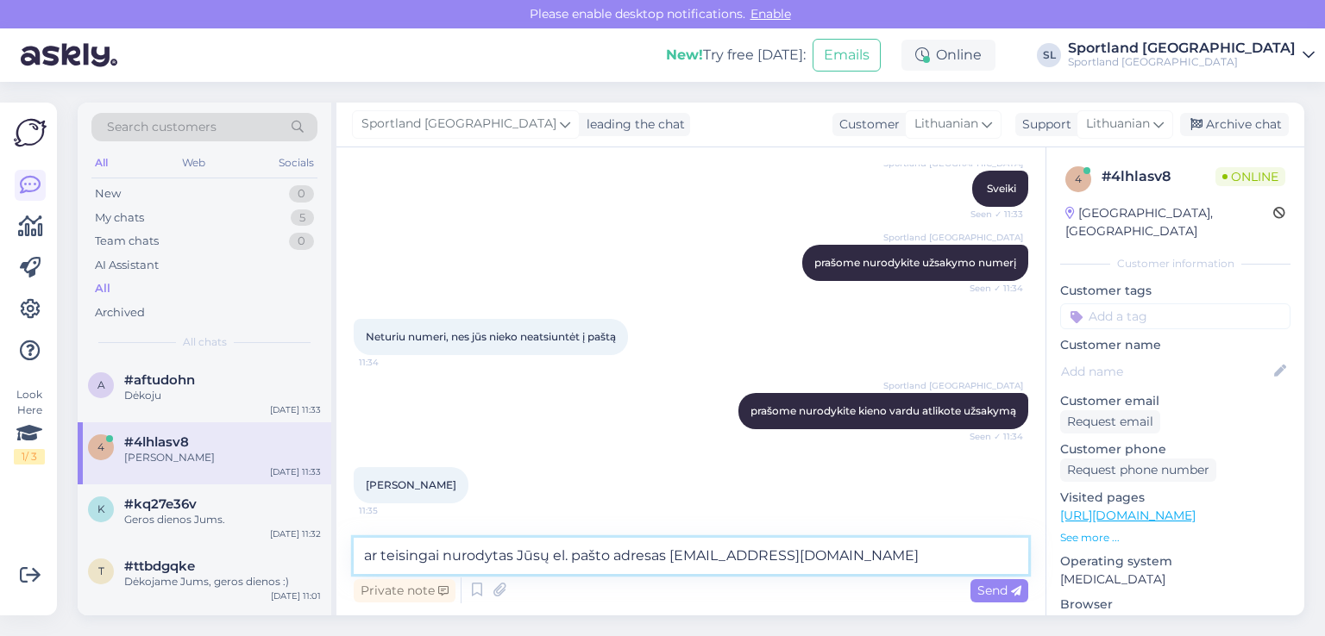
type textarea "ar teisingai nurodytas Jūsų el. pašto adresas egidijussinkunass@gmail.com ?"
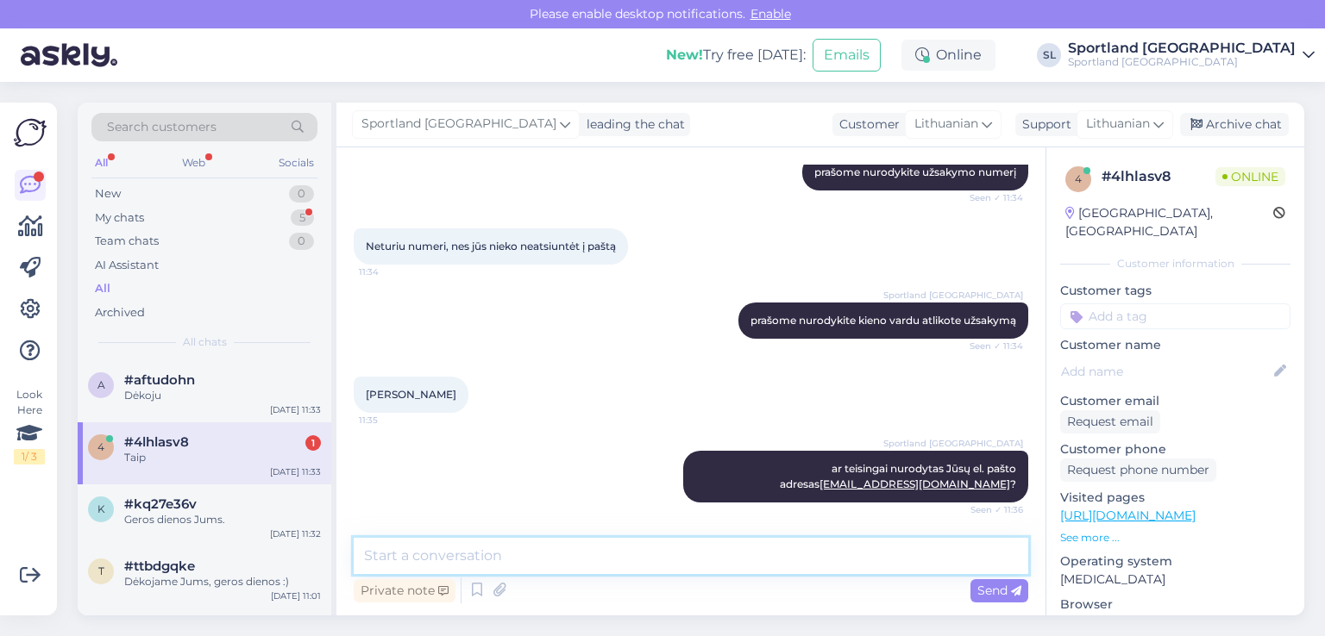
scroll to position [339, 0]
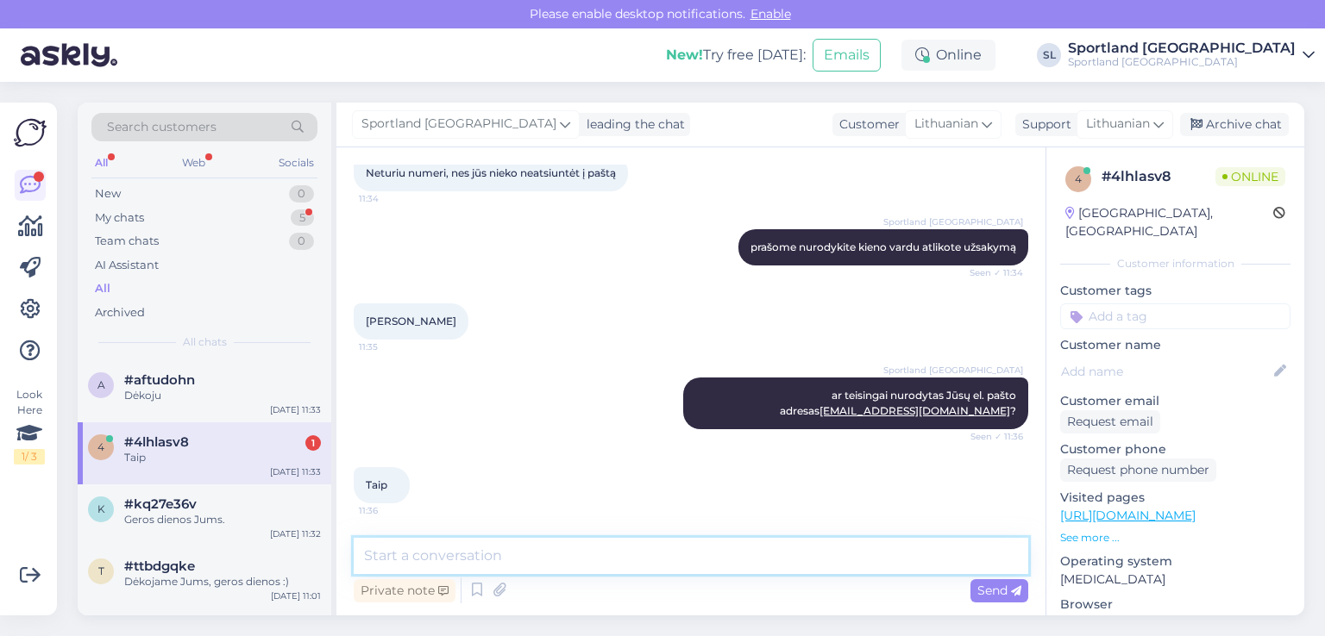
click at [528, 571] on textarea at bounding box center [691, 556] width 674 height 36
type textarea "T"
paste textarea "CC849474238EE"
drag, startPoint x: 377, startPoint y: 540, endPoint x: 379, endPoint y: 549, distance: 8.8
click at [379, 549] on textarea "CC849474238EE" at bounding box center [691, 556] width 674 height 36
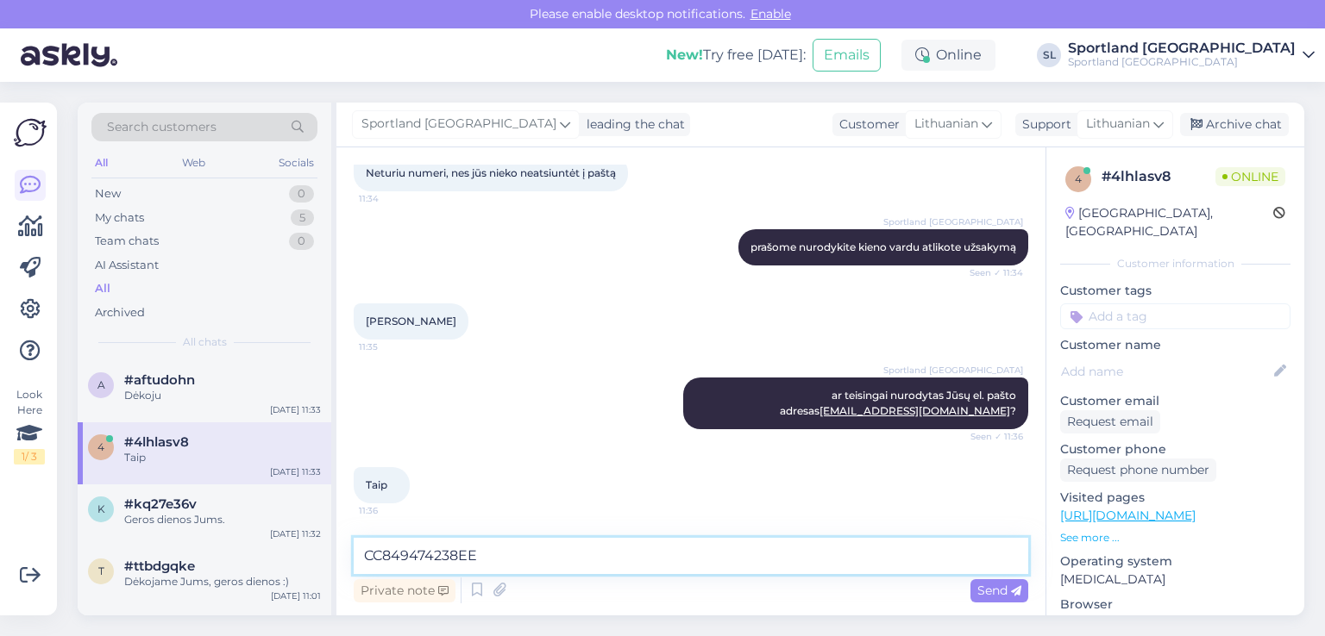
click at [381, 561] on textarea "CC849474238EE" at bounding box center [691, 556] width 674 height 36
click at [916, 566] on textarea "Jūsų užsakymas supakuotas dviem atskiromis siuntomis CC849474238EE" at bounding box center [691, 556] width 674 height 36
paste textarea "CC849704979EE"
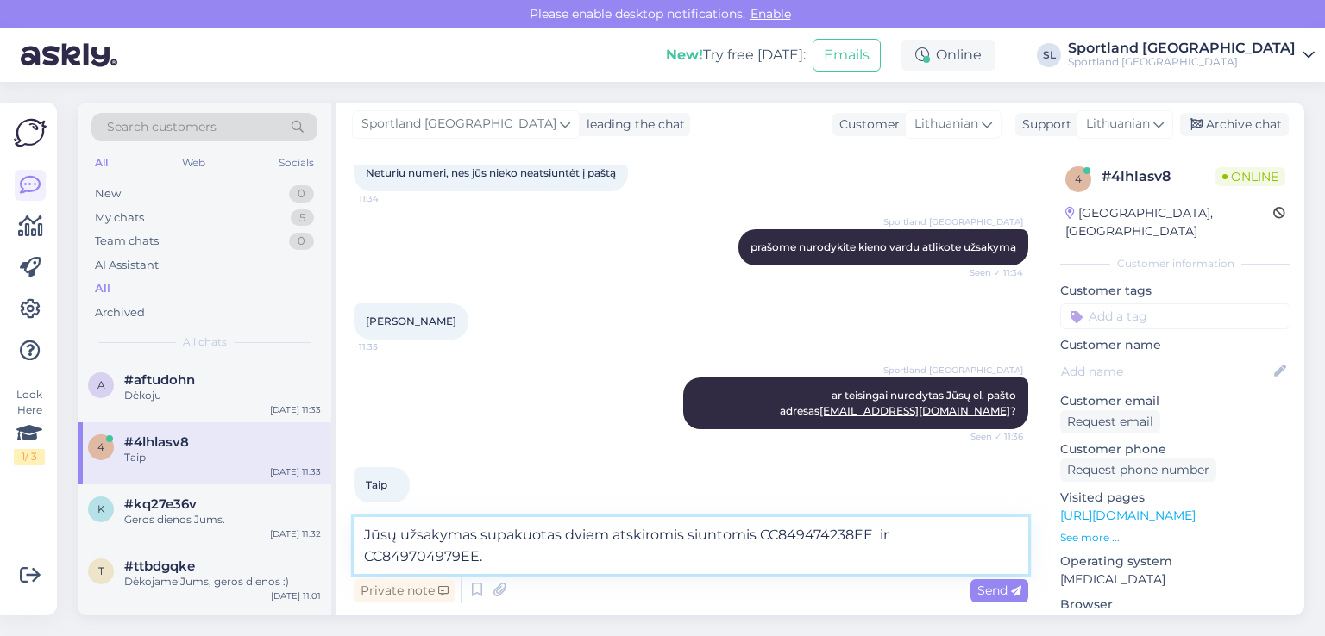
type textarea "Jūsų užsakymas supakuotas dviem atskiromis siuntomis CC849474238EE ir CC8497049…"
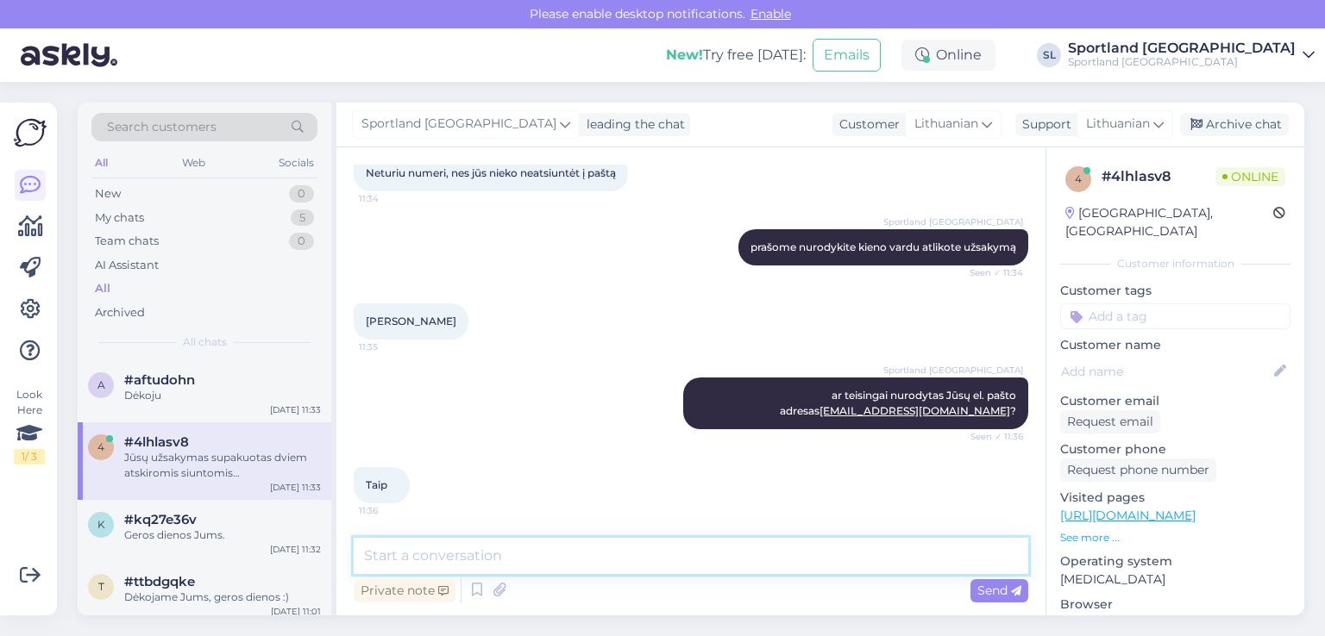
scroll to position [429, 0]
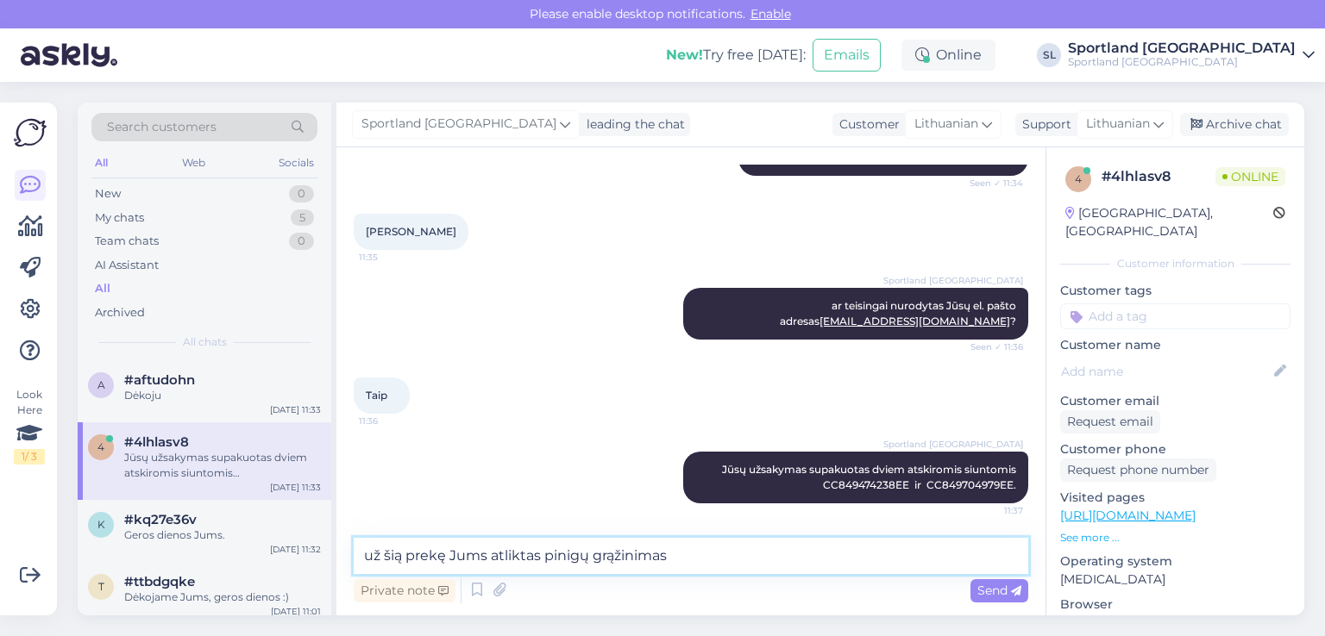
paste textarea "PUMA G ALPHA FZ HOODIE TR Prekės kodas: 53835106255 SPO: 846942_28 Drabužių dyd…"
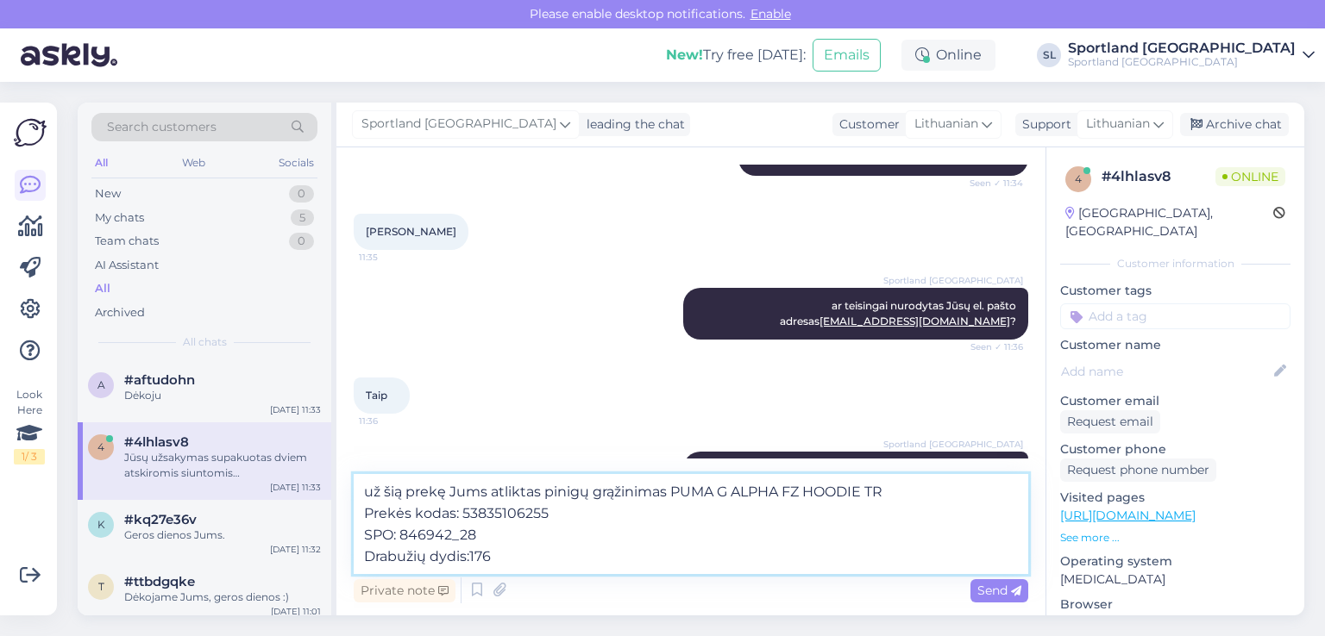
scroll to position [449, 0]
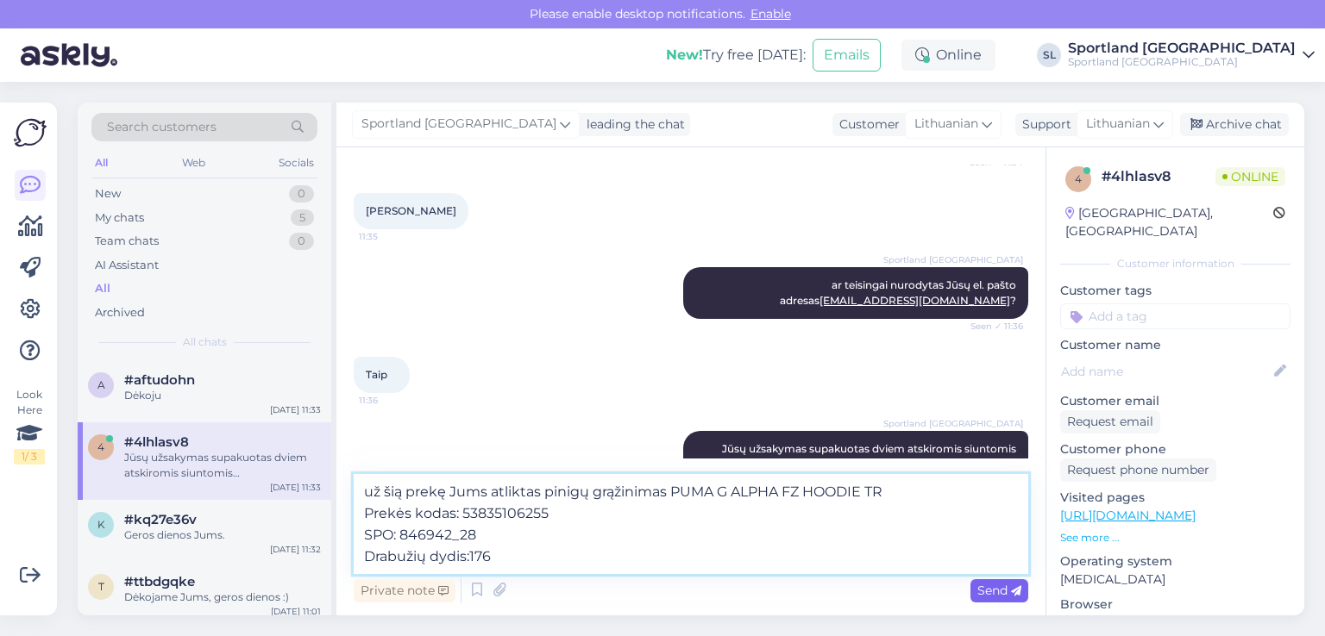
type textarea "už šią prekę Jums atliktas pinigų grąžinimas PUMA G ALPHA FZ HOODIE TR Prekės k…"
click at [981, 583] on span "Send" at bounding box center [999, 591] width 44 height 16
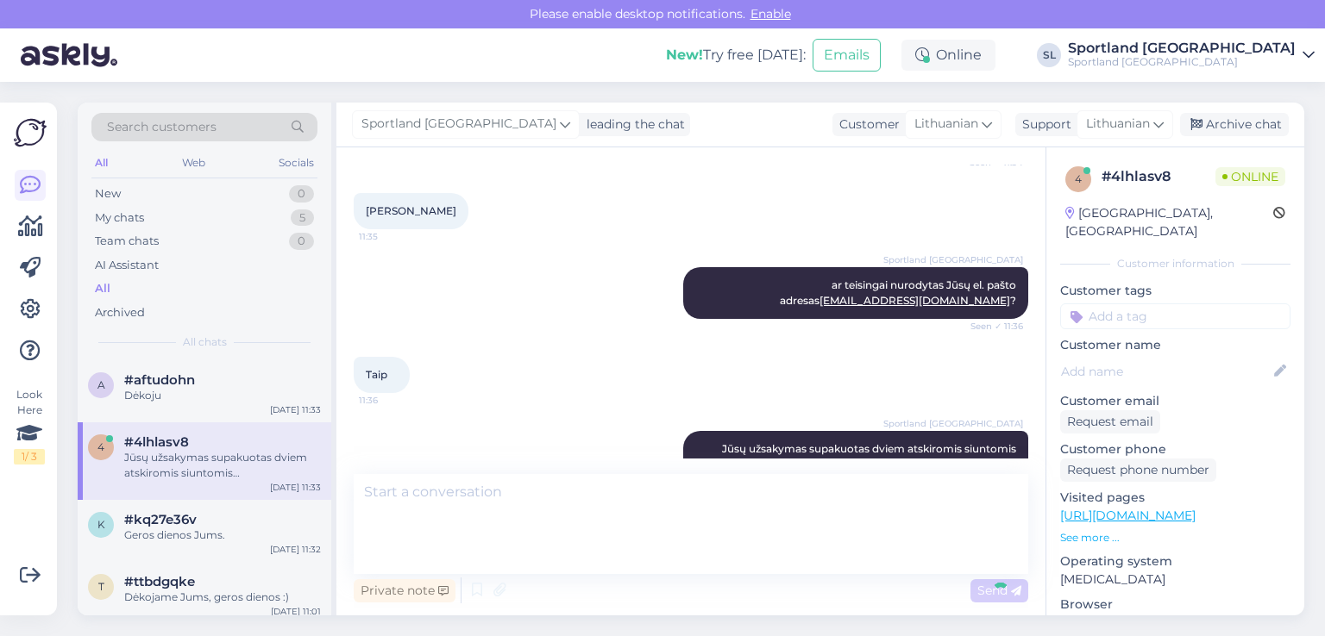
scroll to position [566, 0]
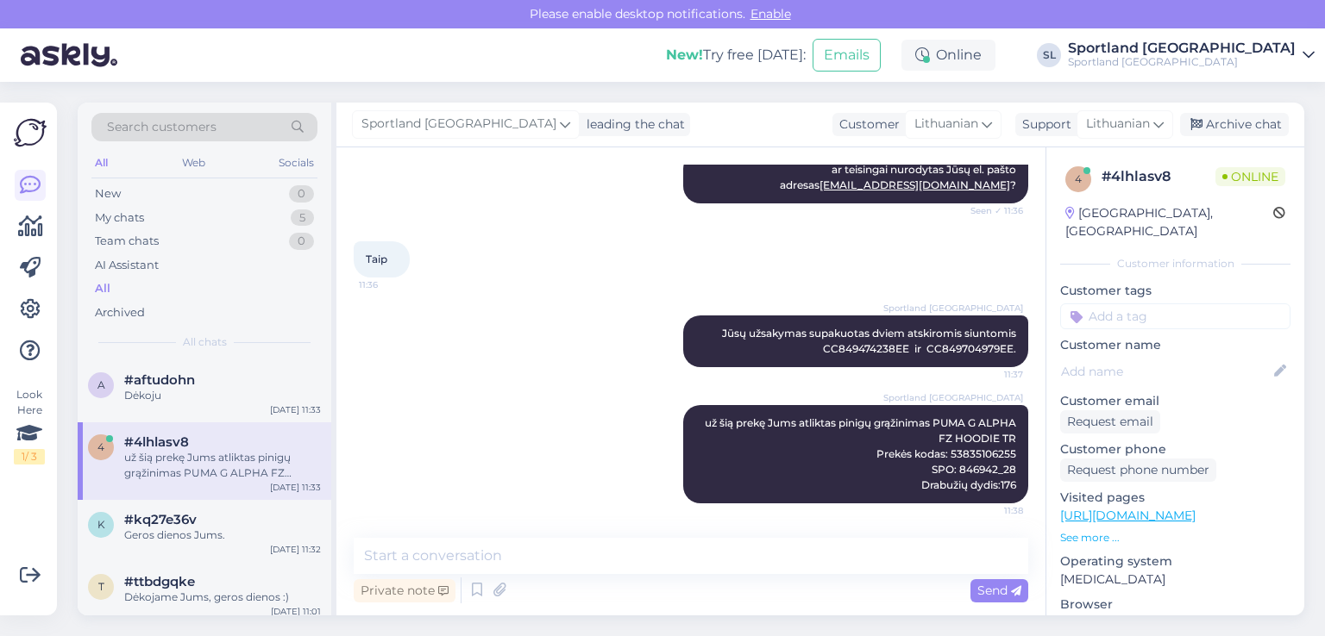
click at [601, 579] on div "Private note Send" at bounding box center [691, 590] width 674 height 33
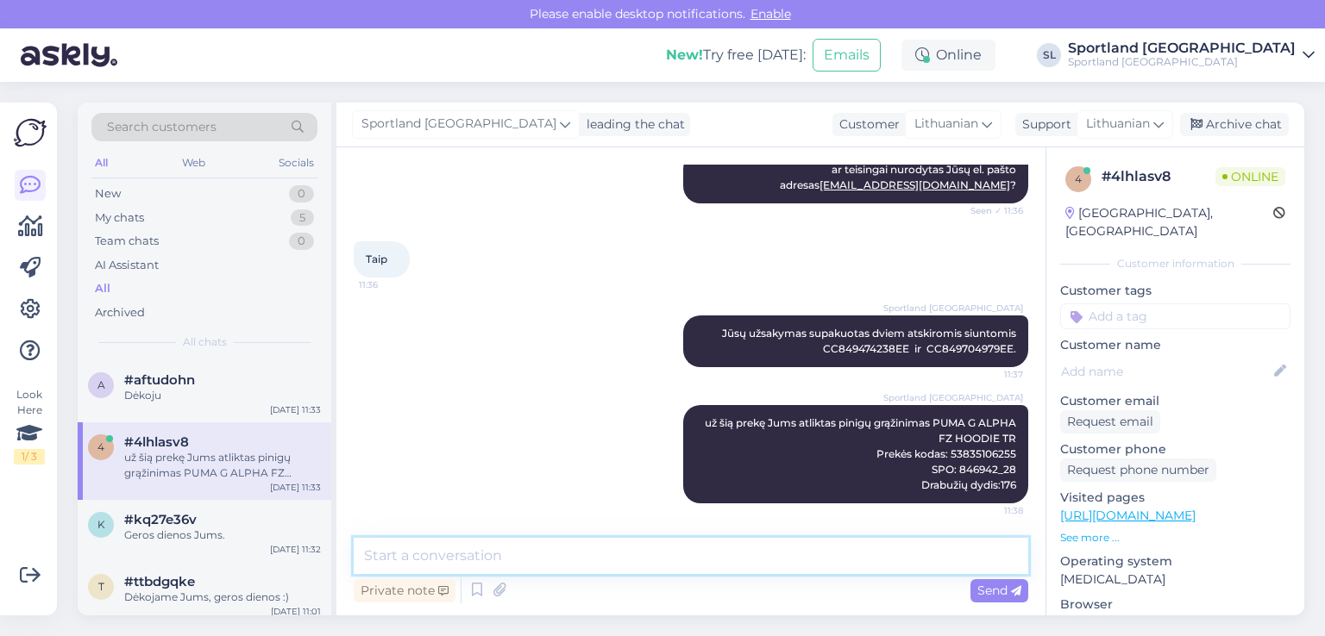
click at [599, 566] on textarea at bounding box center [691, 556] width 674 height 36
type textarea "prašome patikslinkite, kurios prekės negavote?"
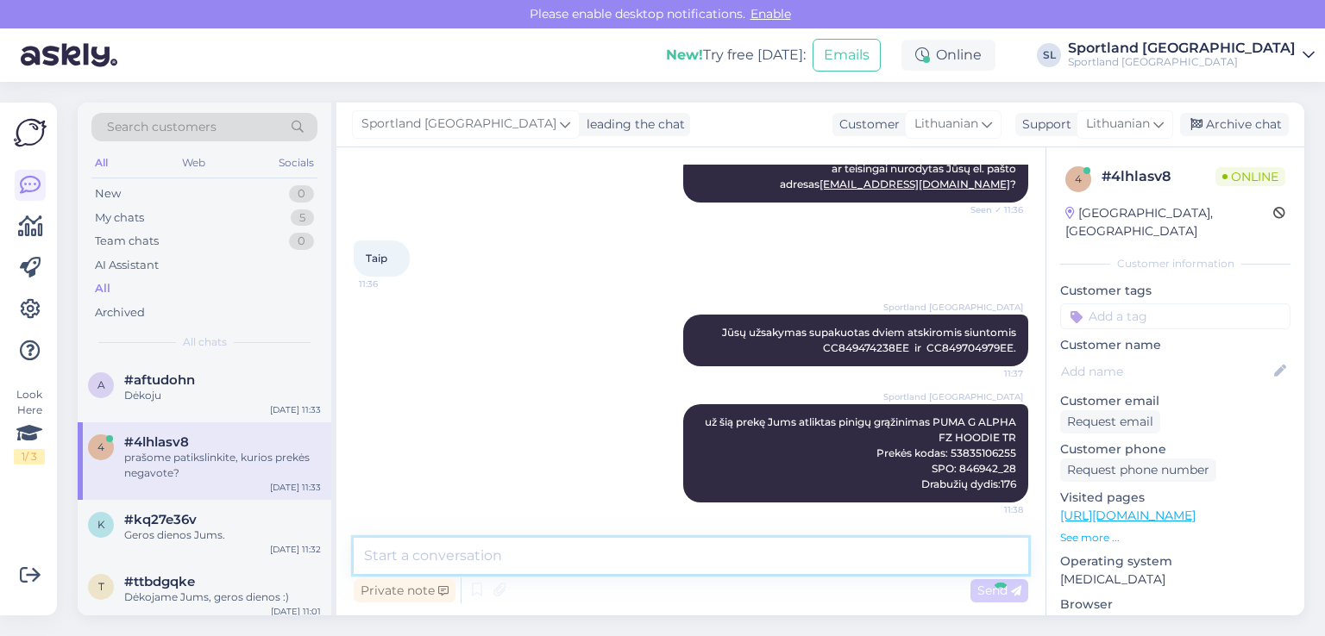
scroll to position [639, 0]
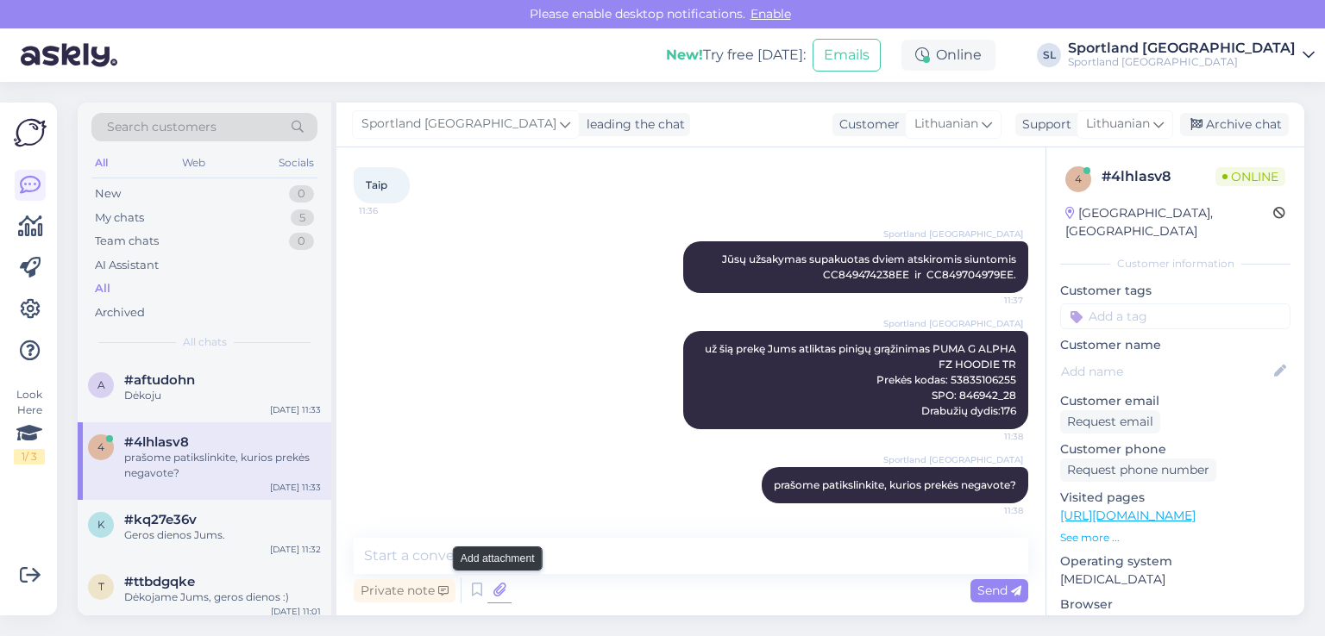
click at [492, 591] on icon at bounding box center [499, 591] width 24 height 26
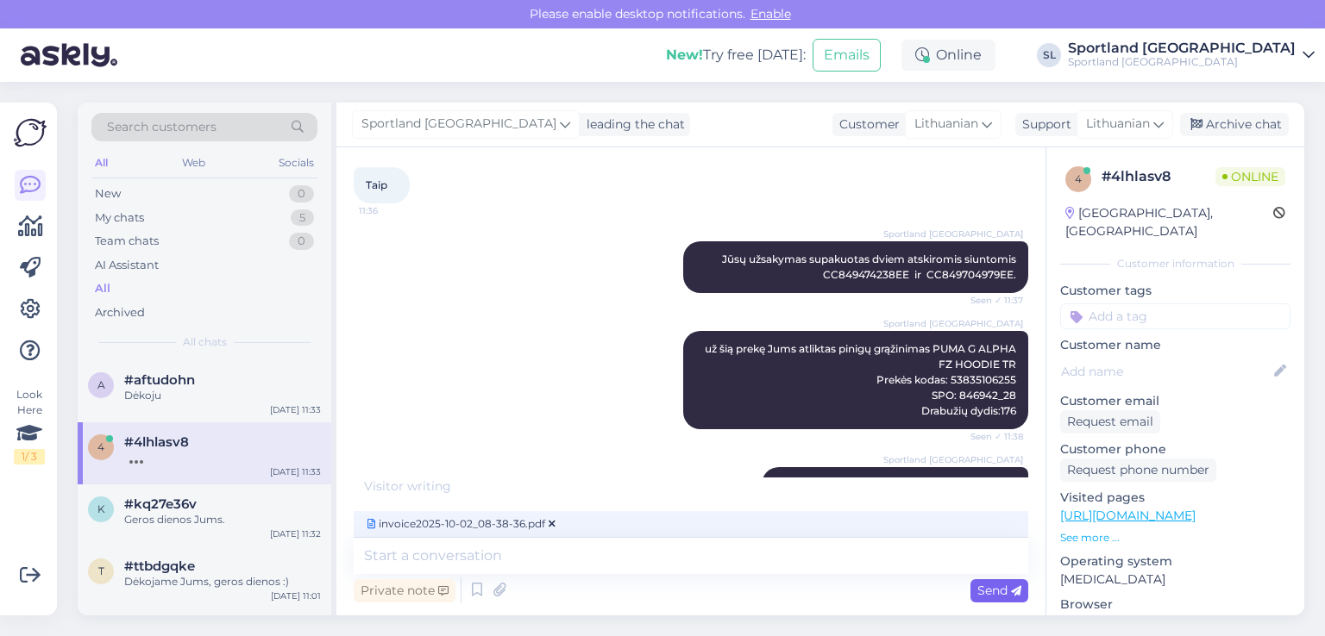
click at [997, 588] on span "Send" at bounding box center [999, 591] width 44 height 16
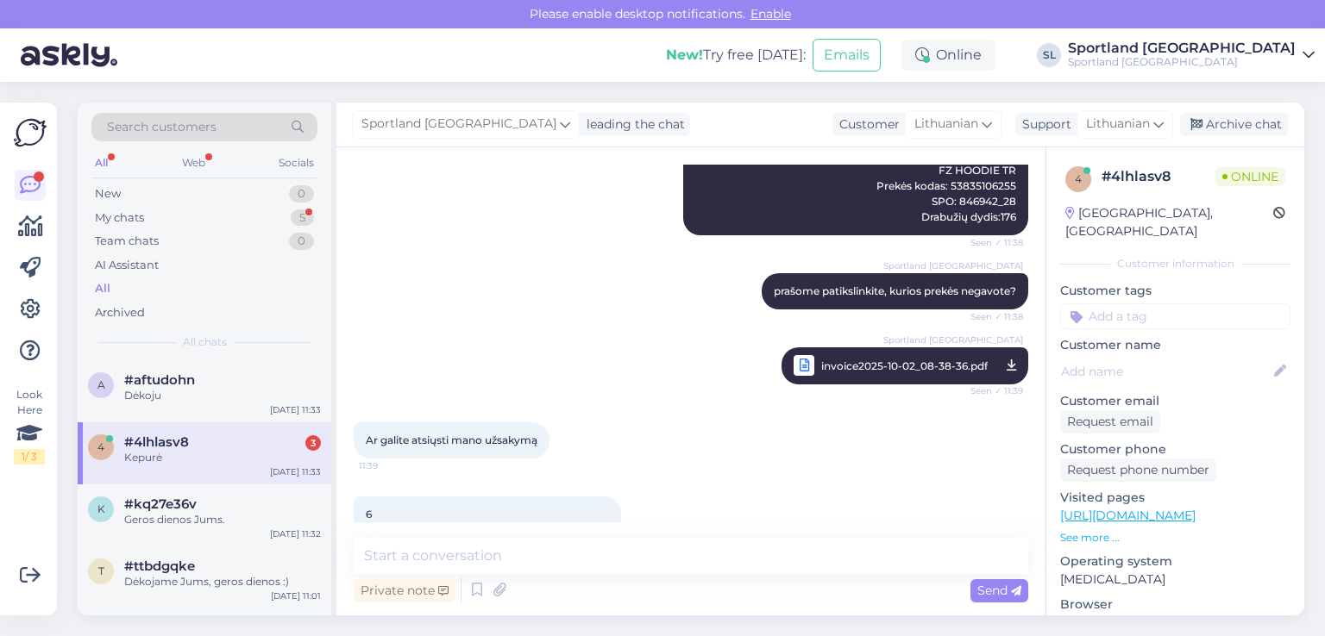
scroll to position [983, 0]
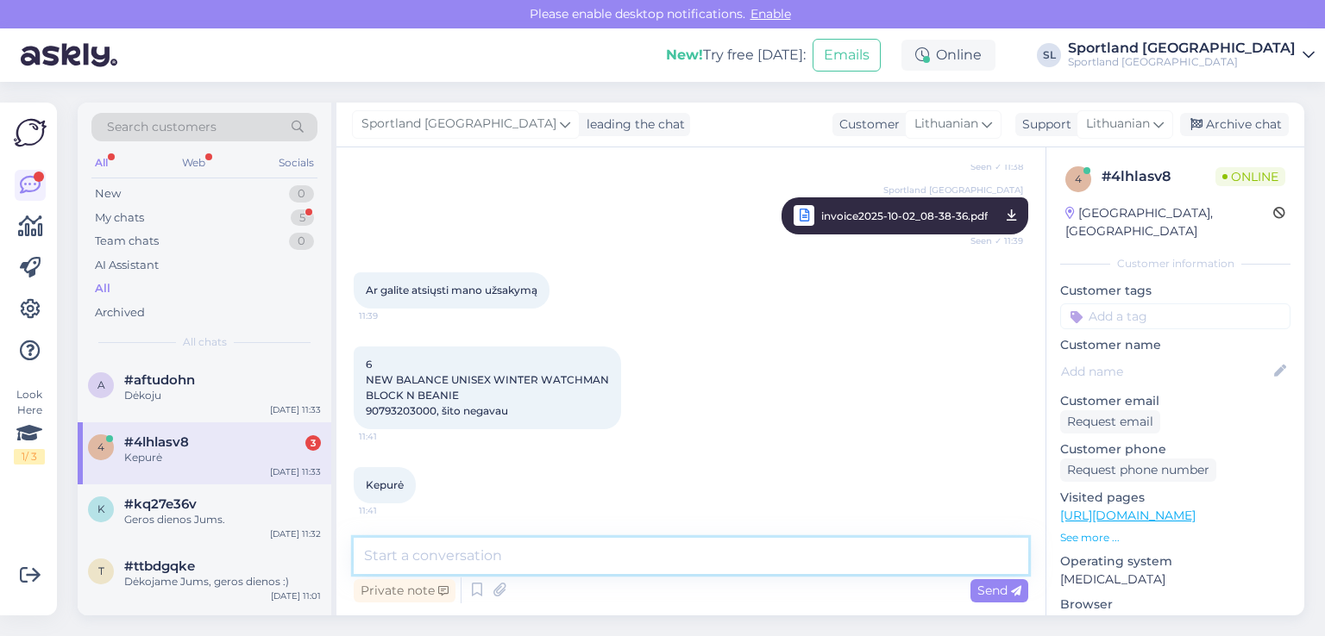
click at [546, 562] on textarea at bounding box center [691, 556] width 674 height 36
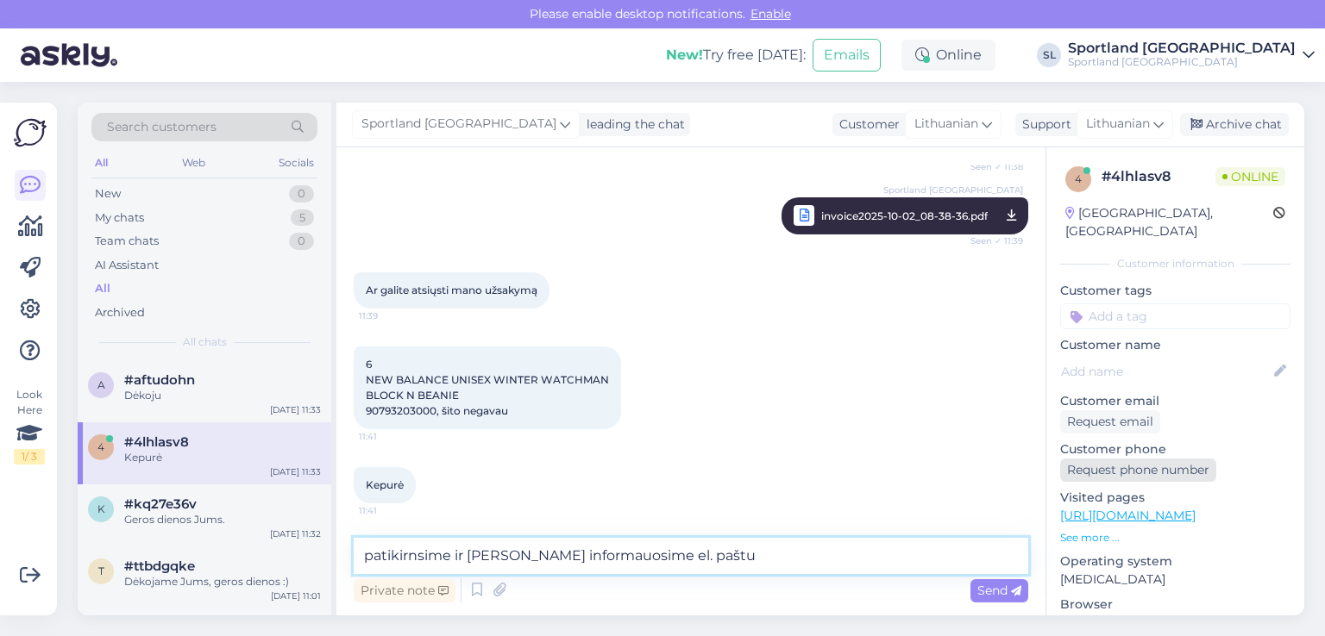
type textarea "patikirnsime ir Jus informauosime el. paštu"
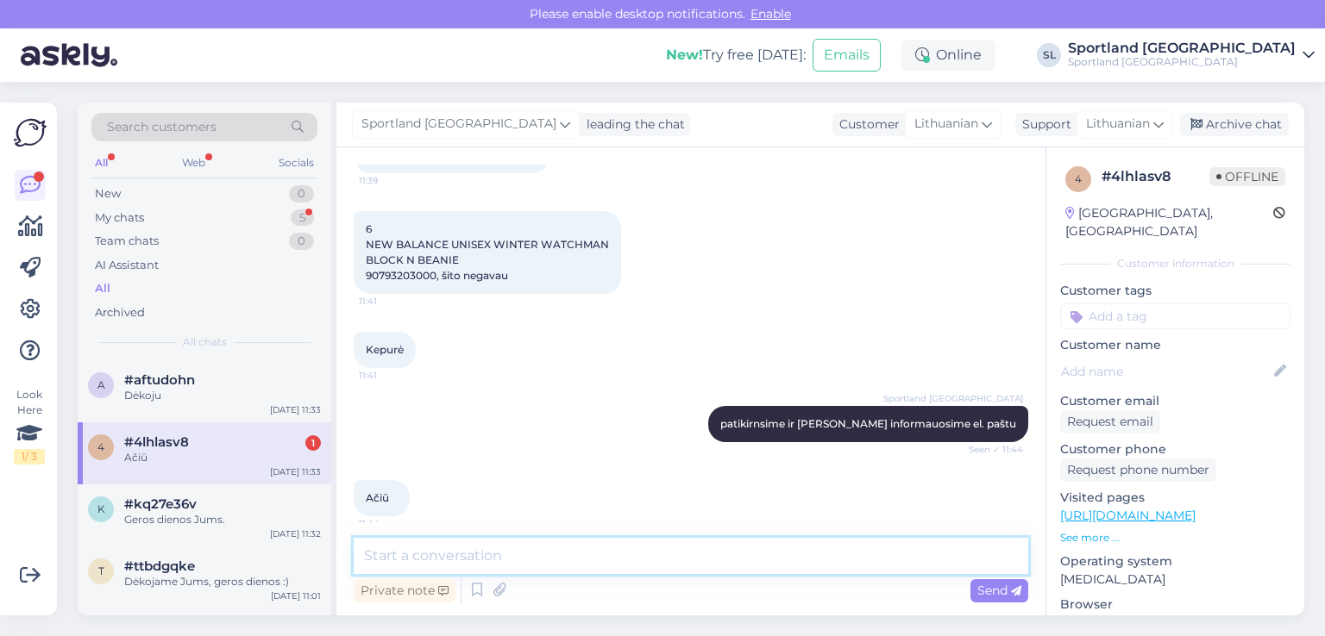
scroll to position [1121, 0]
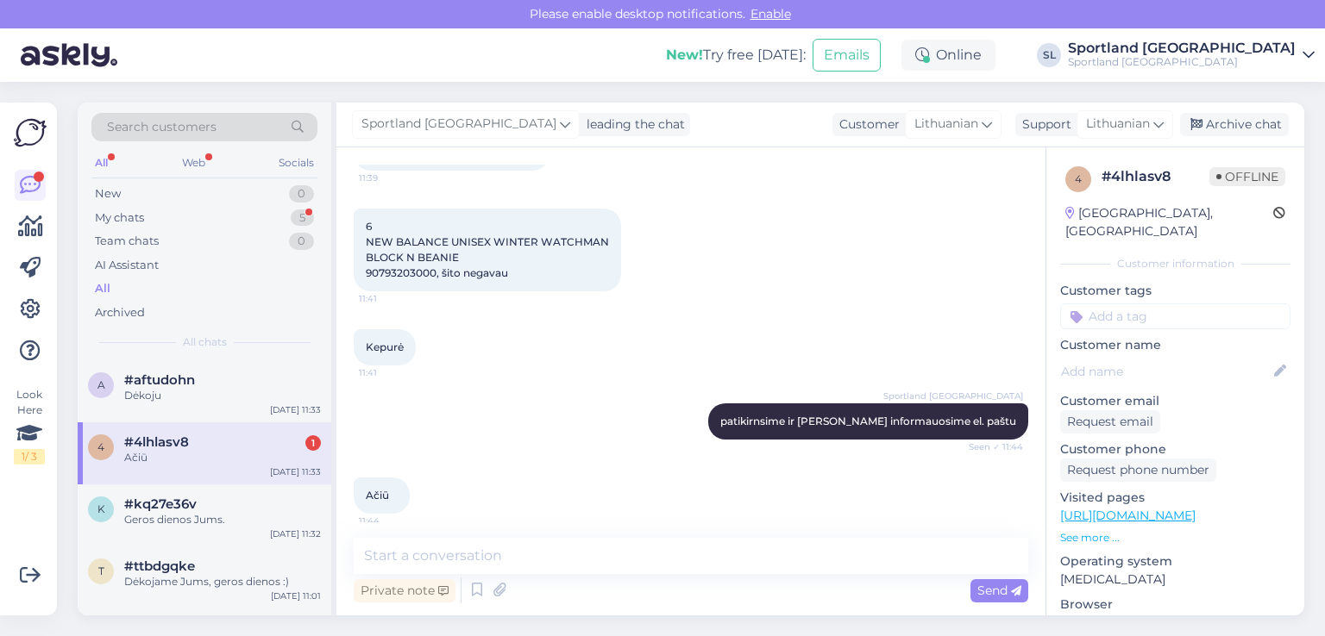
click at [379, 273] on span "6 NEW BALANCE UNISEX WINTER WATCHMAN BLOCK N BEANIE 90793203000, šito negavau" at bounding box center [487, 250] width 243 height 60
copy span "90793203000"
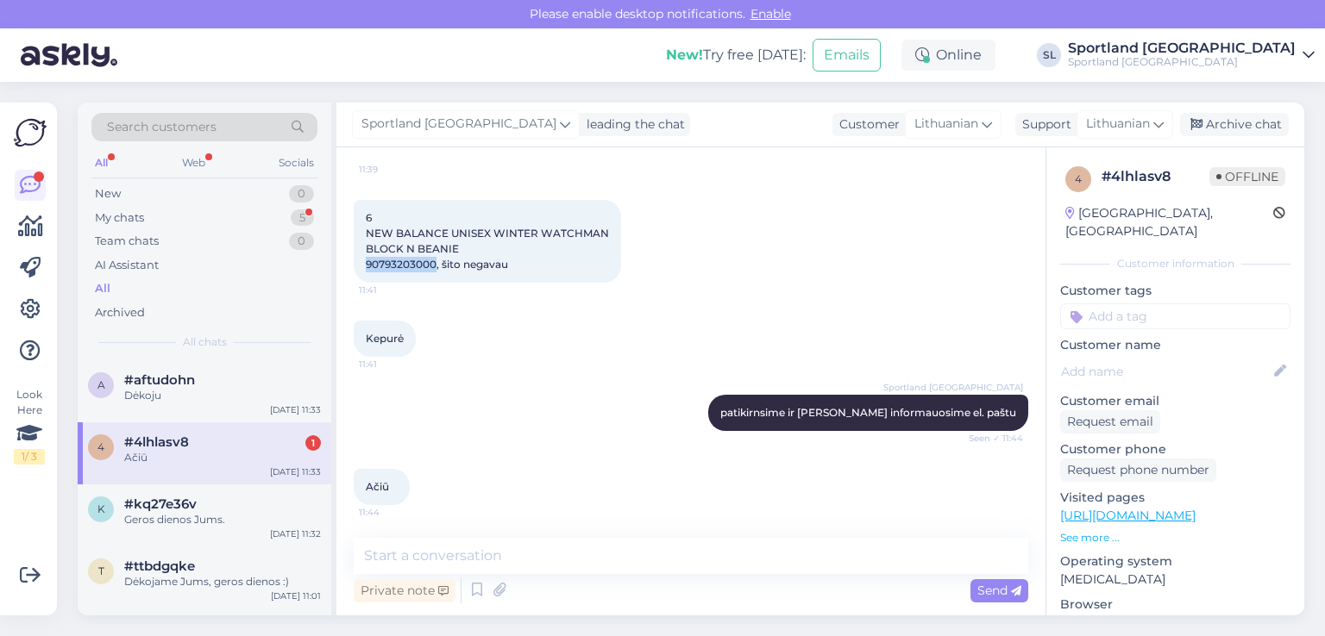
scroll to position [1132, 0]
click at [212, 211] on div "My chats 5" at bounding box center [204, 218] width 226 height 24
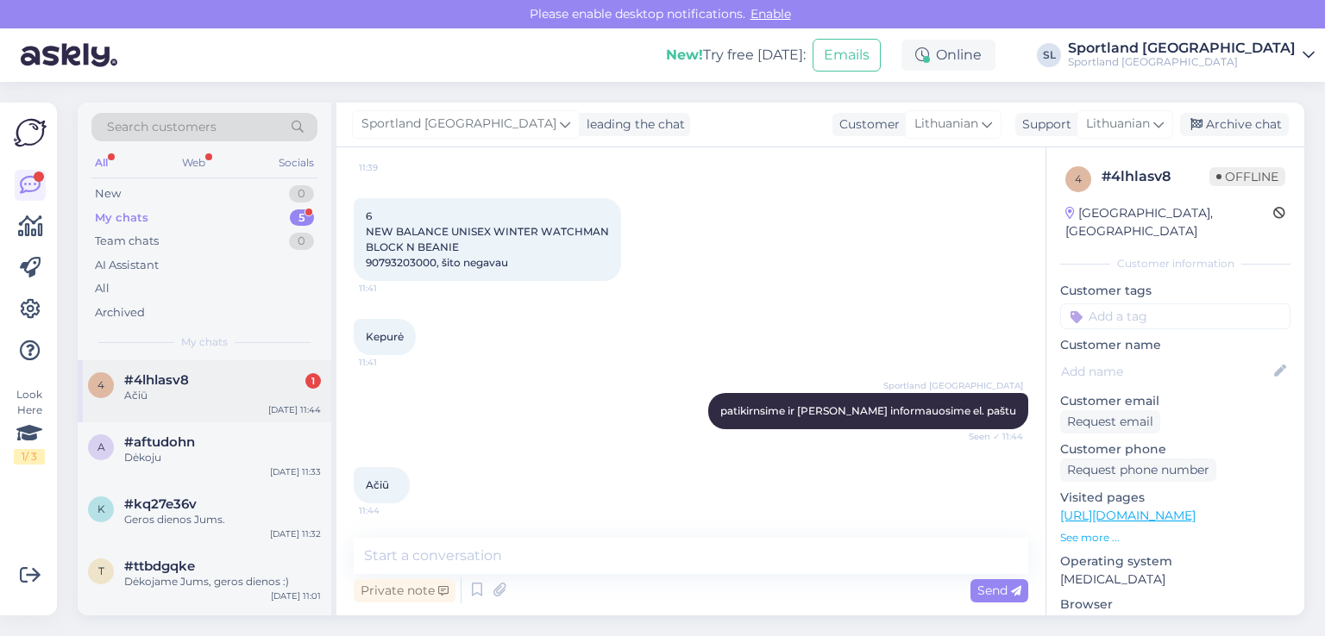
click at [197, 381] on div "#4lhlasv8 1" at bounding box center [222, 381] width 197 height 16
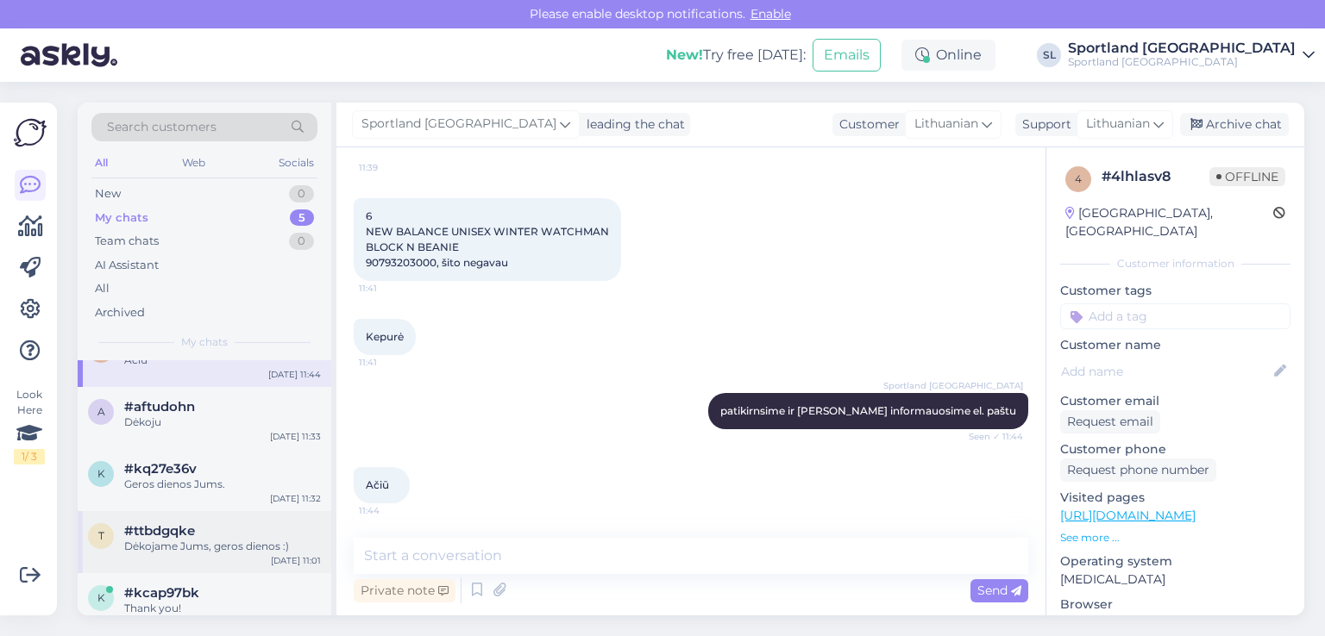
scroll to position [55, 0]
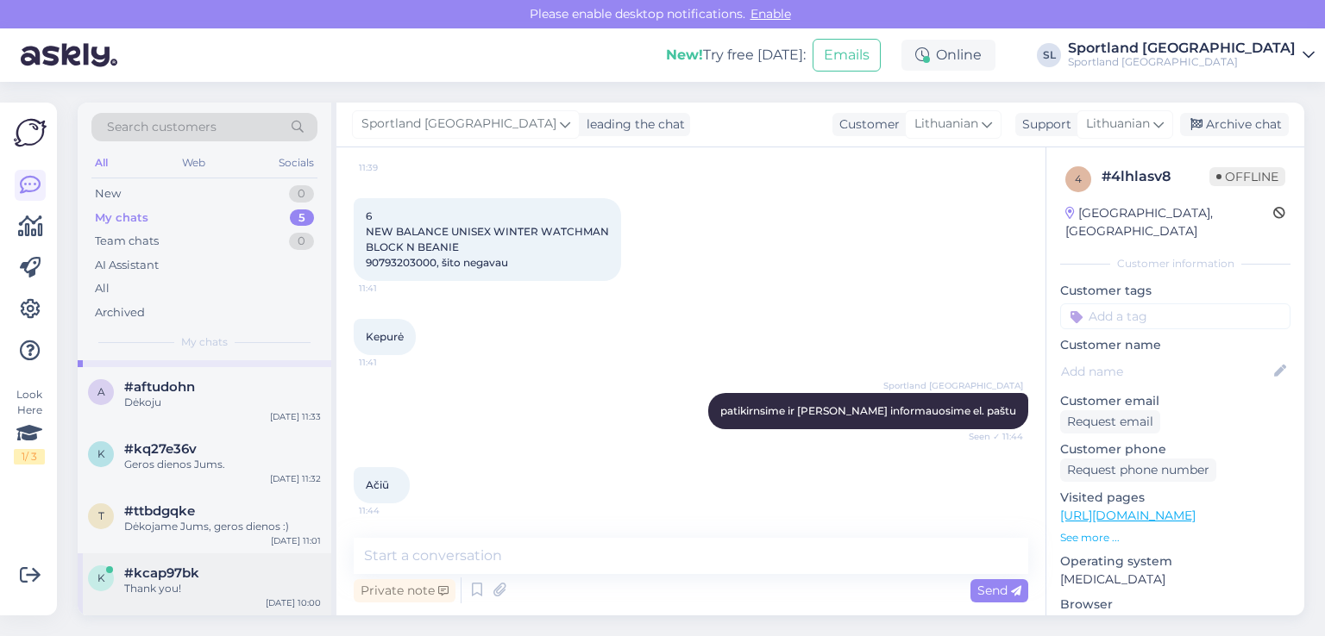
click at [190, 588] on div "Thank you!" at bounding box center [222, 589] width 197 height 16
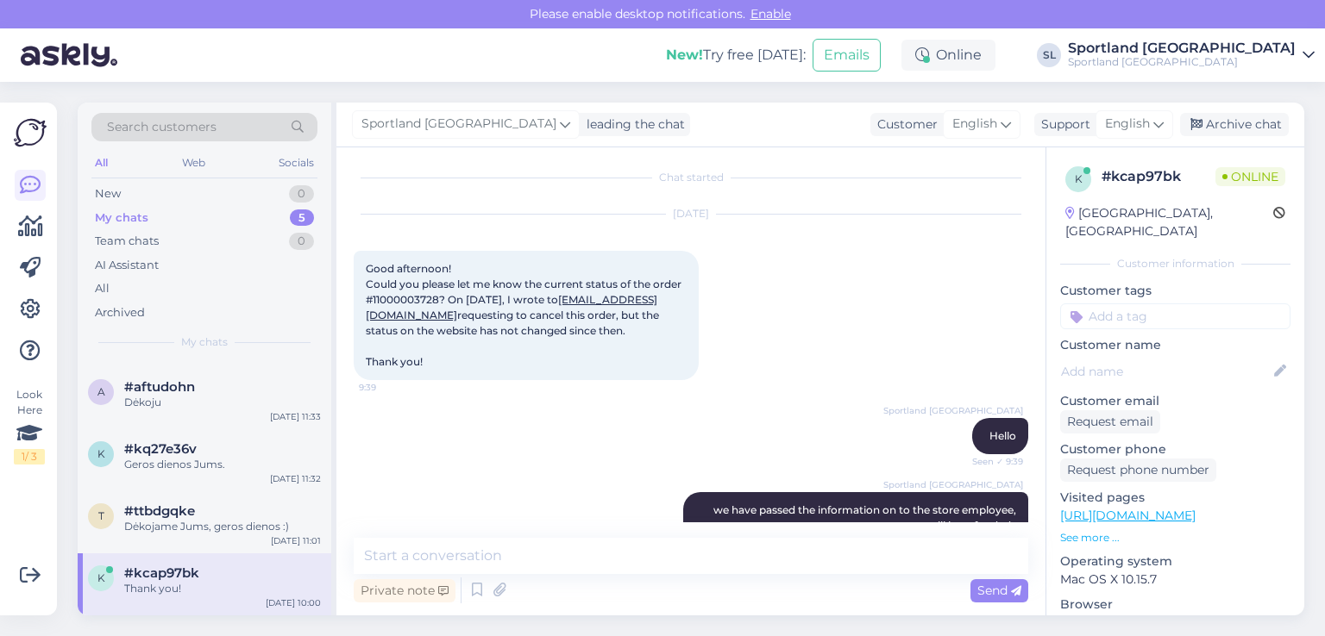
scroll to position [0, 0]
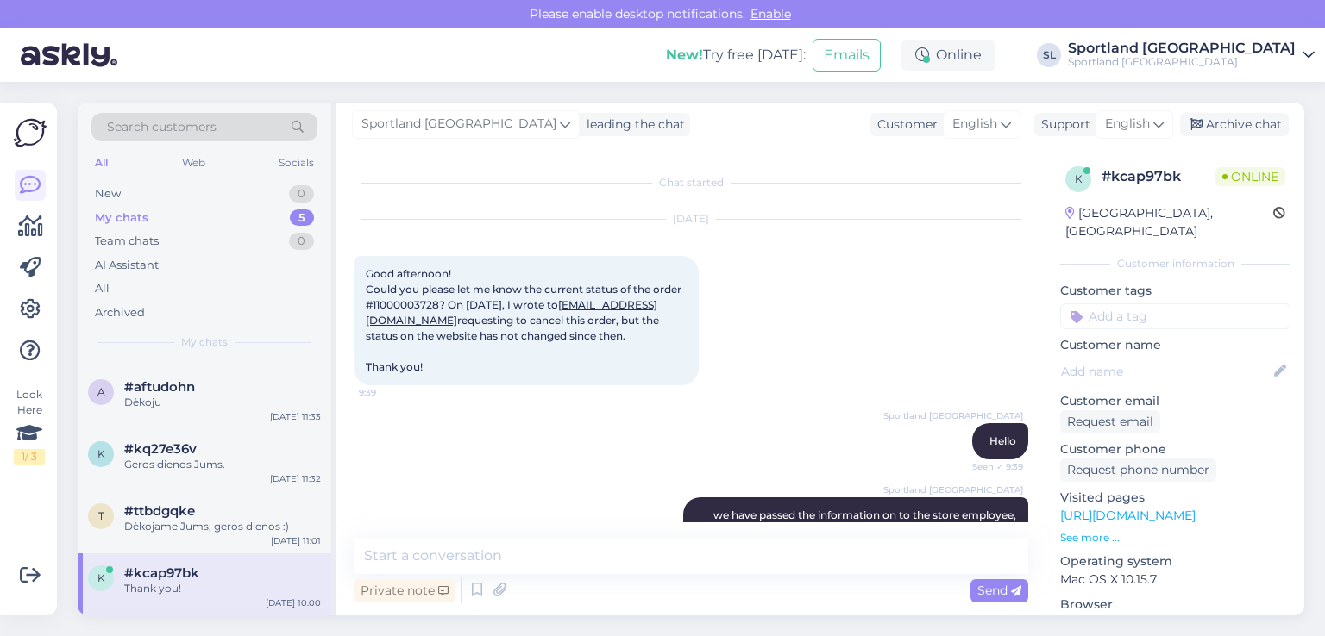
click at [403, 301] on span "Good afternoon! Could you please let me know the current status of the order #1…" at bounding box center [525, 320] width 318 height 106
copy span "11000003728"
click at [214, 522] on div "Dėkojame Jums, geros dienos :)" at bounding box center [222, 527] width 197 height 16
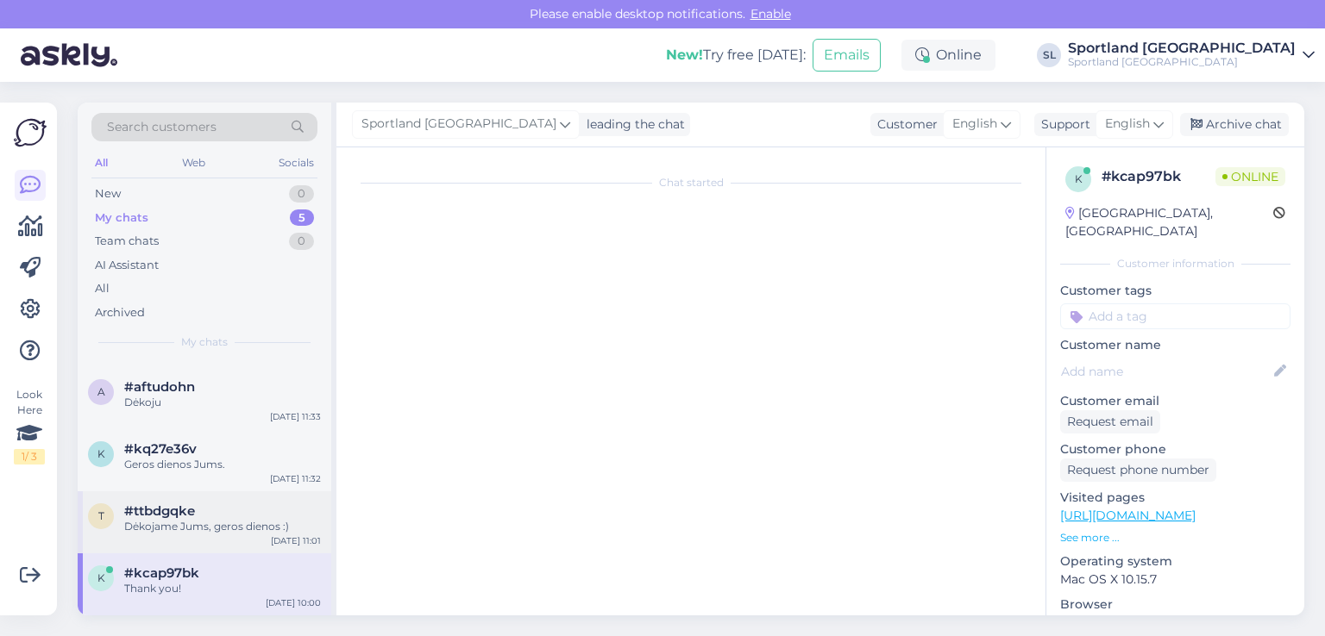
scroll to position [549, 0]
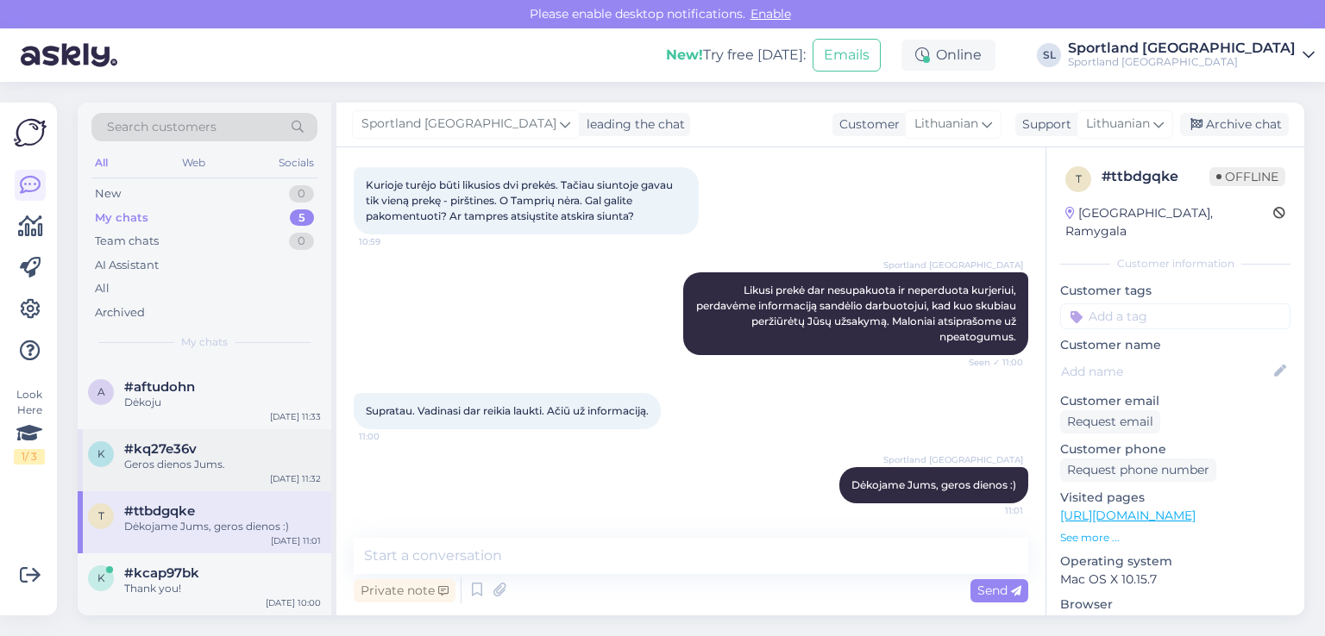
click at [213, 470] on div "Geros dienos Jums." at bounding box center [222, 465] width 197 height 16
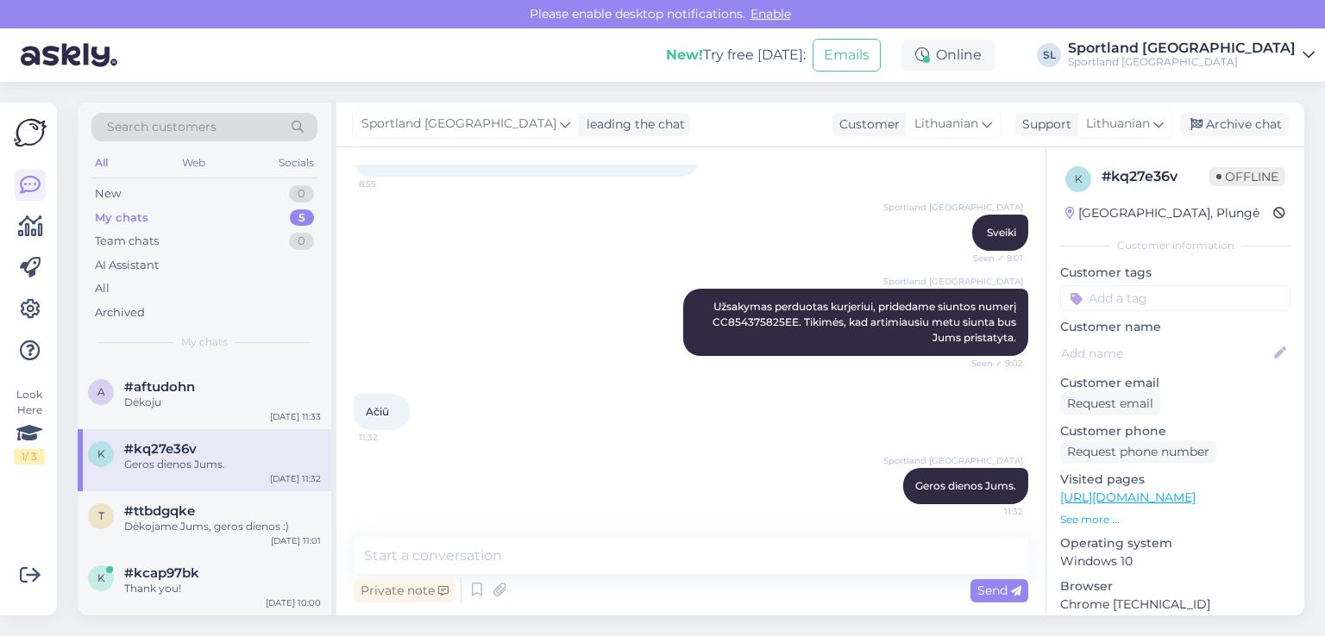
scroll to position [132, 0]
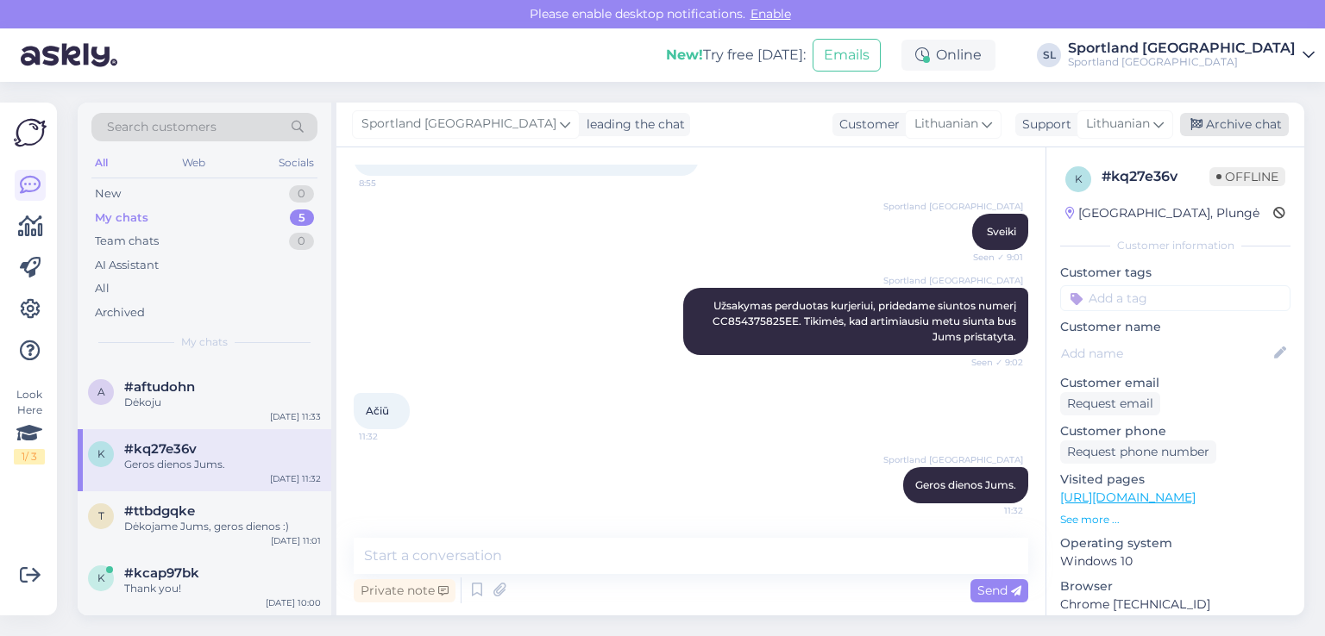
click at [1227, 125] on div "Archive chat" at bounding box center [1234, 124] width 109 height 23
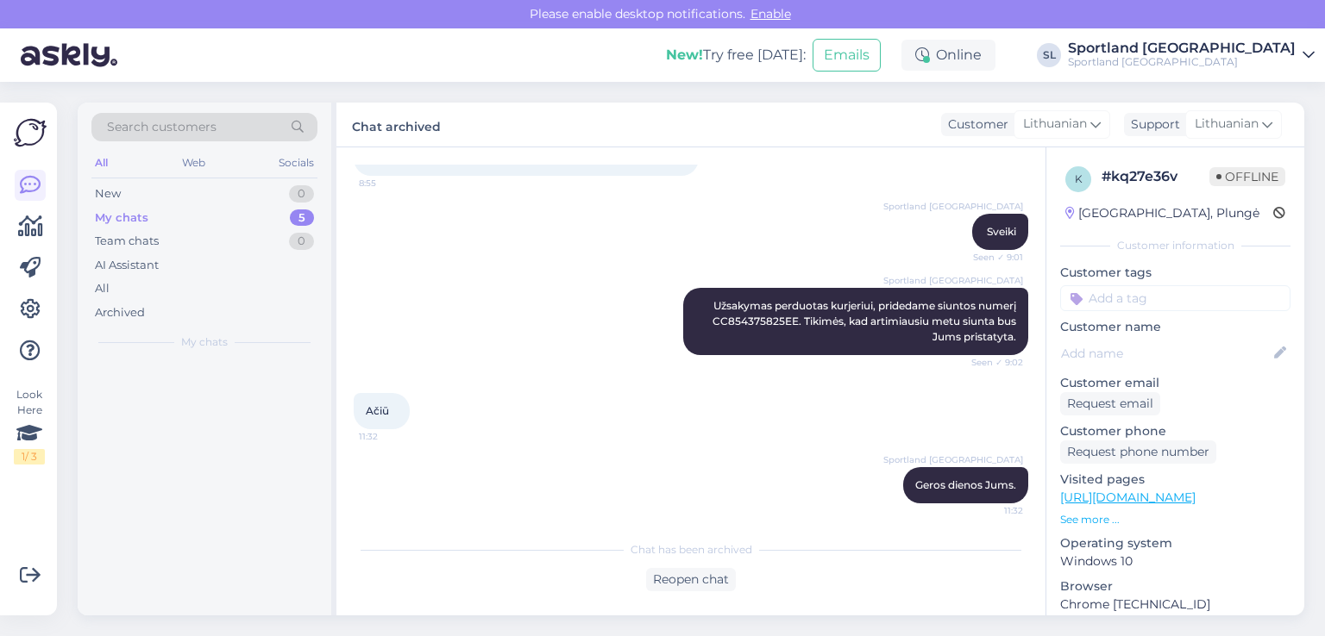
scroll to position [0, 0]
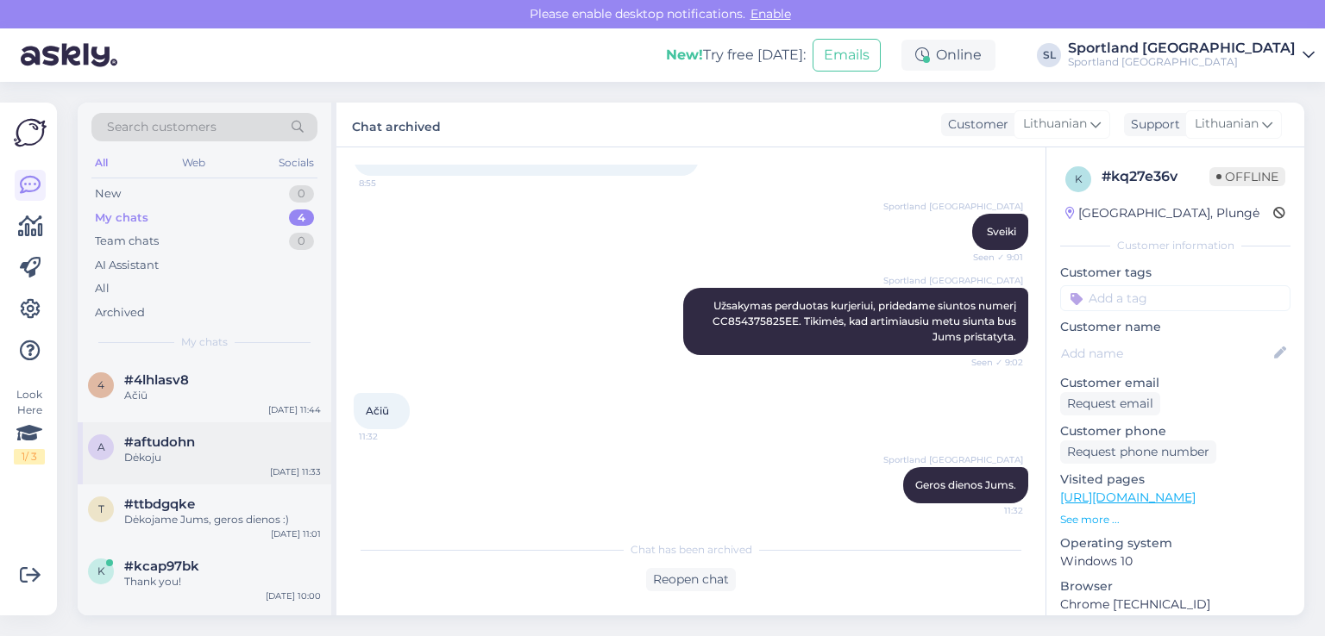
click at [207, 455] on div "Dėkoju" at bounding box center [222, 458] width 197 height 16
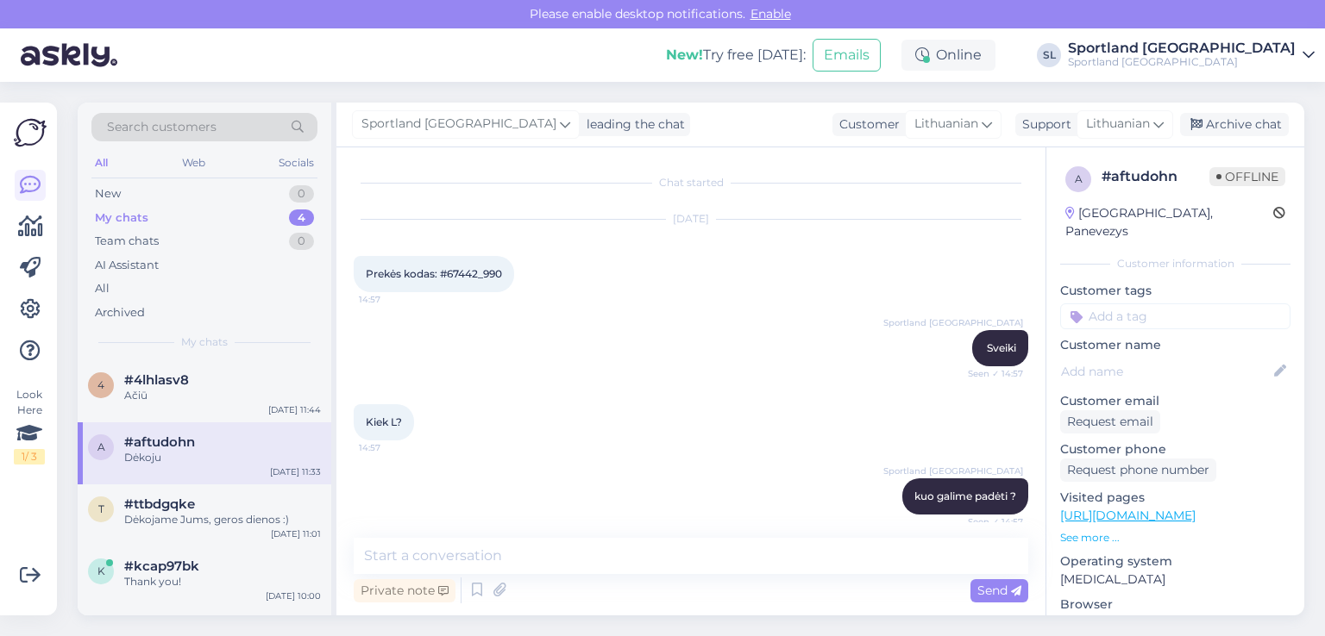
scroll to position [8107, 0]
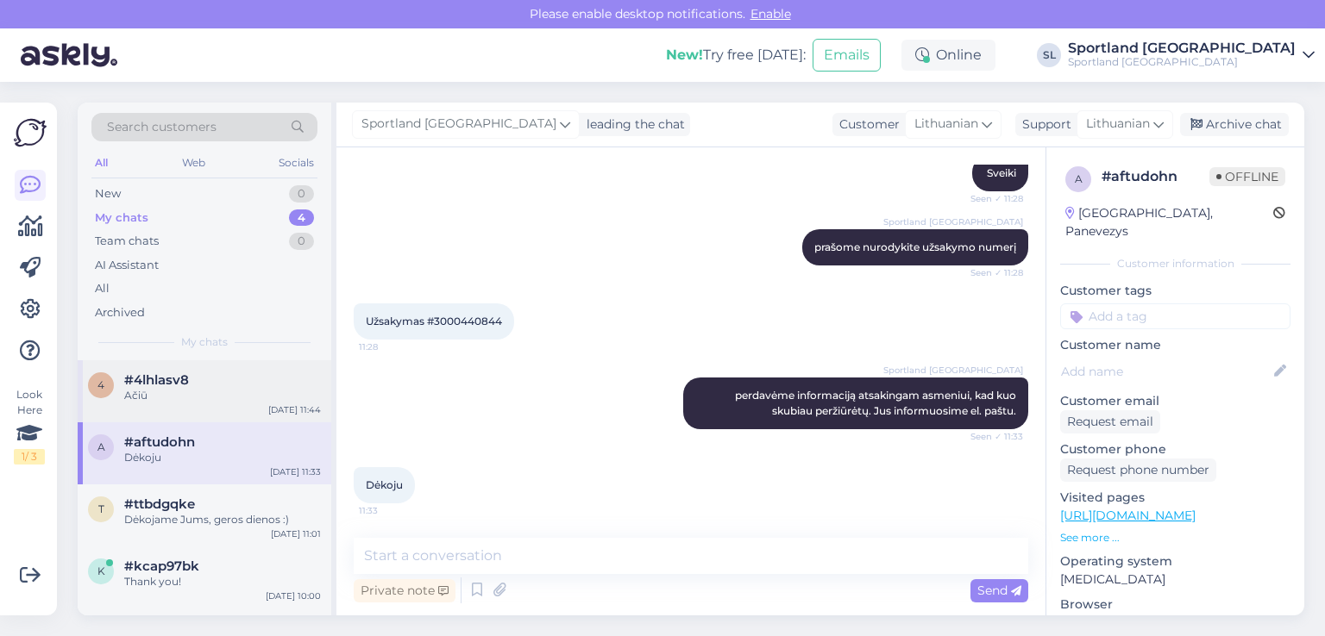
click at [196, 408] on div "4 #4lhlasv8 Ačiū Oct 2 11:44" at bounding box center [205, 392] width 254 height 62
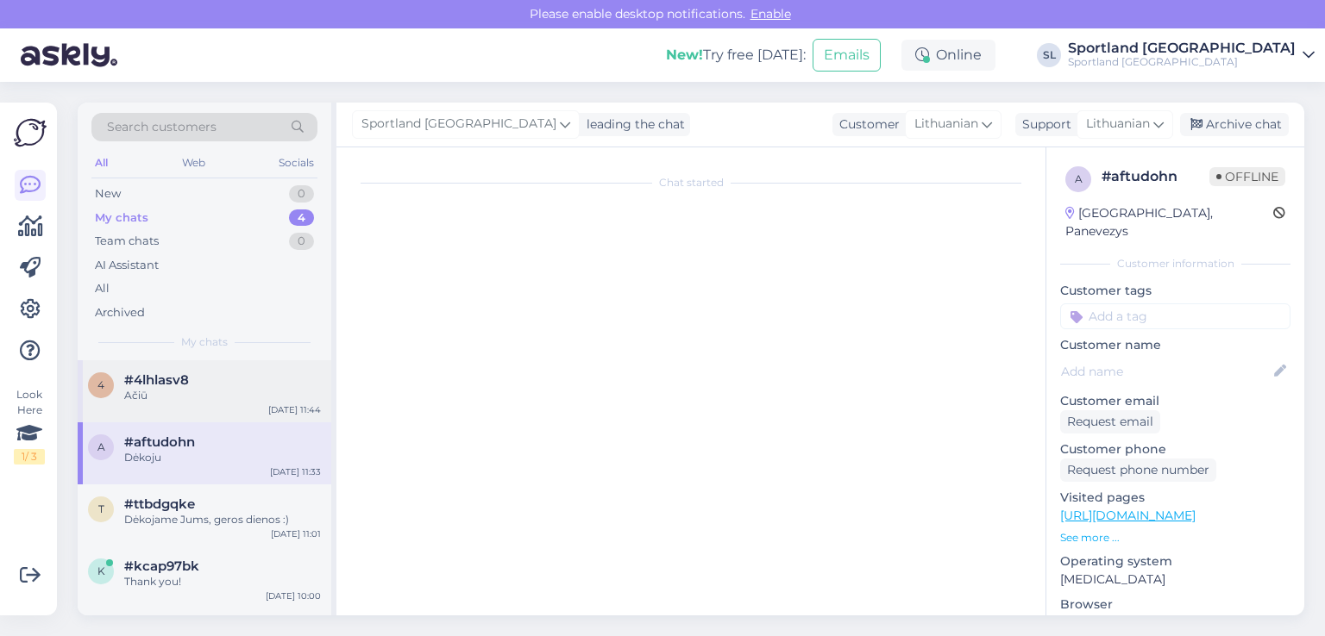
scroll to position [1057, 0]
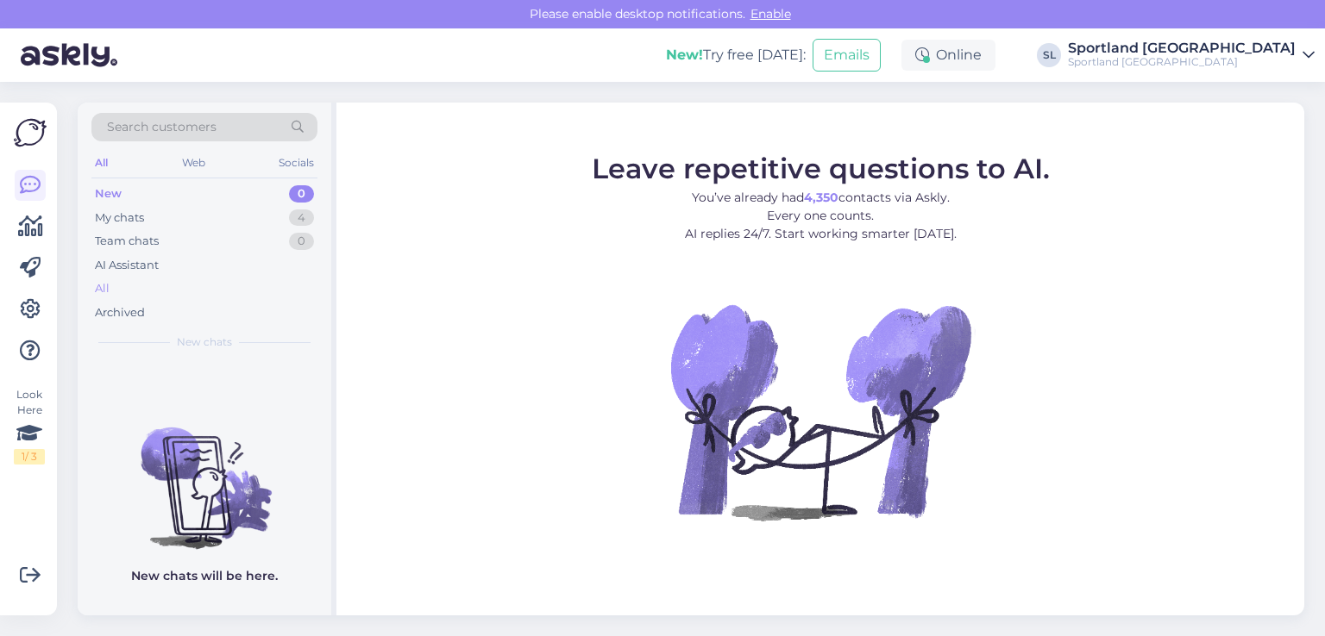
click at [141, 287] on div "All" at bounding box center [204, 289] width 226 height 24
